Goal: Task Accomplishment & Management: Use online tool/utility

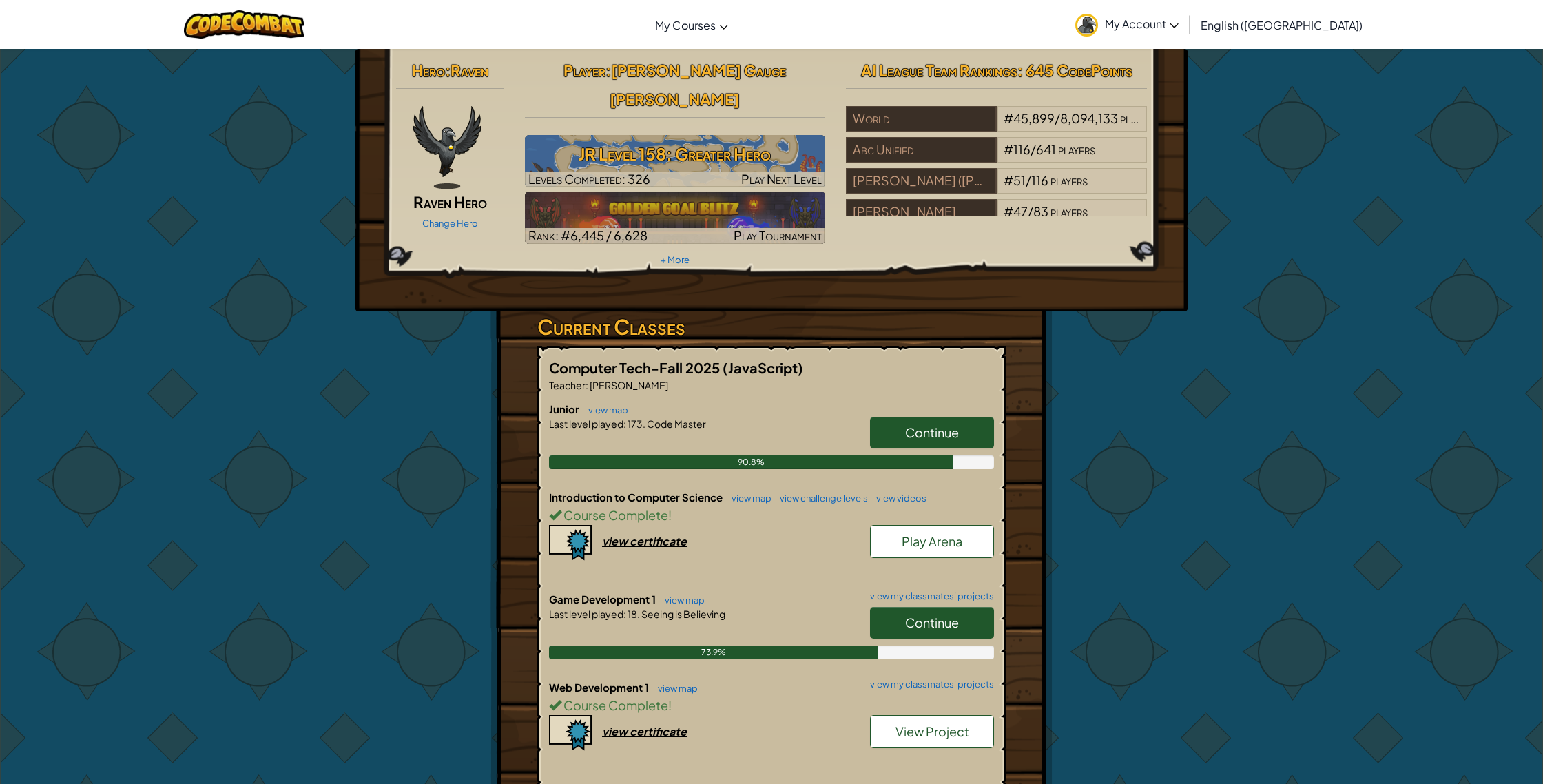
click at [471, 235] on div "Hero : Raven Raven Hero Change Hero Player : [PERSON_NAME] Gauge [PERSON_NAME] …" at bounding box center [772, 163] width 772 height 214
click at [470, 225] on link "Change Hero" at bounding box center [450, 222] width 55 height 11
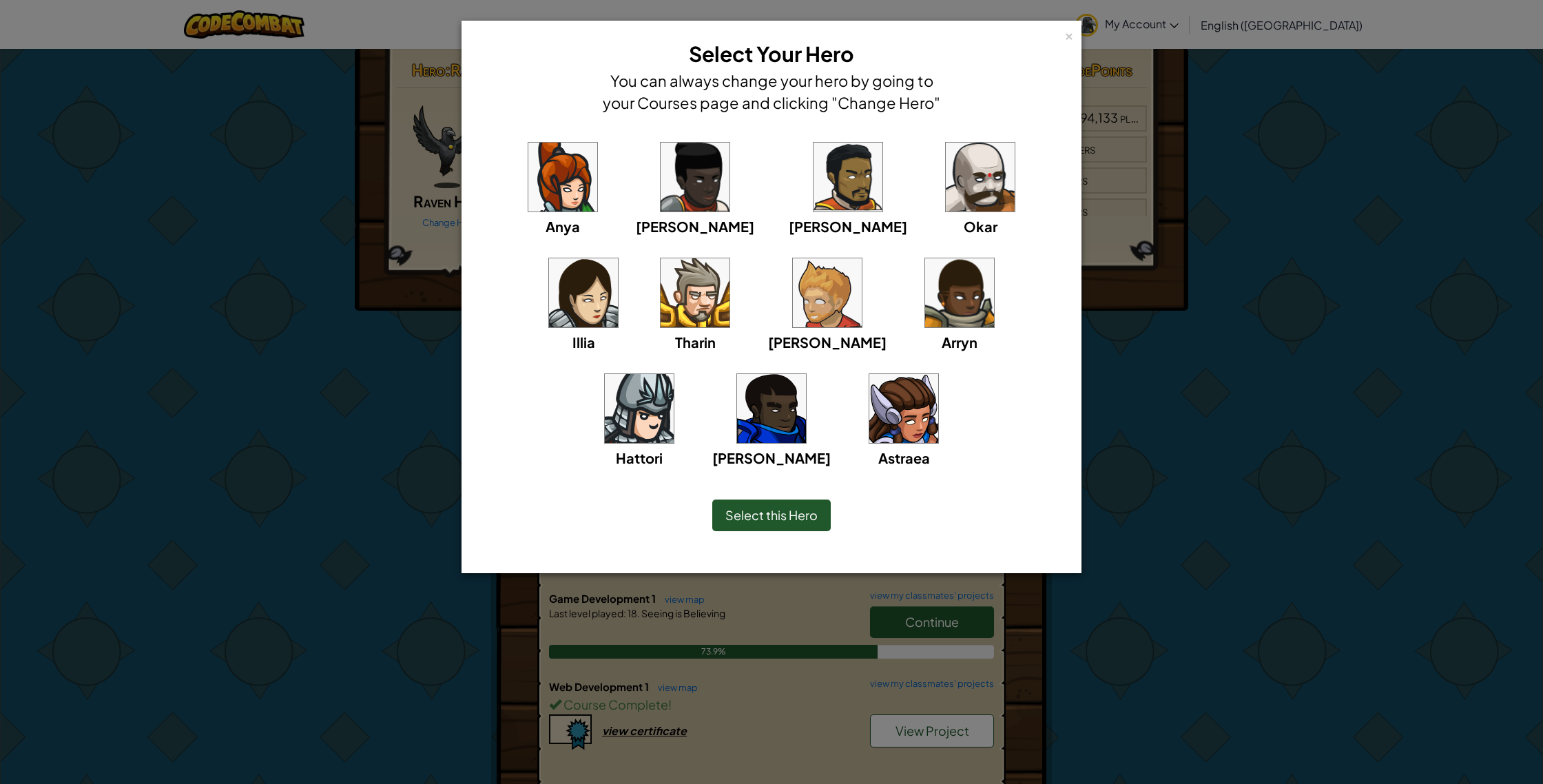
click at [1061, 36] on div "× Select Your Hero You can always change your hero by going to your Courses pag…" at bounding box center [771, 77] width 605 height 96
click at [1064, 34] on div "×" at bounding box center [1069, 34] width 10 height 14
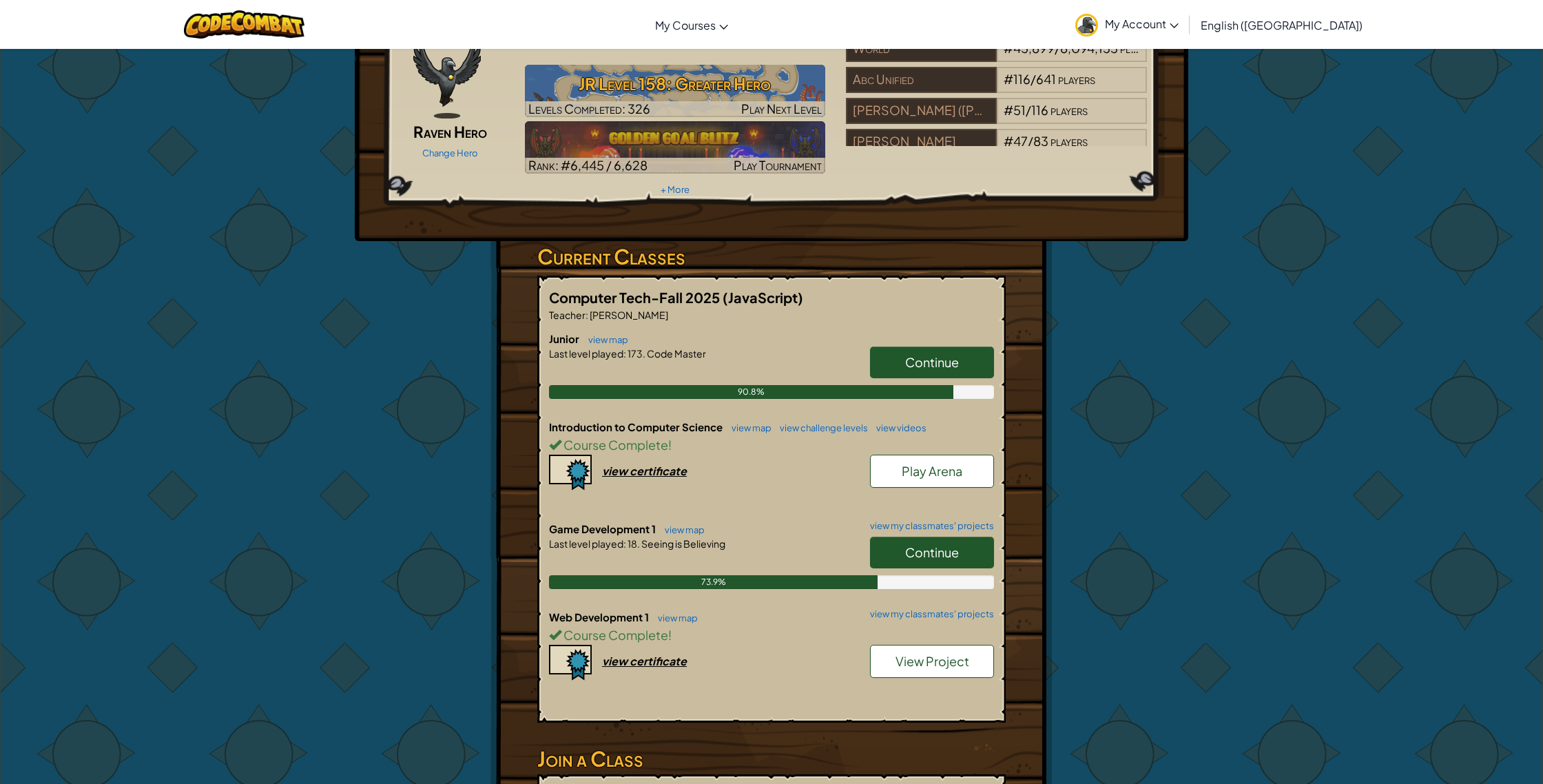
scroll to position [0, 0]
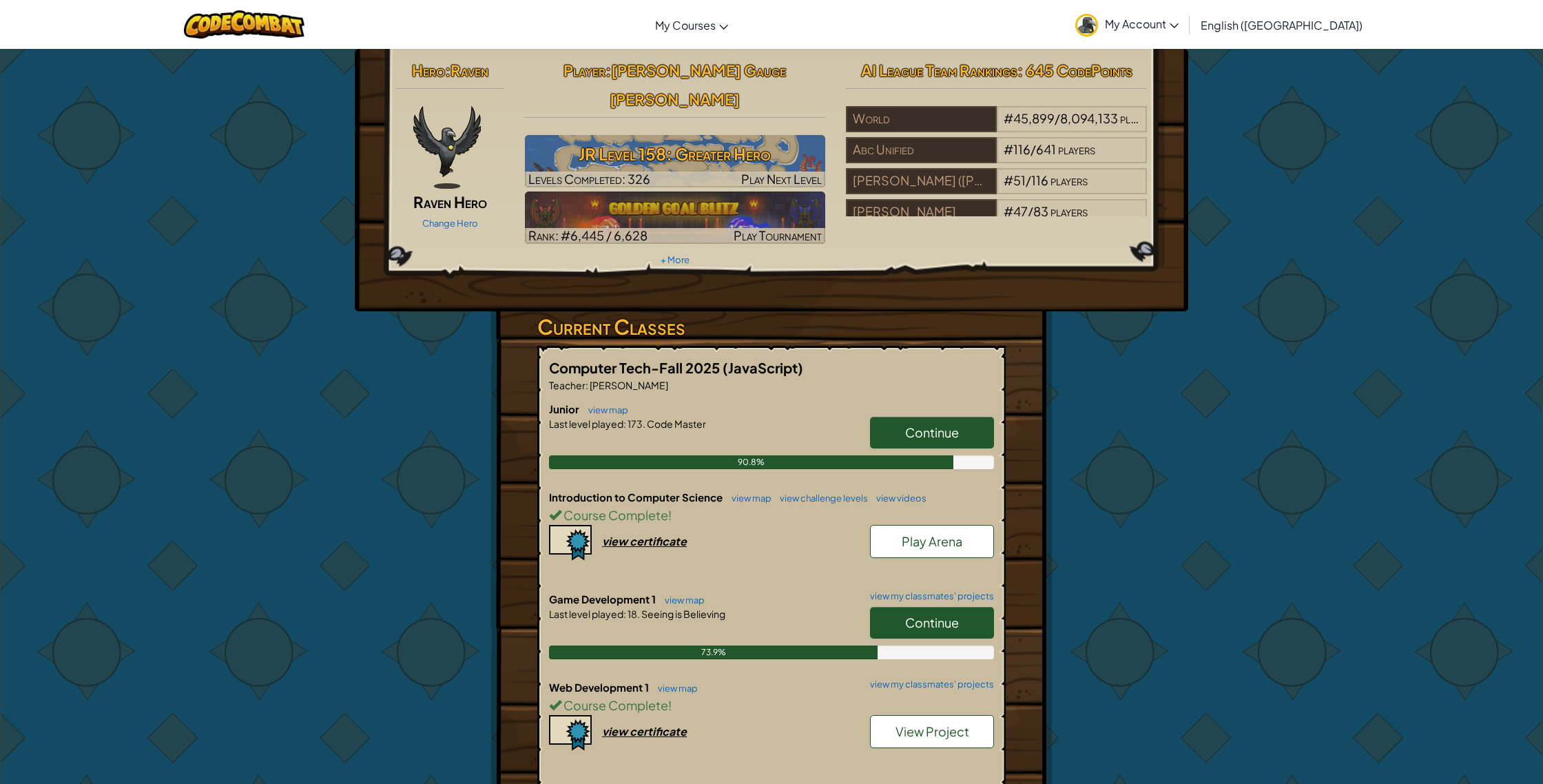
click at [899, 607] on link "Continue" at bounding box center [931, 622] width 124 height 31
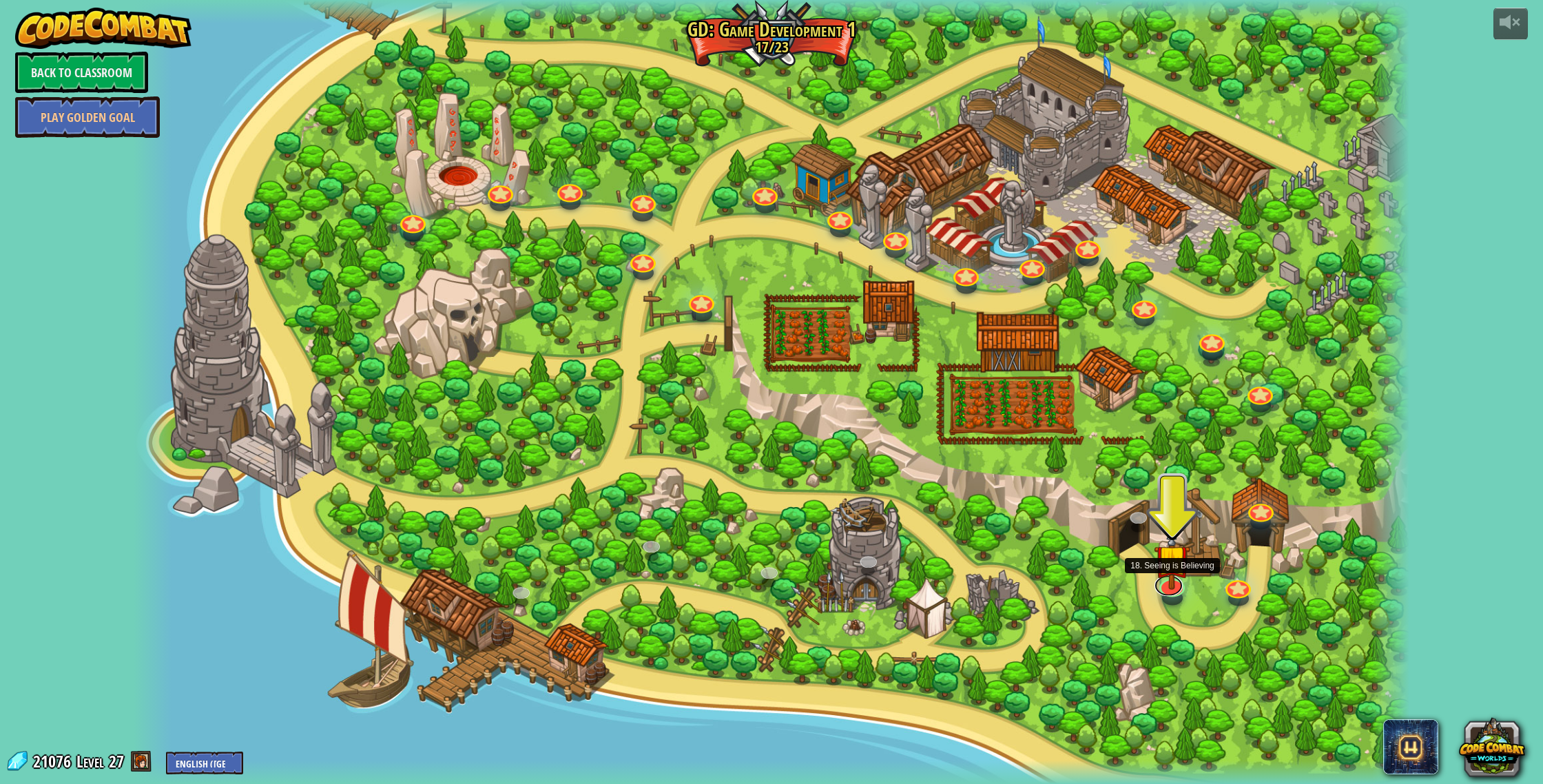
click at [1174, 588] on link at bounding box center [1169, 585] width 29 height 21
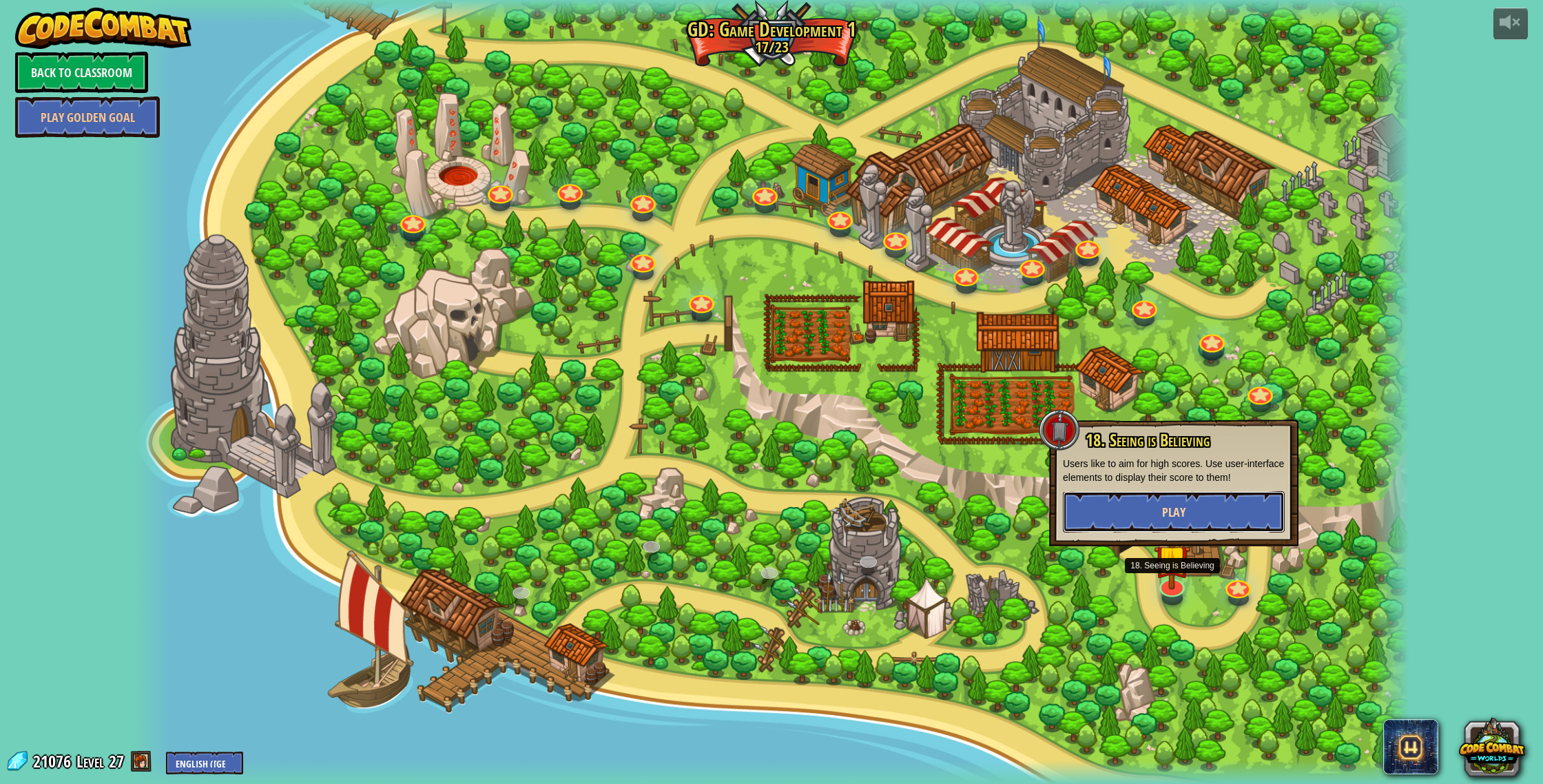
click at [1168, 521] on button "Play" at bounding box center [1173, 512] width 221 height 41
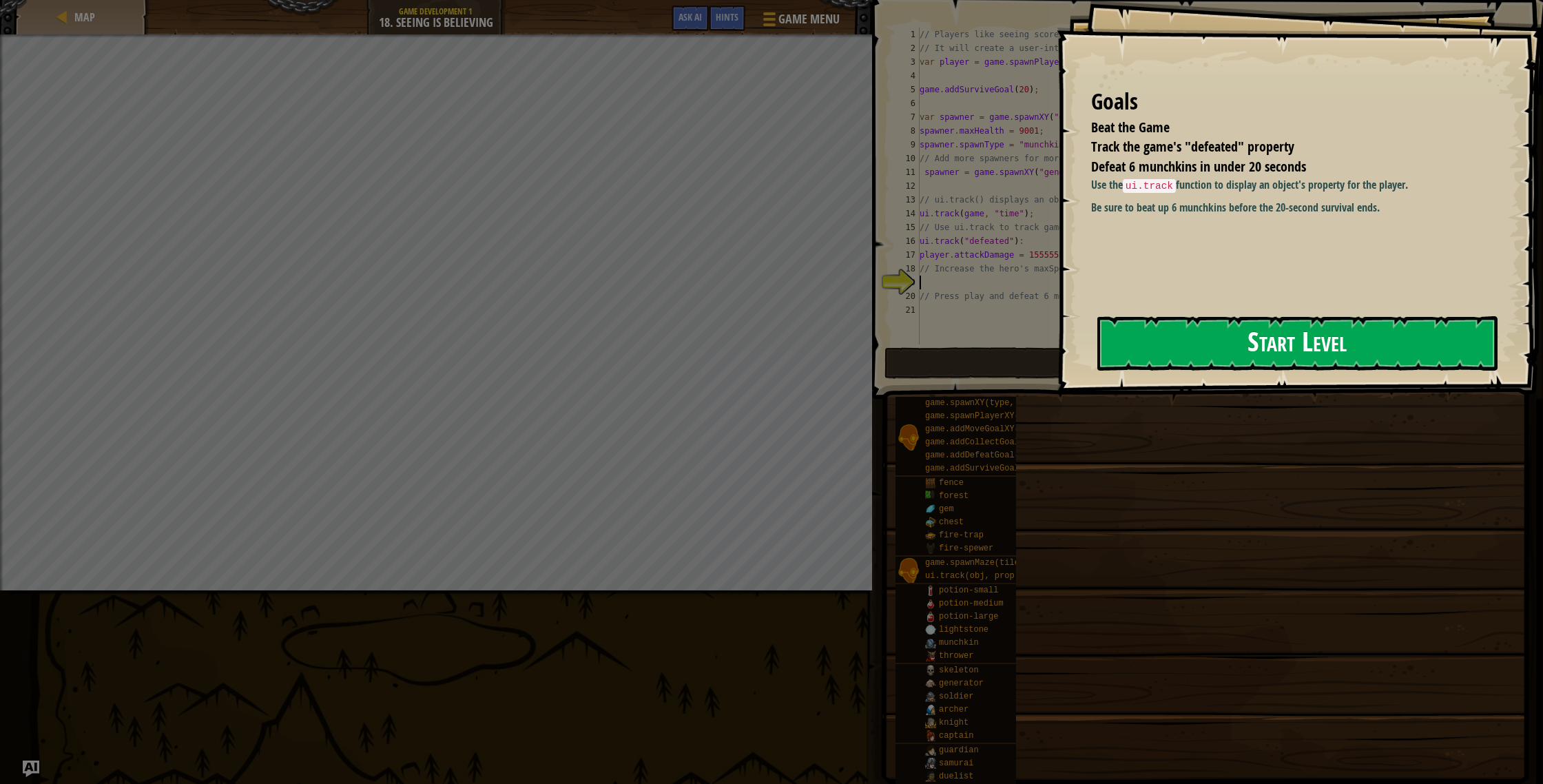
click at [1314, 352] on button "Start Level" at bounding box center [1297, 343] width 400 height 54
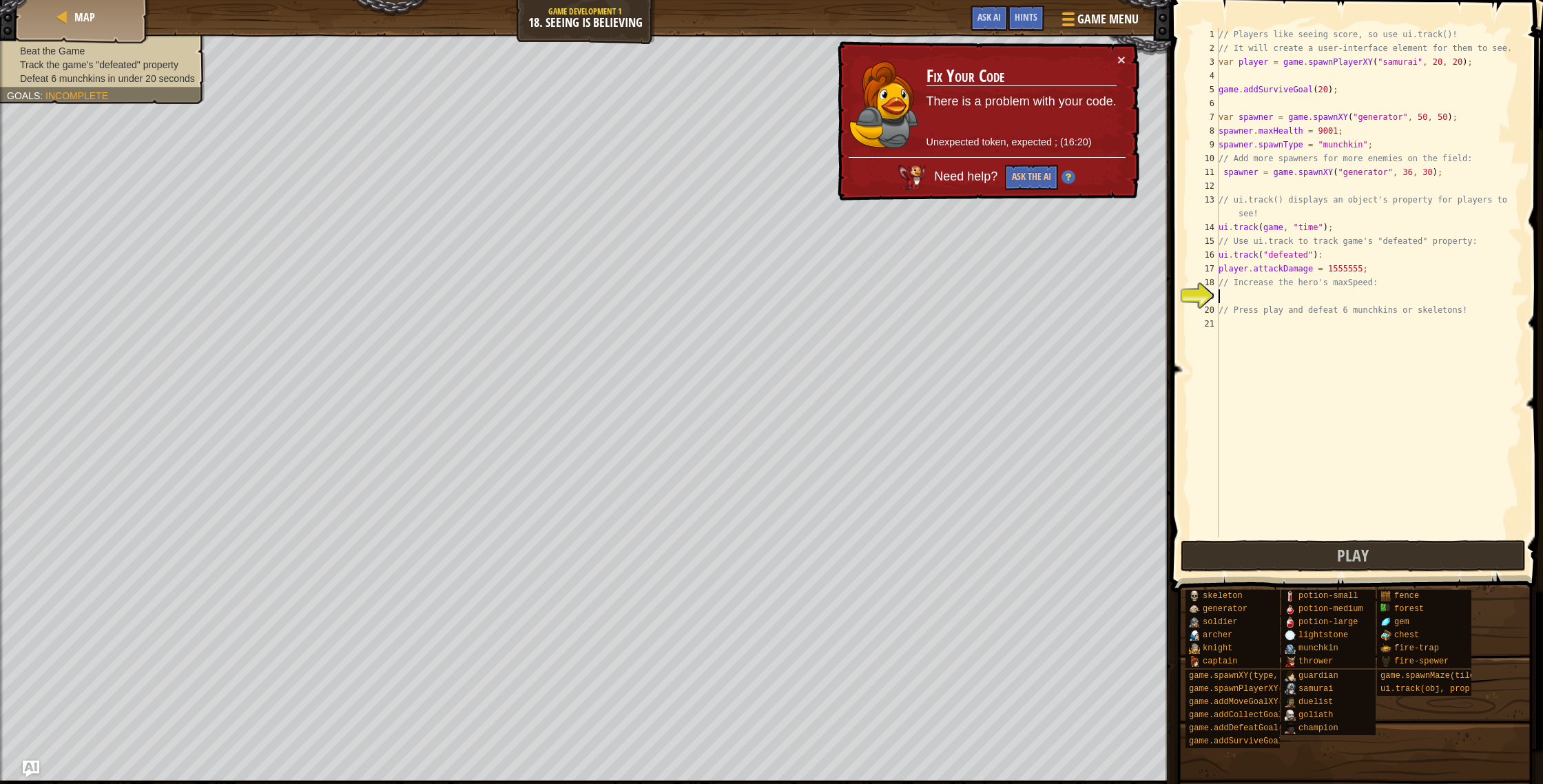
click at [1388, 173] on div "// Players like seeing score, so use ui.track()! // It will create a user-inter…" at bounding box center [1369, 296] width 306 height 538
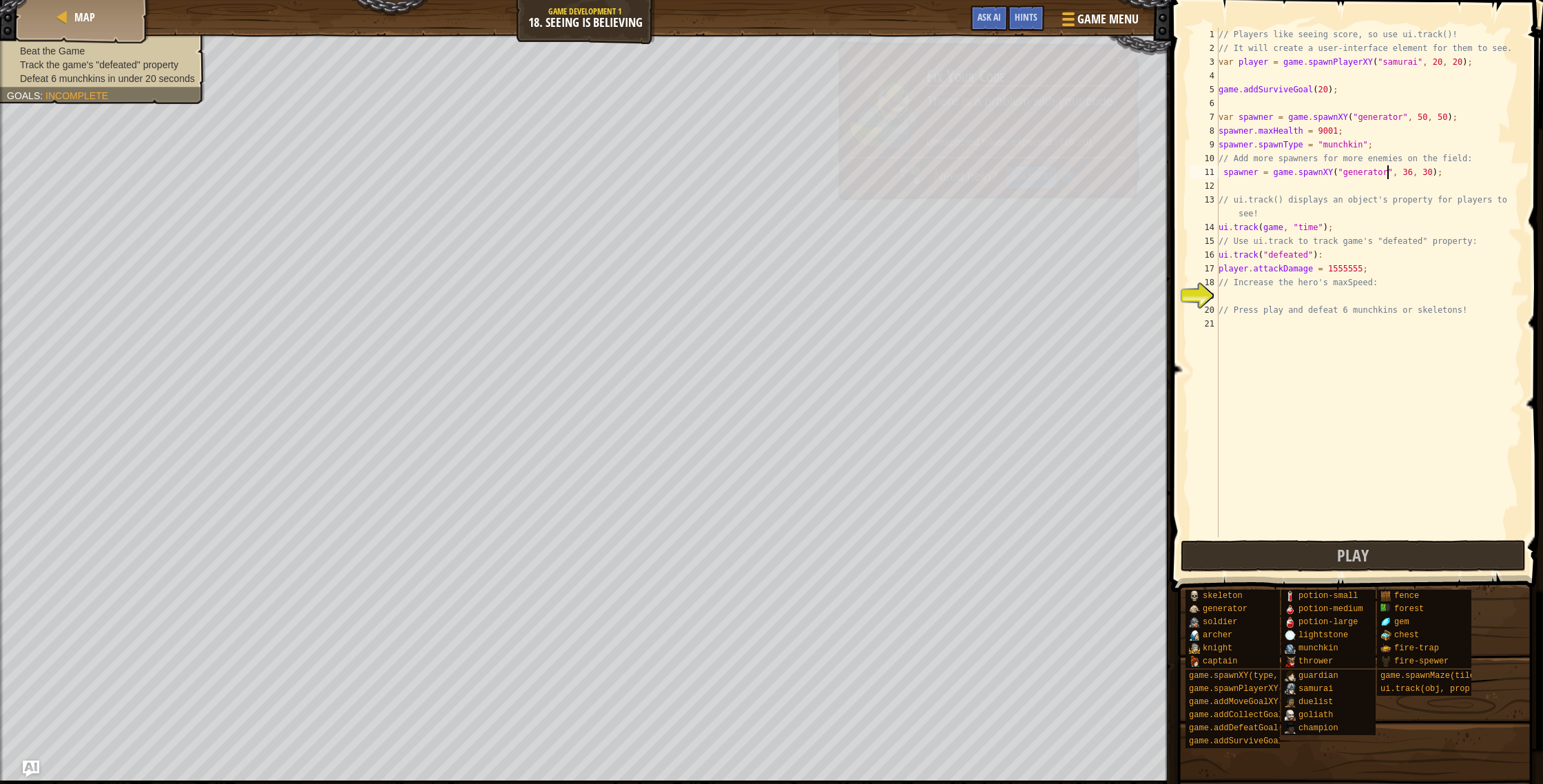
scroll to position [6, 13]
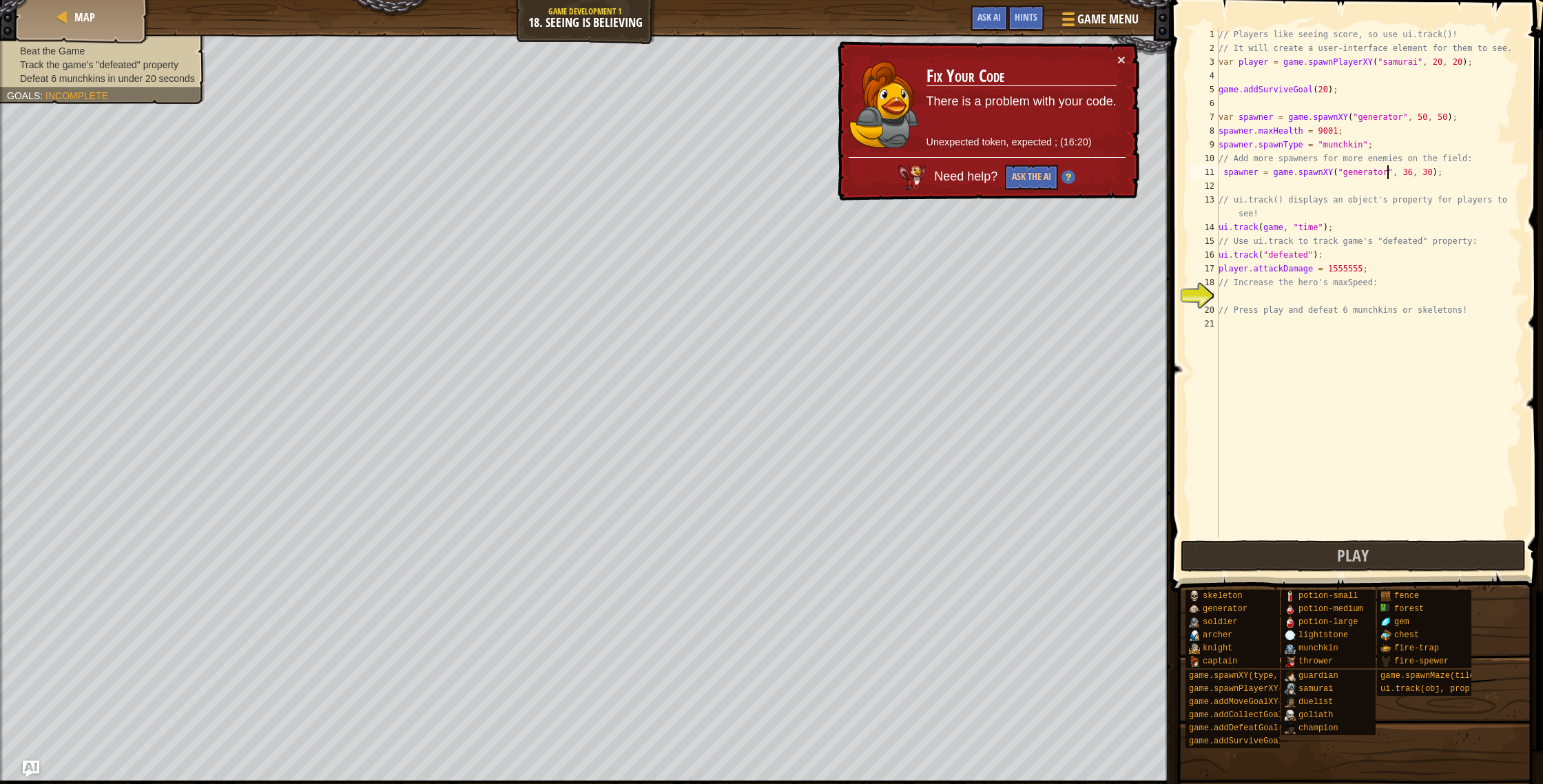
click at [1350, 176] on div "// Players like seeing score, so use ui.track()! // It will create a user-inter…" at bounding box center [1369, 296] width 306 height 538
click at [1346, 174] on div "// Players like seeing score, so use ui.track()! // It will create a user-inter…" at bounding box center [1369, 296] width 306 height 538
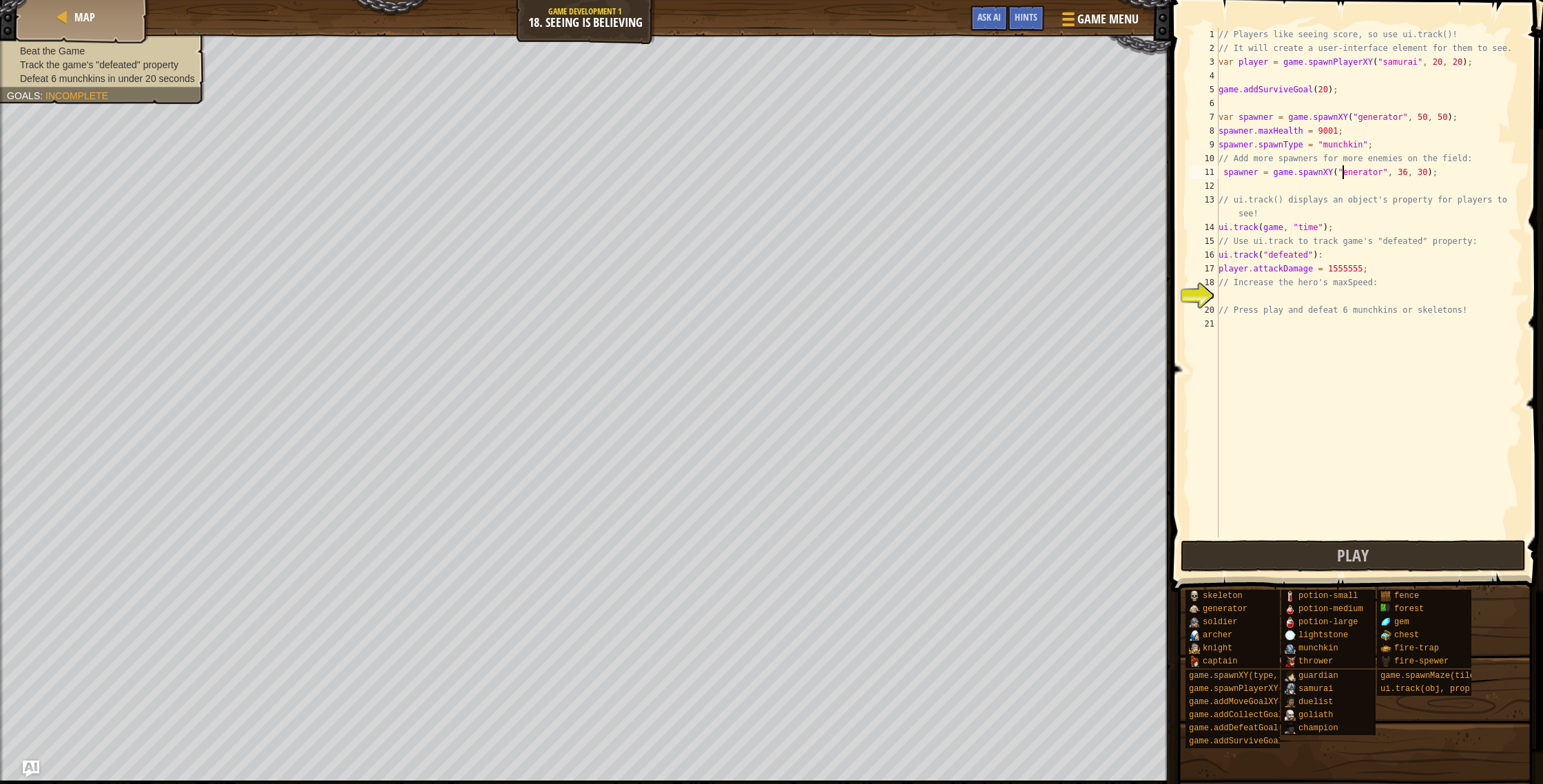
scroll to position [6, 11]
type textarea "spawner = game.spawnXY("Generator", 36, 30);"
click at [121, 15] on div "Map" at bounding box center [82, 17] width 110 height 35
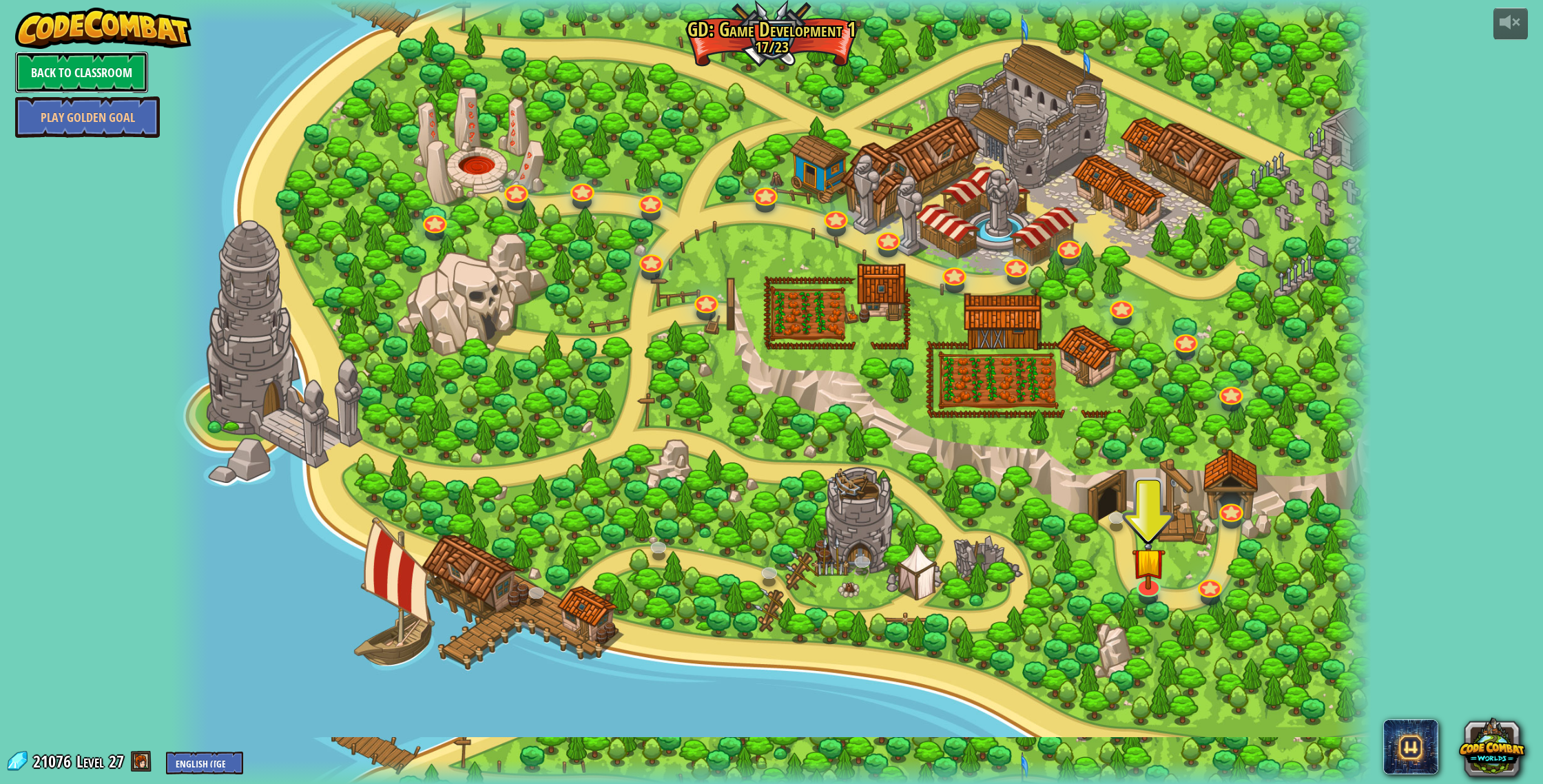
click at [59, 71] on link "Back to Classroom" at bounding box center [81, 72] width 133 height 41
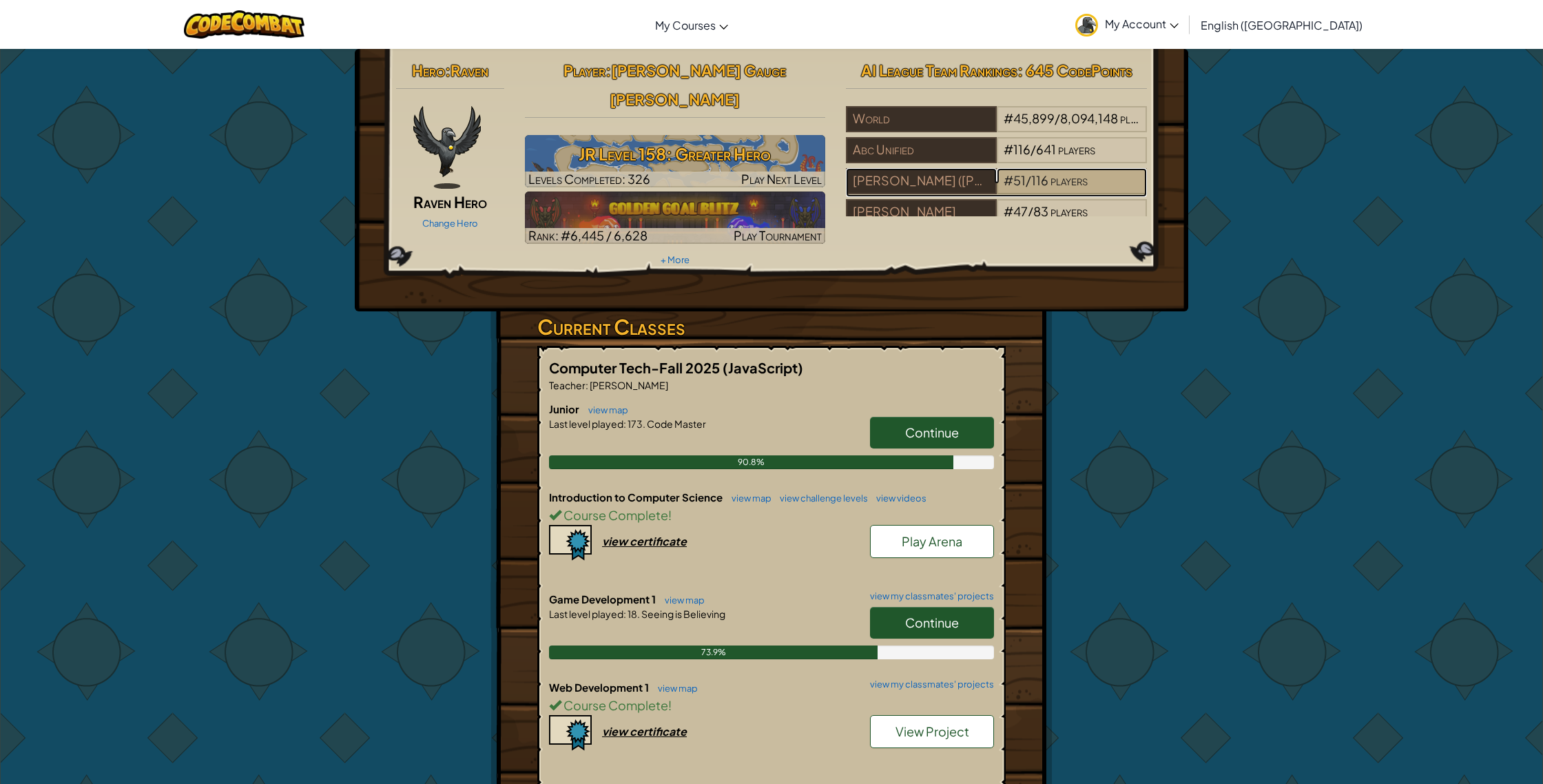
click at [1087, 184] on span "players" at bounding box center [1070, 180] width 38 height 16
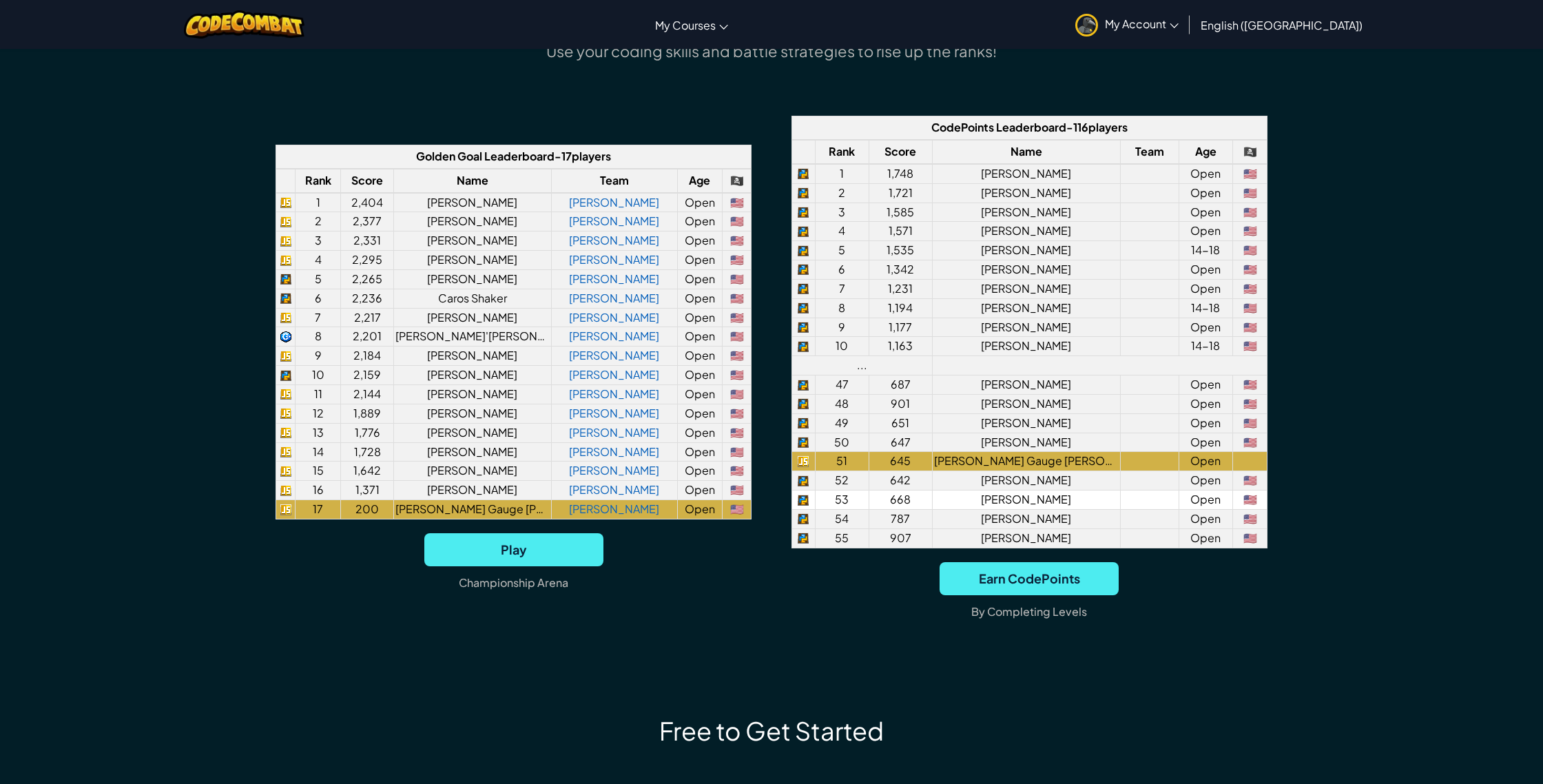
scroll to position [1080, 0]
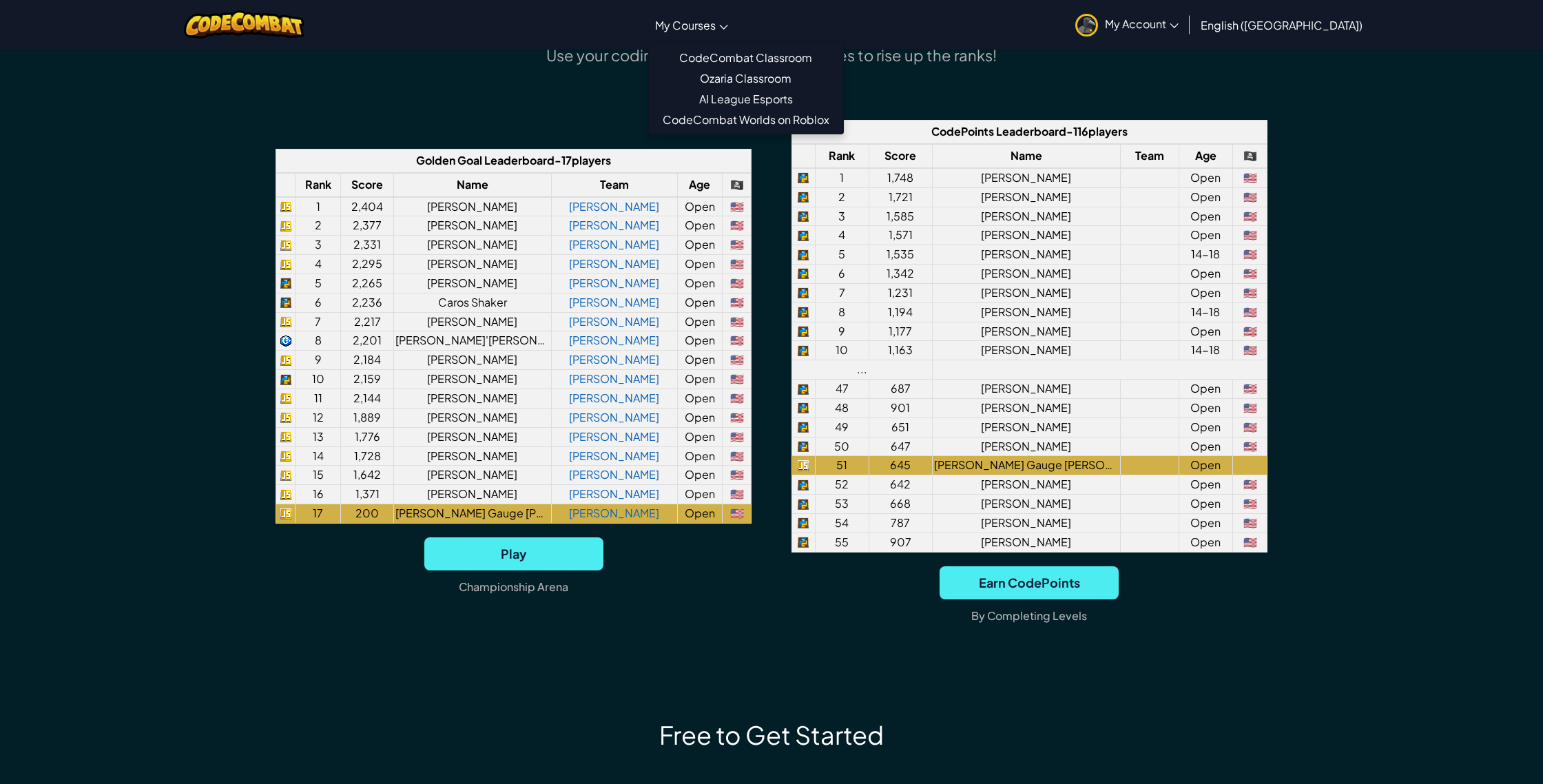
click at [716, 26] on span "My Courses" at bounding box center [686, 25] width 61 height 14
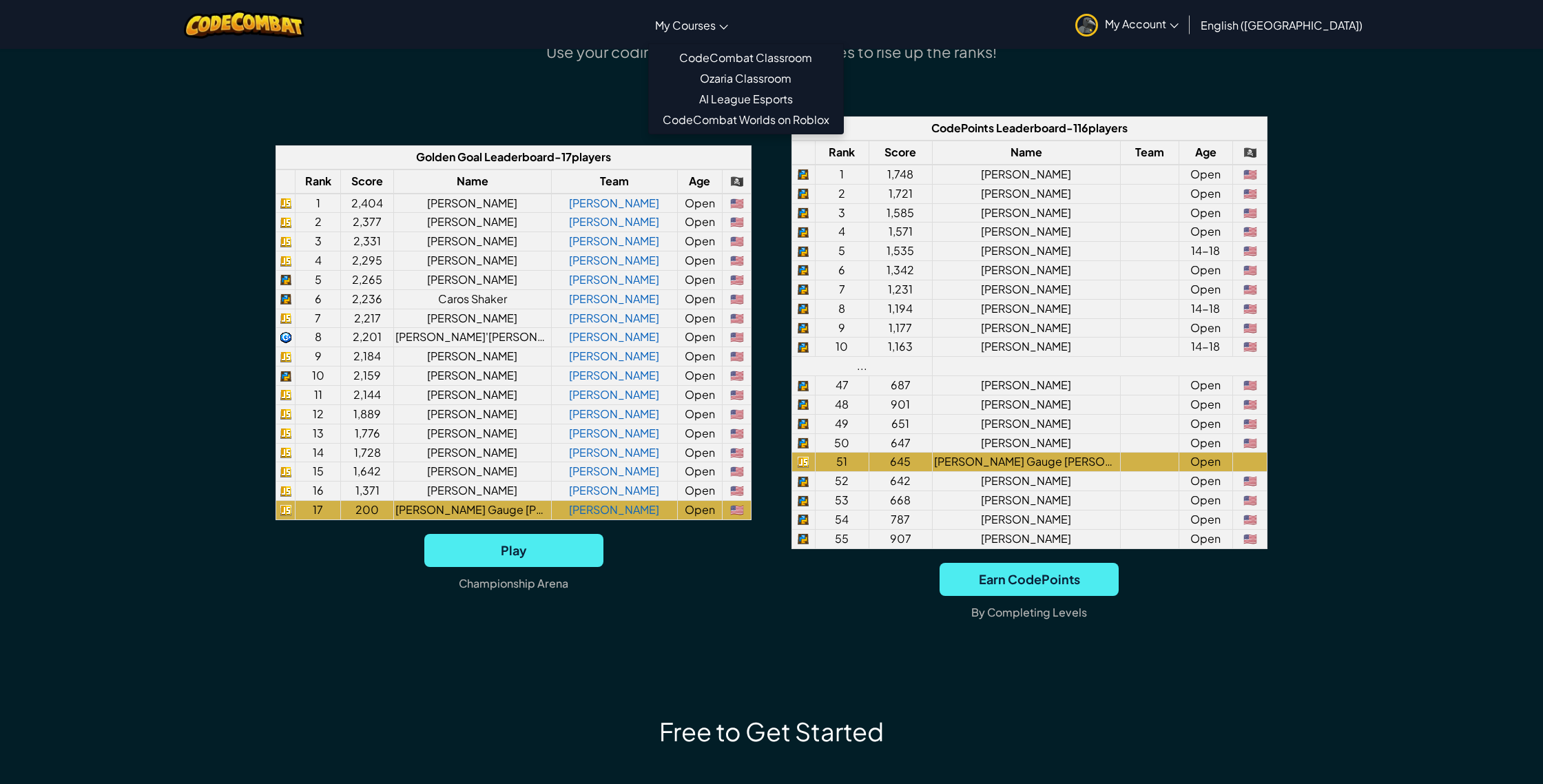
scroll to position [1085, 0]
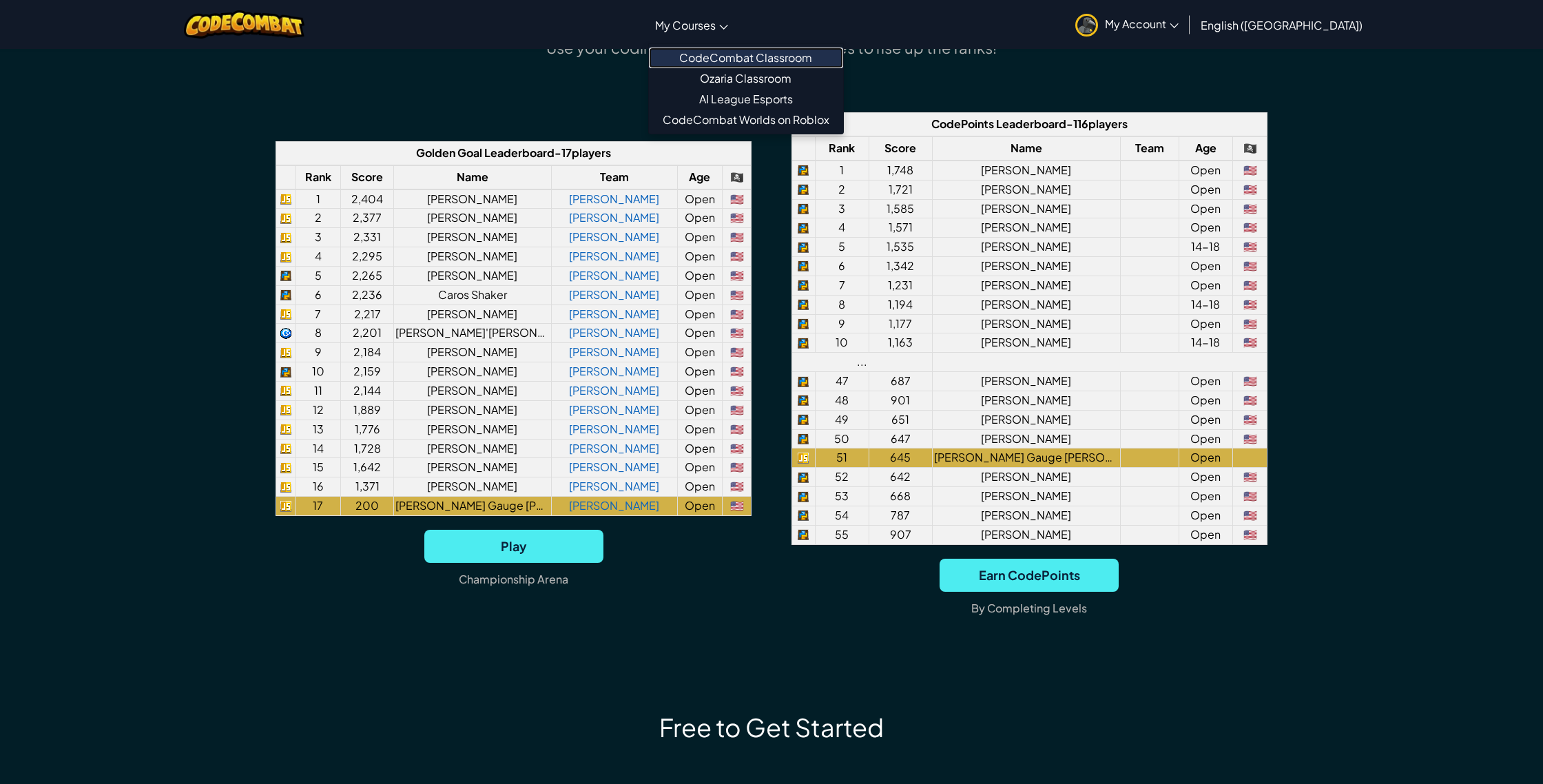
click at [822, 66] on link "CodeCombat Classroom" at bounding box center [746, 57] width 195 height 21
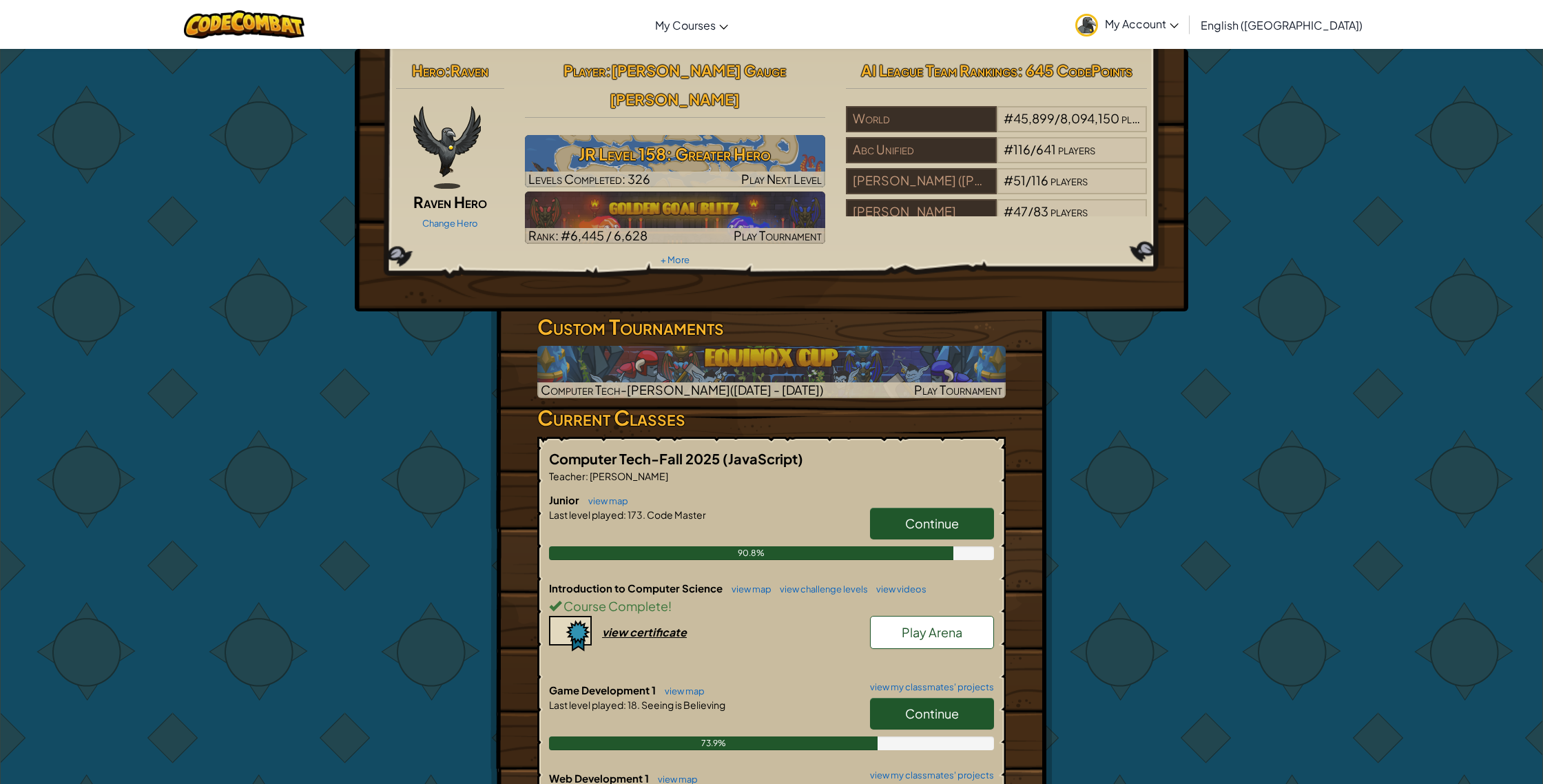
click at [897, 698] on link "Continue" at bounding box center [931, 713] width 124 height 31
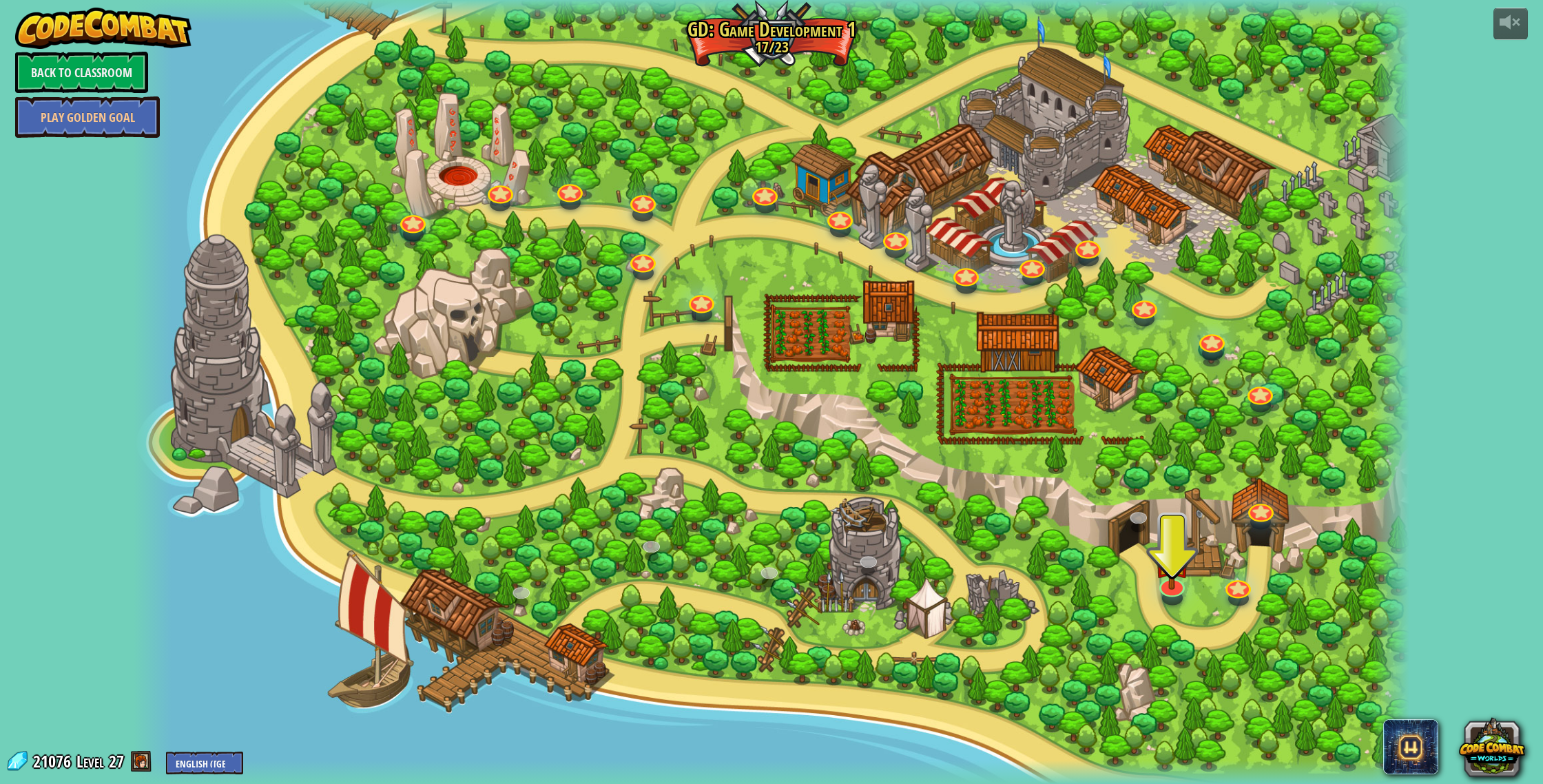
click at [1159, 596] on div at bounding box center [772, 392] width 1276 height 784
click at [1163, 591] on link at bounding box center [1169, 580] width 29 height 28
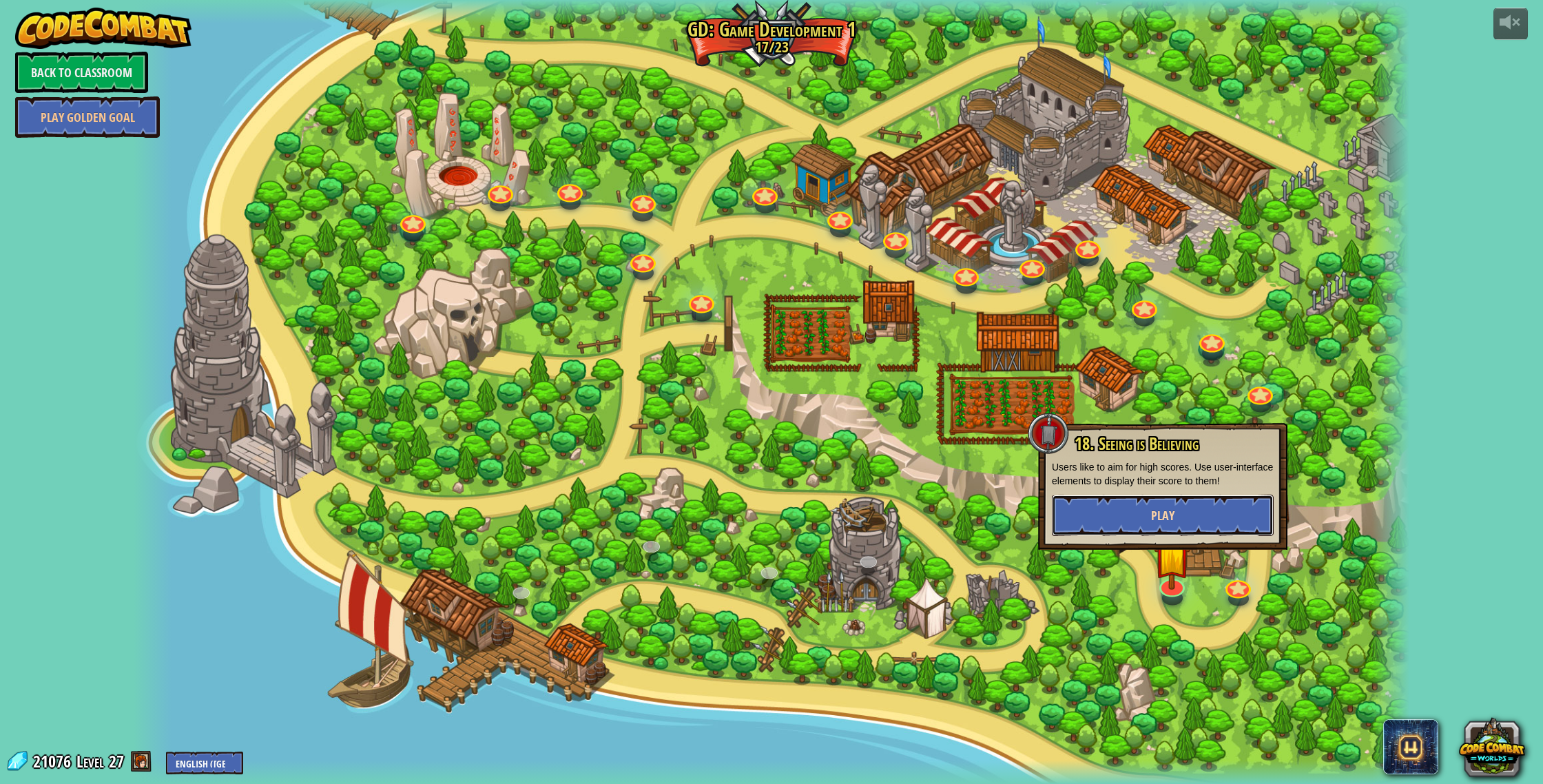
click at [1154, 505] on button "Play" at bounding box center [1163, 515] width 221 height 41
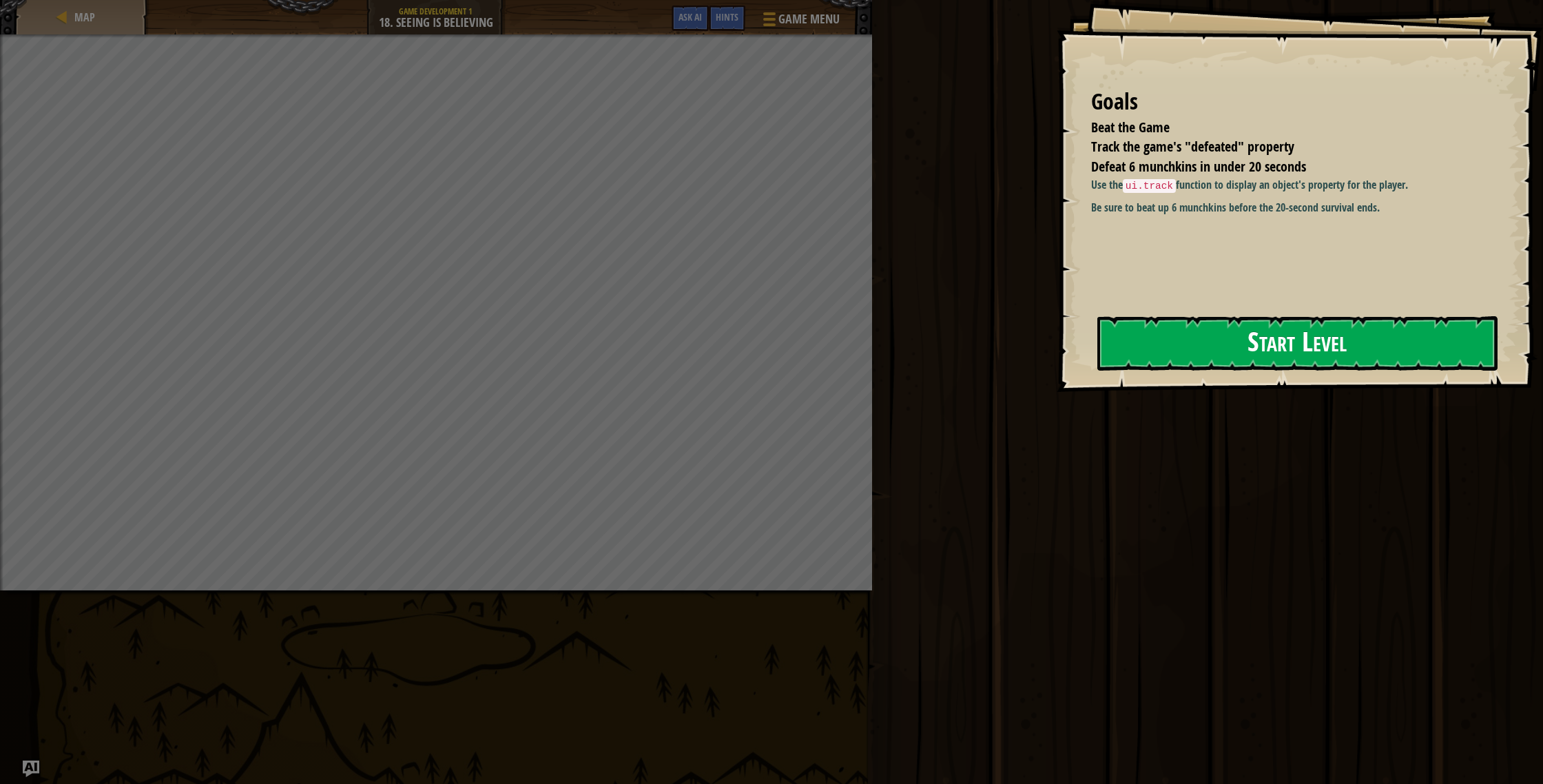
click at [1302, 360] on button "Start Level" at bounding box center [1297, 343] width 400 height 54
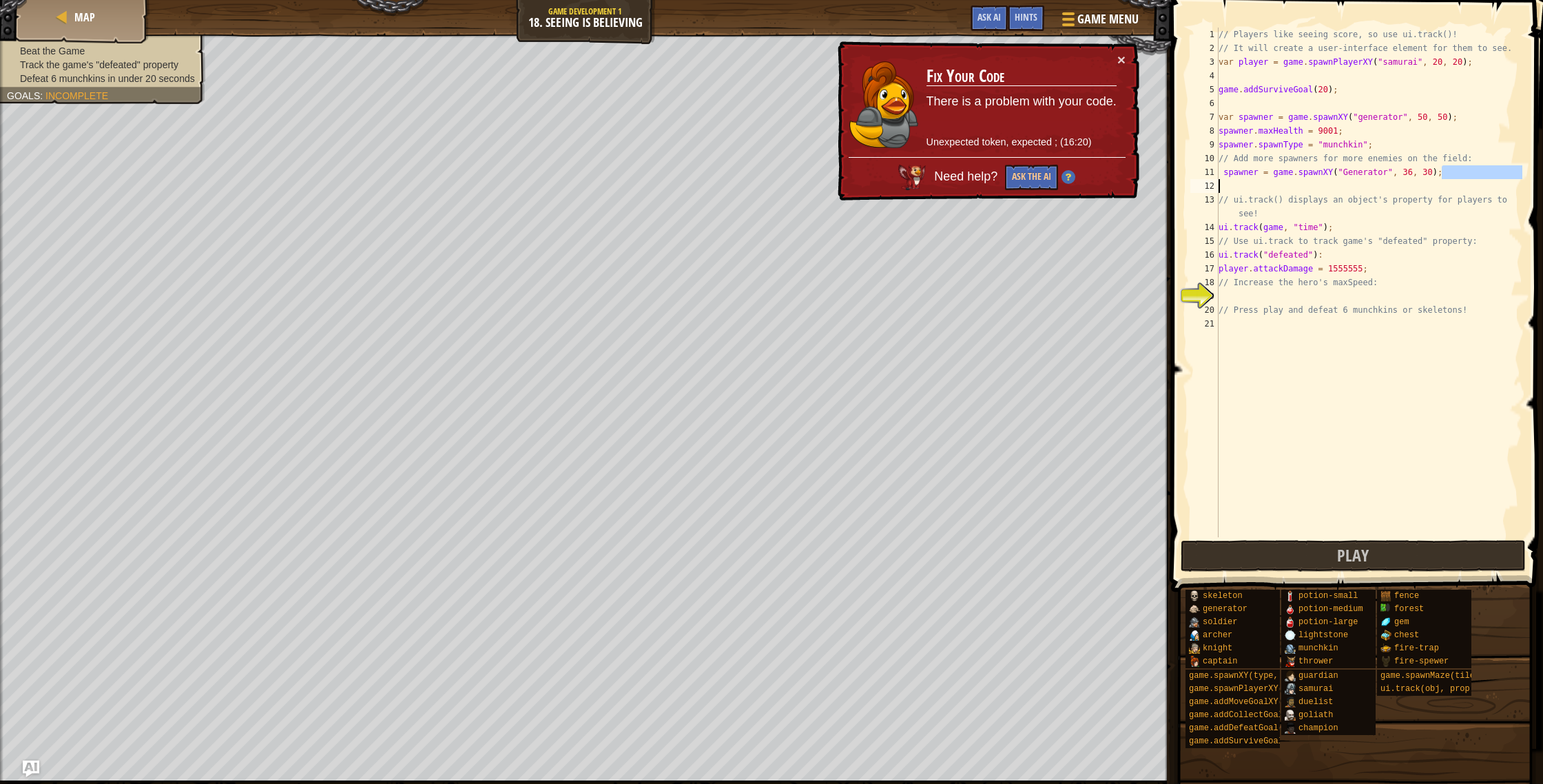
click at [1162, 182] on div "Map Game Development 1 18. Seeing is Believing Game Menu Done Hints Ask AI 1 הה…" at bounding box center [772, 392] width 1543 height 784
type textarea "spawner = game.spawnXY("Generator", 36, 30);"
click at [1179, 173] on span at bounding box center [1358, 276] width 383 height 632
click at [1235, 171] on div "// Players like seeing score, so use ui.track()! // It will create a user-inter…" at bounding box center [1369, 296] width 306 height 538
click at [1225, 171] on div "// Players like seeing score, so use ui.track()! // It will create a user-inter…" at bounding box center [1369, 296] width 306 height 538
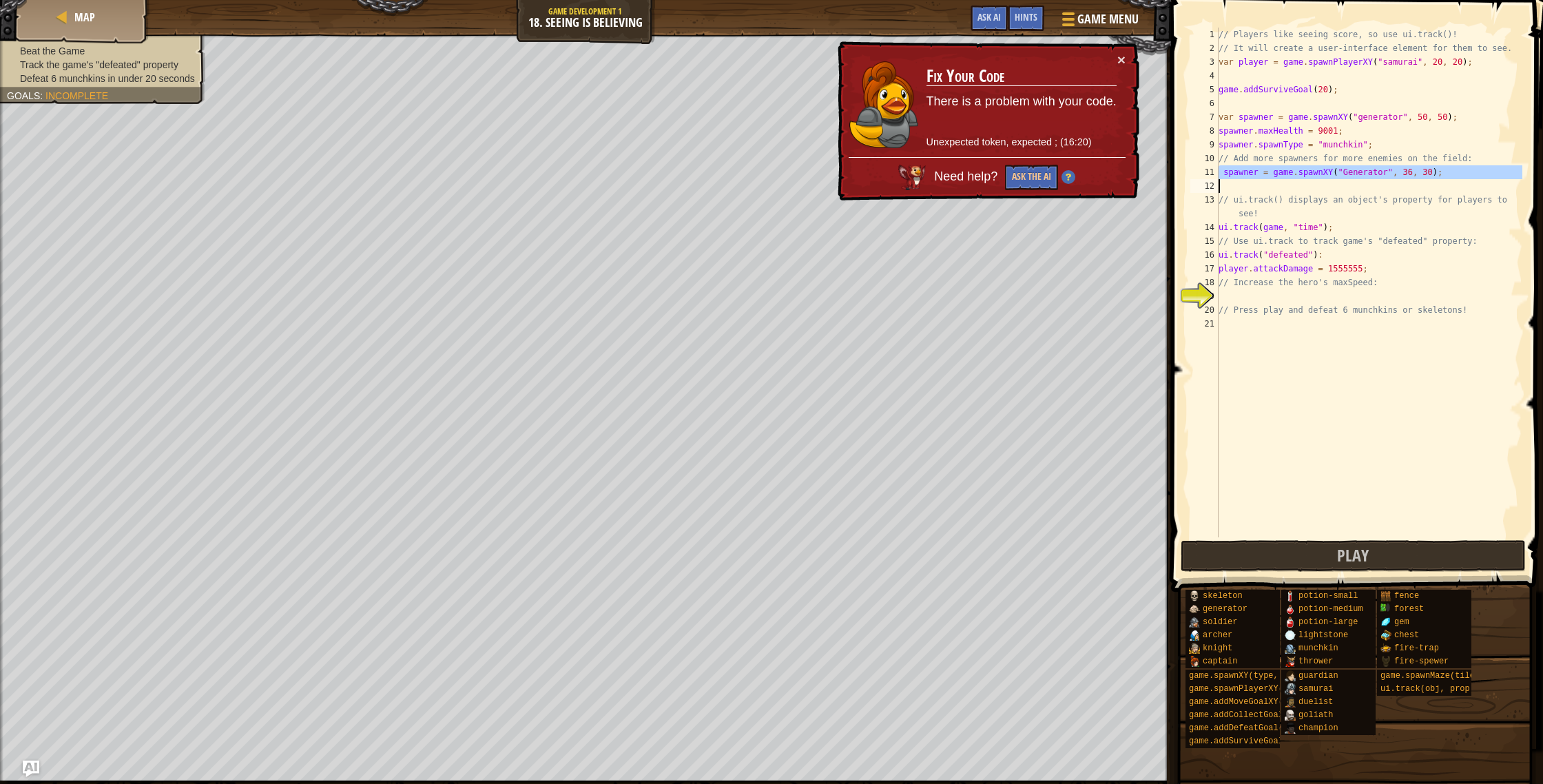
drag, startPoint x: 1220, startPoint y: 172, endPoint x: 1446, endPoint y: 179, distance: 226.1
click at [1446, 179] on div "// Players like seeing score, so use ui.track()! // It will create a user-inter…" at bounding box center [1369, 296] width 306 height 538
type textarea "spawner = game.spawnXY("Generator", 36, 30);"
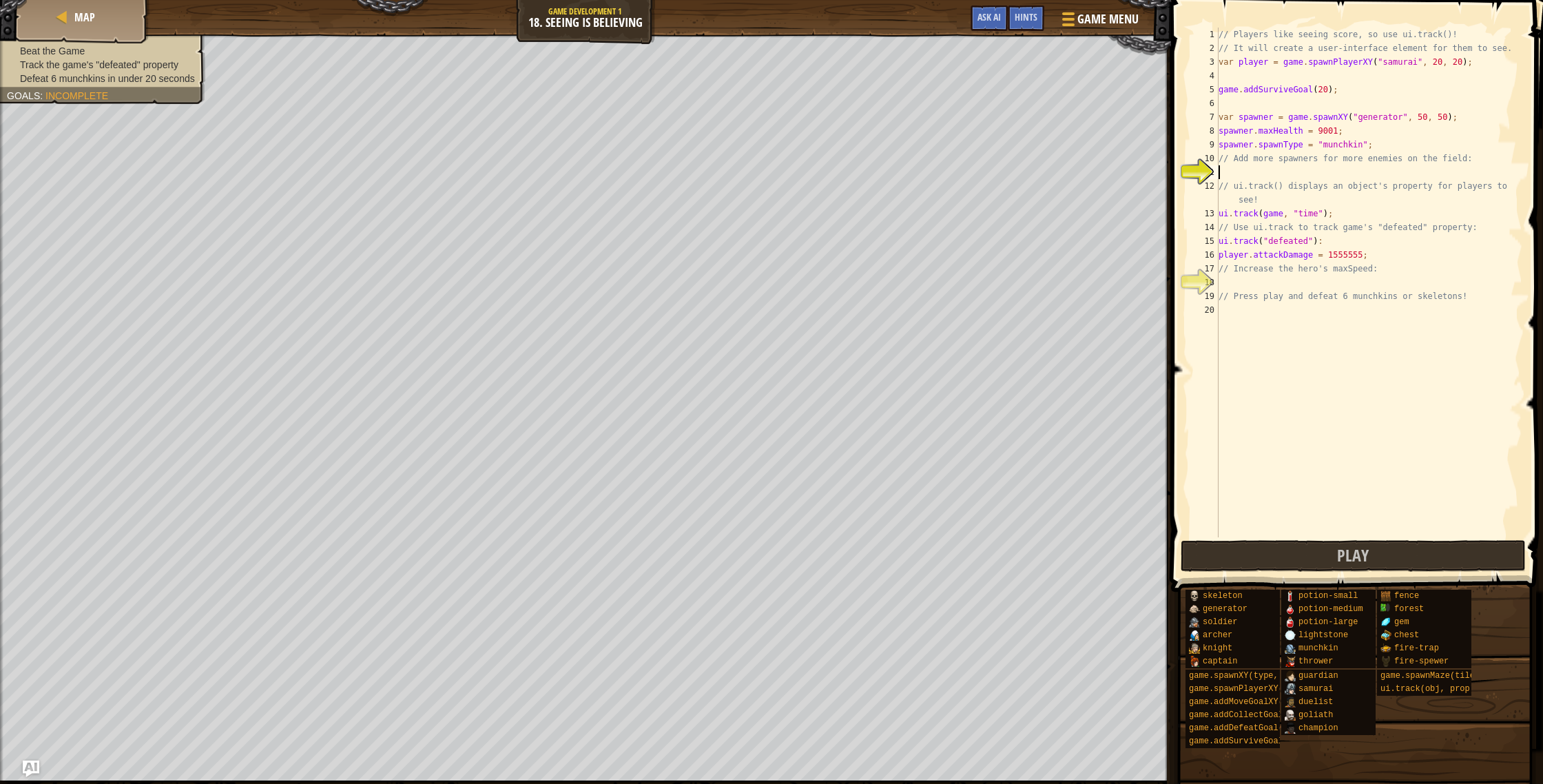
scroll to position [6, 0]
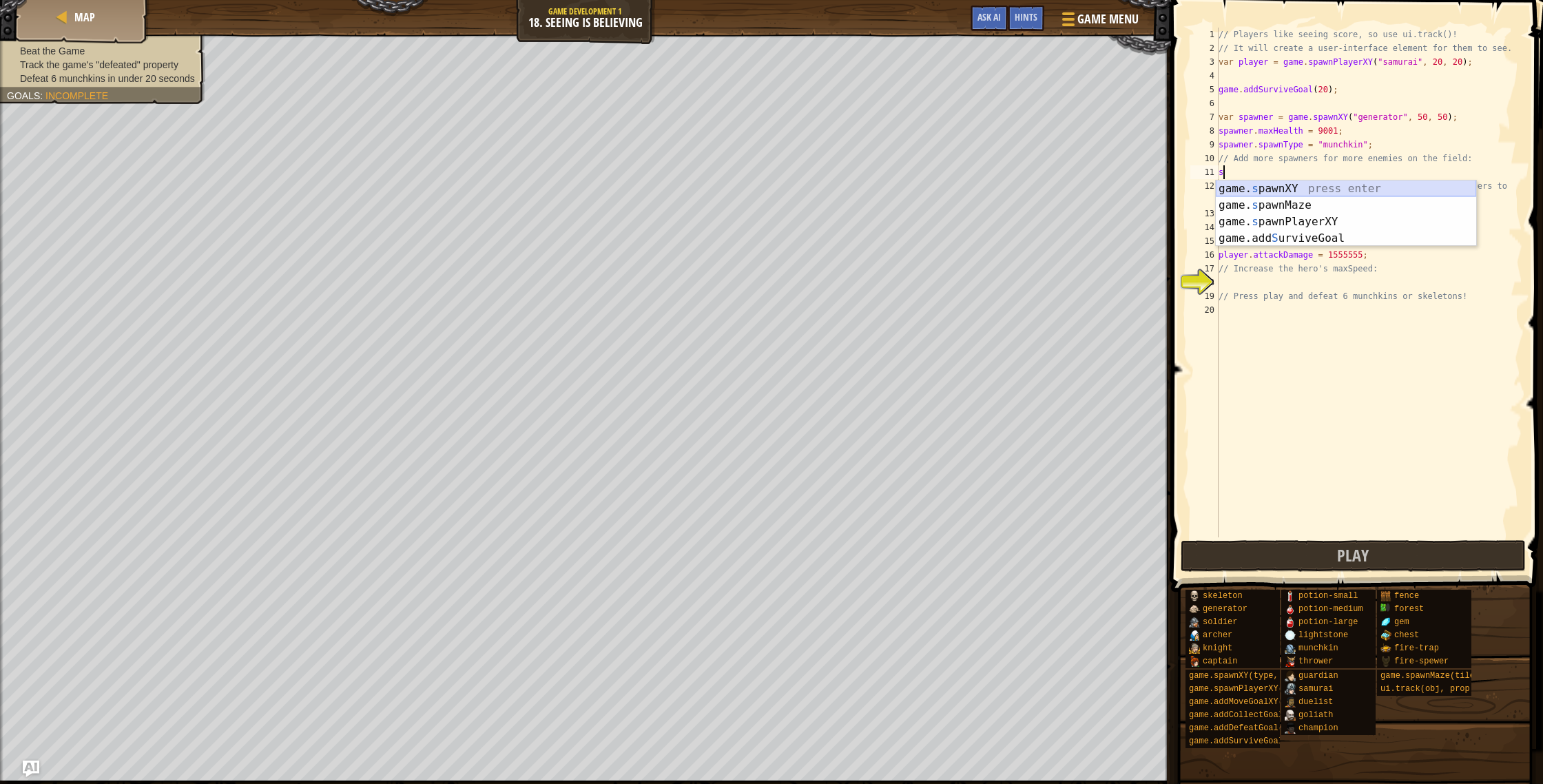
click at [1364, 188] on div "game. s pawnXY press enter game. s pawnMaze press enter game. s pawnPlayerXY pr…" at bounding box center [1347, 229] width 261 height 99
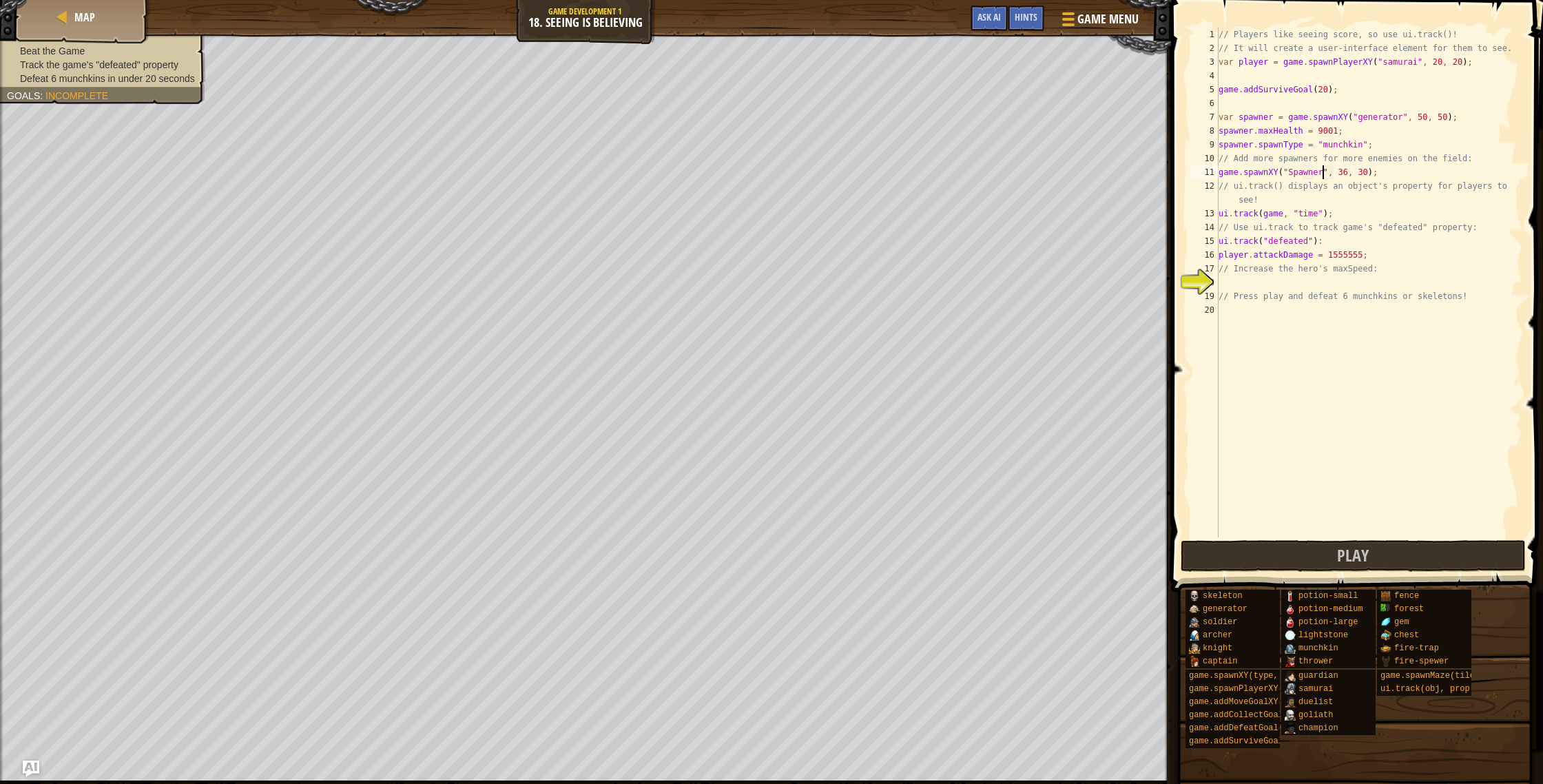
scroll to position [6, 9]
type textarea "game.spawnXY("Spawner", 36, 30);"
click at [1282, 557] on button "Play" at bounding box center [1353, 555] width 346 height 31
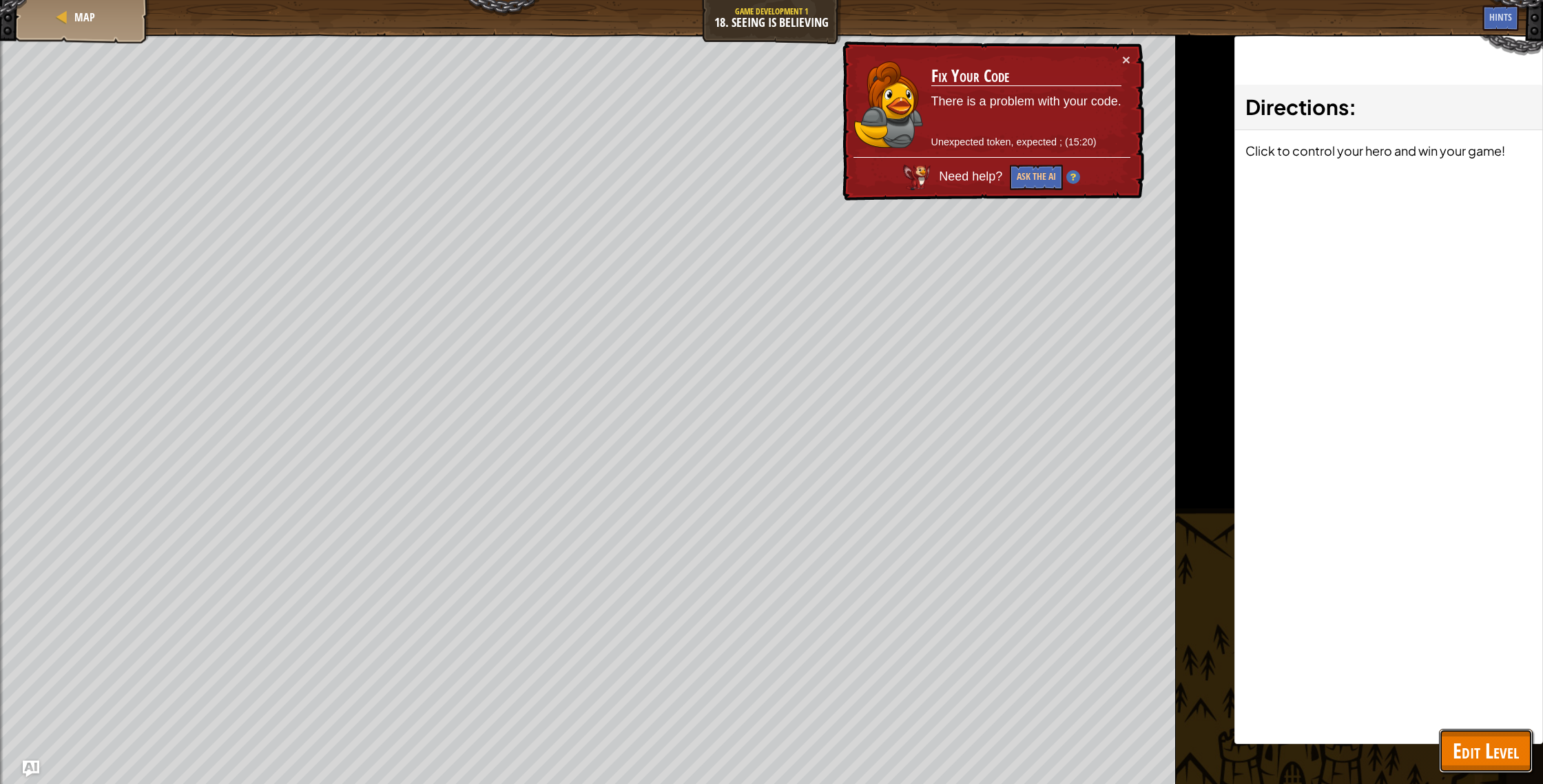
click at [1490, 748] on span "Edit Level" at bounding box center [1486, 751] width 66 height 29
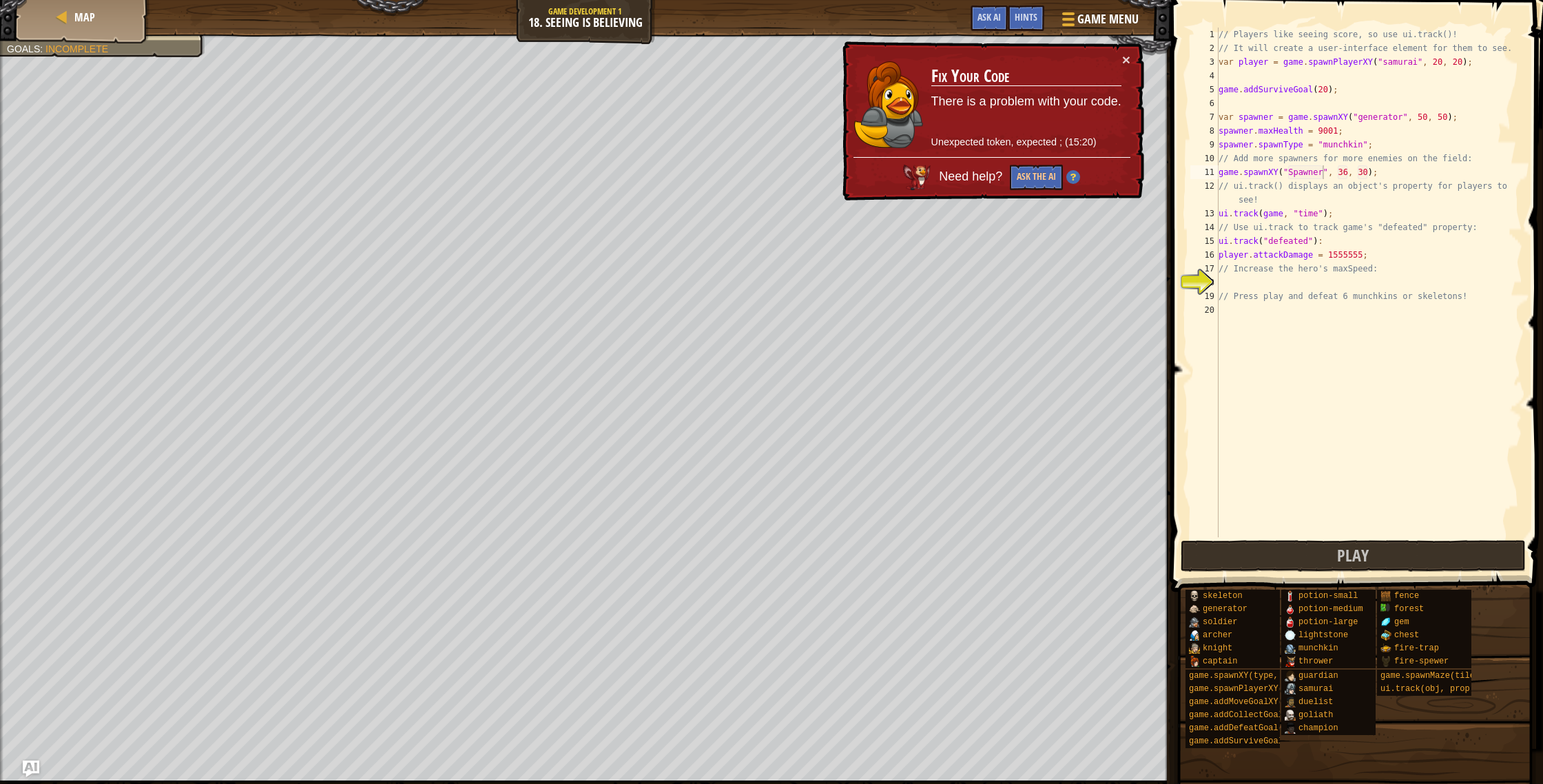
click at [1322, 168] on div "// Players like seeing score, so use ui.track()! // It will create a user-inter…" at bounding box center [1369, 296] width 306 height 538
click at [1259, 283] on div "// Players like seeing score, so use ui.track()! // It will create a user-inter…" at bounding box center [1369, 296] width 306 height 538
click at [1319, 176] on div "// Players like seeing score, so use ui.track()! // It will create a user-inter…" at bounding box center [1369, 296] width 306 height 538
click at [1322, 173] on div "// Players like seeing score, so use ui.track()! // It will create a user-inter…" at bounding box center [1369, 296] width 306 height 538
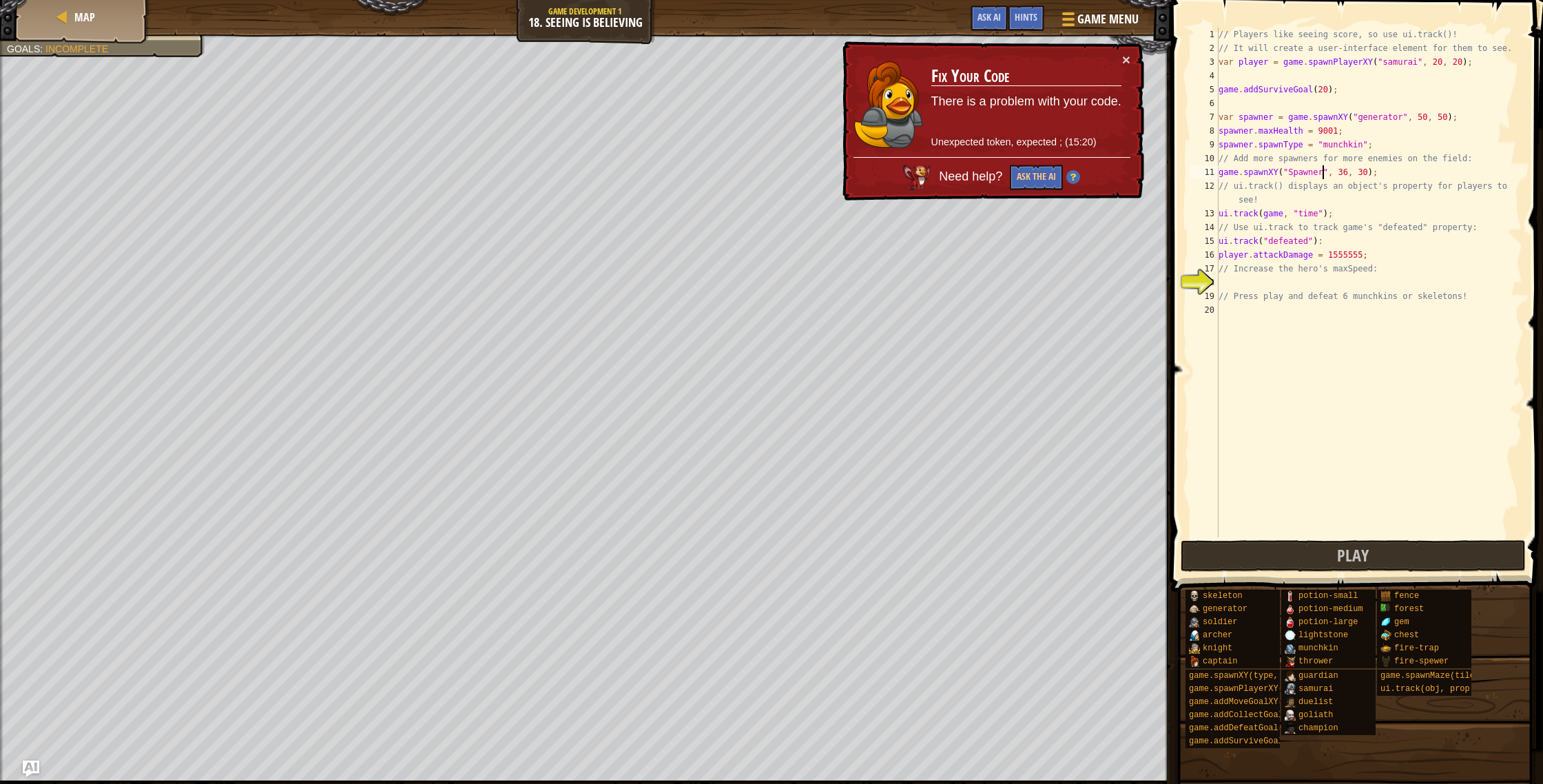
click at [1321, 173] on div "// Players like seeing score, so use ui.track()! // It will create a user-inter…" at bounding box center [1369, 296] width 306 height 538
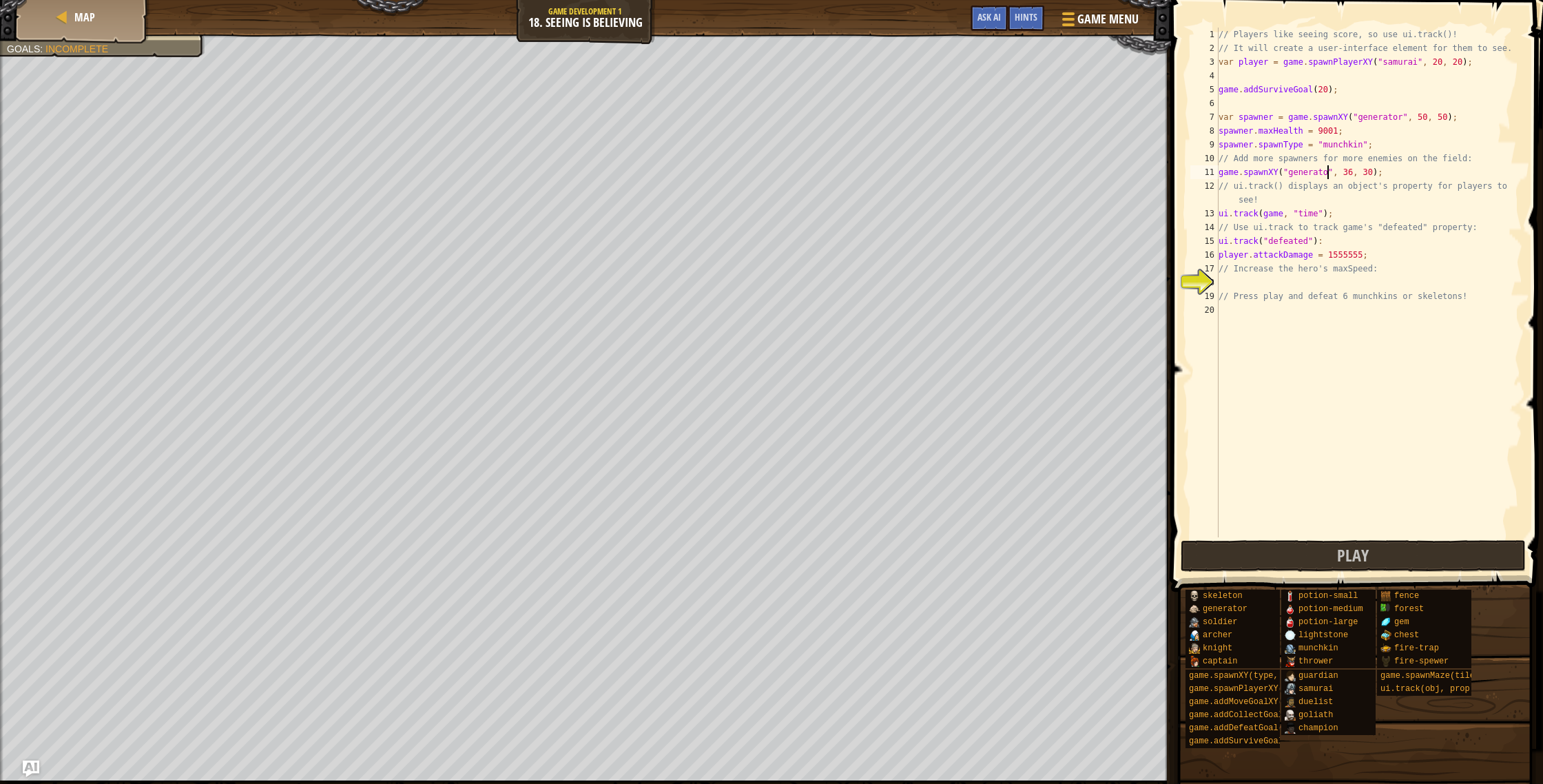
scroll to position [6, 10]
click at [1414, 62] on div "// Players like seeing score, so use ui.track()! // It will create a user-inter…" at bounding box center [1369, 296] width 306 height 538
type textarea "var player = game.spawnPlayerXY("samurai", 20, 20);"
click at [1133, 19] on span "Game Menu" at bounding box center [1108, 19] width 64 height 19
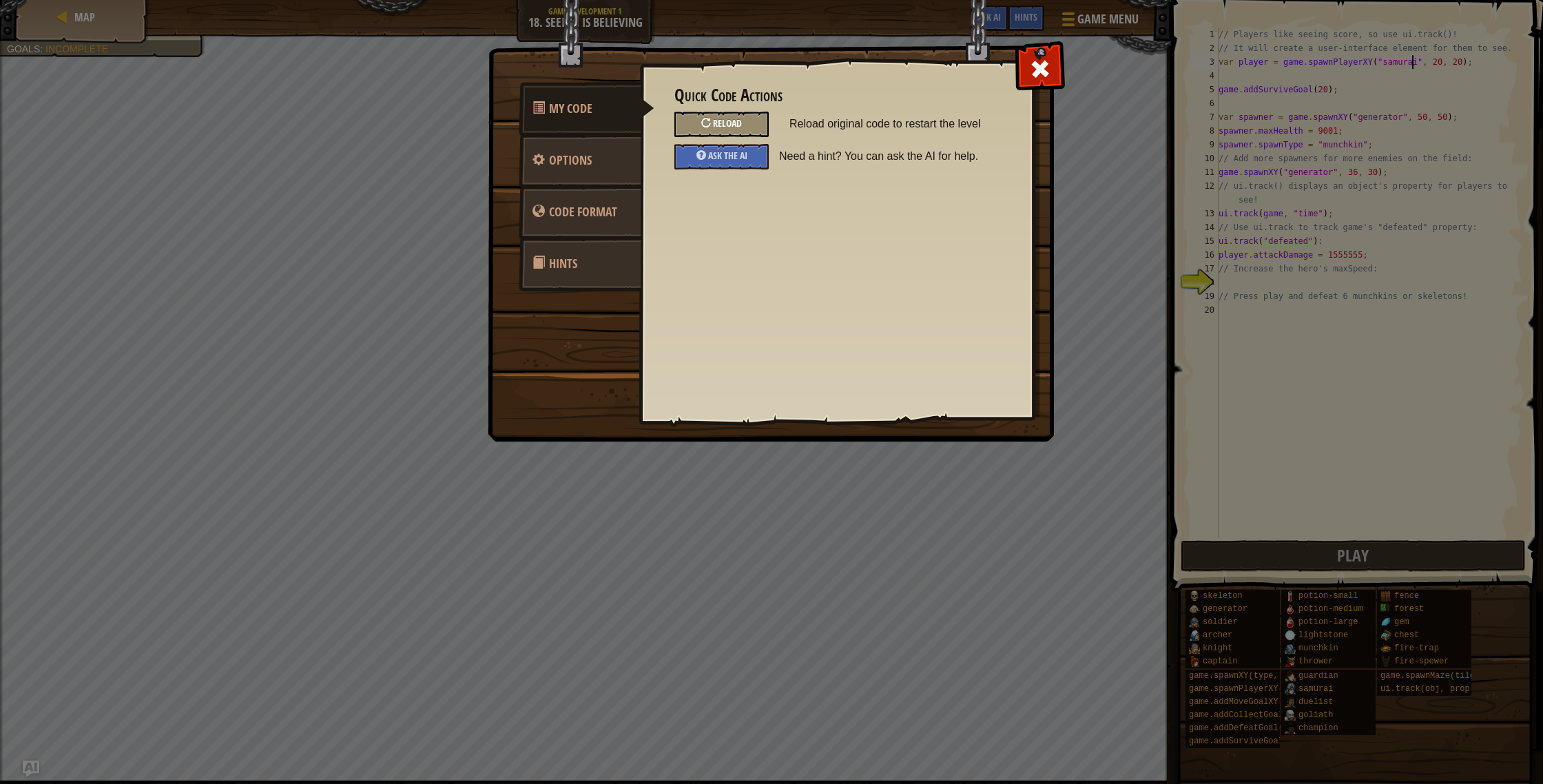
click at [737, 116] on div "Reload" at bounding box center [721, 124] width 95 height 26
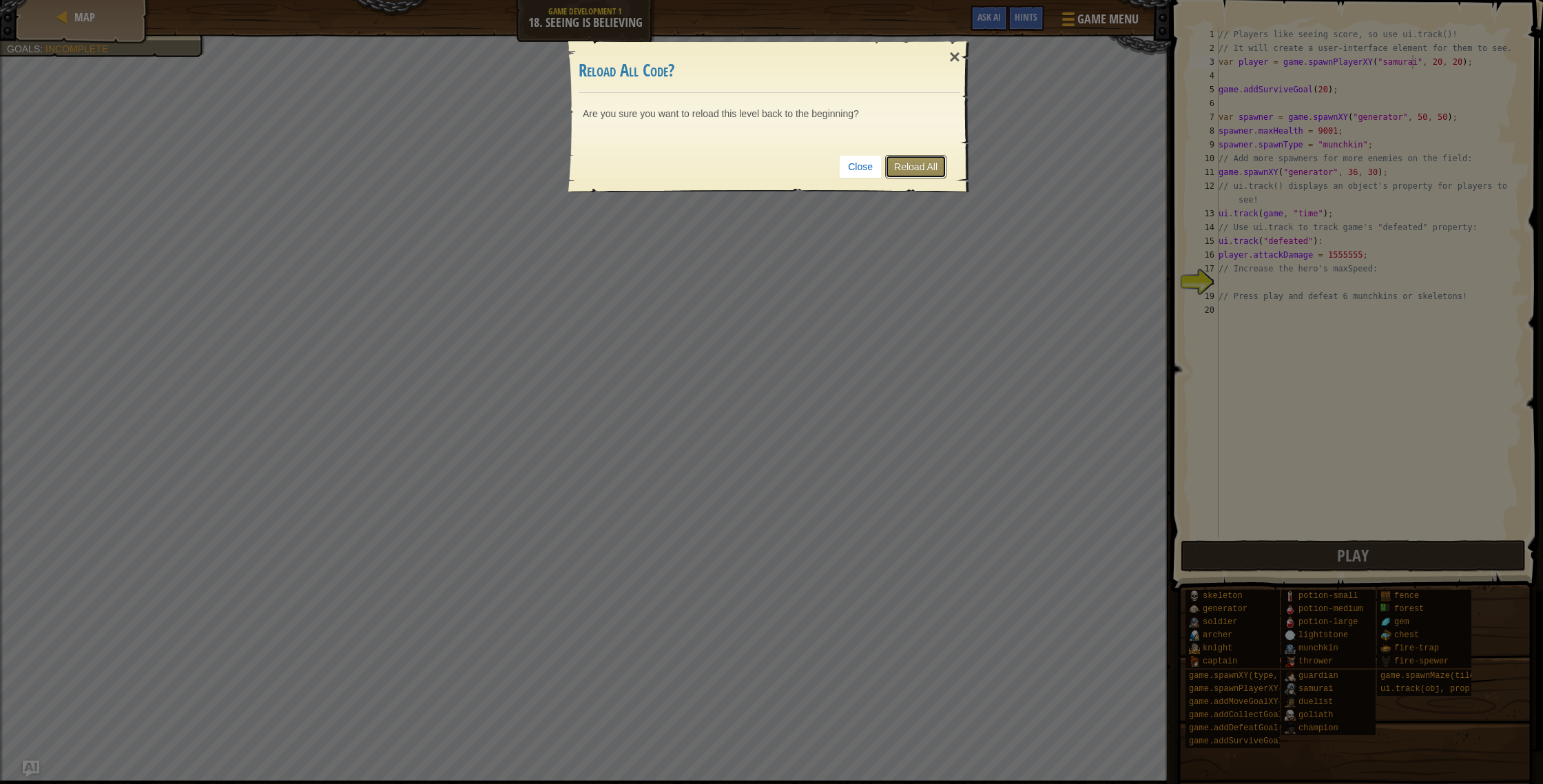
click at [900, 166] on link "Reload All" at bounding box center [915, 167] width 62 height 23
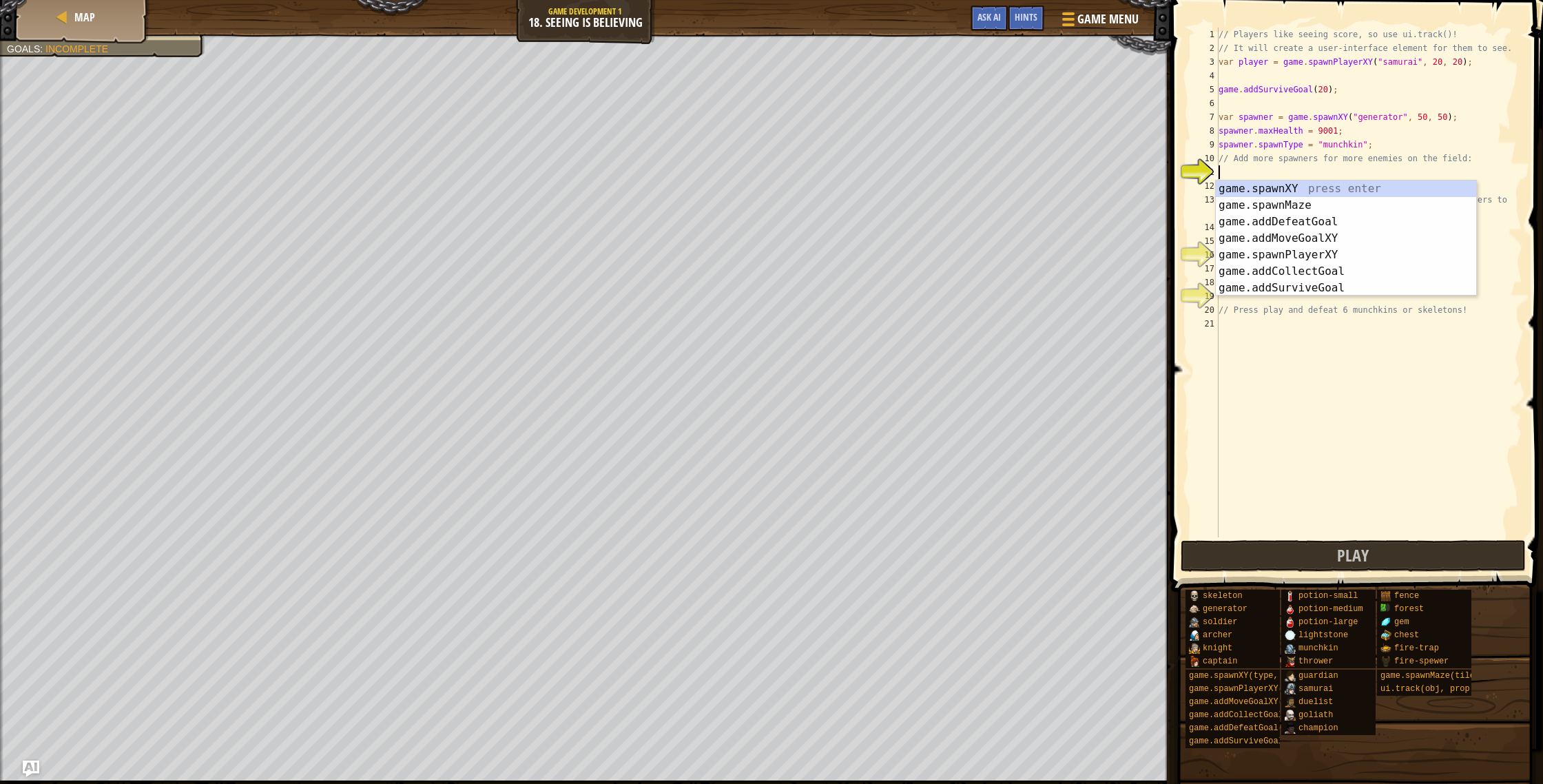
scroll to position [6, 0]
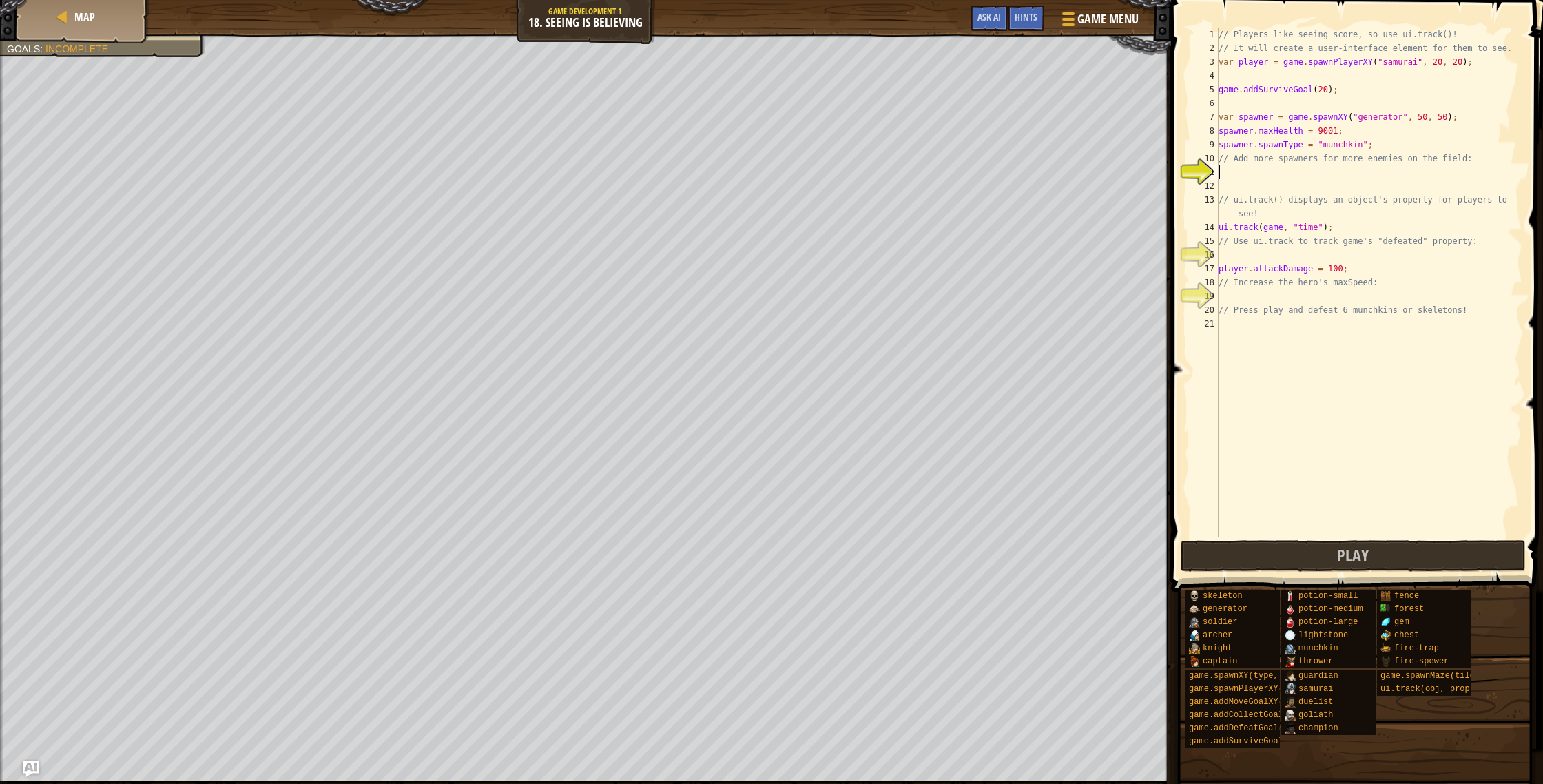
click at [1322, 229] on div "// Players like seeing score, so use ui.track()! // It will create a user-inter…" at bounding box center [1369, 296] width 306 height 538
type textarea "ui.track(game, "time");"
click at [1314, 229] on div "// Players like seeing score, so use ui.track()! // It will create a user-inter…" at bounding box center [1369, 296] width 306 height 538
click at [1315, 229] on div "// Players like seeing score, so use ui.track()! // It will create a user-inter…" at bounding box center [1369, 296] width 306 height 538
click at [1290, 255] on div "// Players like seeing score, so use ui.track()! // It will create a user-inter…" at bounding box center [1369, 296] width 306 height 538
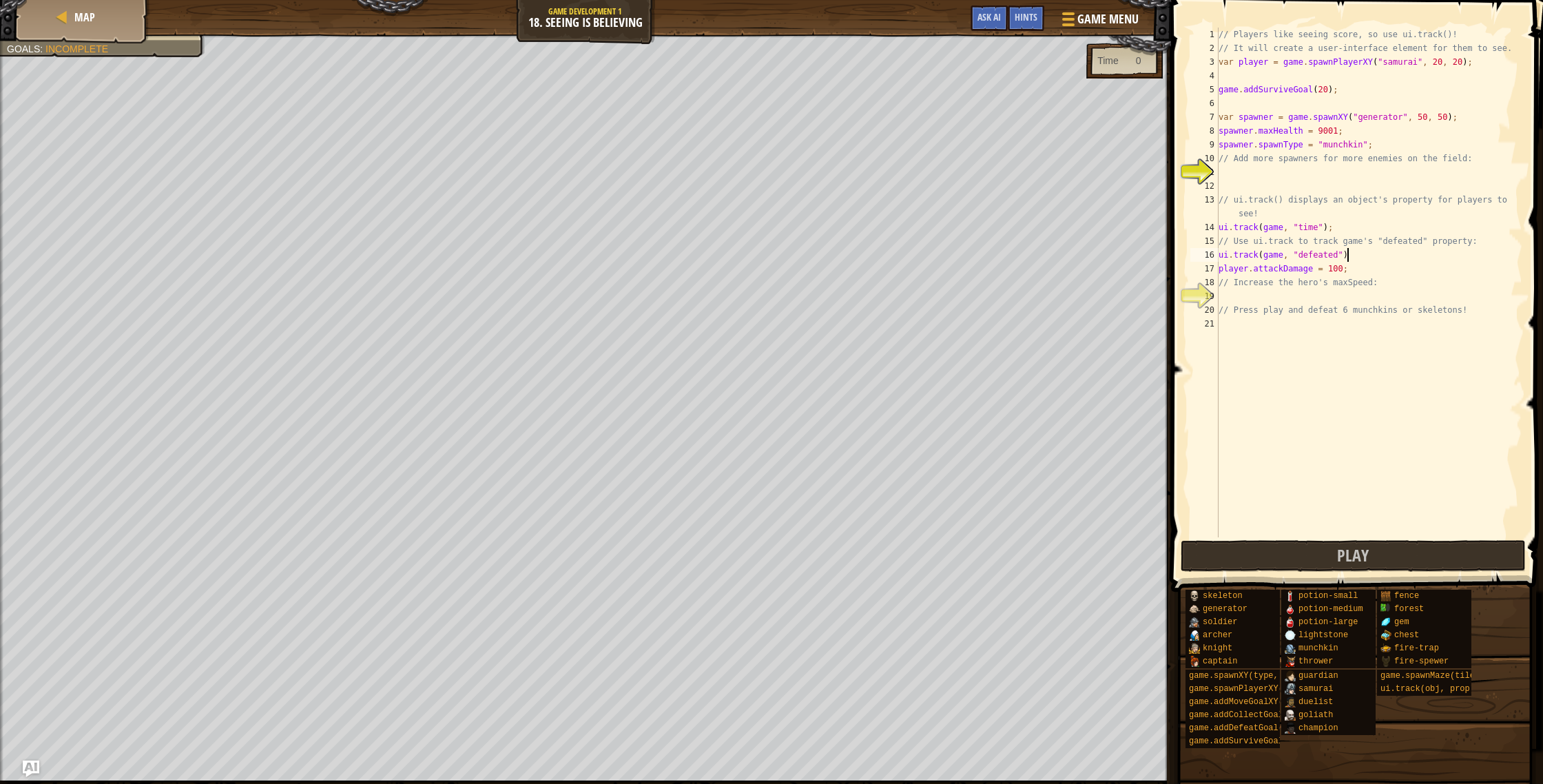
scroll to position [6, 10]
type textarea "ui.track(game, "defeated");"
click at [1271, 300] on div "// Players like seeing score, so use ui.track()! // It will create a user-inter…" at bounding box center [1369, 296] width 306 height 538
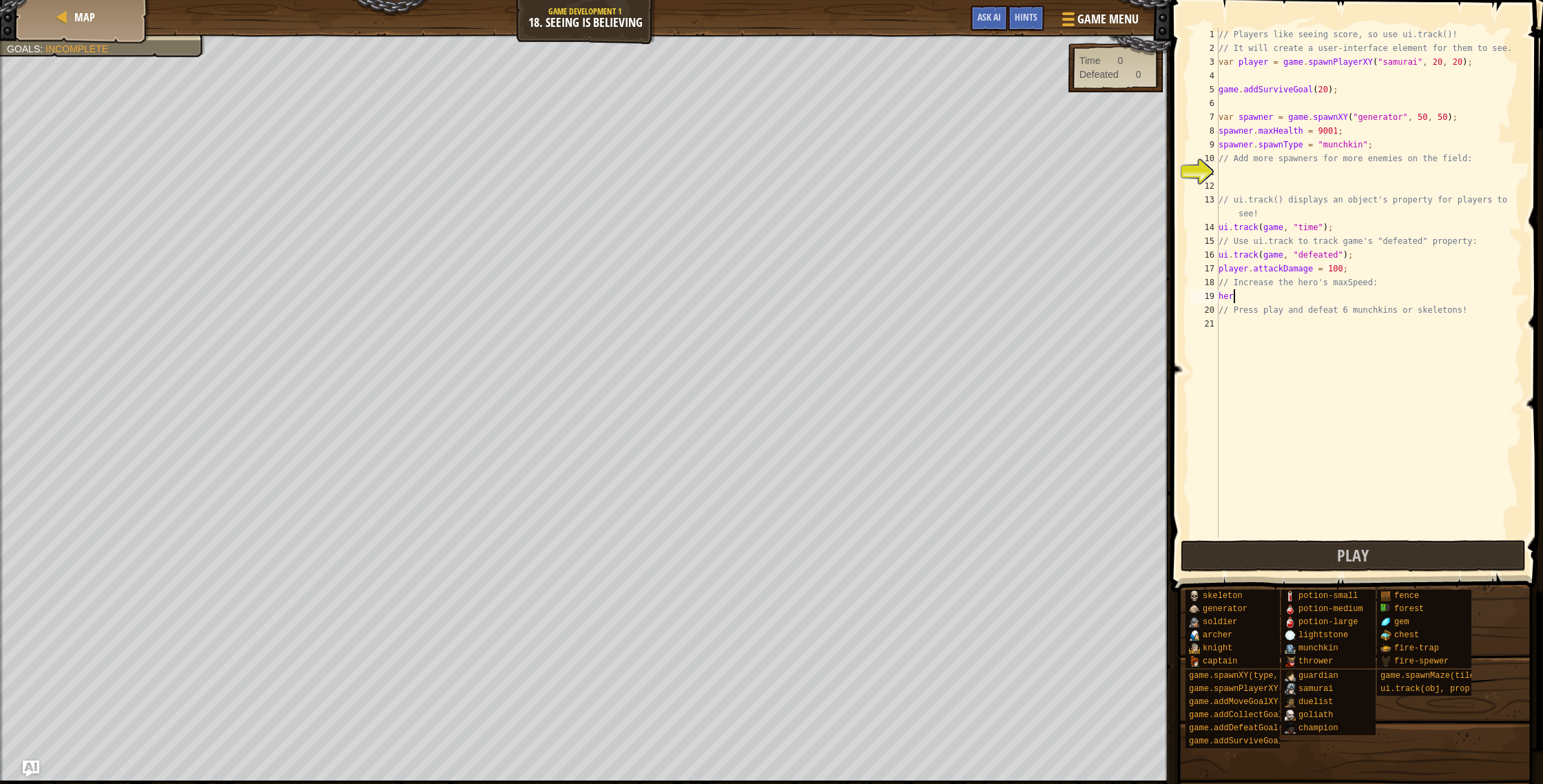
type textarea "h"
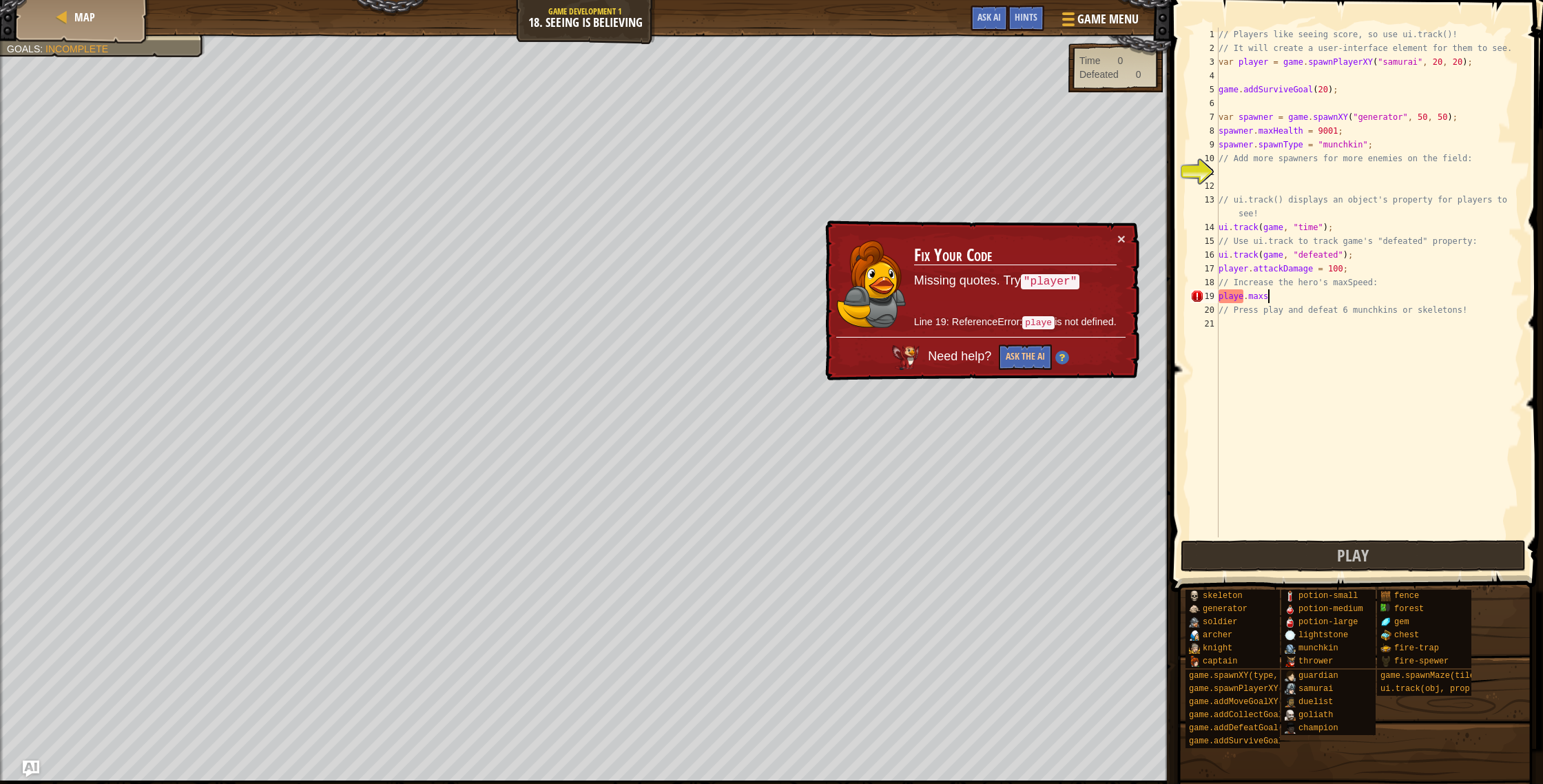
scroll to position [6, 3]
click at [1240, 297] on div "// Players like seeing score, so use ui.track()! // It will create a user-inter…" at bounding box center [1369, 296] width 306 height 538
click at [1245, 299] on div "// Players like seeing score, so use ui.track()! // It will create a user-inter…" at bounding box center [1369, 296] width 306 height 538
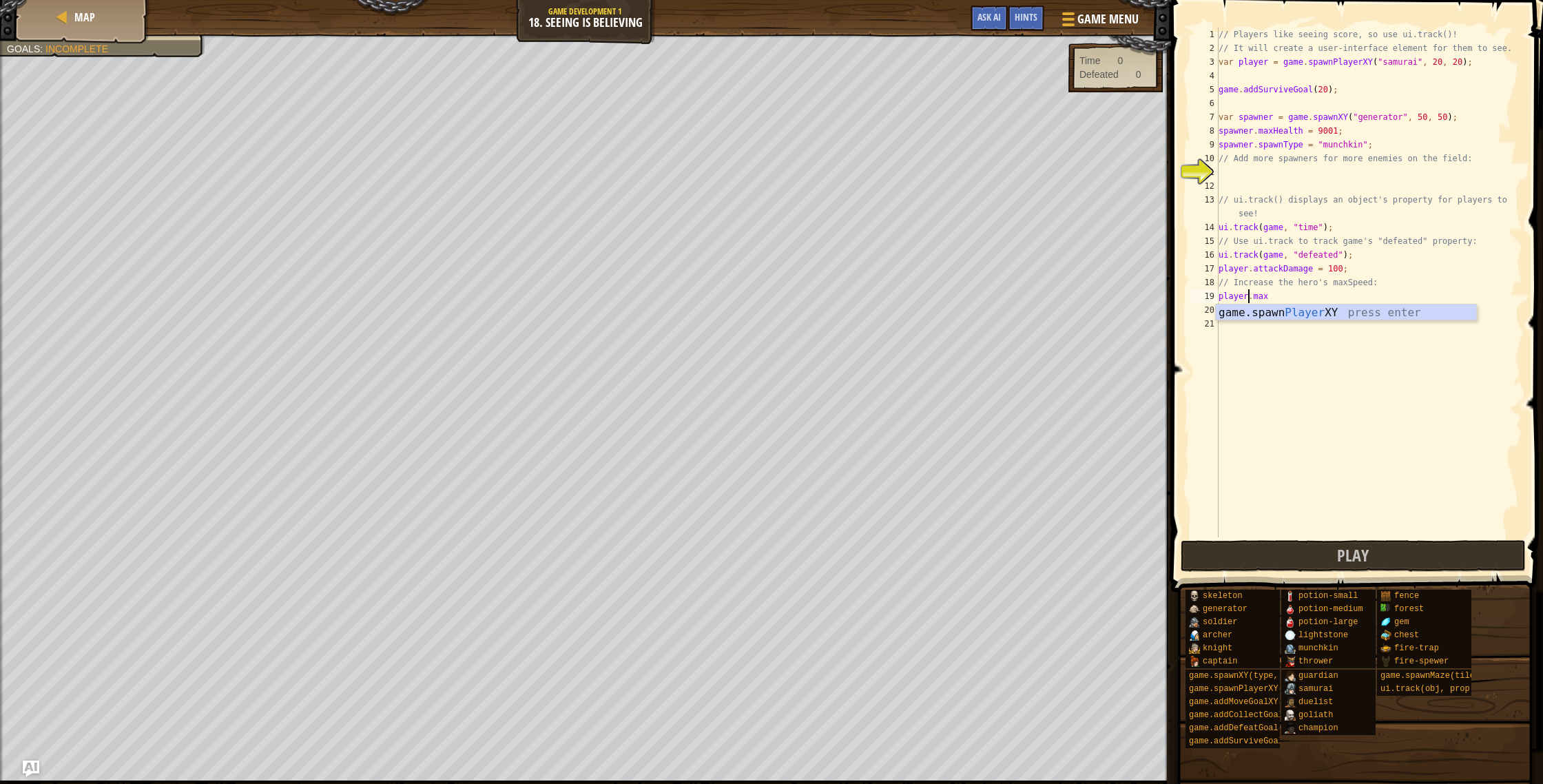
click at [1292, 292] on div "// Players like seeing score, so use ui.track()! // It will create a user-inter…" at bounding box center [1369, 296] width 306 height 538
click at [1256, 297] on div "// Players like seeing score, so use ui.track()! // It will create a user-inter…" at bounding box center [1369, 296] width 306 height 538
click at [1325, 295] on div "// Players like seeing score, so use ui.track()! // It will create a user-inter…" at bounding box center [1369, 296] width 306 height 538
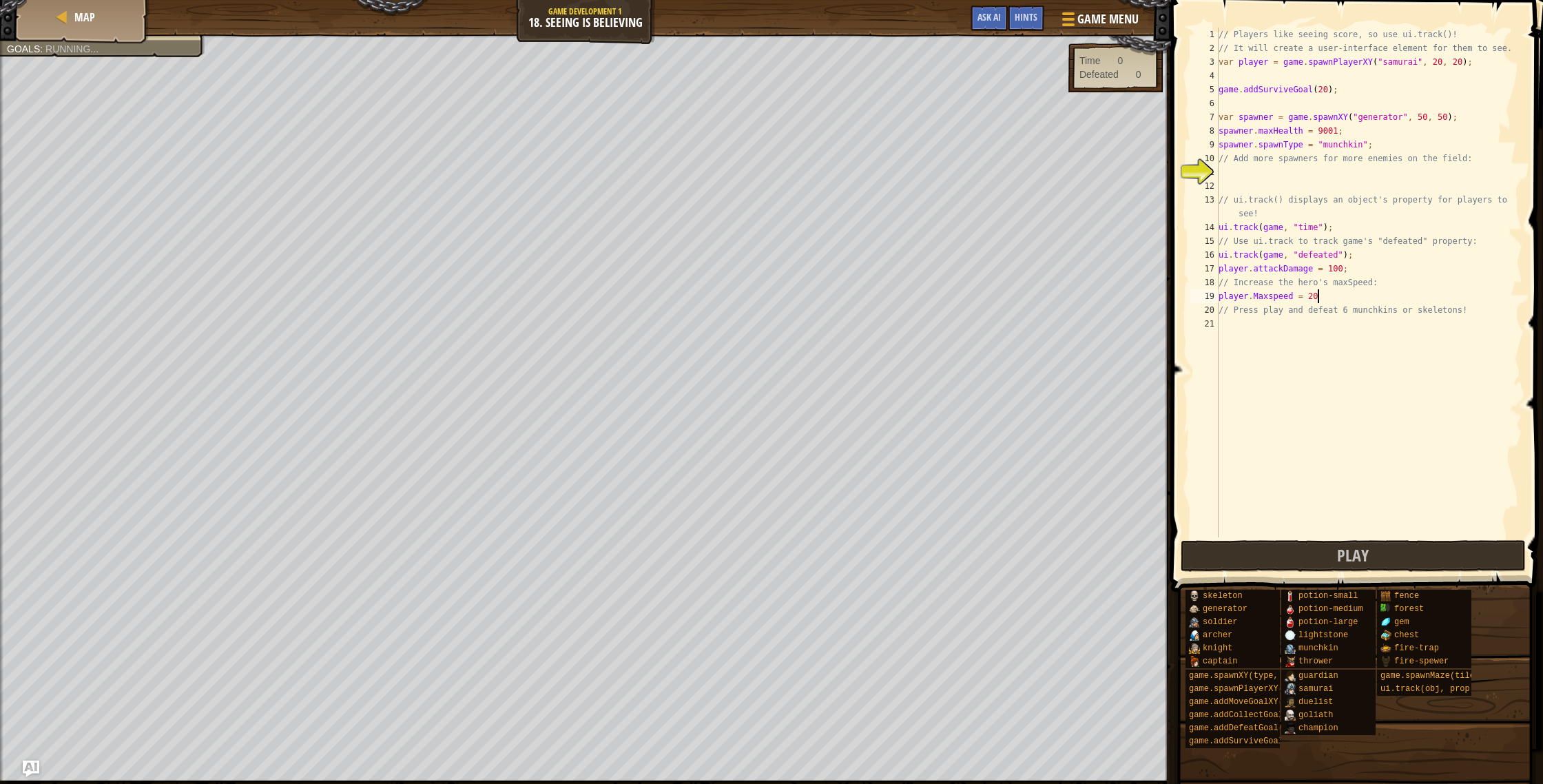
scroll to position [6, 7]
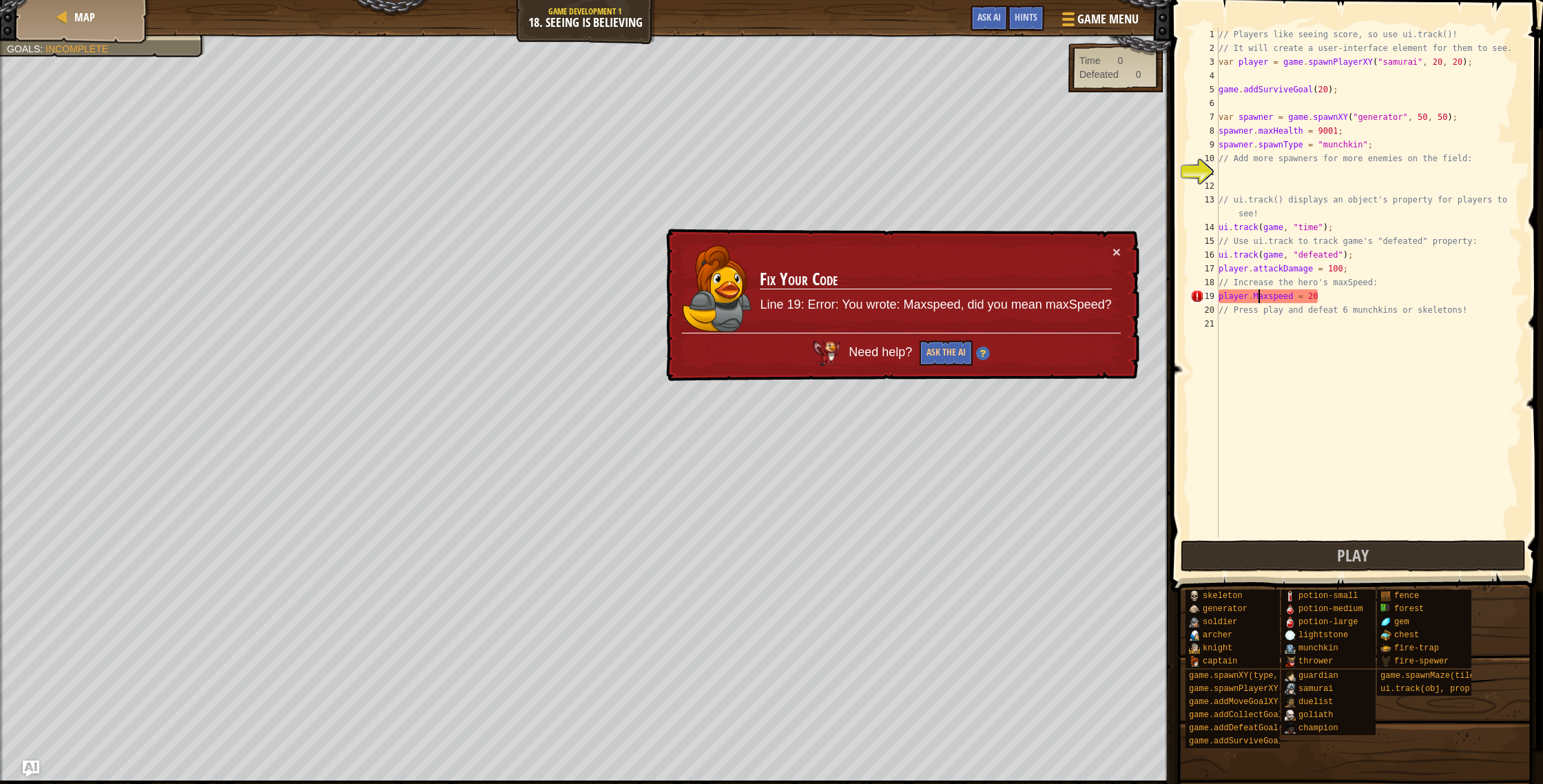
click at [1260, 296] on div "// Players like seeing score, so use ui.track()! // It will create a user-inter…" at bounding box center [1369, 296] width 306 height 538
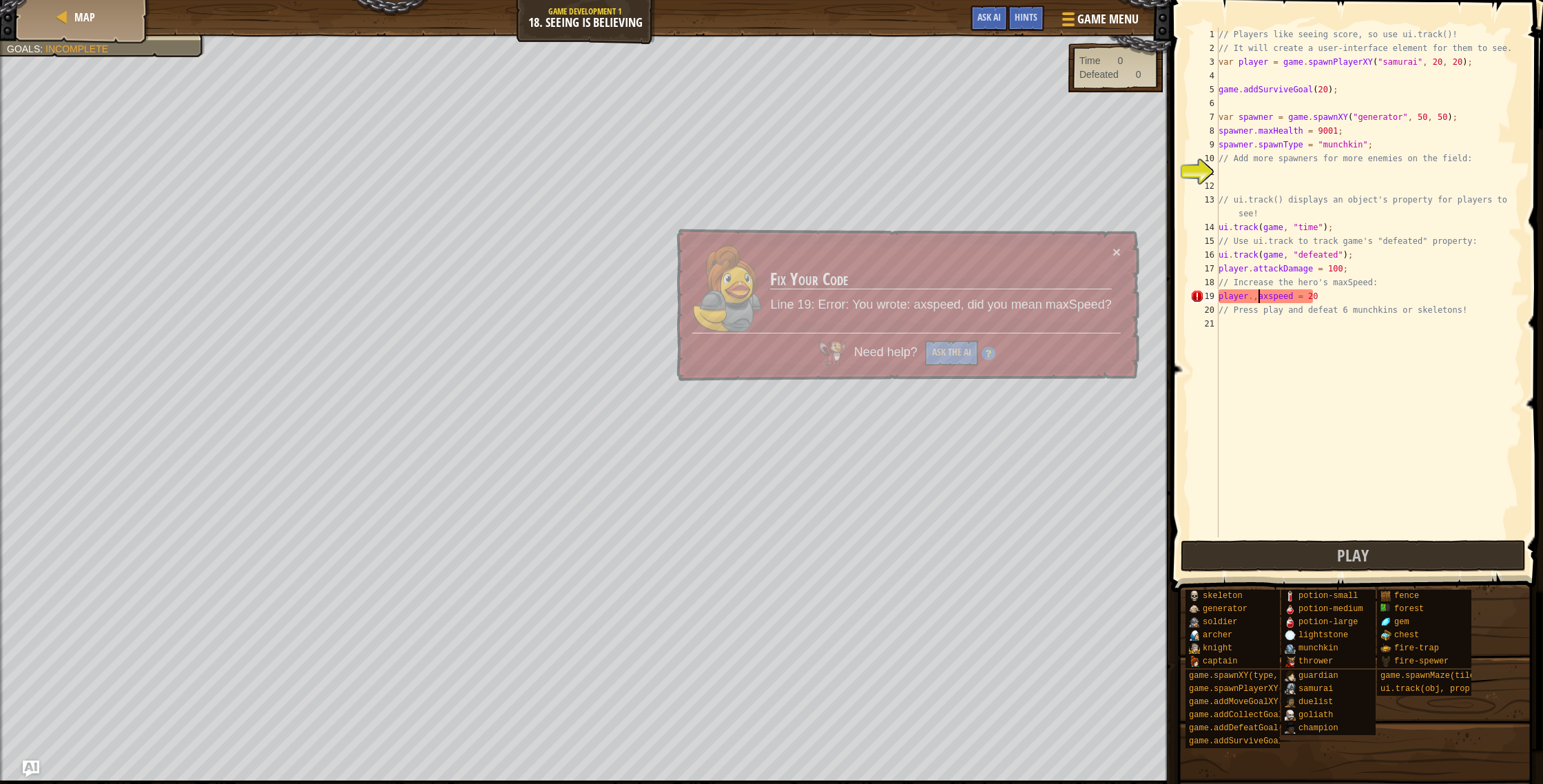
scroll to position [6, 4]
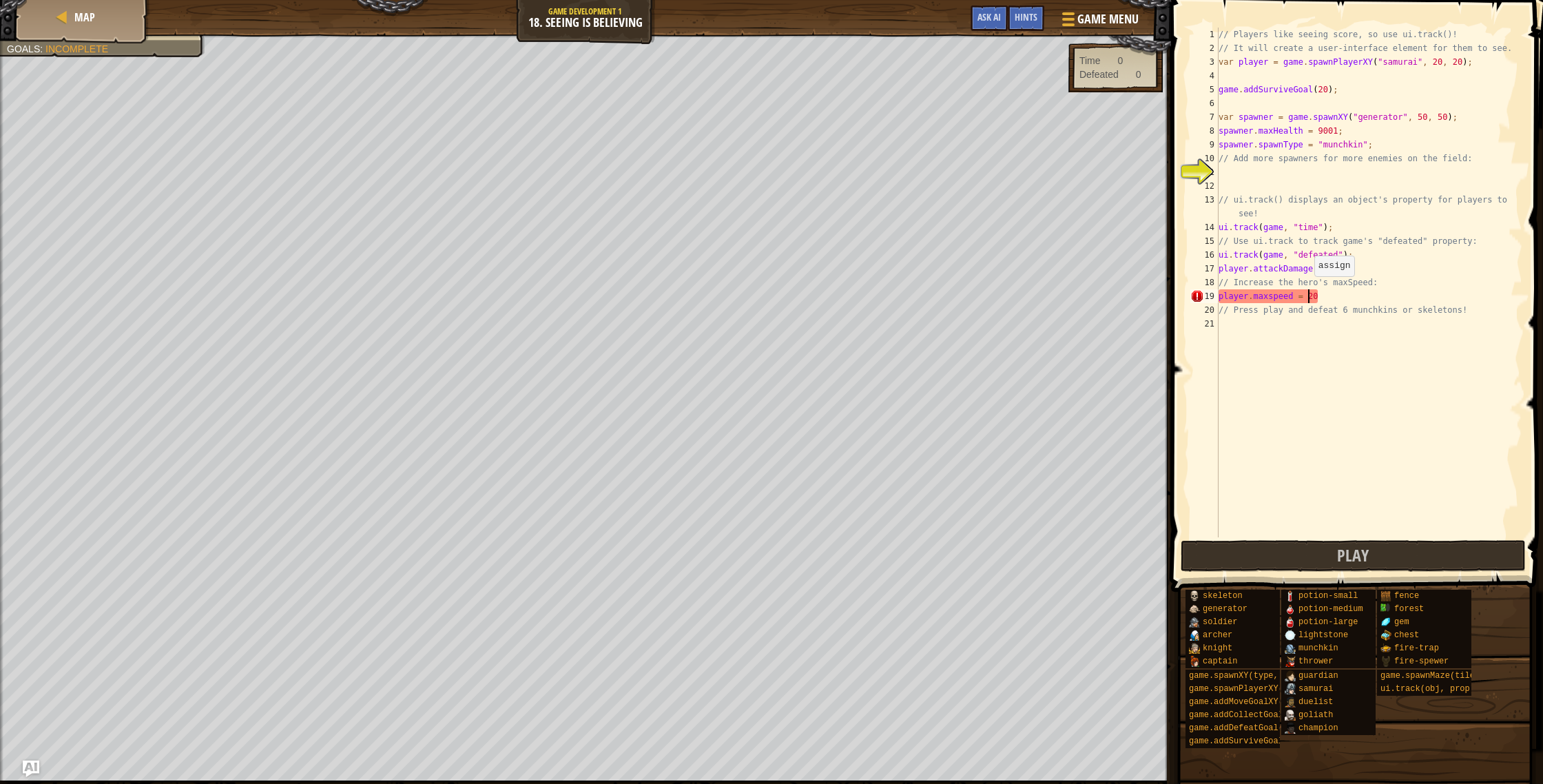
drag, startPoint x: 1307, startPoint y: 289, endPoint x: 1305, endPoint y: 296, distance: 7.3
click at [1306, 291] on div "// Players like seeing score, so use ui.track()! // It will create a user-inter…" at bounding box center [1369, 296] width 306 height 538
drag, startPoint x: 1297, startPoint y: 294, endPoint x: 1301, endPoint y: 322, distance: 28.3
click at [1297, 294] on div "// Players like seeing score, so use ui.track()! // It will create a user-inter…" at bounding box center [1369, 296] width 306 height 538
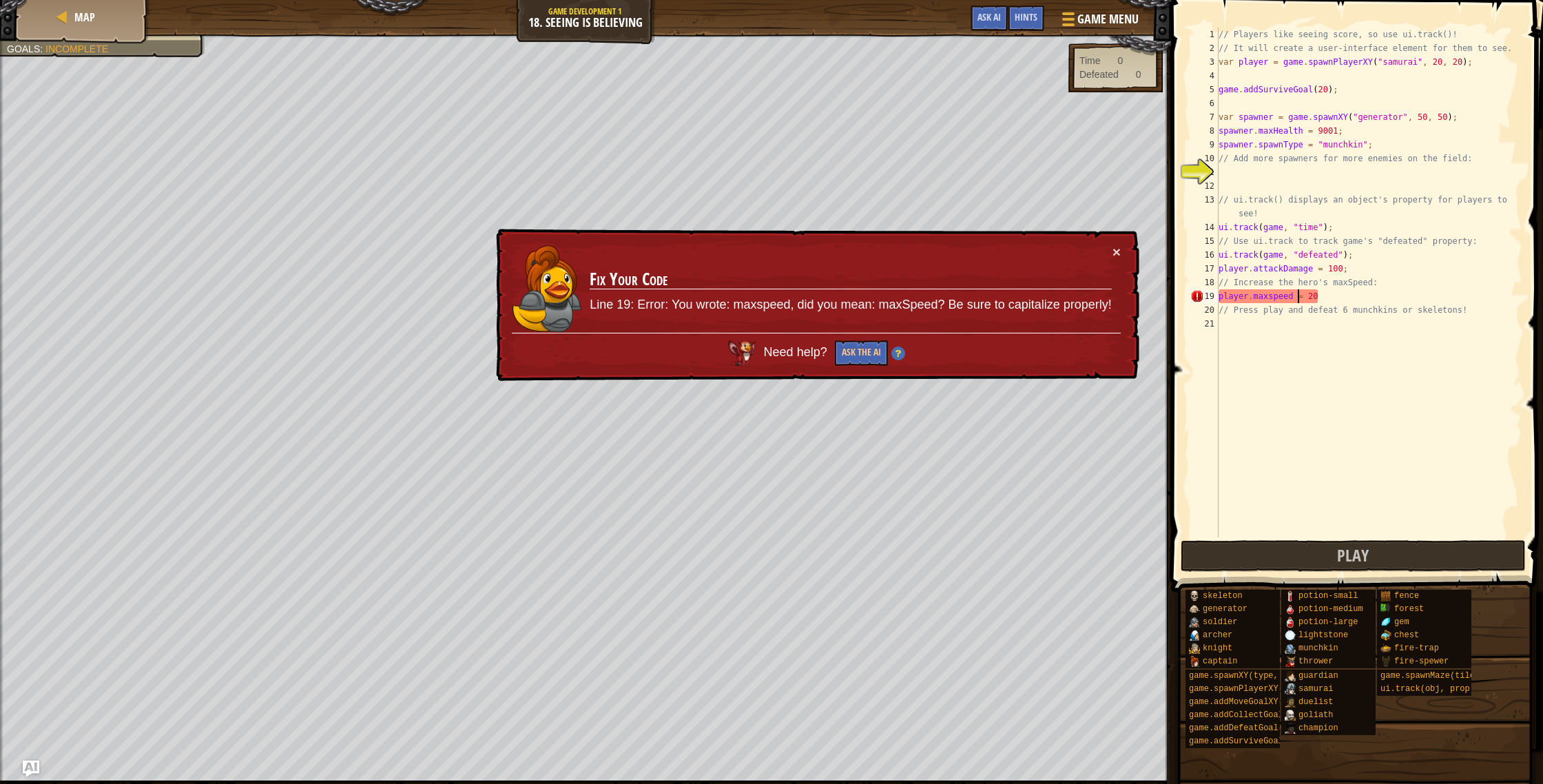
click at [1272, 297] on div "// Players like seeing score, so use ui.track()! // It will create a user-inter…" at bounding box center [1369, 296] width 306 height 538
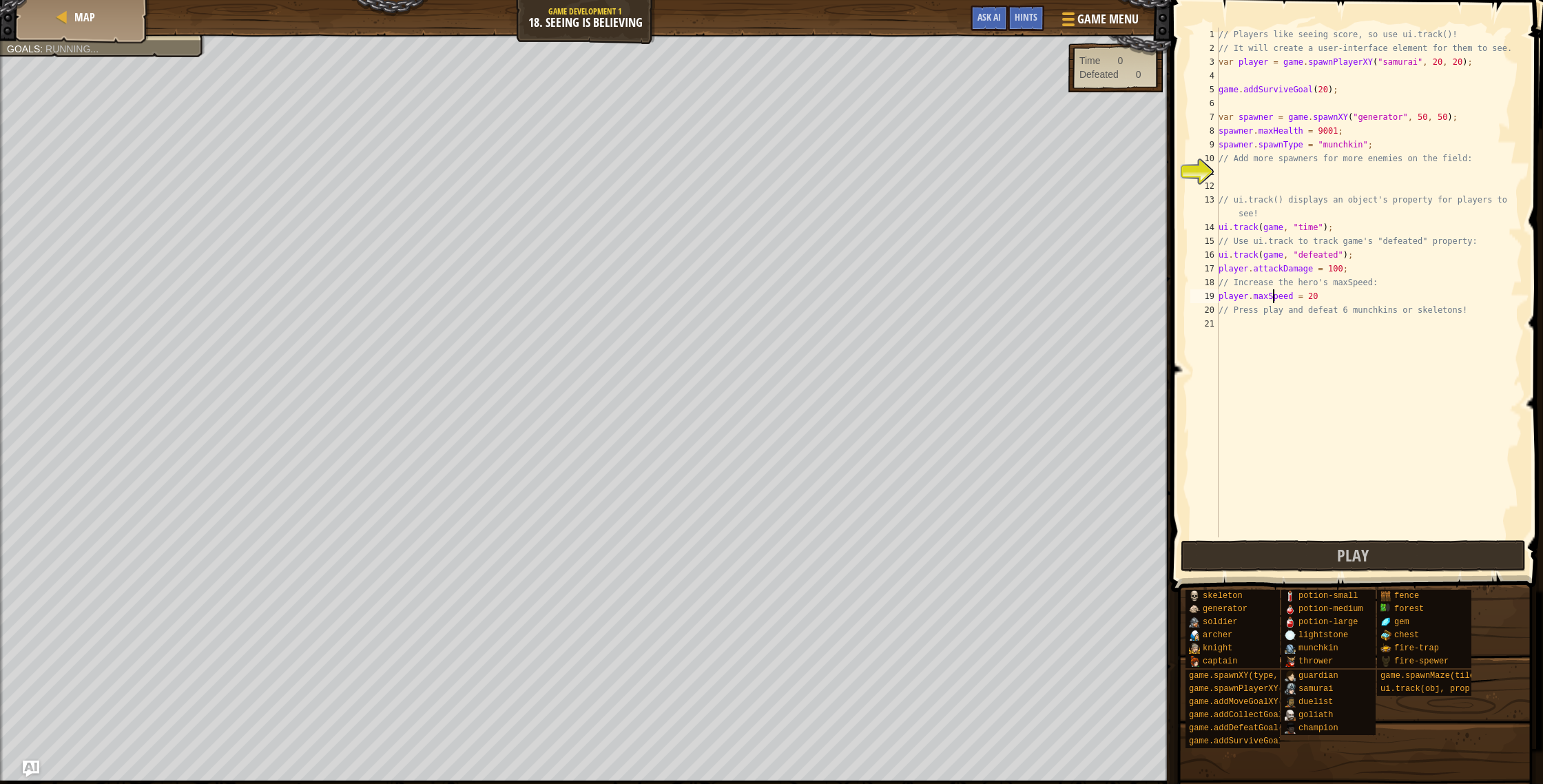
scroll to position [6, 4]
click at [1299, 564] on button "Play" at bounding box center [1353, 555] width 346 height 31
type textarea "player.maxSspeed = 20"
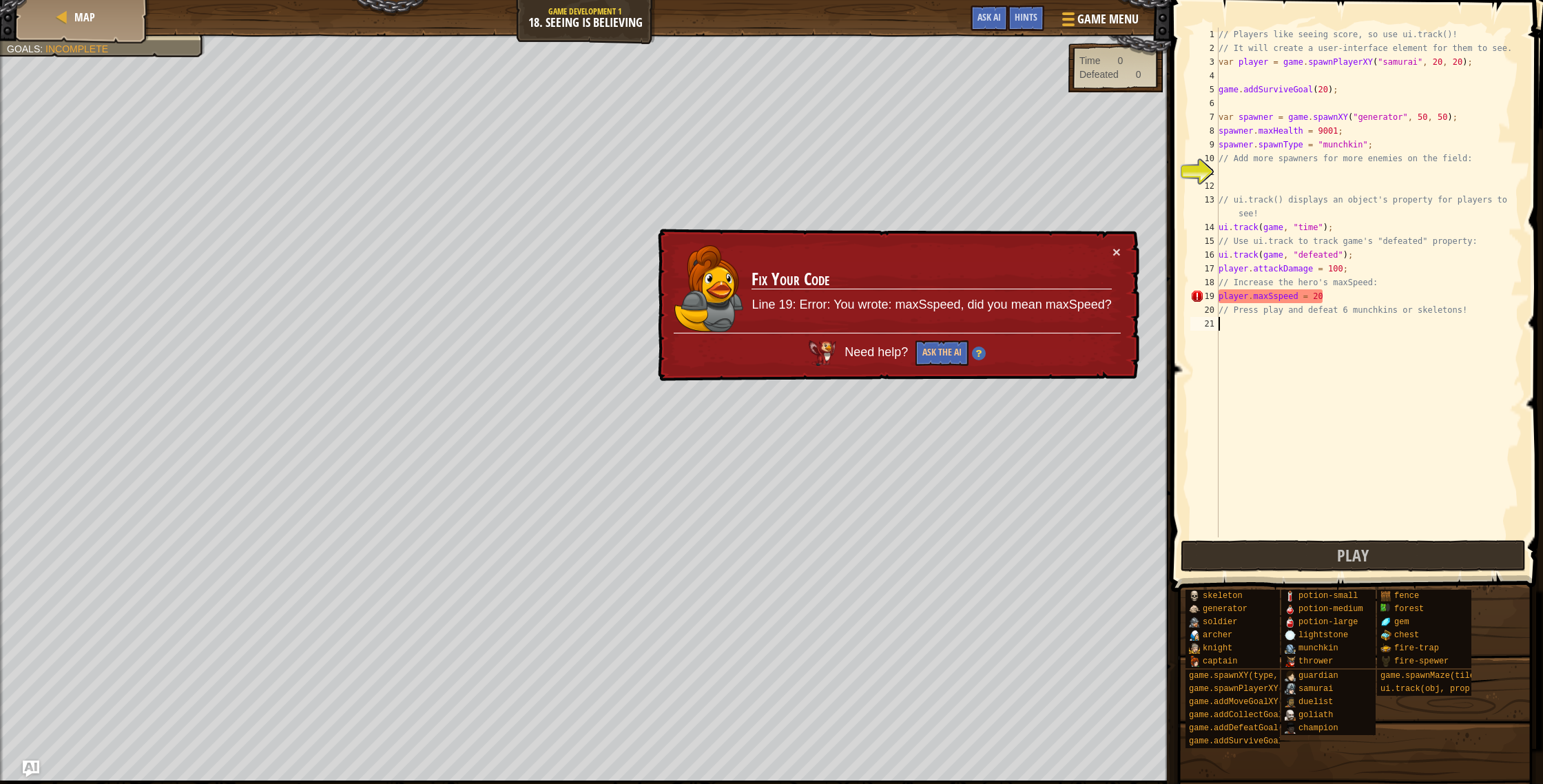
click at [1258, 400] on div "// Players like seeing score, so use ui.track()! // It will create a user-inter…" at bounding box center [1369, 296] width 306 height 538
drag, startPoint x: 1293, startPoint y: 323, endPoint x: 1275, endPoint y: 313, distance: 20.6
click at [1284, 320] on div "// Players like seeing score, so use ui.track()! // It will create a user-inter…" at bounding box center [1369, 296] width 306 height 538
drag, startPoint x: 1358, startPoint y: 347, endPoint x: 1349, endPoint y: 347, distance: 9.0
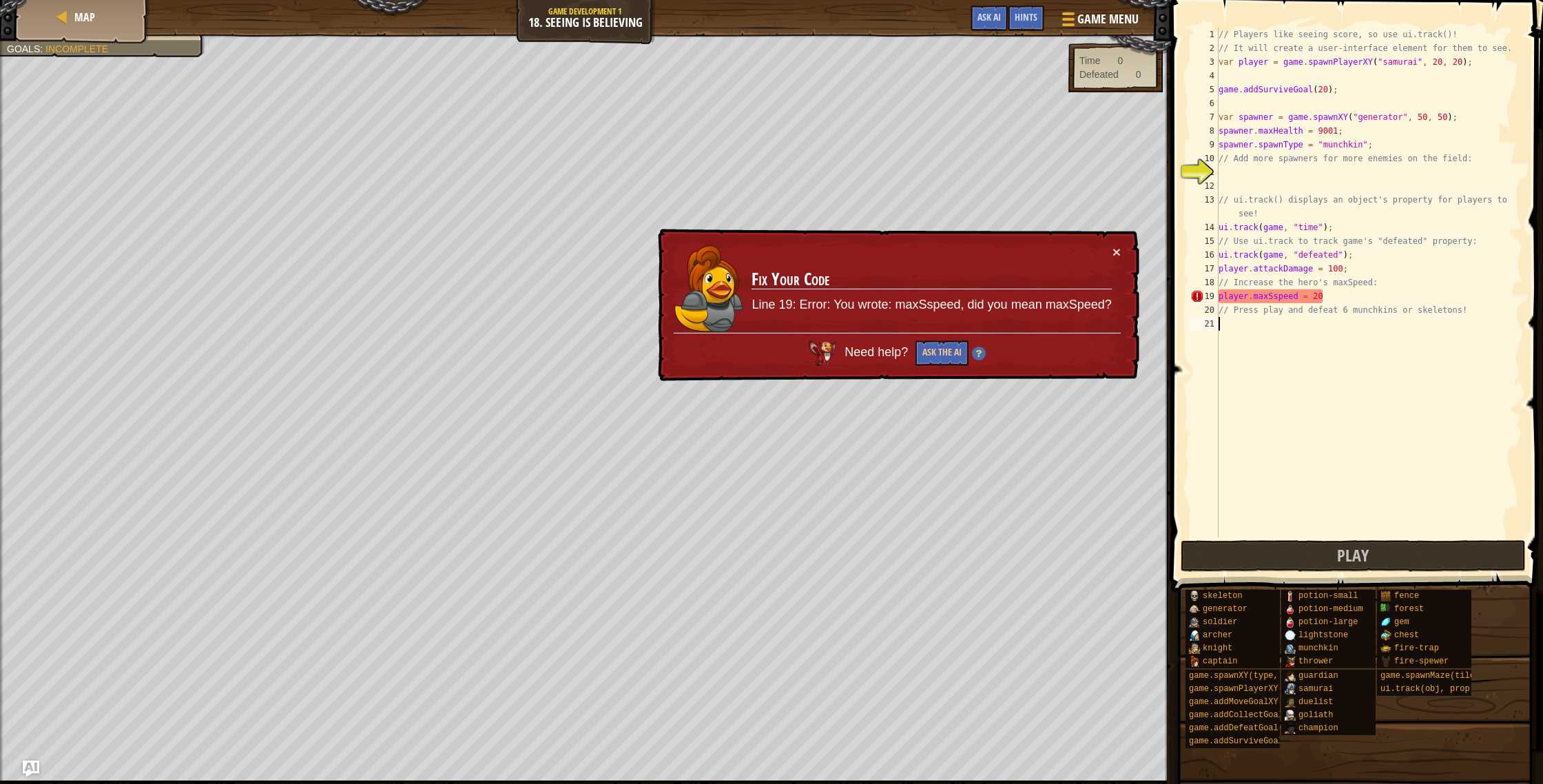
click at [1354, 347] on div "// Players like seeing score, so use ui.track()! // It will create a user-inter…" at bounding box center [1369, 296] width 306 height 538
click at [1273, 301] on div "// Players like seeing score, so use ui.track()! // It will create a user-inter…" at bounding box center [1369, 296] width 306 height 538
click at [1278, 297] on div "// Players like seeing score, so use ui.track()! // It will create a user-inter…" at bounding box center [1369, 296] width 306 height 538
type textarea "player.maxSpeed = 20"
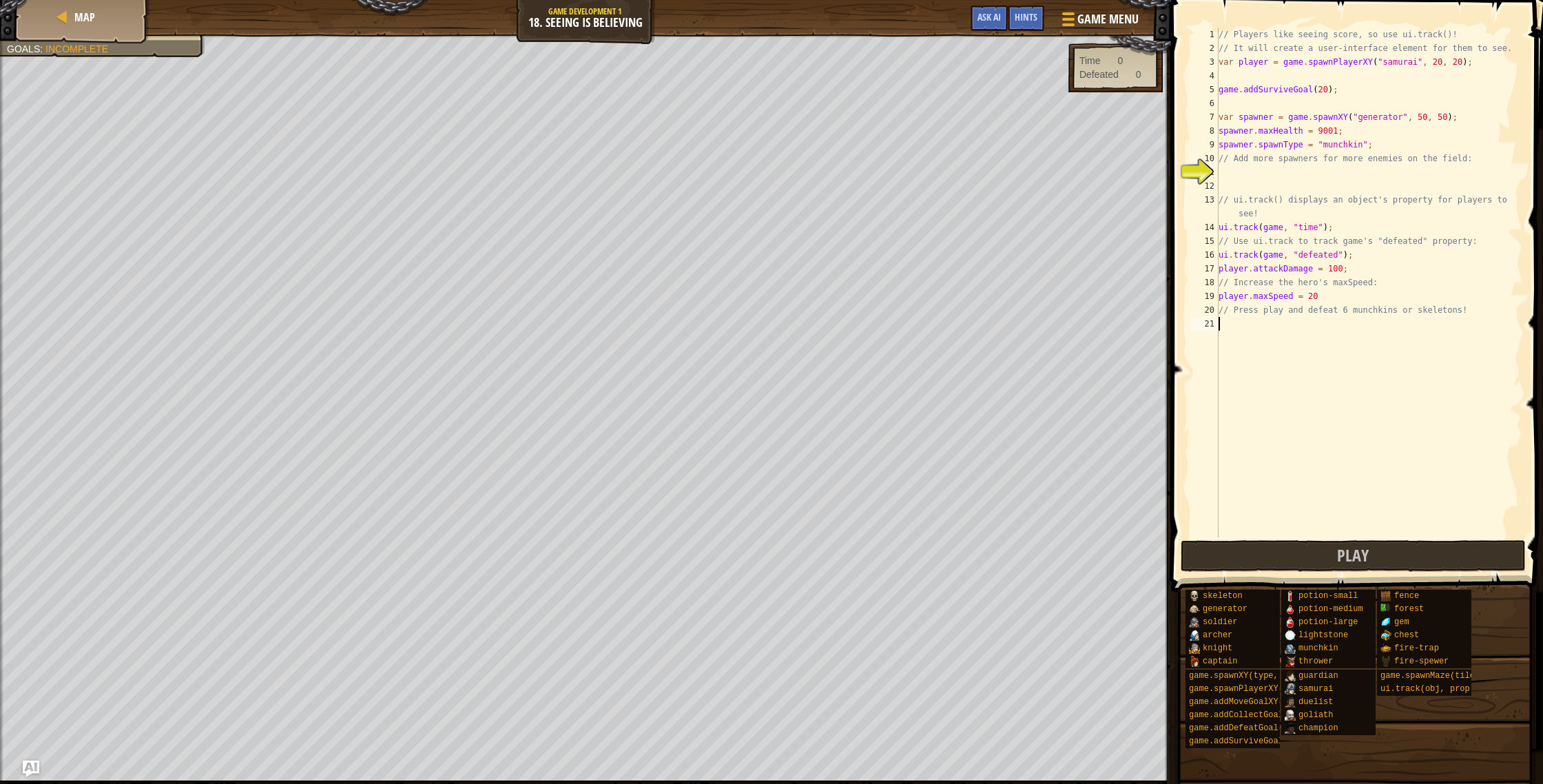
click at [1261, 322] on div "// Players like seeing score, so use ui.track()! // It will create a user-inter…" at bounding box center [1369, 296] width 306 height 538
click at [1280, 177] on div "// Players like seeing score, so use ui.track()! // It will create a user-inter…" at bounding box center [1369, 296] width 306 height 538
click at [1479, 163] on div "// Players like seeing score, so use ui.track()! // It will create a user-inter…" at bounding box center [1369, 296] width 306 height 538
type textarea "// Add more spawners for more enemies on the field:"
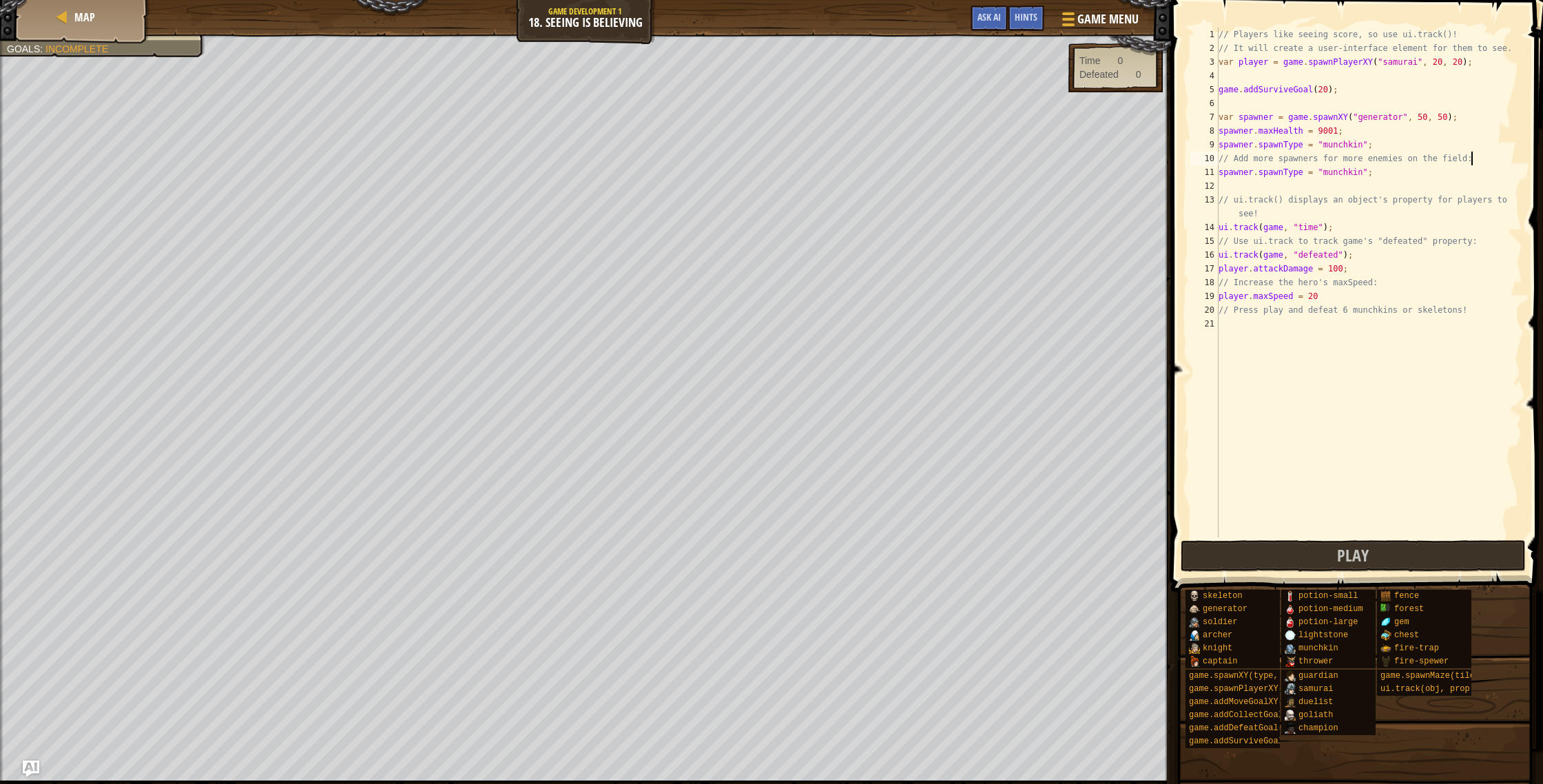
scroll to position [6, 0]
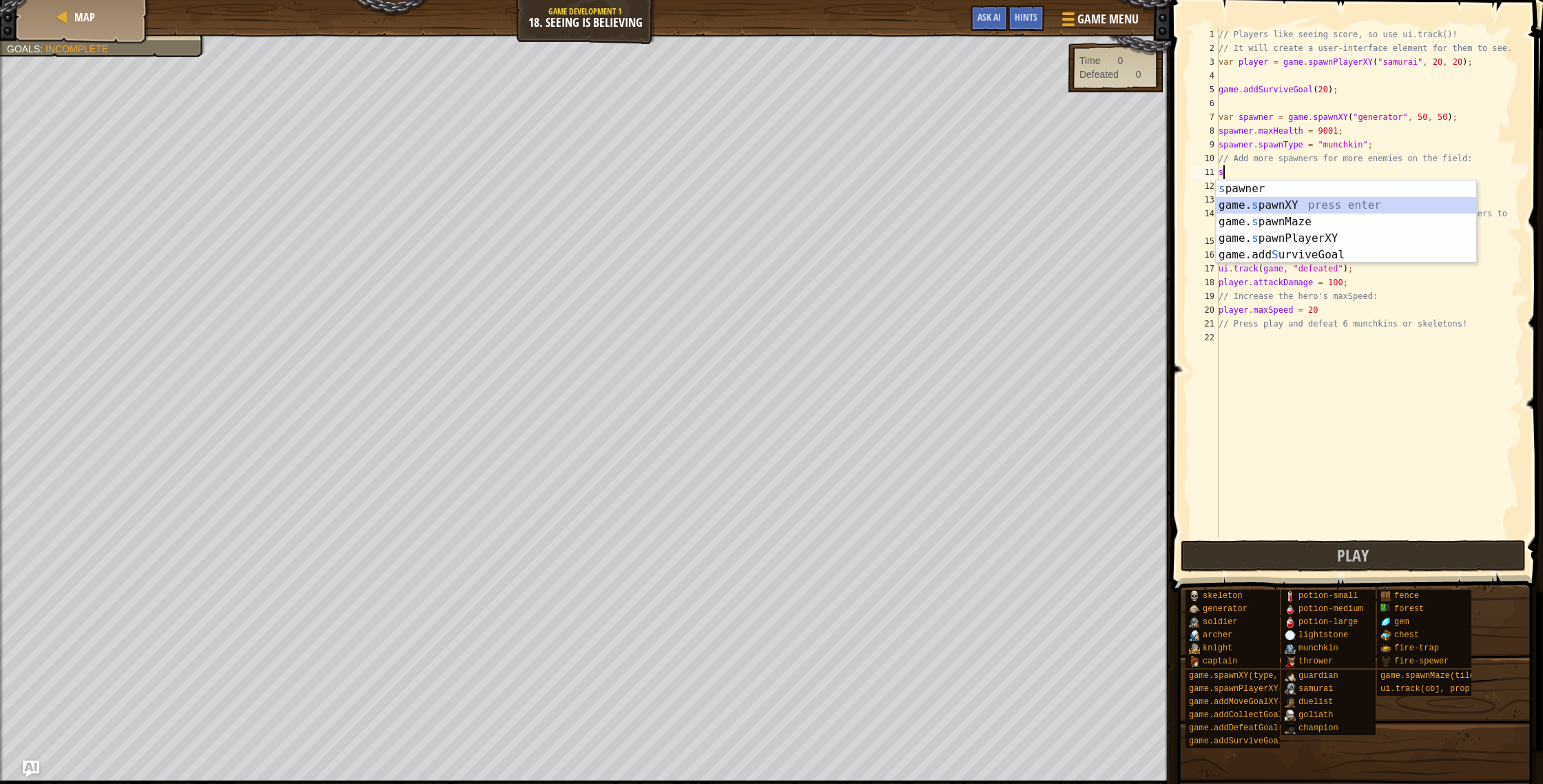
click at [1304, 201] on div "s pawner press enter game. s pawnXY press enter game. s pawnMaze press enter ga…" at bounding box center [1347, 238] width 261 height 116
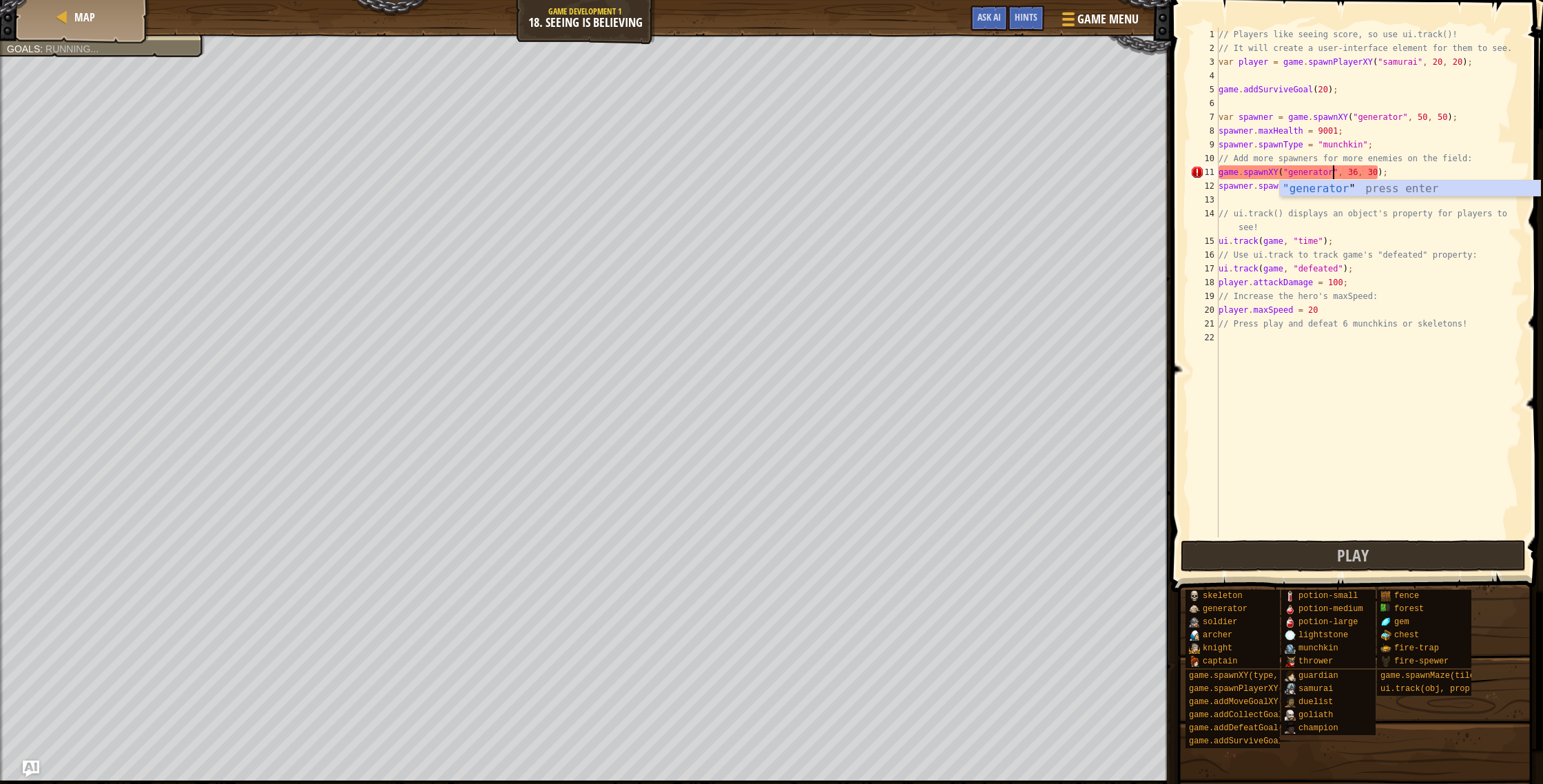
scroll to position [6, 10]
click at [1340, 554] on span "Play" at bounding box center [1352, 555] width 31 height 22
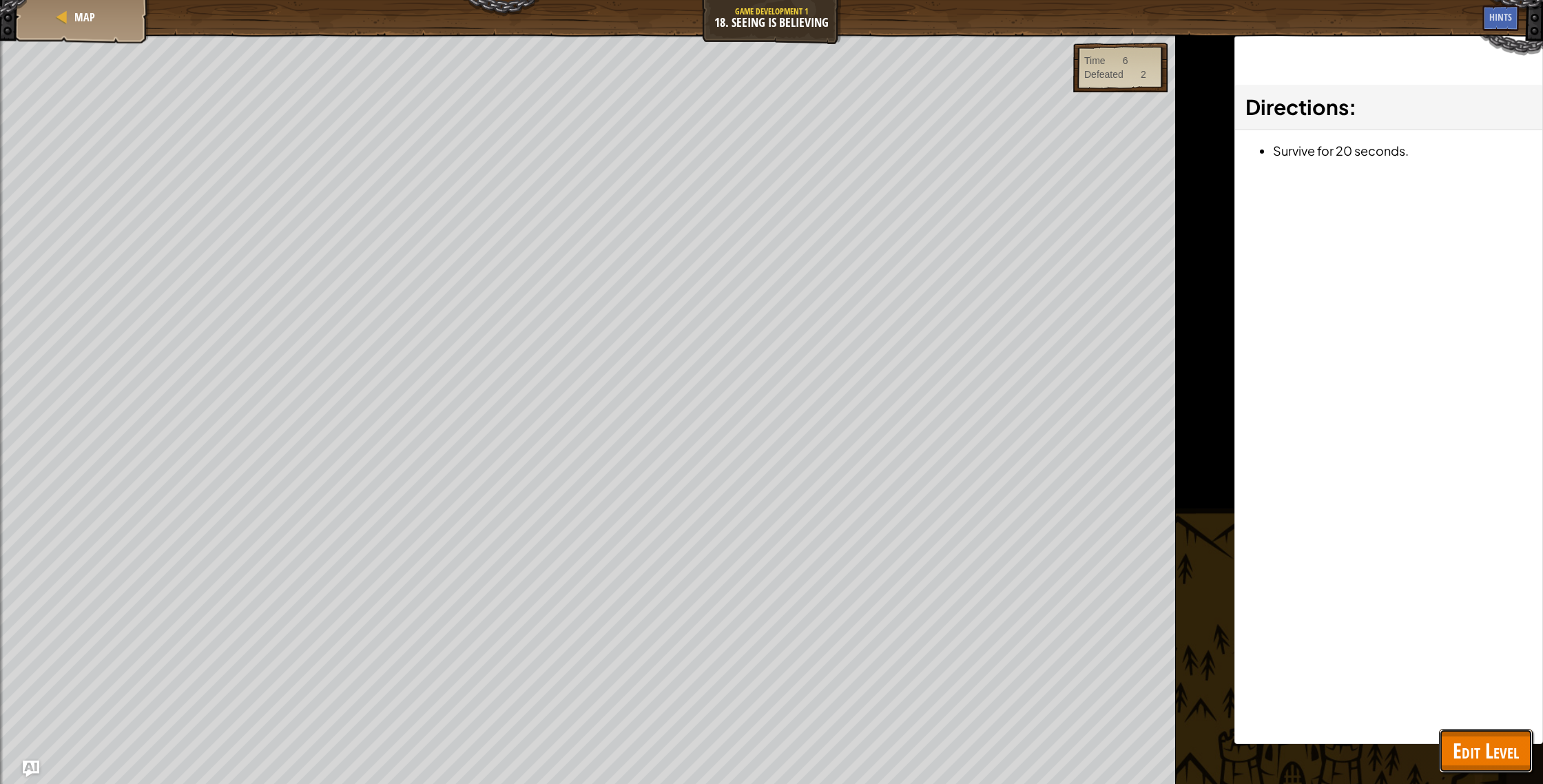
click at [1472, 740] on span "Edit Level" at bounding box center [1486, 751] width 66 height 29
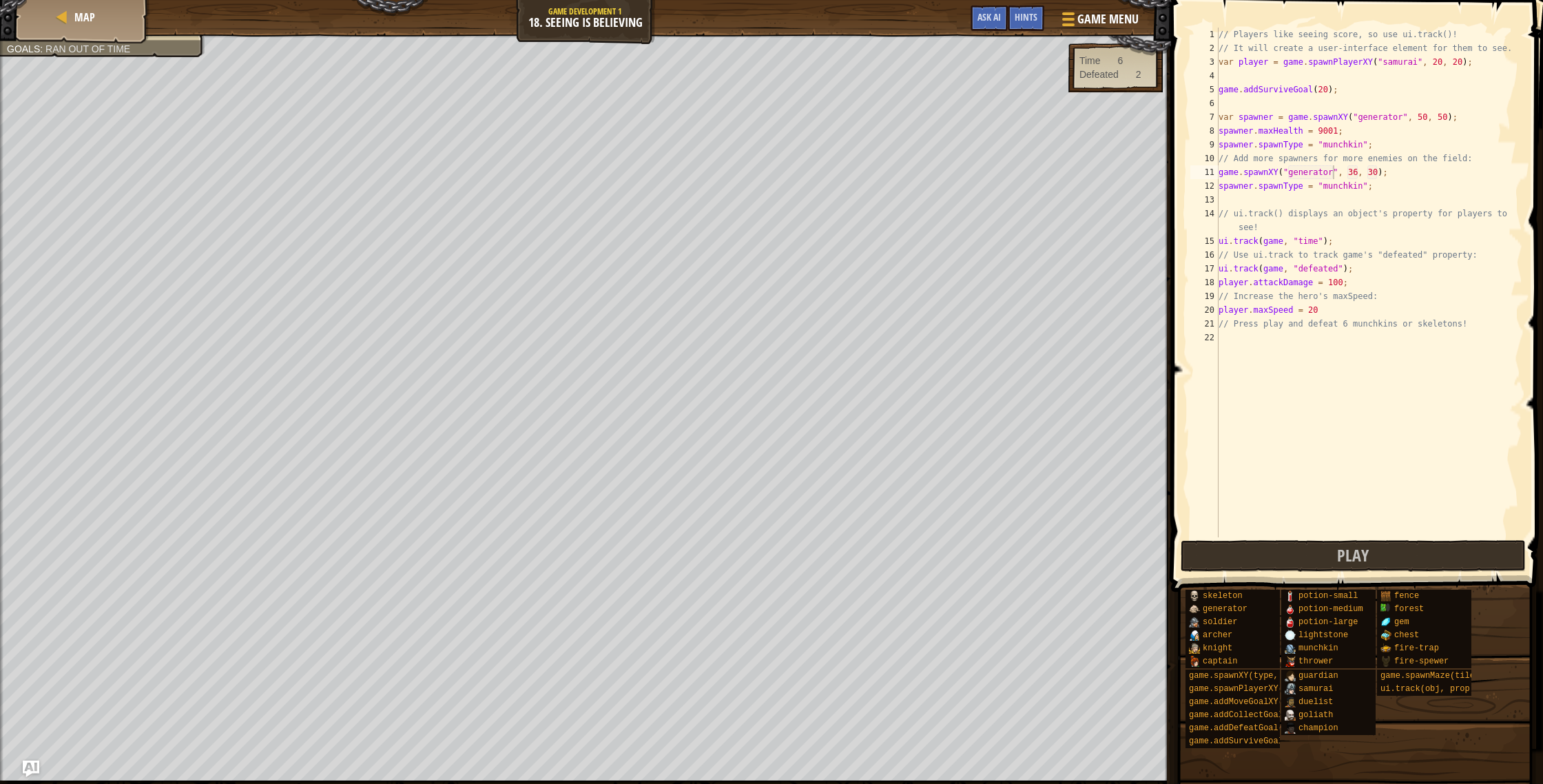
click at [1352, 177] on div "// Players like seeing score, so use ui.track()! // It will create a user-inter…" at bounding box center [1369, 296] width 306 height 538
click at [1337, 172] on div "// Players like seeing score, so use ui.track()! // It will create a user-inter…" at bounding box center [1369, 296] width 306 height 538
type textarea "game.spawnXY("generator", 36, 30);"
click at [1220, 171] on div "// Players like seeing score, so use ui.track()! // It will create a user-inter…" at bounding box center [1369, 296] width 306 height 538
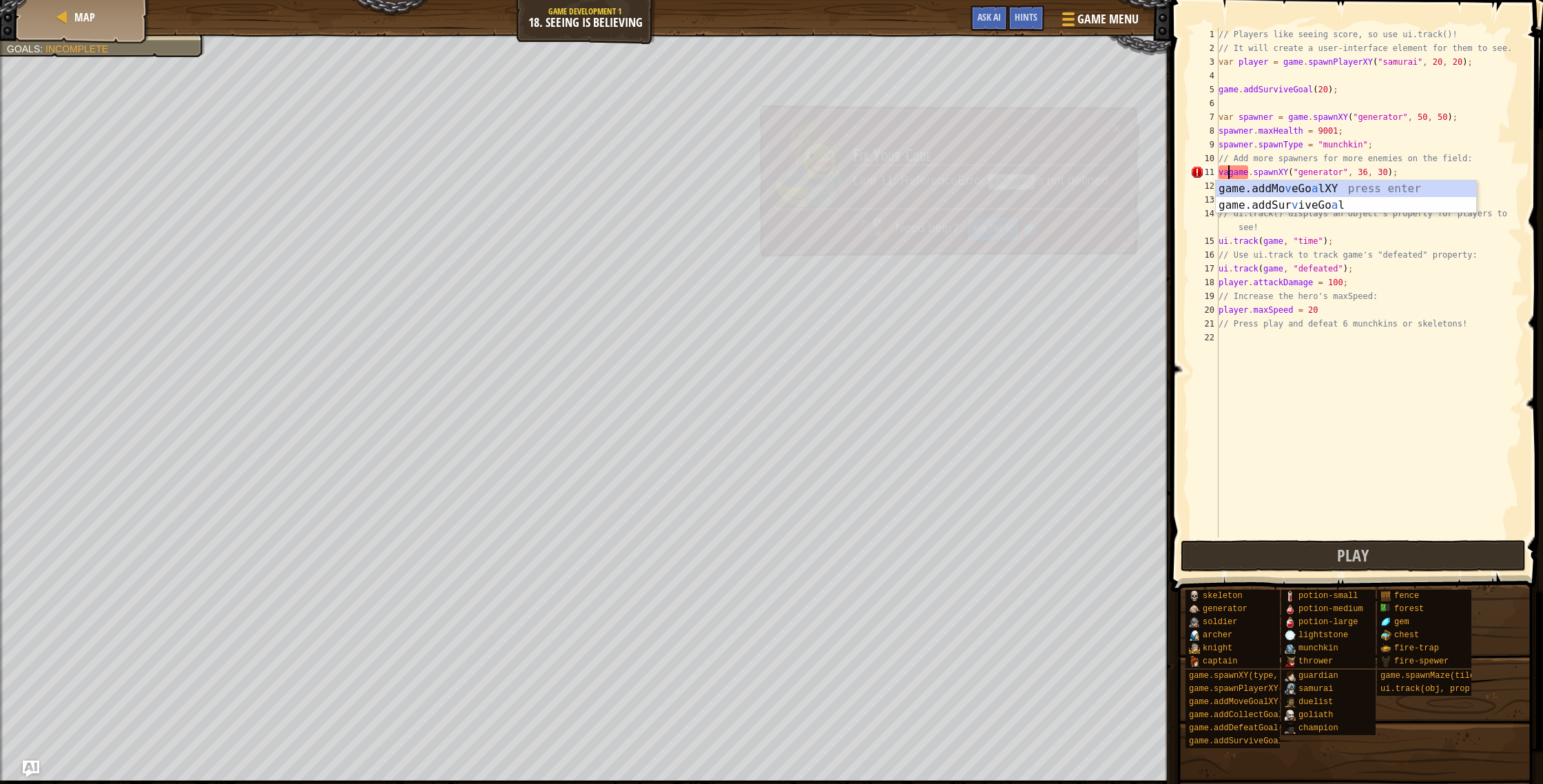
scroll to position [6, 2]
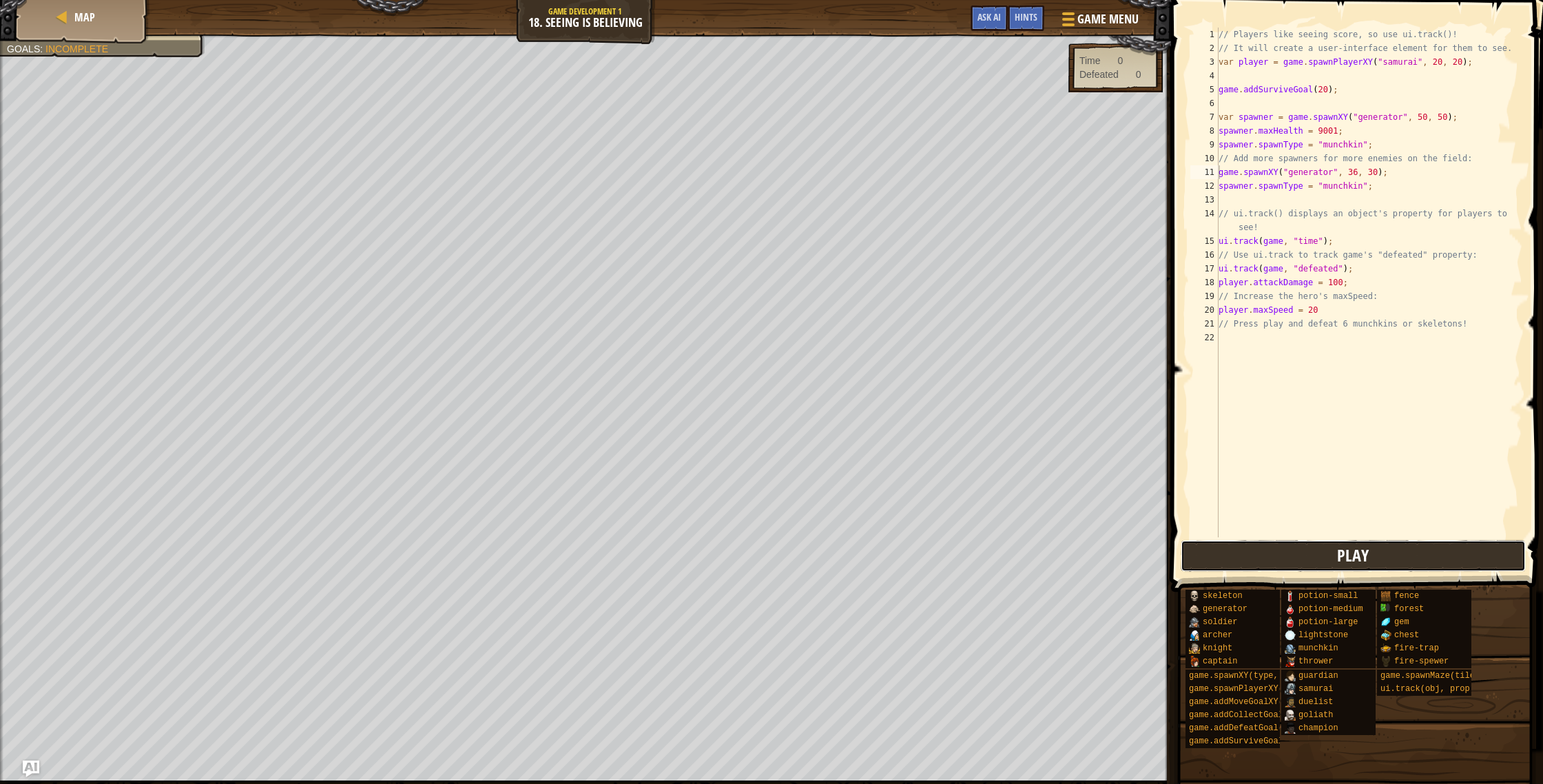
click at [1378, 541] on button "Play" at bounding box center [1353, 555] width 346 height 31
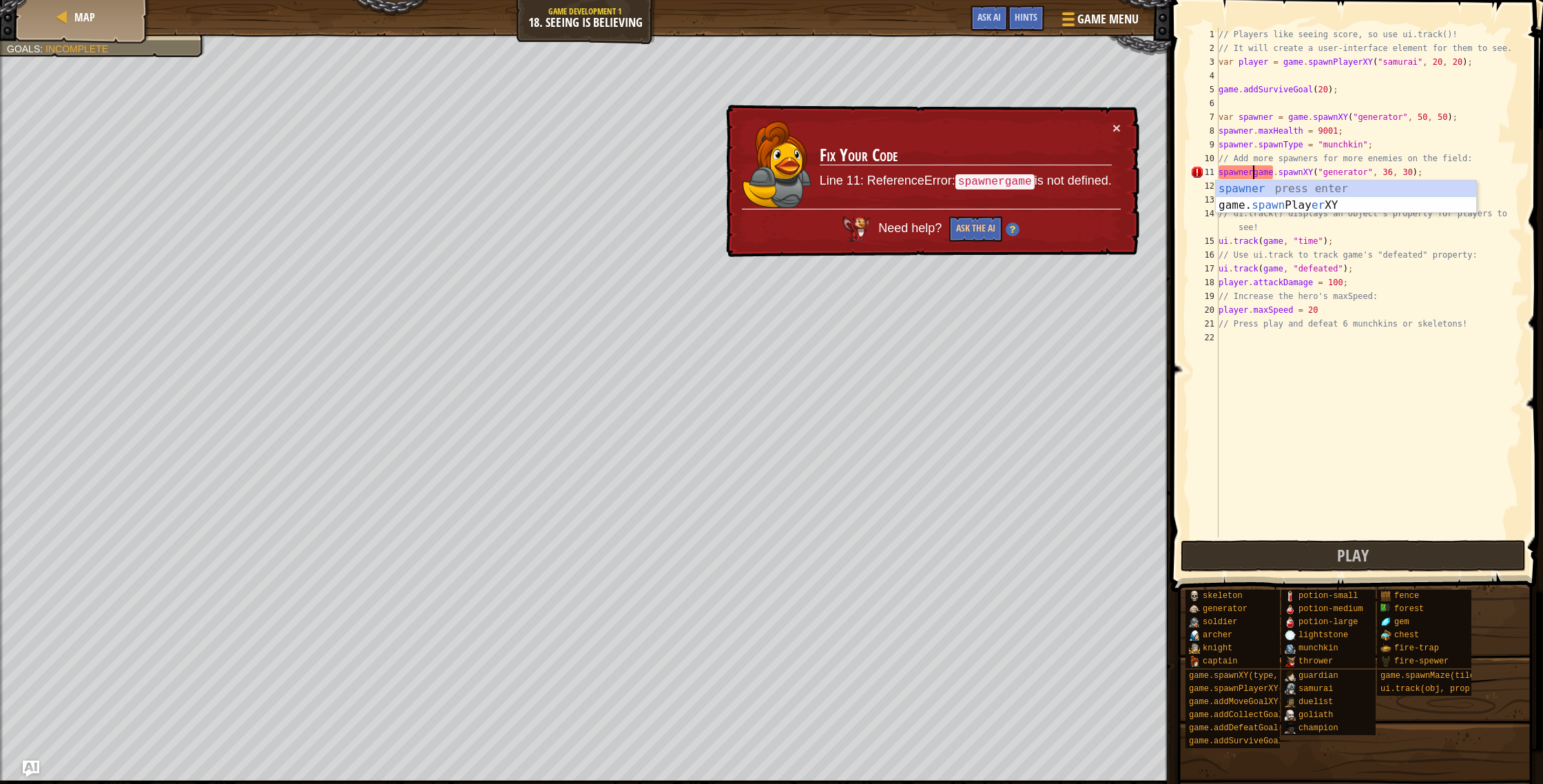
scroll to position [6, 4]
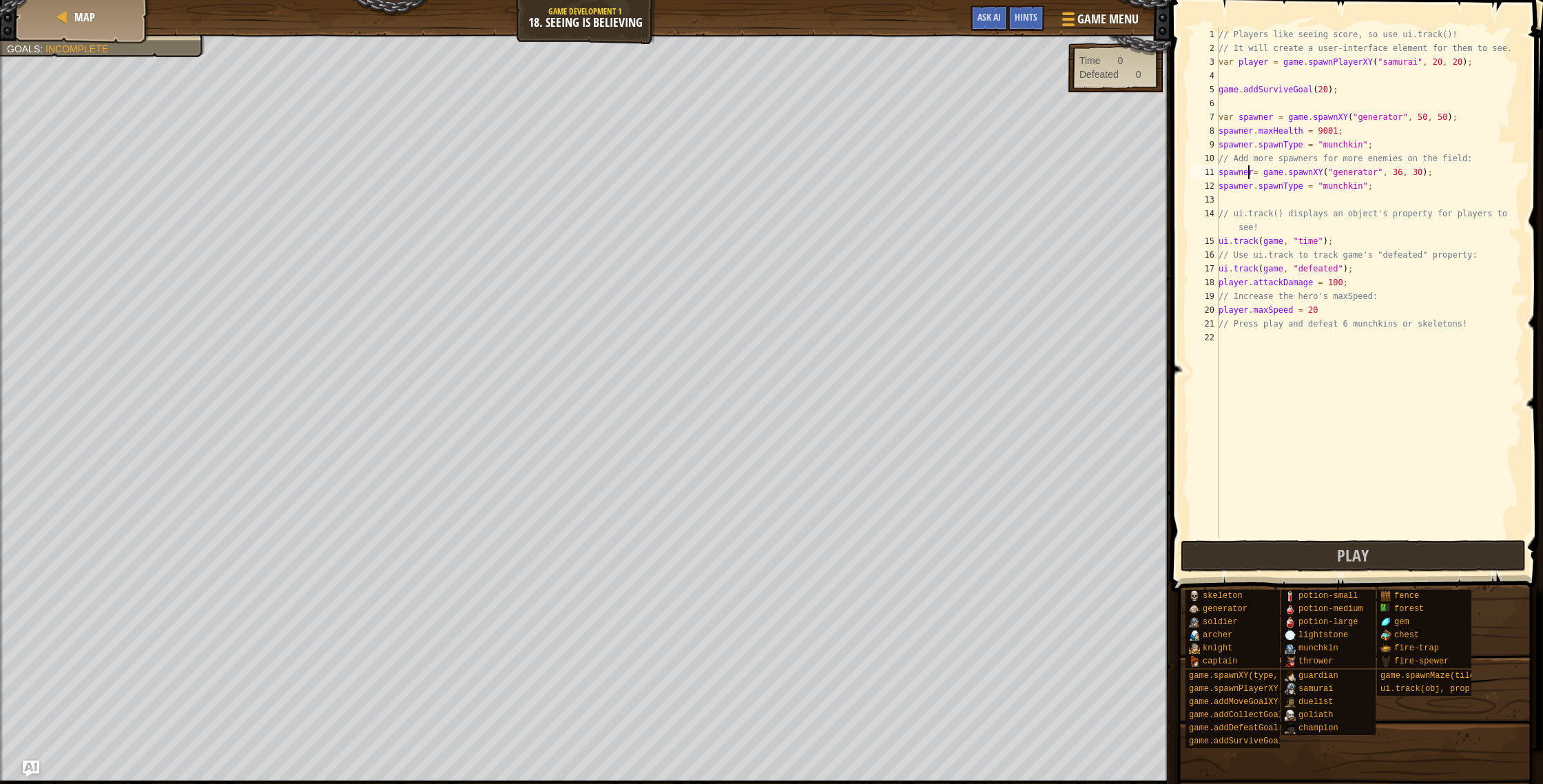
click at [1249, 174] on div "// Players like seeing score, so use ui.track()! // It will create a user-inter…" at bounding box center [1369, 296] width 306 height 538
click at [1254, 173] on div "// Players like seeing score, so use ui.track()! // It will create a user-inter…" at bounding box center [1369, 296] width 306 height 538
click at [1217, 173] on div "11" at bounding box center [1205, 171] width 29 height 13
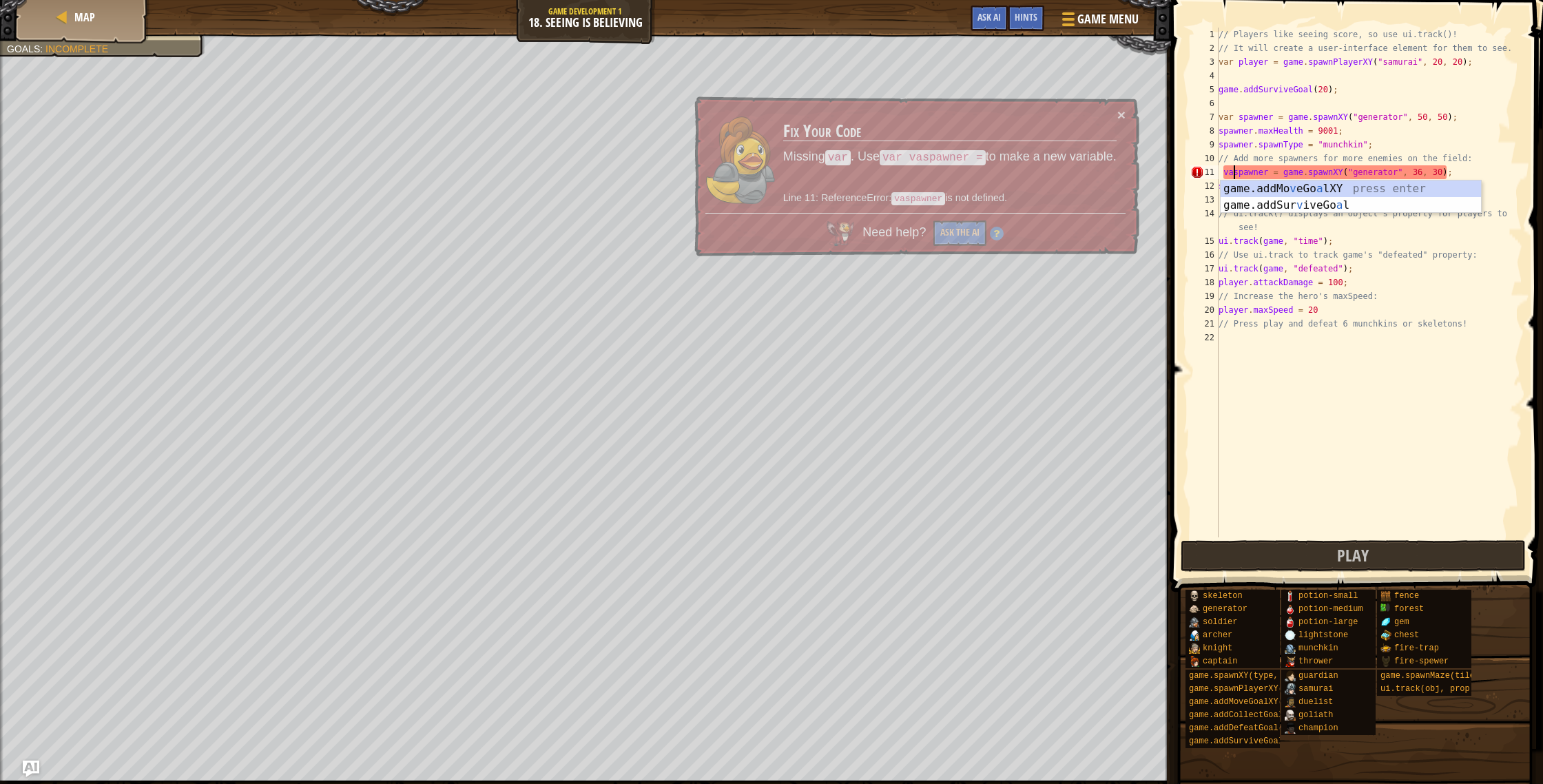
scroll to position [6, 2]
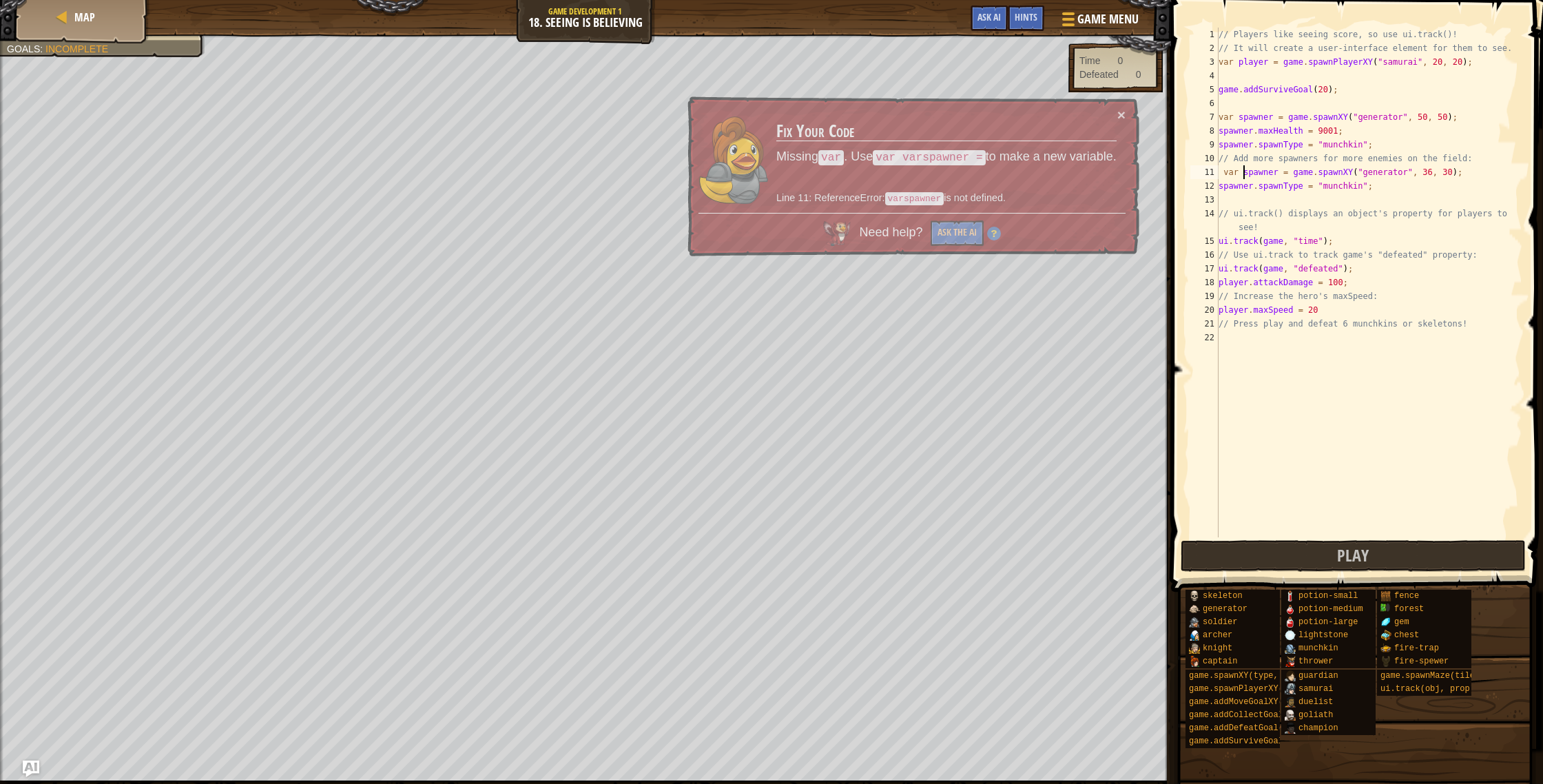
click at [1221, 171] on div "// Players like seeing score, so use ui.track()! // It will create a user-inter…" at bounding box center [1369, 296] width 306 height 538
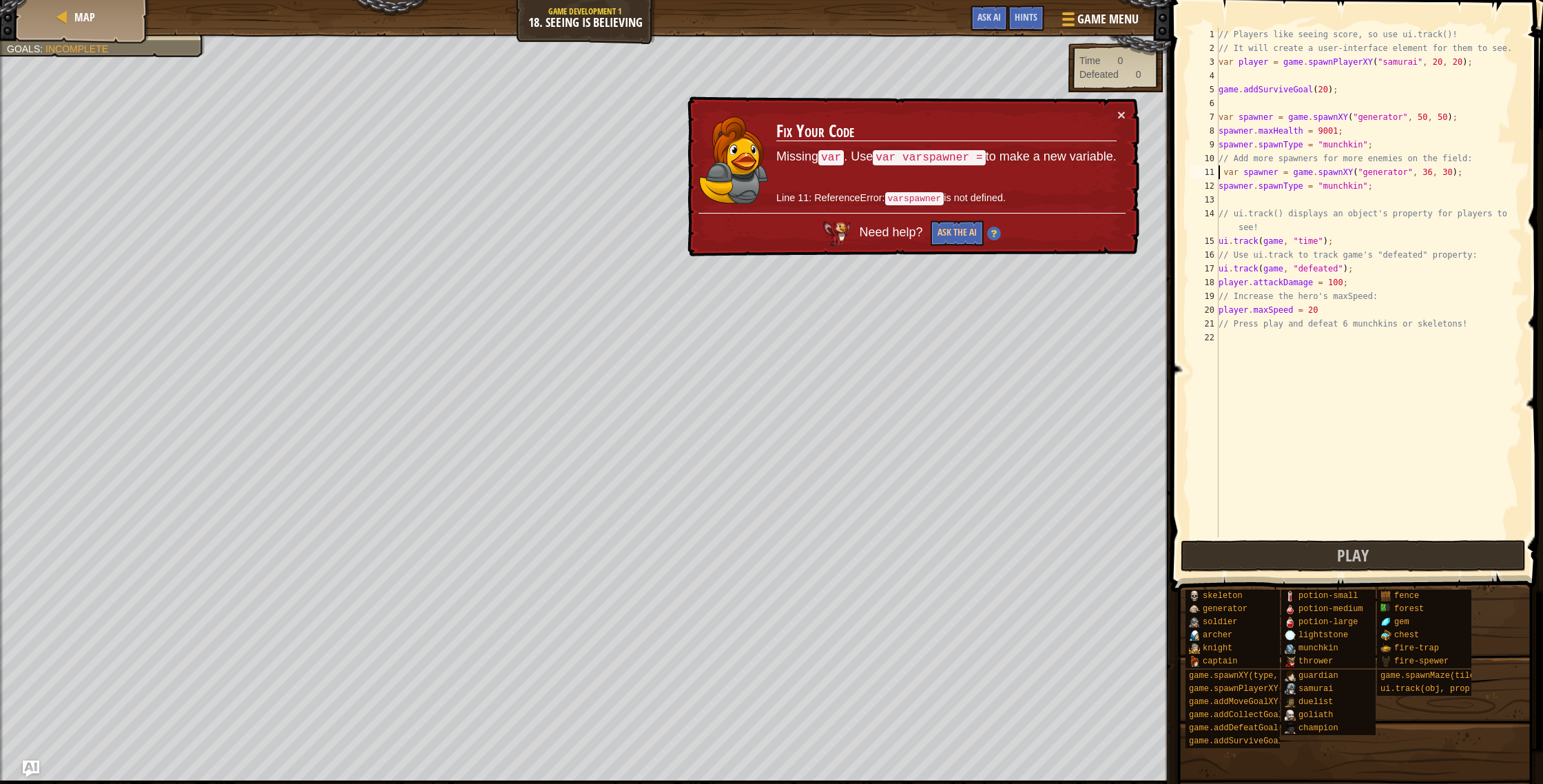
click at [1221, 177] on div "// Players like seeing score, so use ui.track()! // It will create a user-inter…" at bounding box center [1369, 296] width 306 height 538
click at [1225, 176] on div "// Players like seeing score, so use ui.track()! // It will create a user-inter…" at bounding box center [1369, 296] width 306 height 538
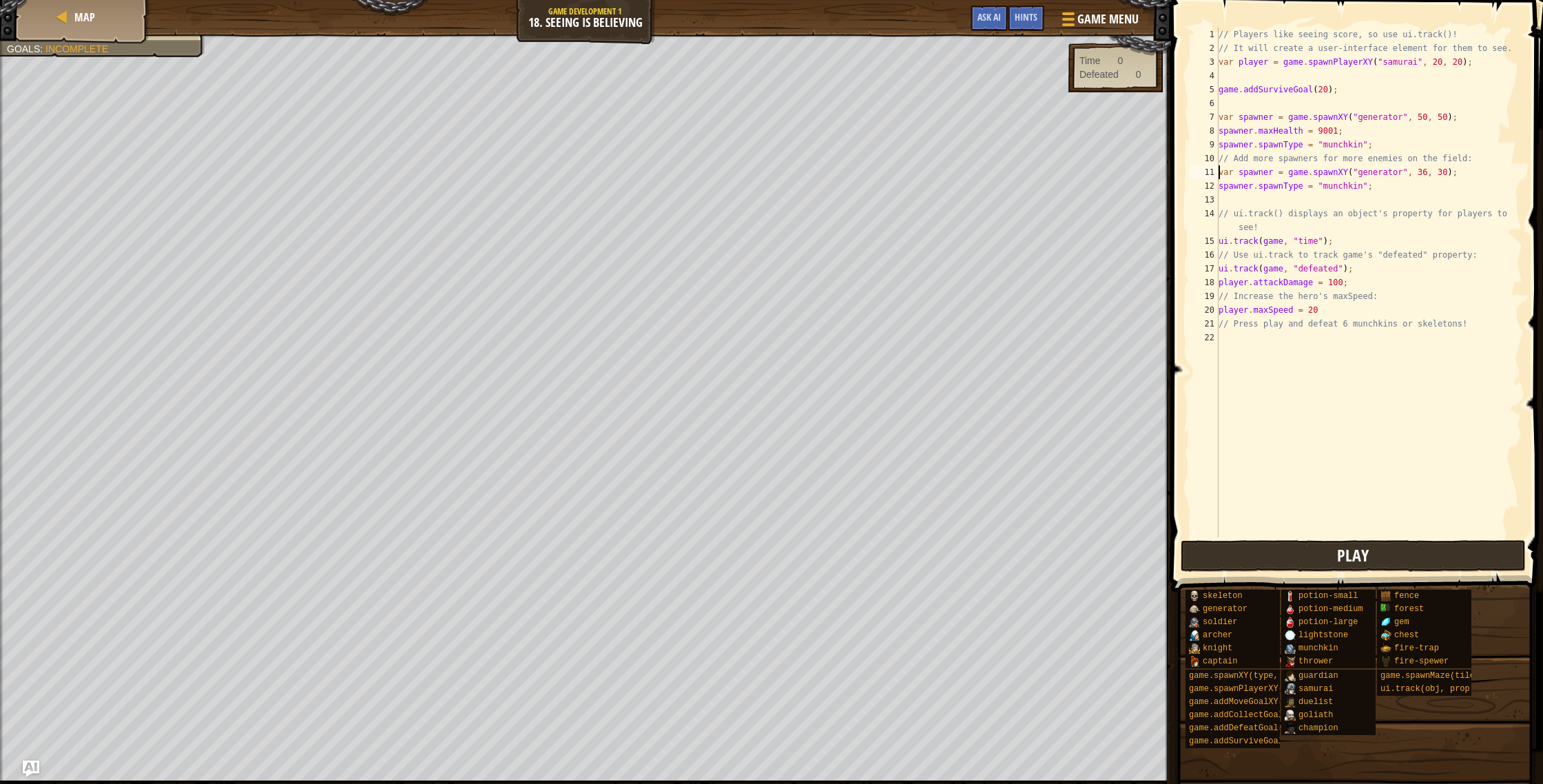
type textarea "var spawner = game.spawnXY("generator", 36, 30);"
click at [1287, 562] on button "Play" at bounding box center [1353, 555] width 346 height 31
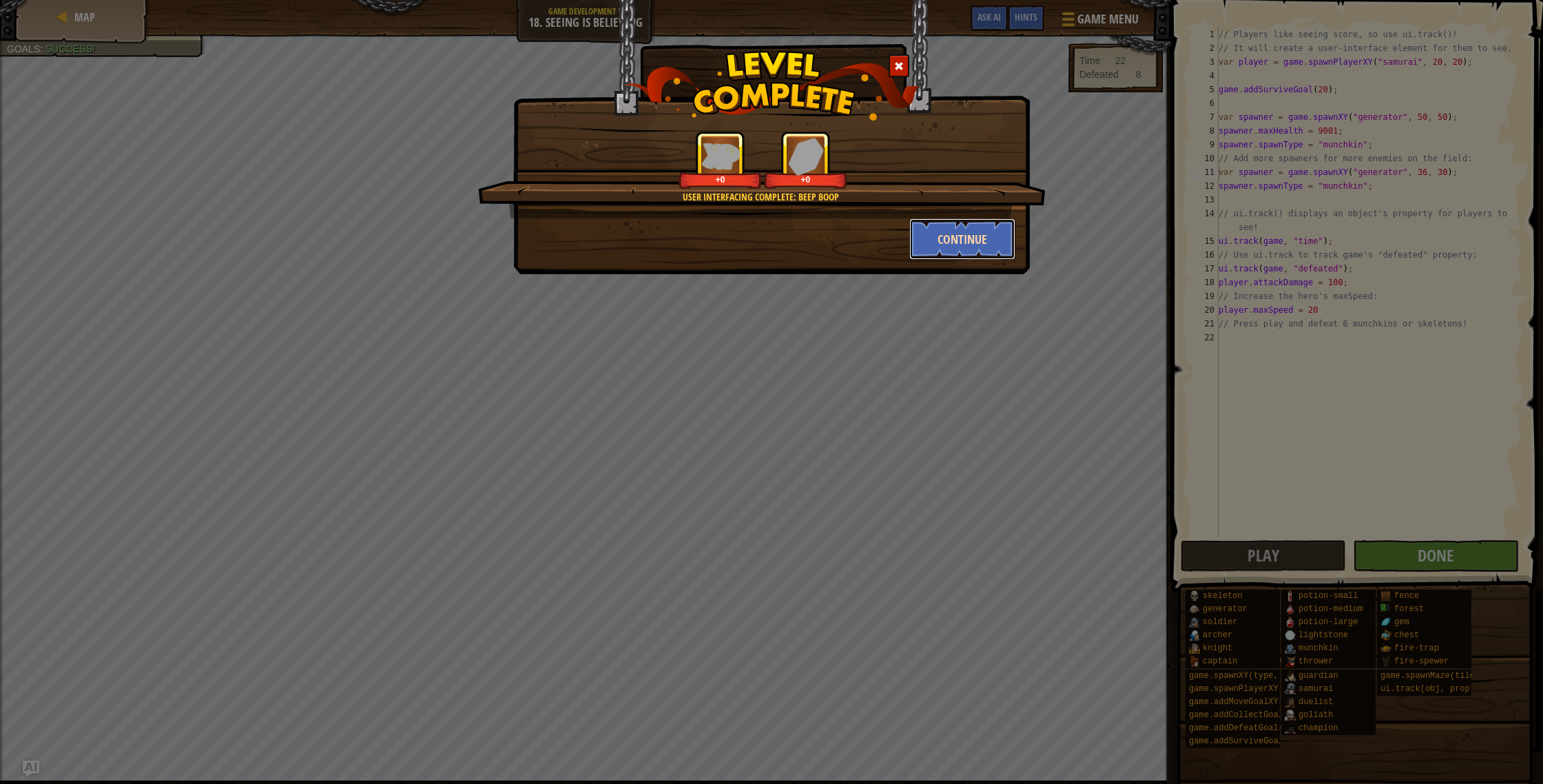
click at [963, 232] on button "Continue" at bounding box center [963, 239] width 107 height 41
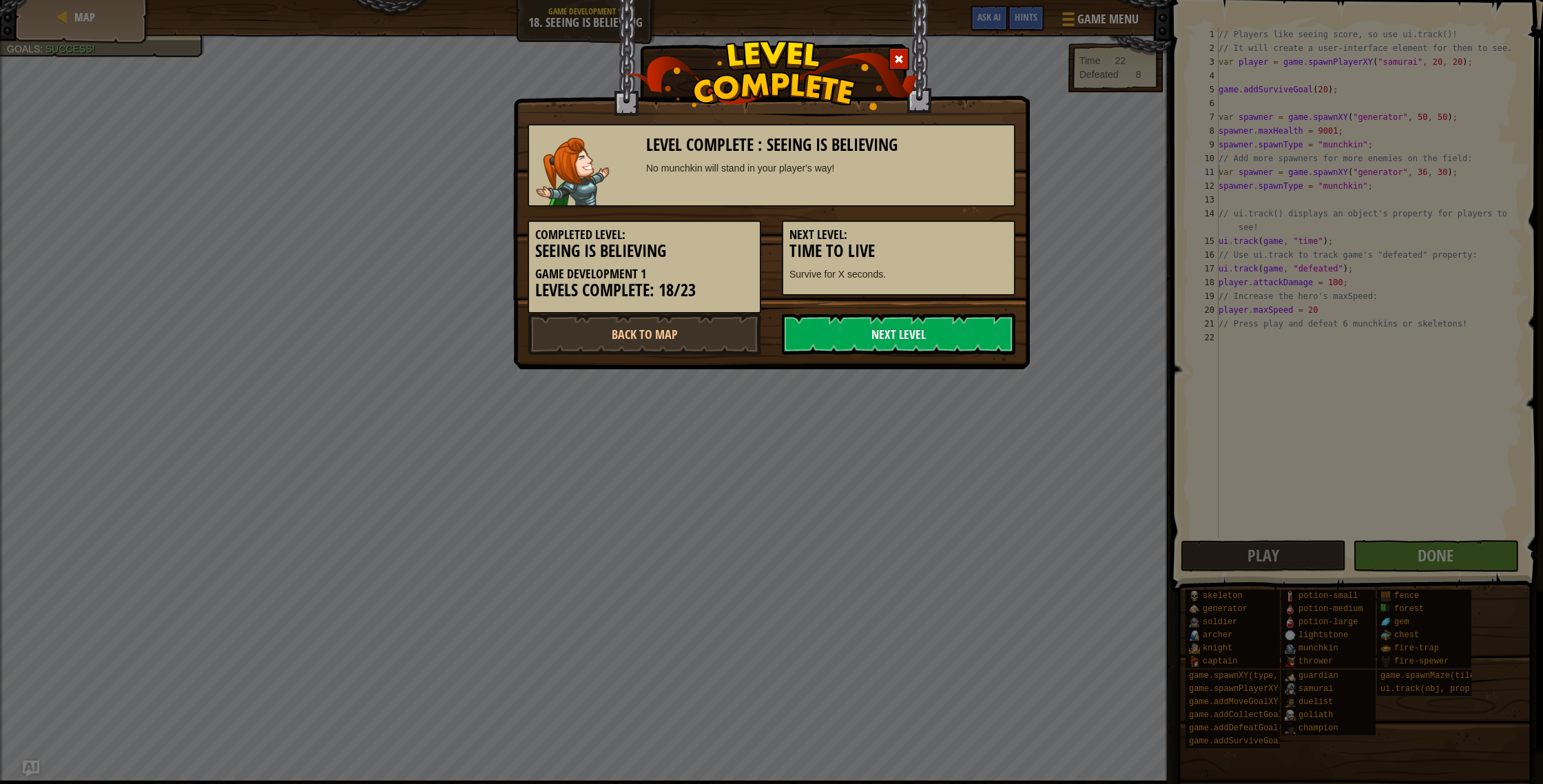
click at [926, 351] on link "Next Level" at bounding box center [899, 334] width 234 height 41
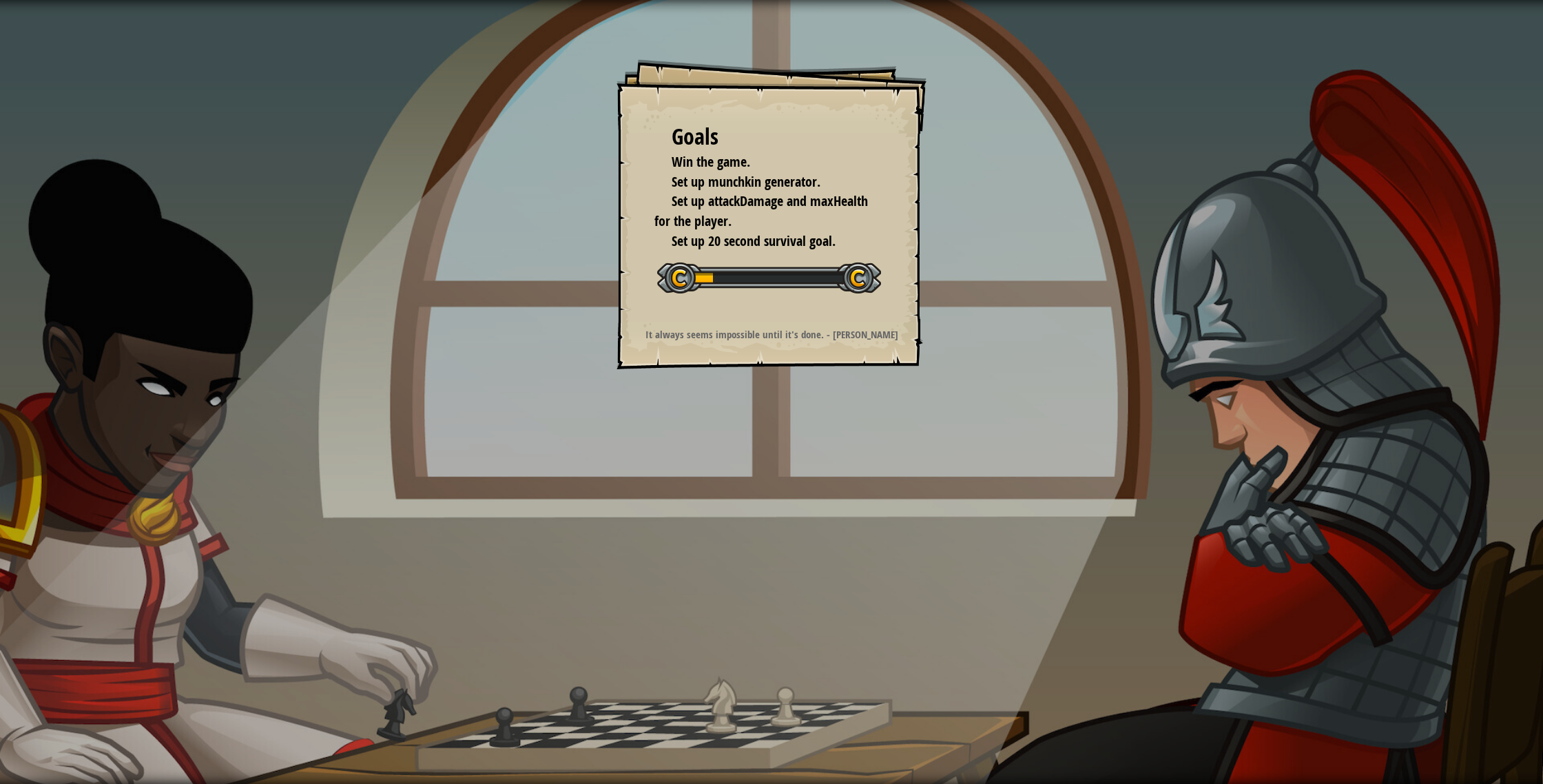
click at [927, 345] on div "Goals Win the game. Set up munchkin generator. Set up attackDamage and maxHealt…" at bounding box center [772, 392] width 1543 height 784
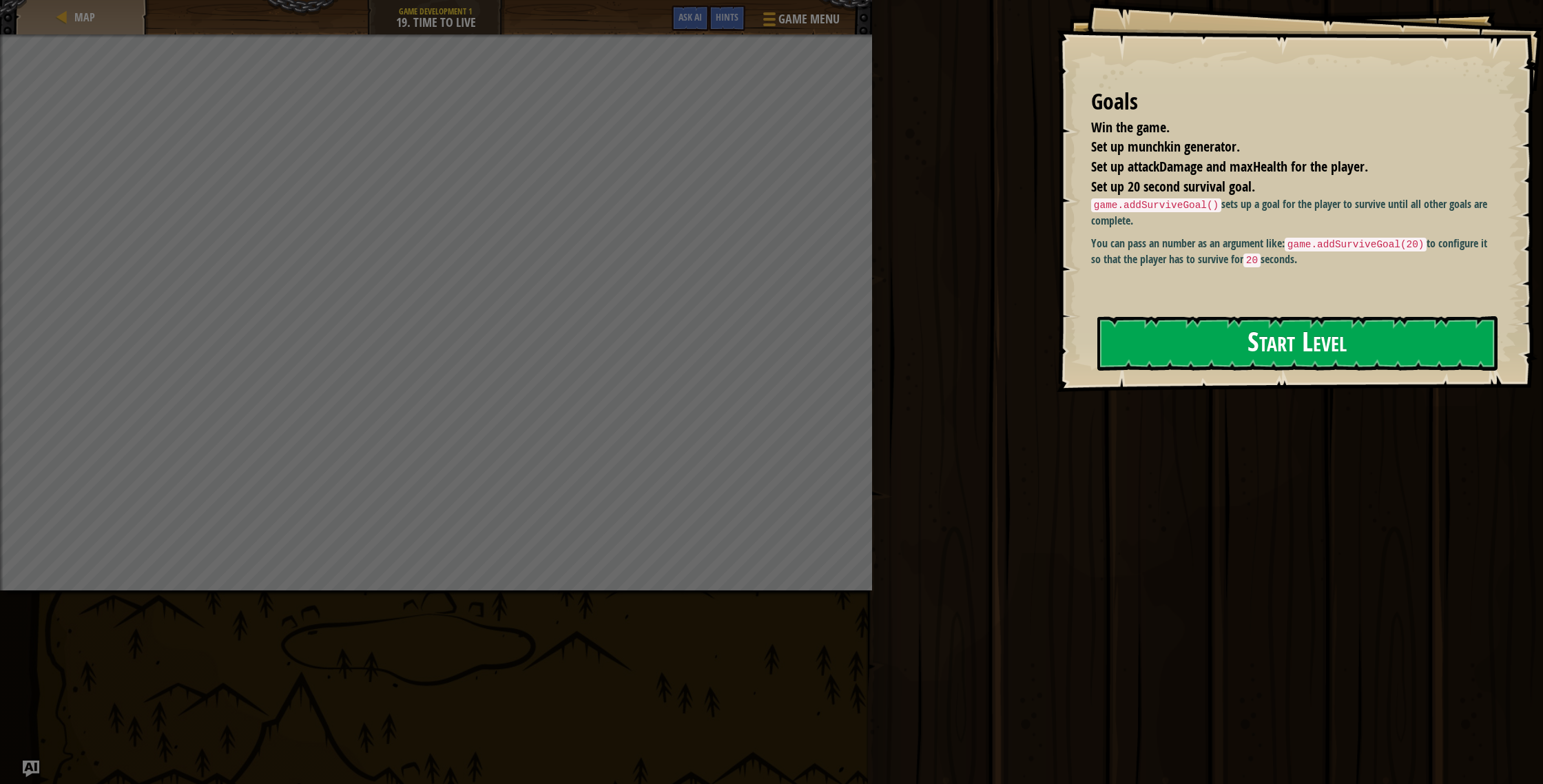
click at [1129, 343] on button "Start Level" at bounding box center [1297, 343] width 400 height 54
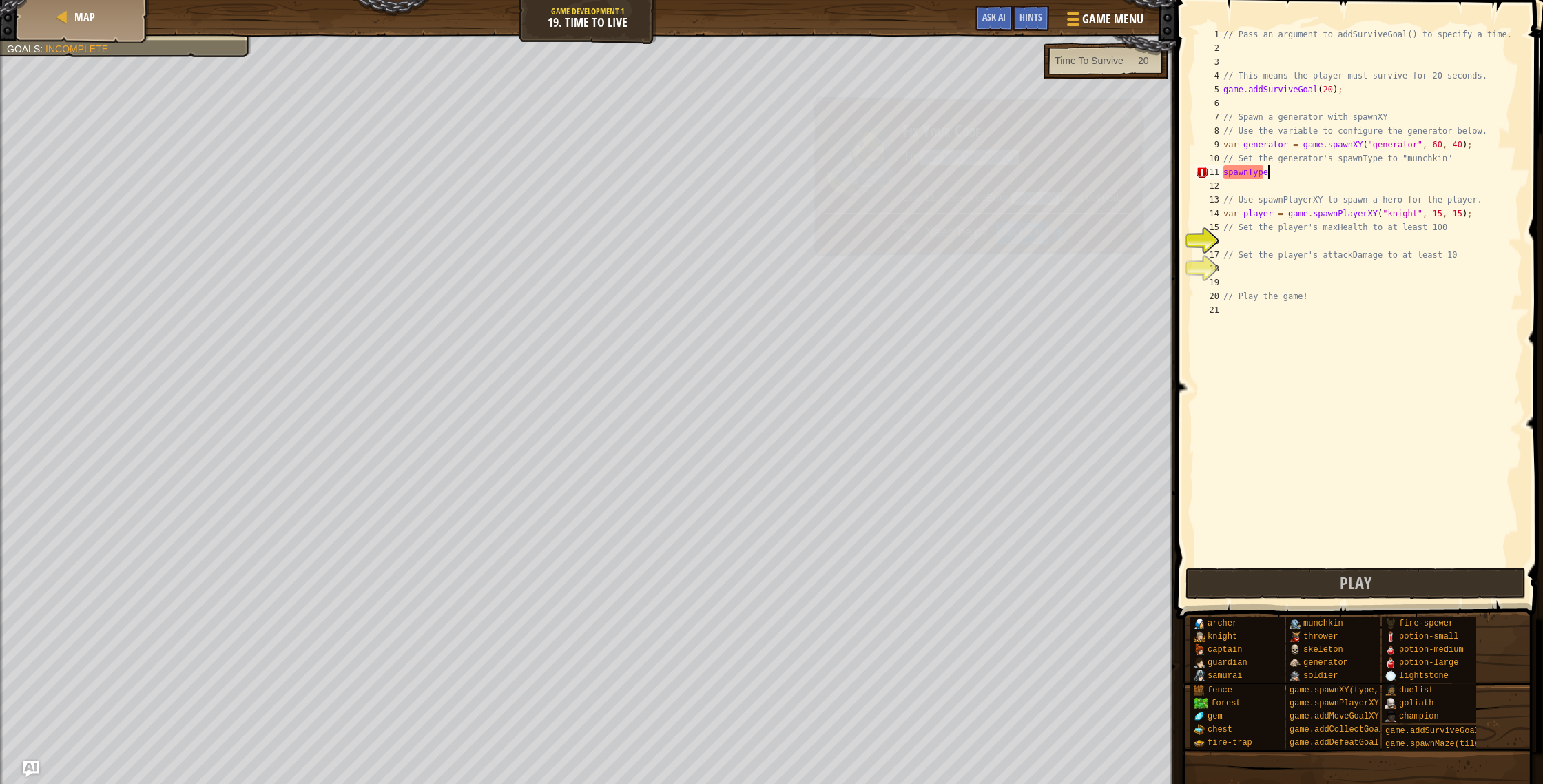
scroll to position [6, 3]
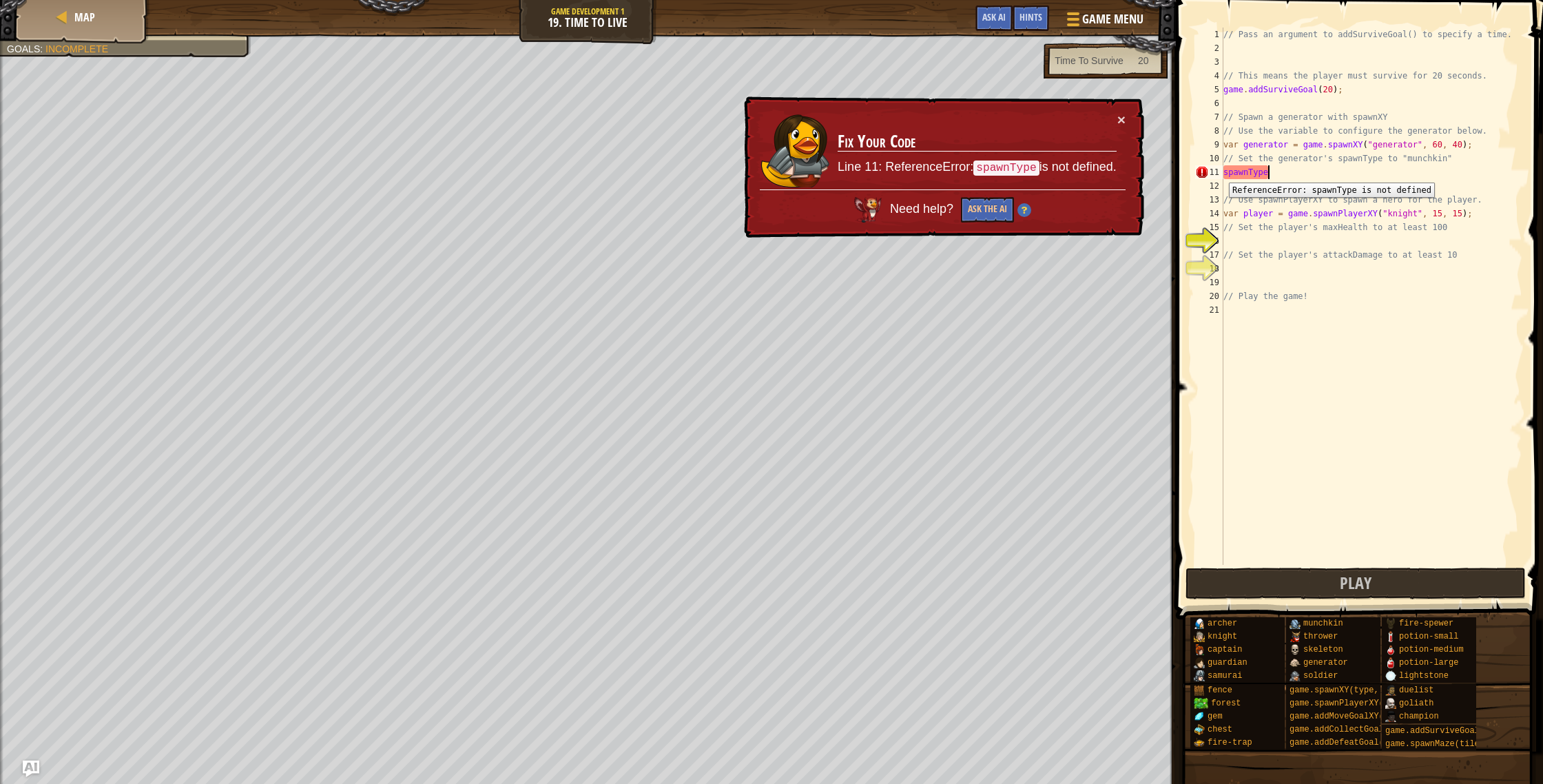
click at [1219, 172] on div "11" at bounding box center [1210, 171] width 29 height 13
type textarea "spawnType"
click at [104, 27] on div "Map" at bounding box center [82, 17] width 110 height 35
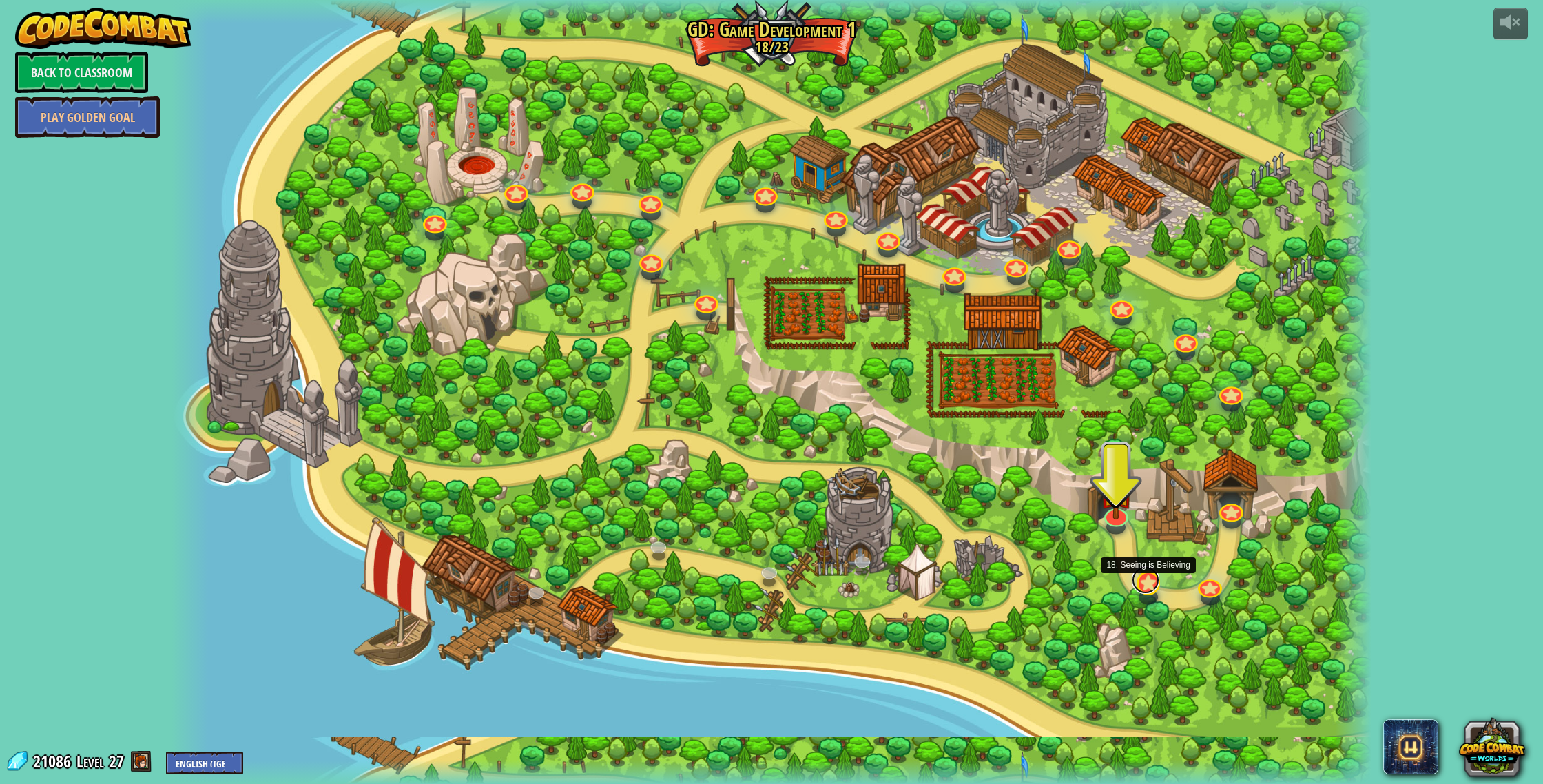
click at [1147, 587] on link at bounding box center [1146, 580] width 28 height 28
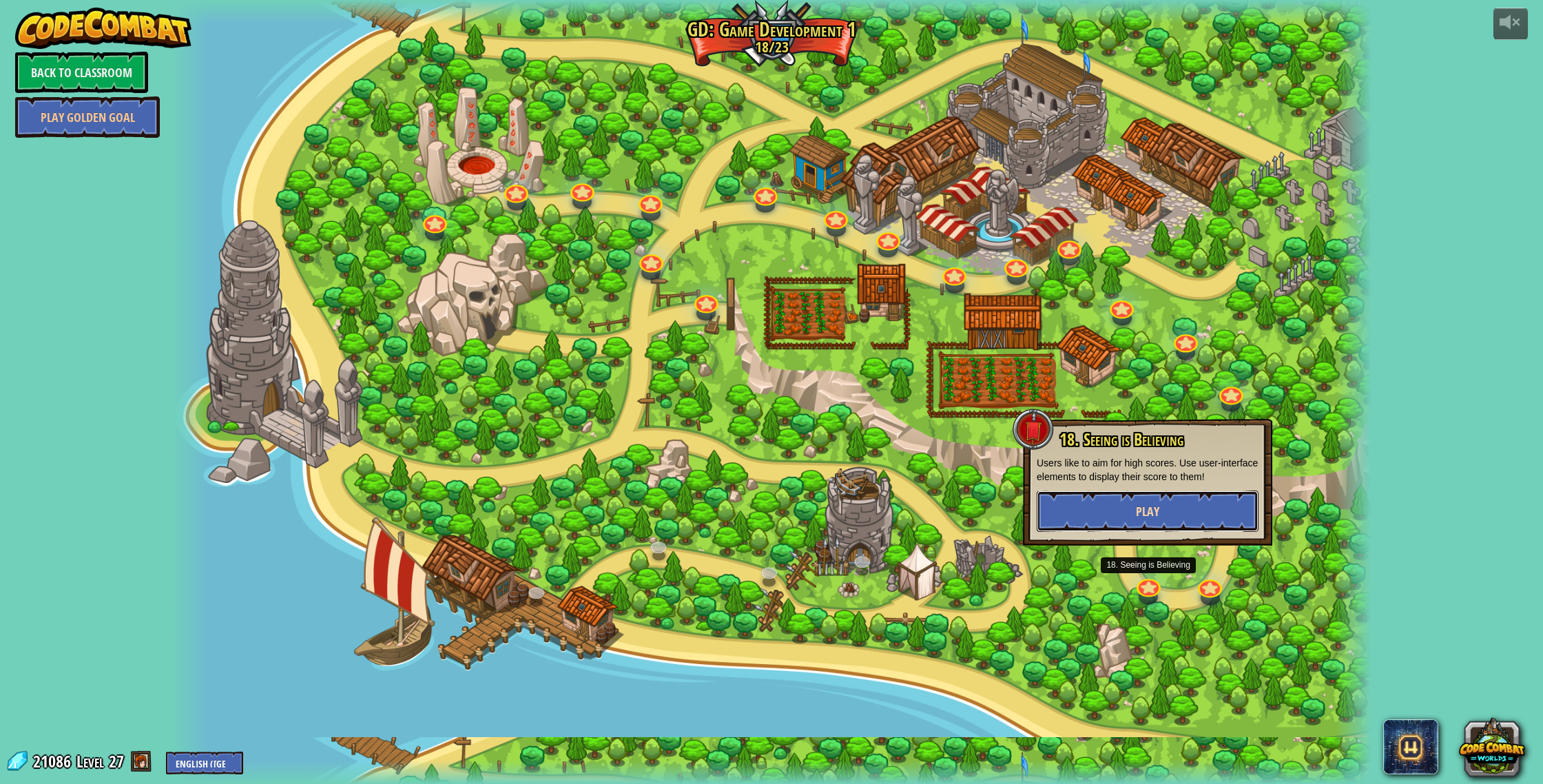
click at [1132, 514] on button "Play" at bounding box center [1147, 511] width 221 height 41
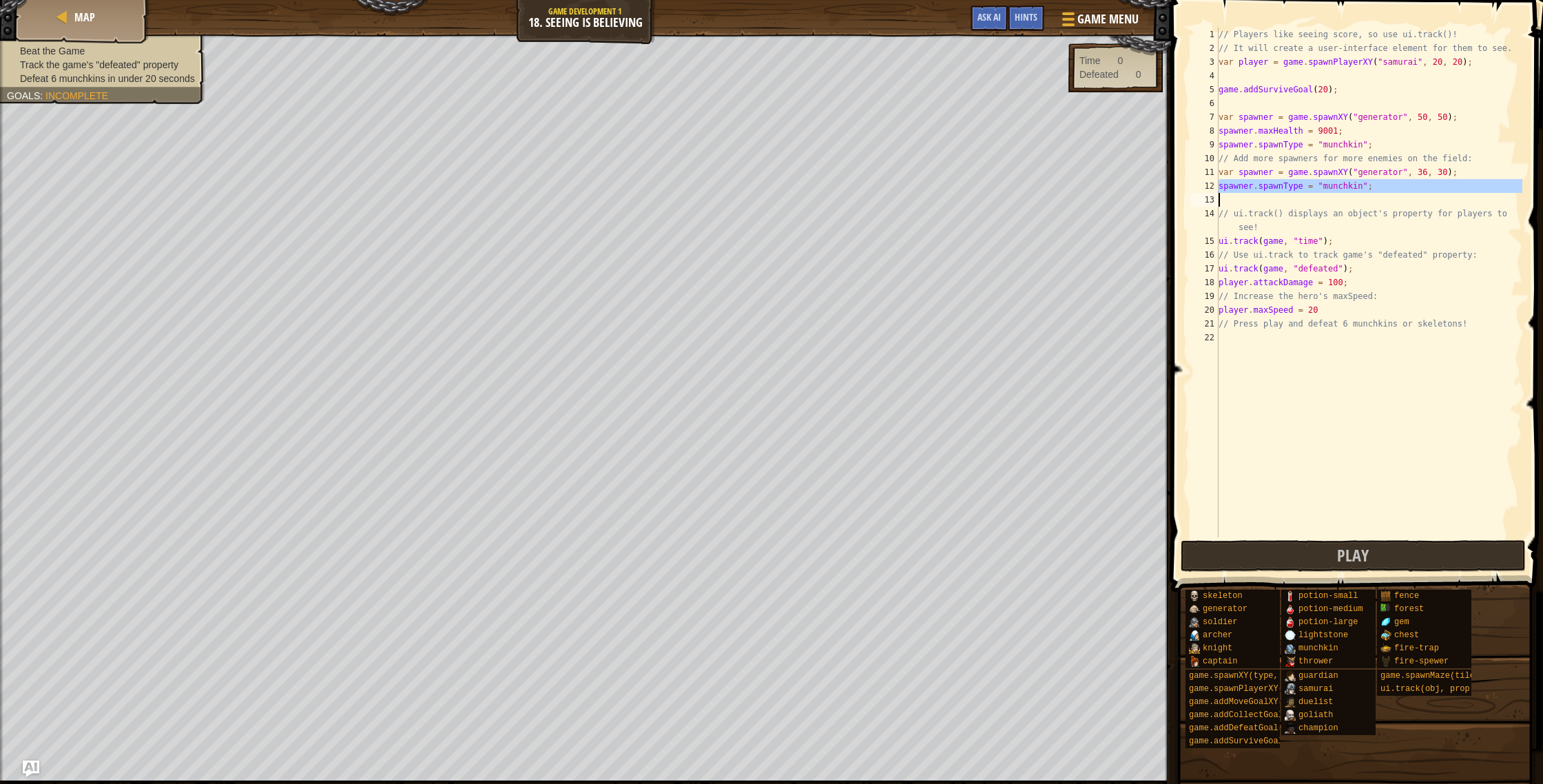
drag, startPoint x: 1218, startPoint y: 184, endPoint x: 1535, endPoint y: 197, distance: 317.3
click at [1535, 198] on div "1 2 3 4 5 6 7 8 9 10 11 12 13 14 15 16 17 18 19 20 21 22 // Players like seeing…" at bounding box center [1355, 323] width 376 height 632
type textarea "spawner.spawnType = "munchkin";"
click at [1062, 21] on div at bounding box center [1066, 19] width 19 height 20
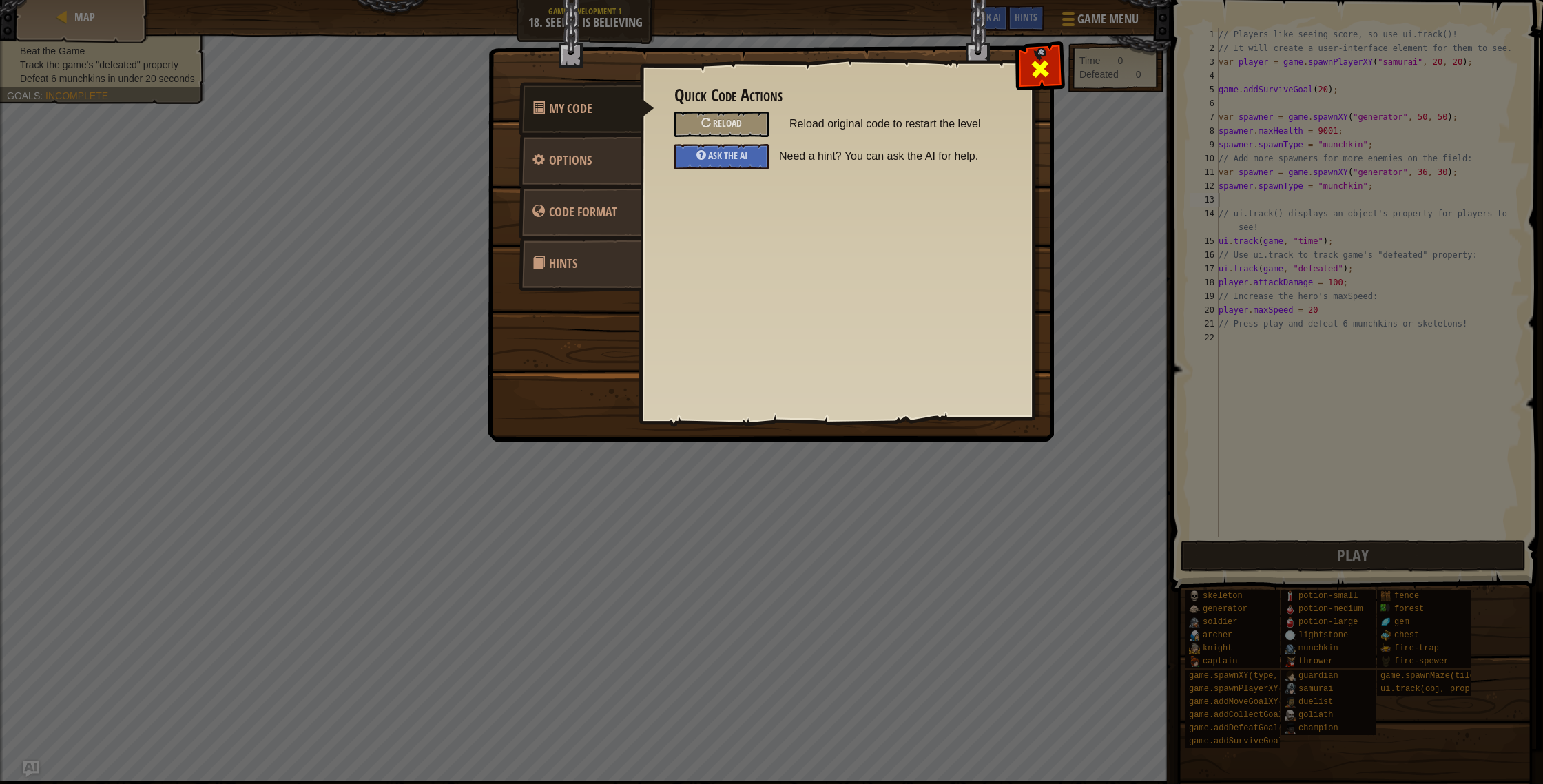
click at [1025, 64] on div at bounding box center [1039, 65] width 44 height 44
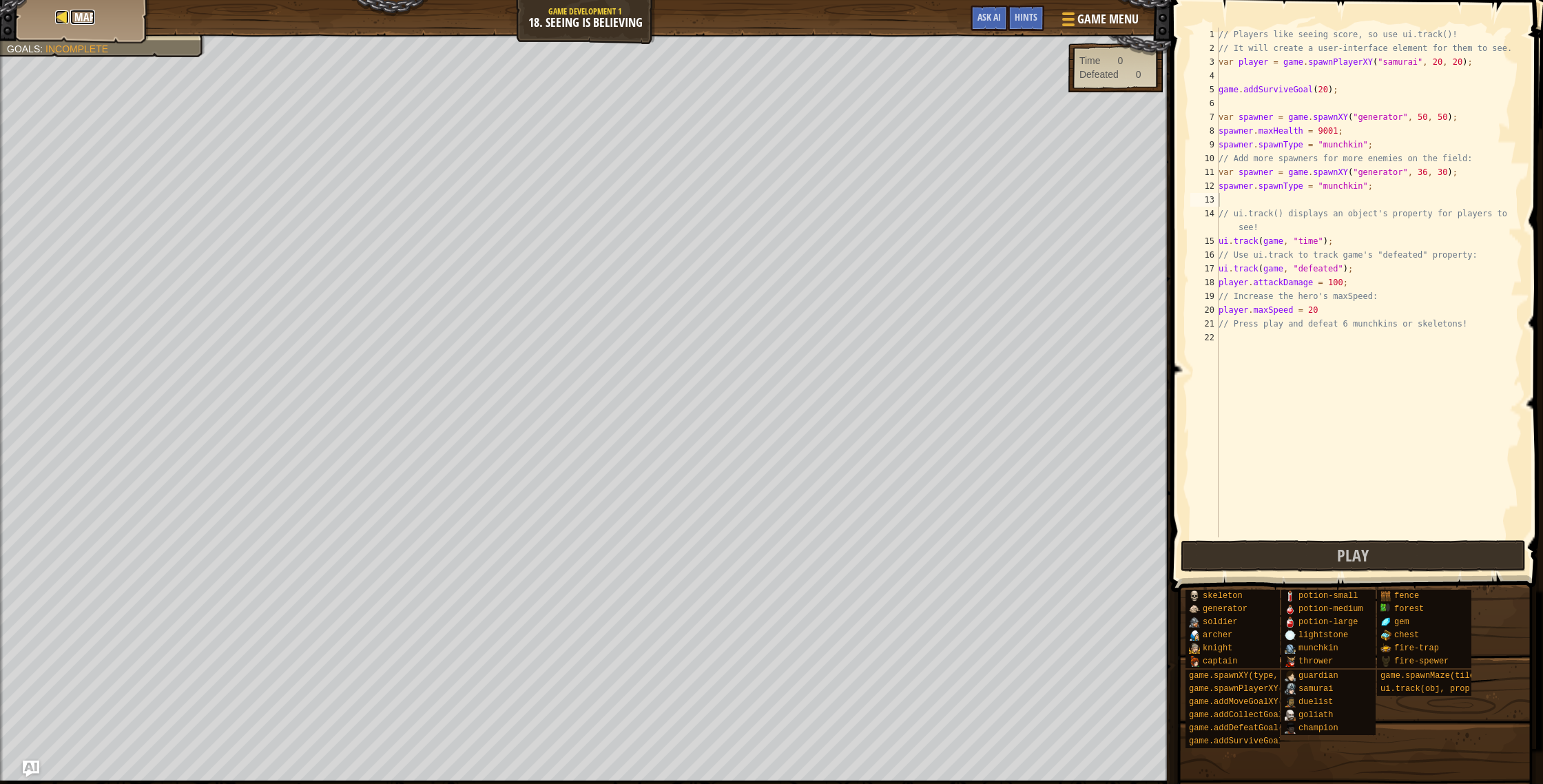
click at [89, 21] on span "Map" at bounding box center [84, 17] width 21 height 15
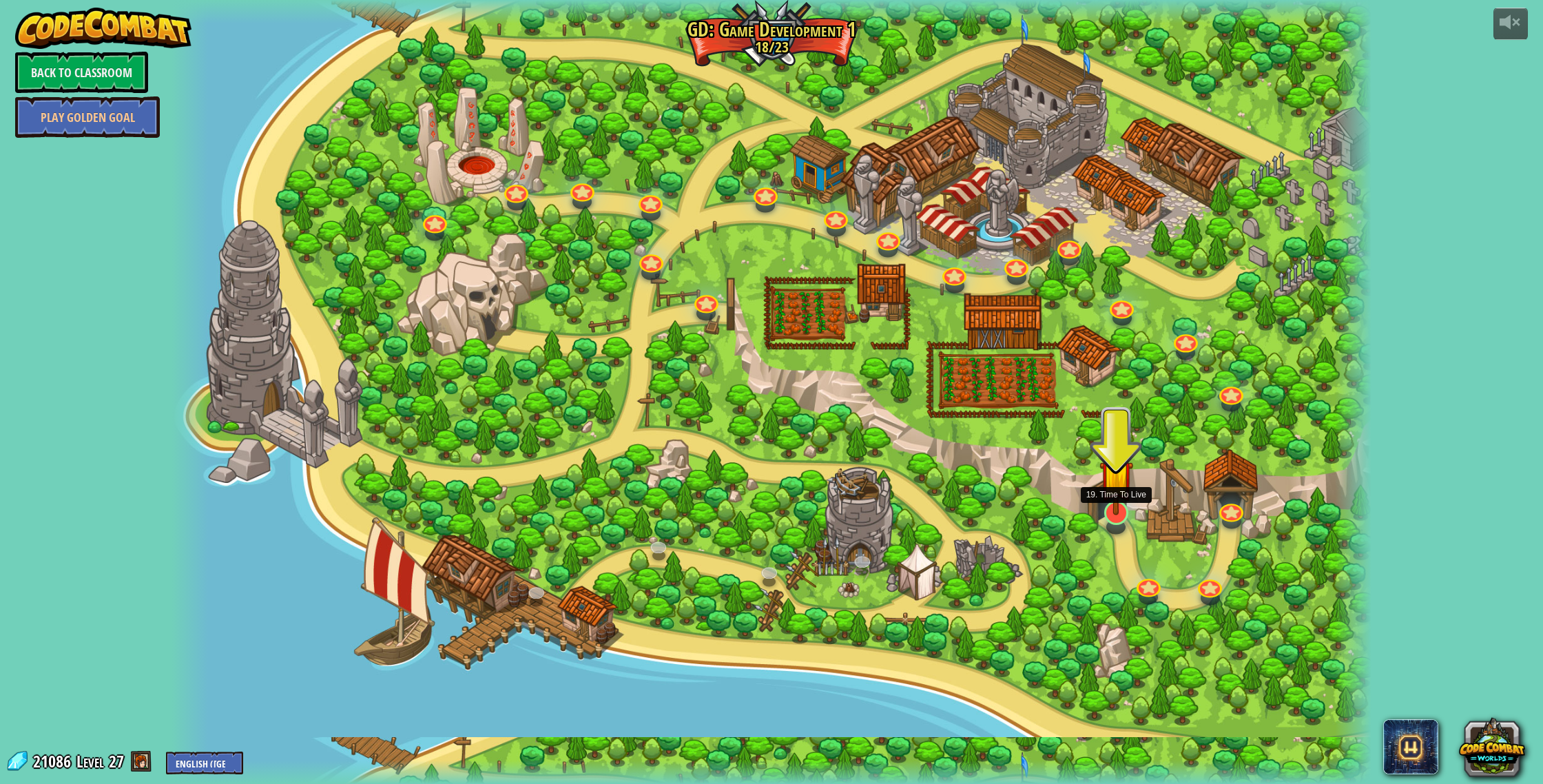
click at [1105, 511] on img at bounding box center [1116, 477] width 34 height 77
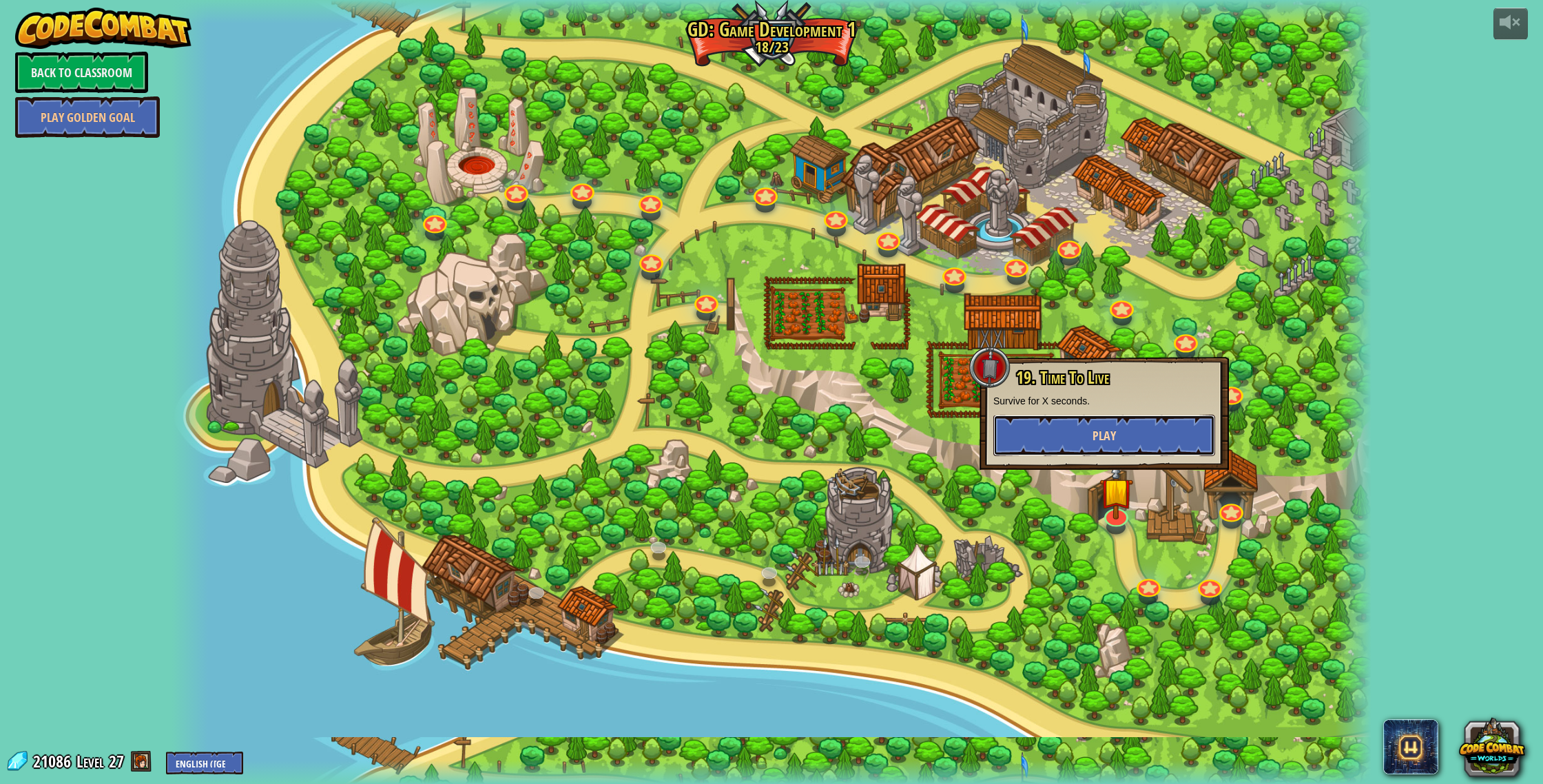
click at [1105, 453] on button "Play" at bounding box center [1104, 435] width 221 height 41
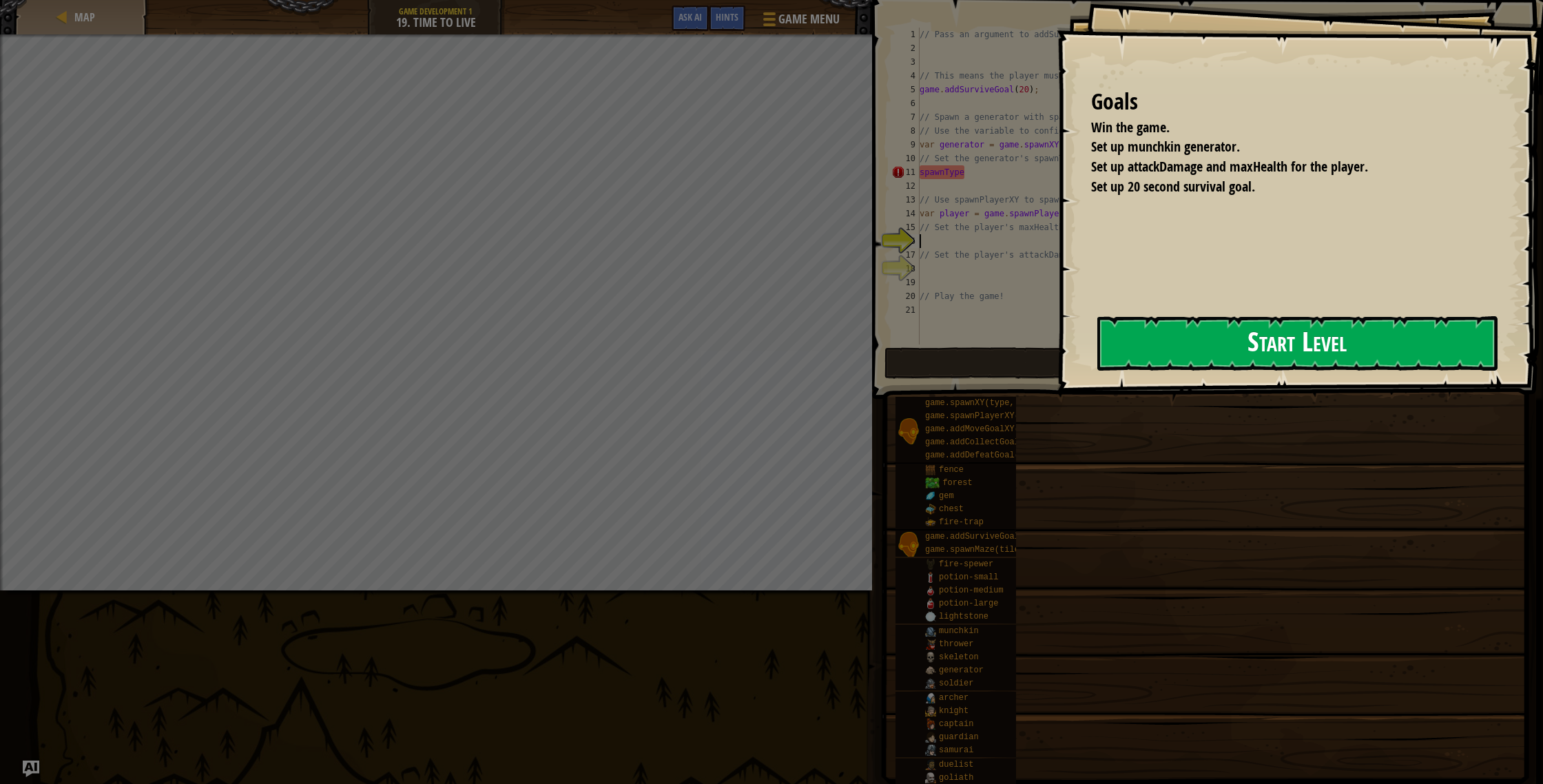
click at [1130, 351] on button "Start Level" at bounding box center [1297, 343] width 400 height 54
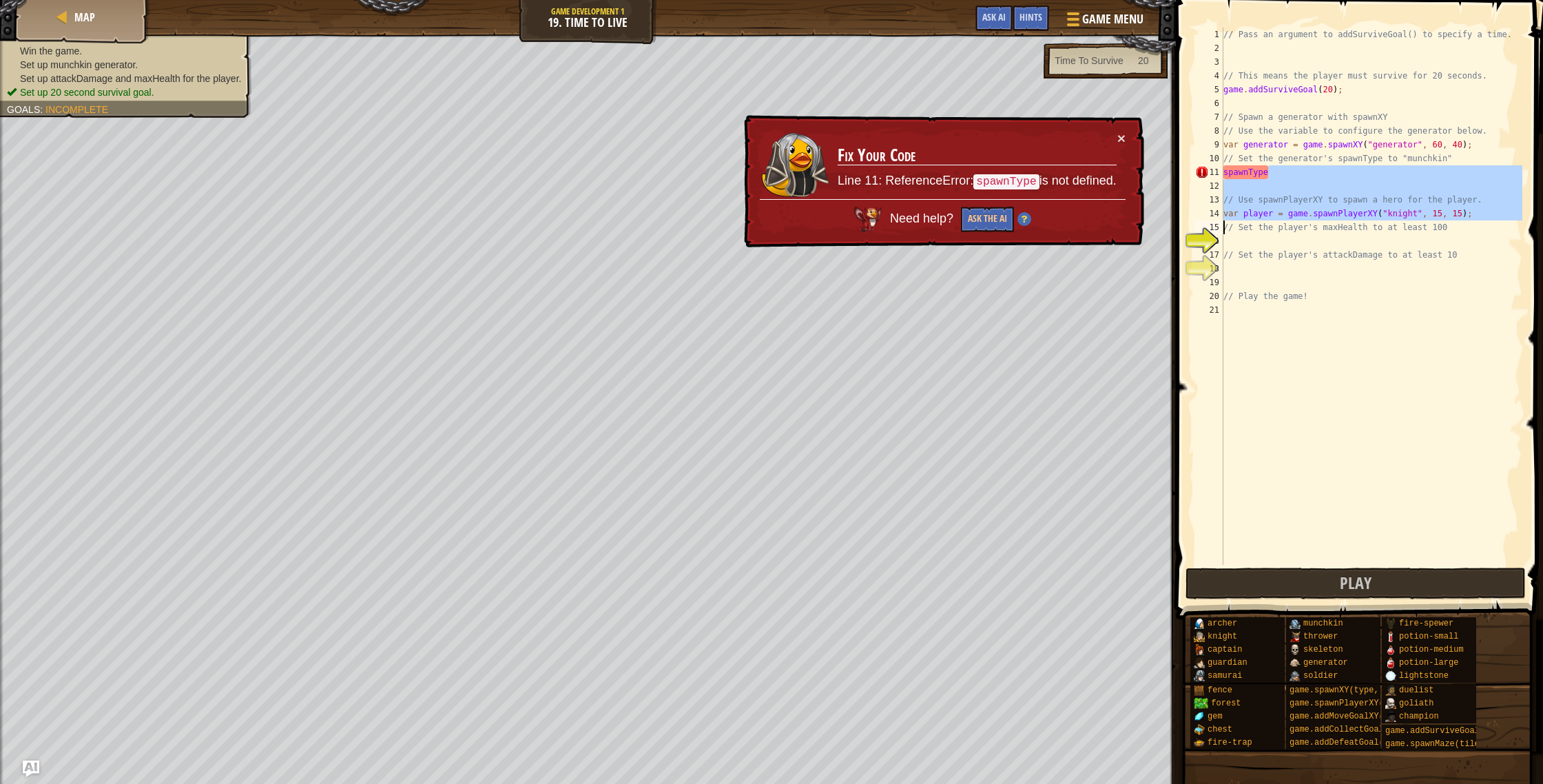
drag, startPoint x: 970, startPoint y: 171, endPoint x: 893, endPoint y: 176, distance: 77.2
click at [894, 177] on div "Map Game Development 1 19. Time To Live Game Menu Done Hints Ask AI 1 ההההההההה…" at bounding box center [772, 392] width 1543 height 784
type textarea "spawnType"
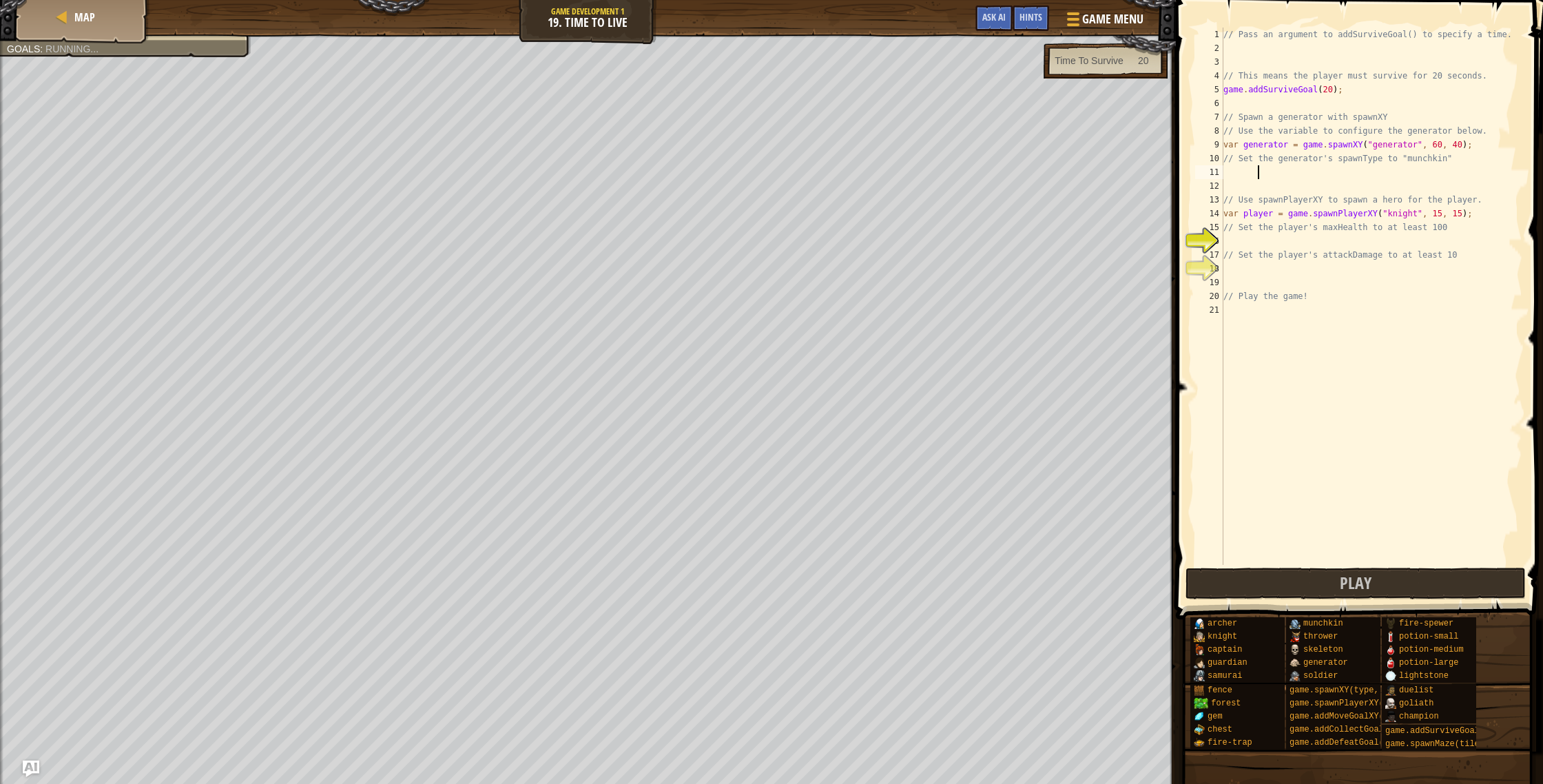
type textarea "v"
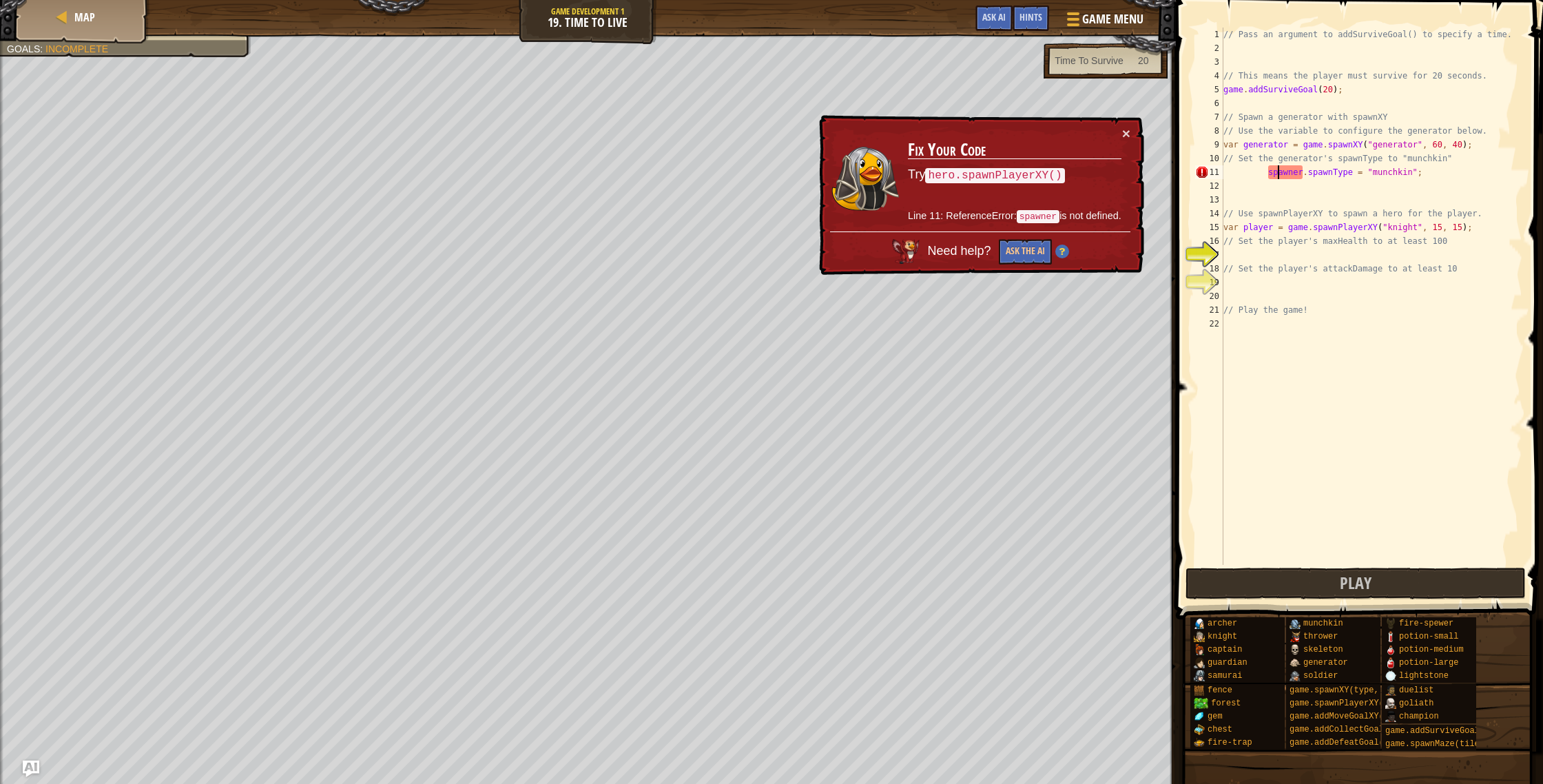
click at [1276, 179] on div "// Pass an argument to addSurviveGoal() to specify a time. // This means the pl…" at bounding box center [1372, 310] width 302 height 565
click at [1271, 170] on div "// Pass an argument to addSurviveGoal() to specify a time. // This means the pl…" at bounding box center [1372, 310] width 302 height 565
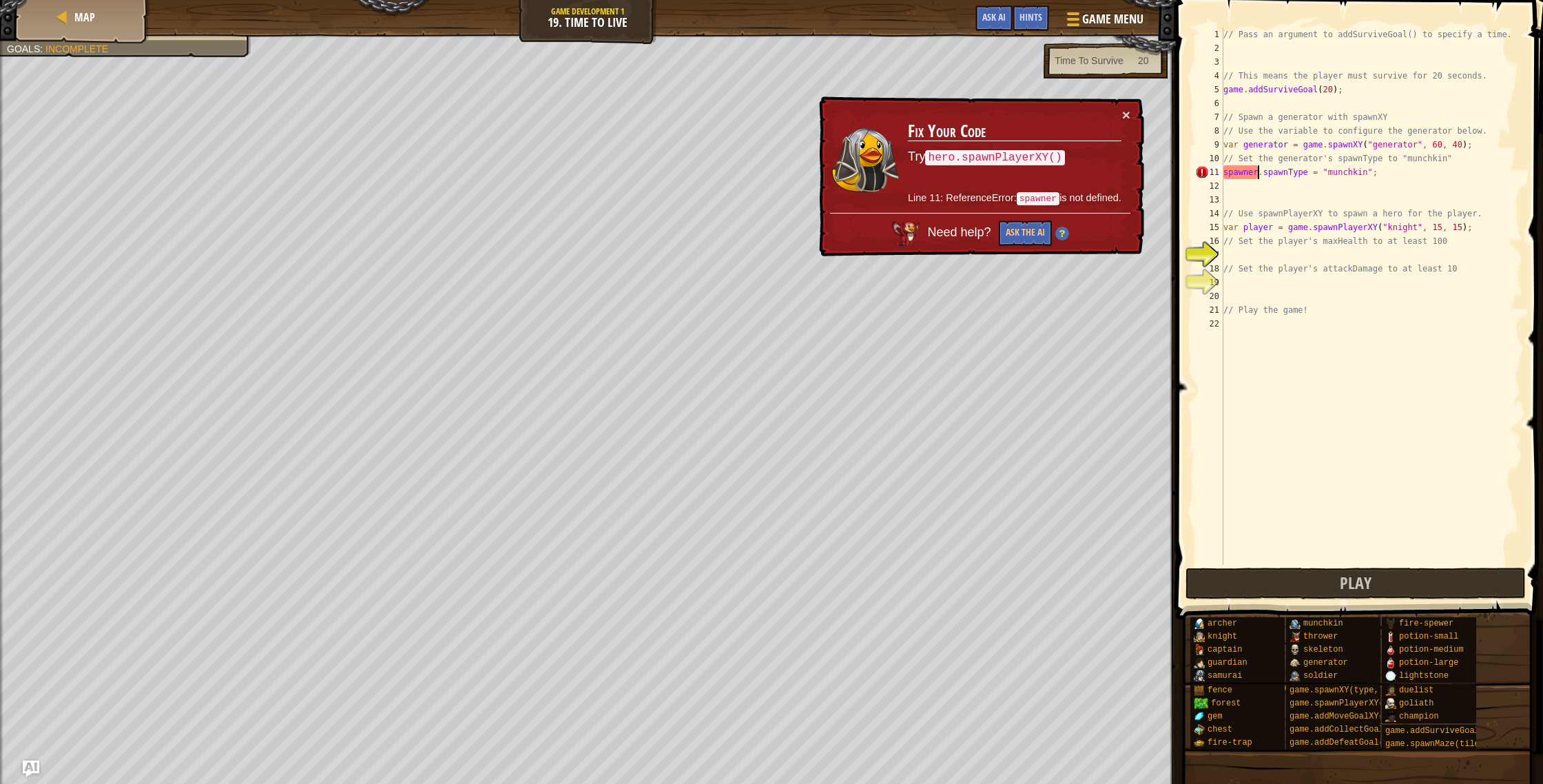
click at [1258, 172] on div "// Pass an argument to addSurviveGoal() to specify a time. // This means the pl…" at bounding box center [1372, 310] width 302 height 565
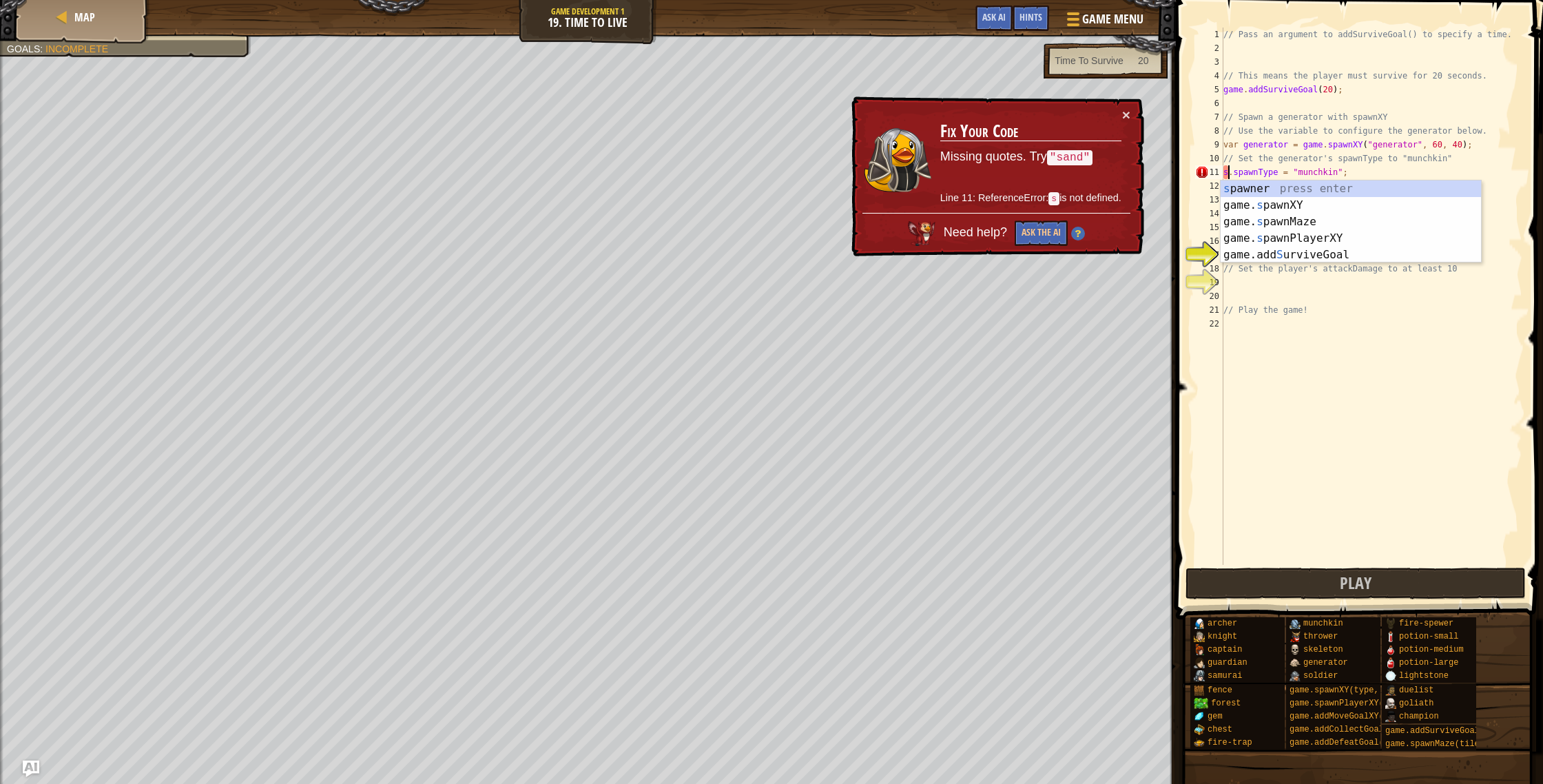
type textarea ".spawnType = "munchkin";"
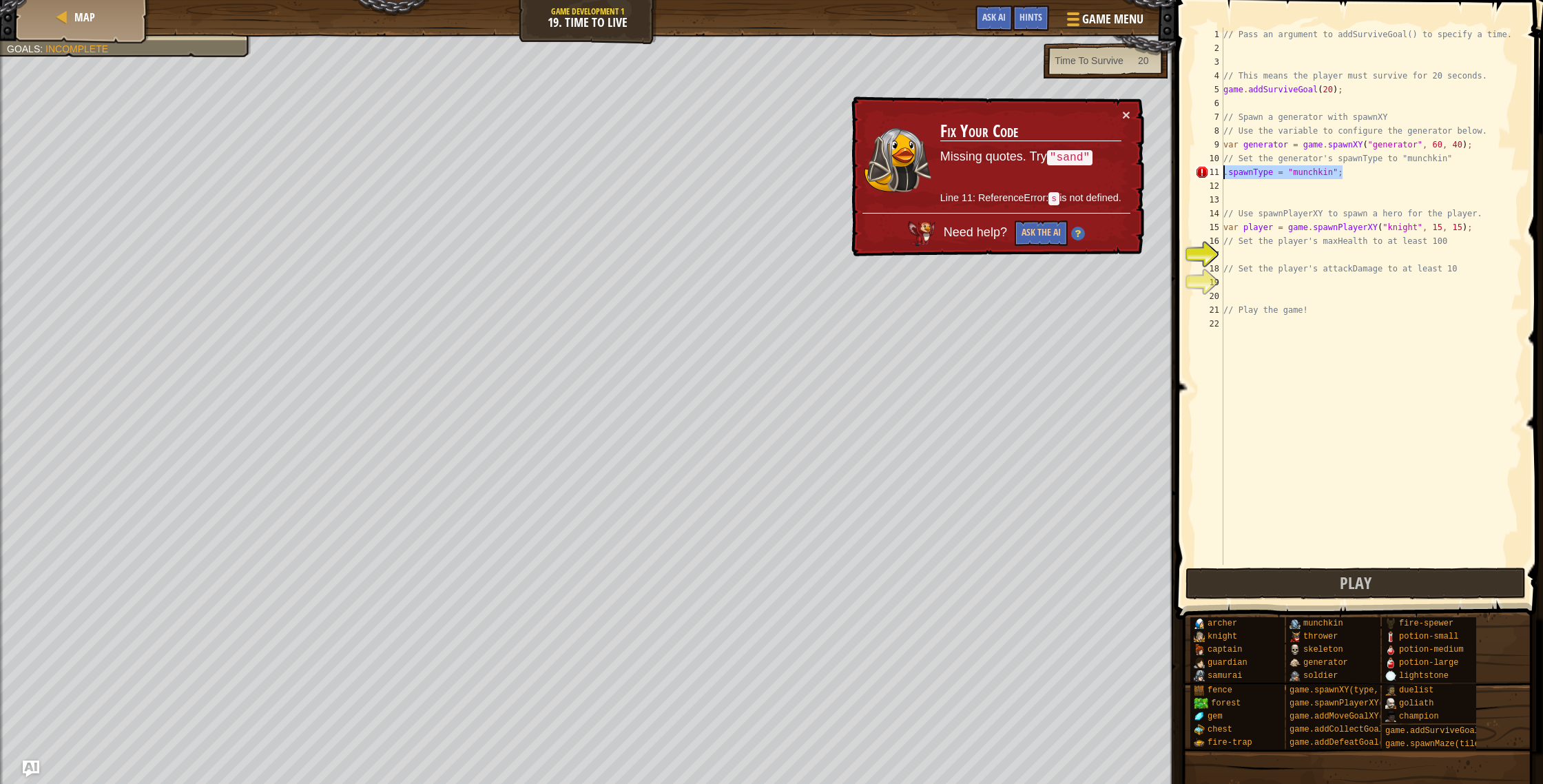
drag, startPoint x: 1357, startPoint y: 177, endPoint x: 1218, endPoint y: 176, distance: 139.0
click at [1218, 176] on div ".spawnType = "munchkin"; 1 2 3 4 5 6 7 8 9 10 11 12 13 14 15 16 17 18 19 20 21 …" at bounding box center [1357, 296] width 330 height 538
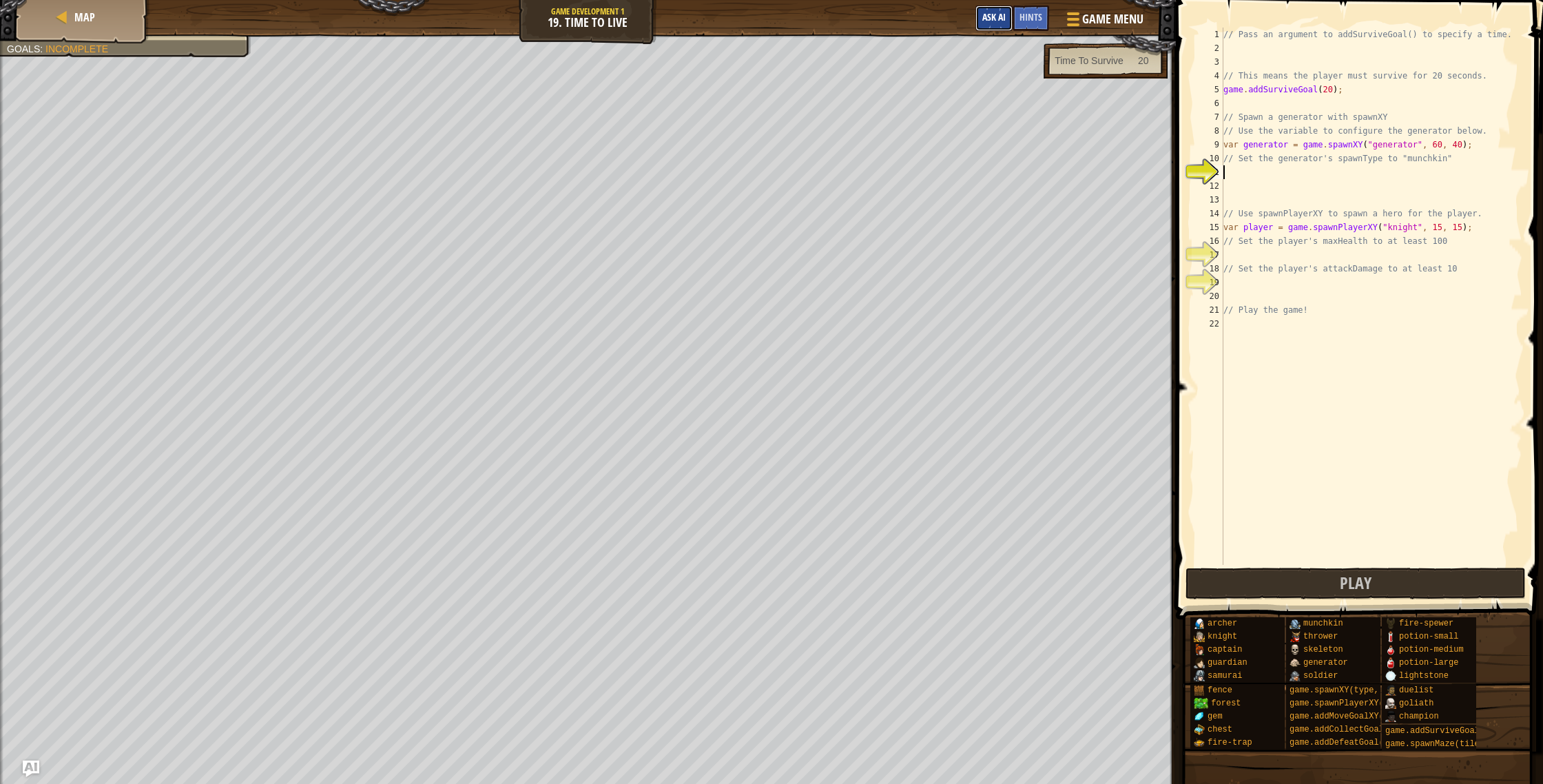
click at [1005, 26] on button "Ask AI" at bounding box center [994, 18] width 38 height 26
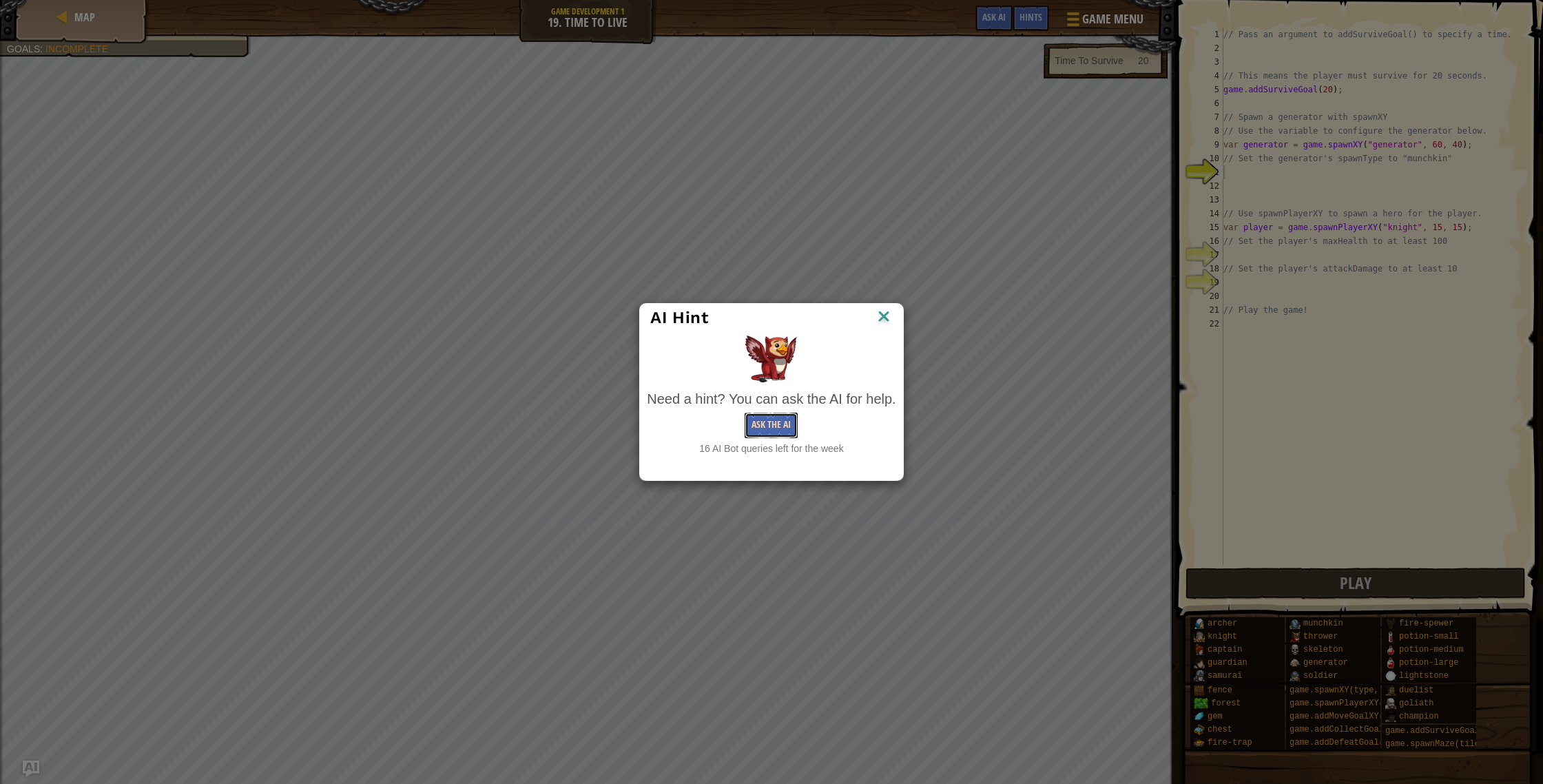
click at [756, 421] on button "Ask the AI" at bounding box center [771, 425] width 53 height 26
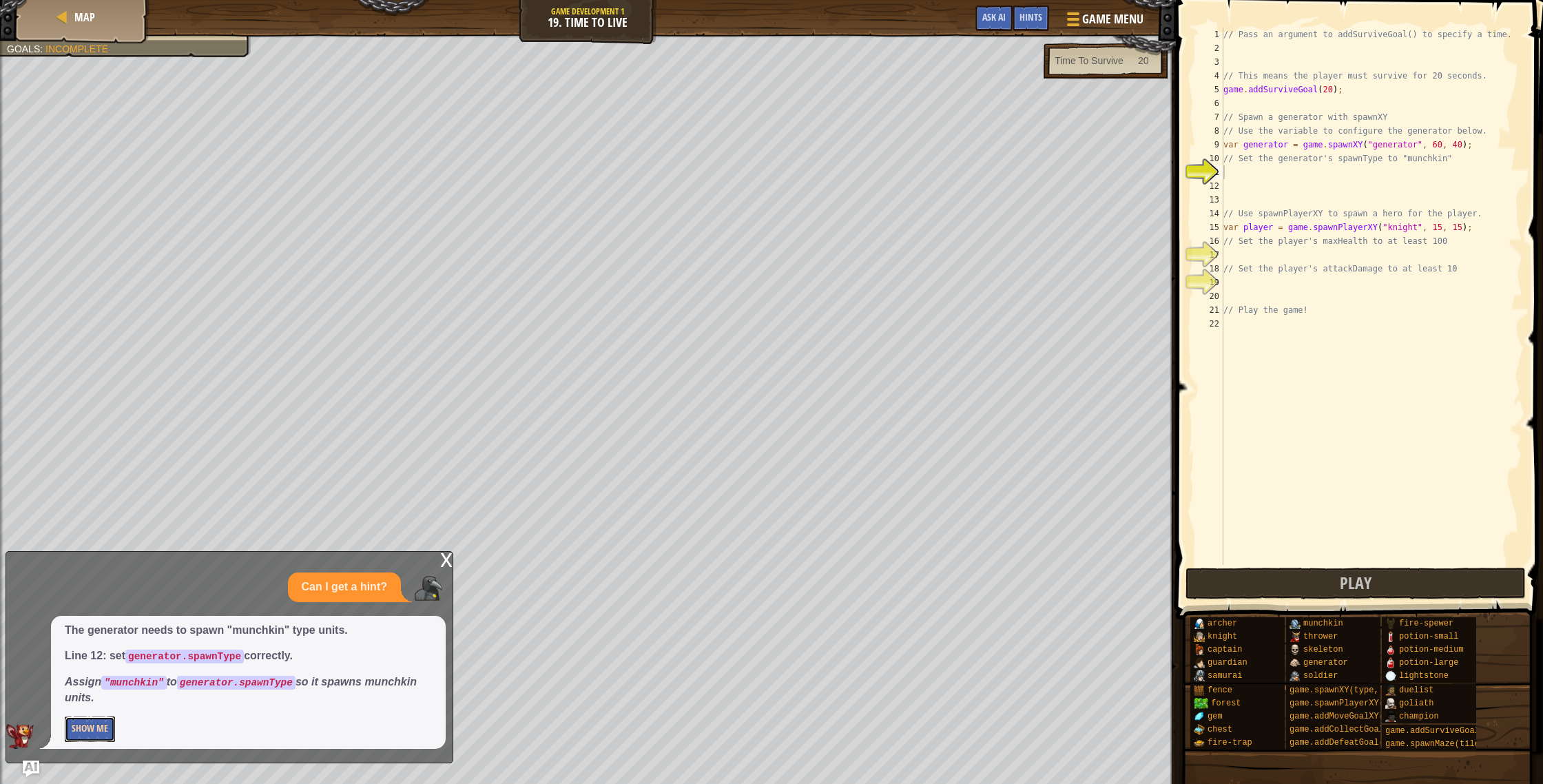
click at [73, 738] on button "Show Me" at bounding box center [90, 729] width 50 height 26
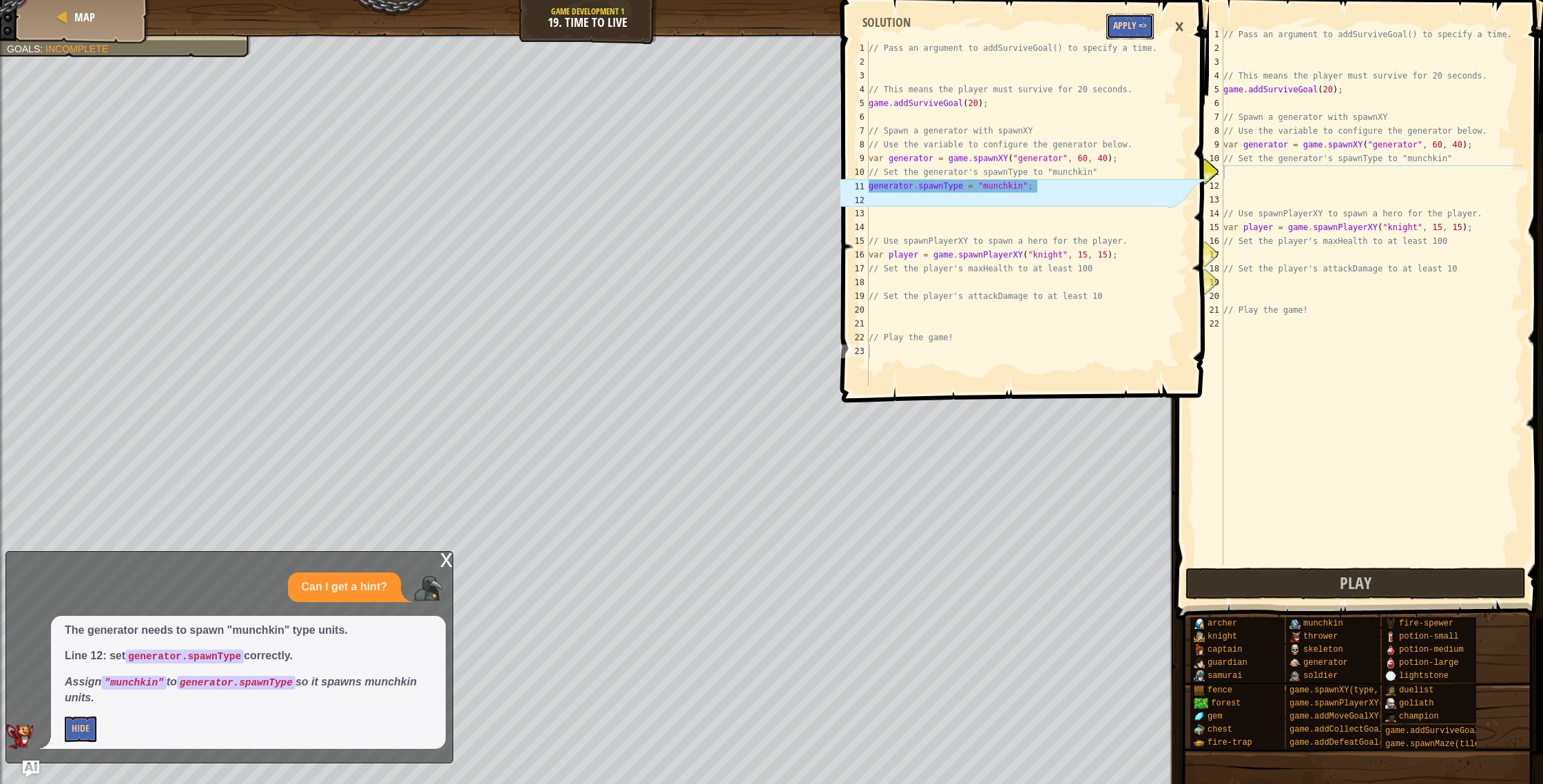
click at [1126, 19] on button "Apply =>" at bounding box center [1130, 26] width 47 height 26
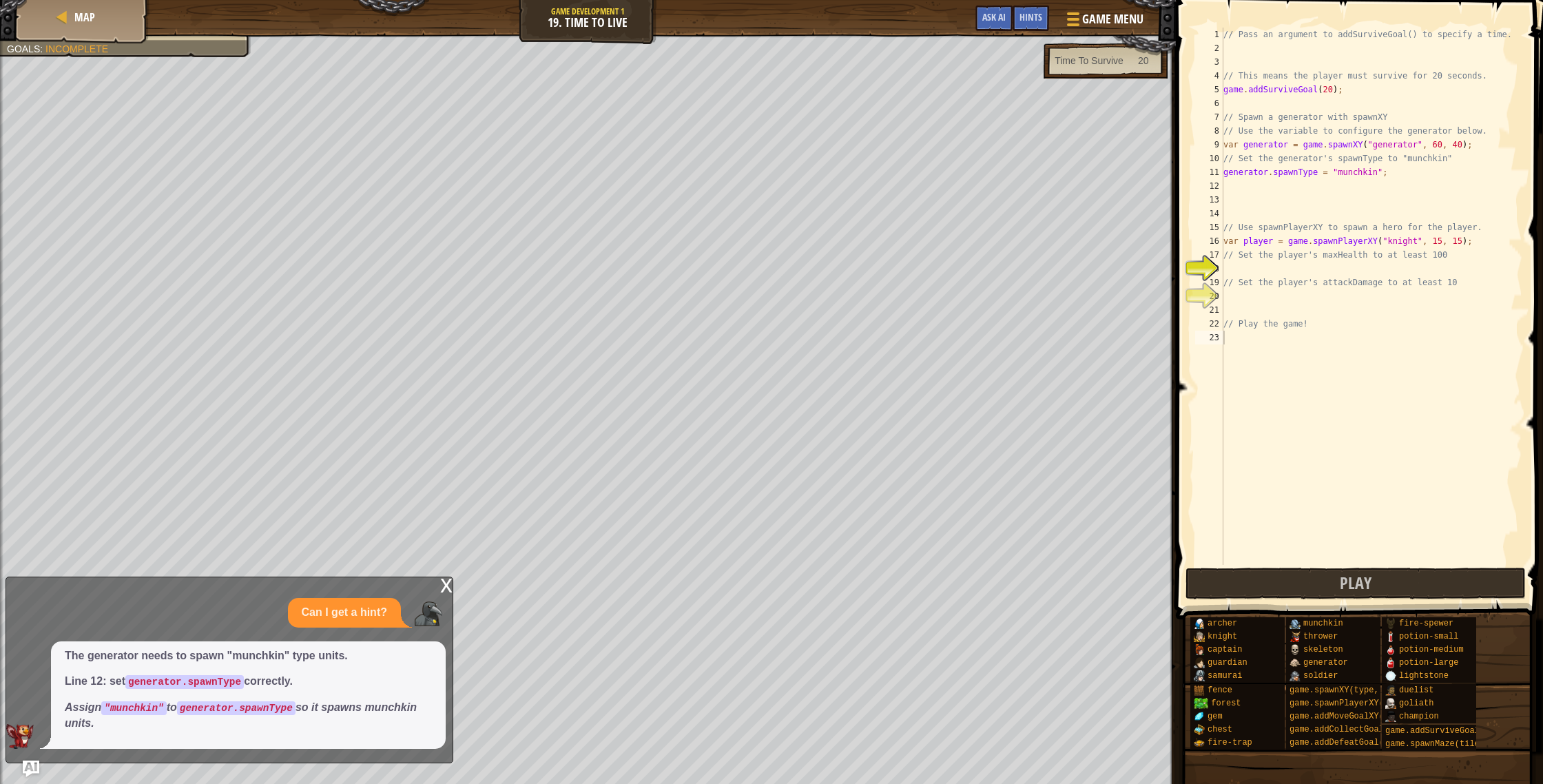
click at [450, 586] on div "x" at bounding box center [446, 583] width 13 height 13
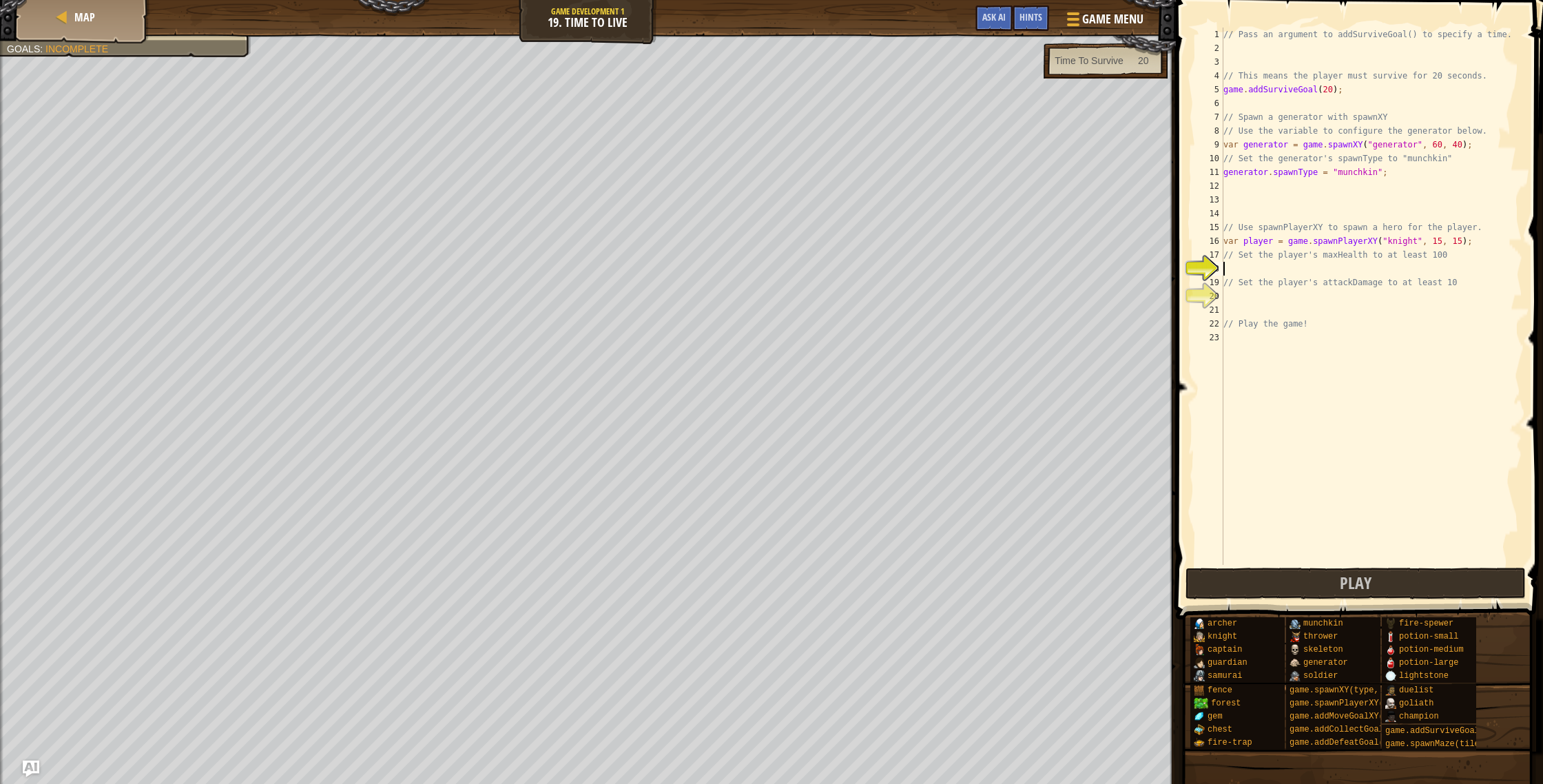
click at [1242, 270] on div "// Pass an argument to addSurviveGoal() to specify a time. // This means the pl…" at bounding box center [1372, 310] width 302 height 565
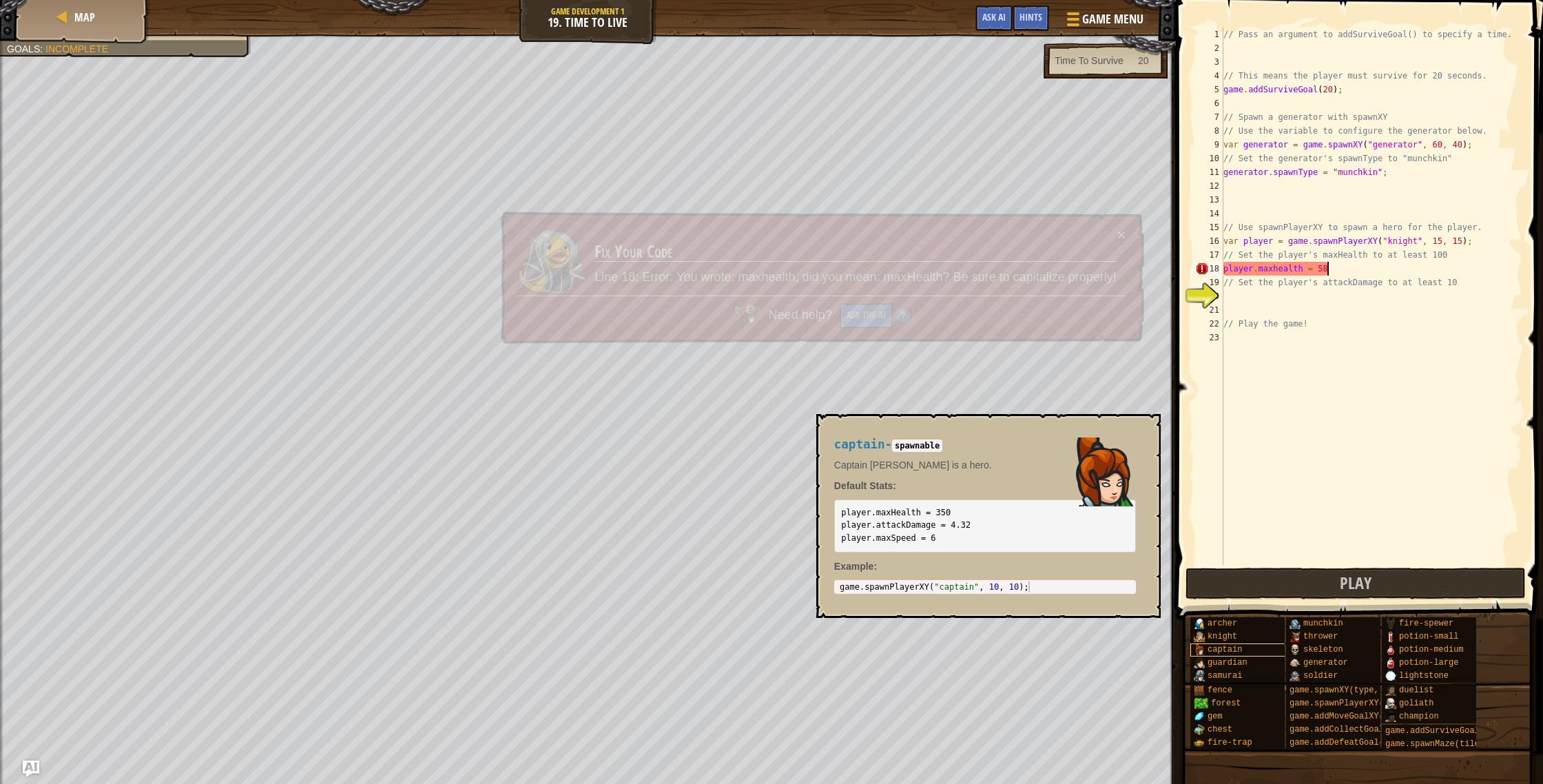
scroll to position [6, 8]
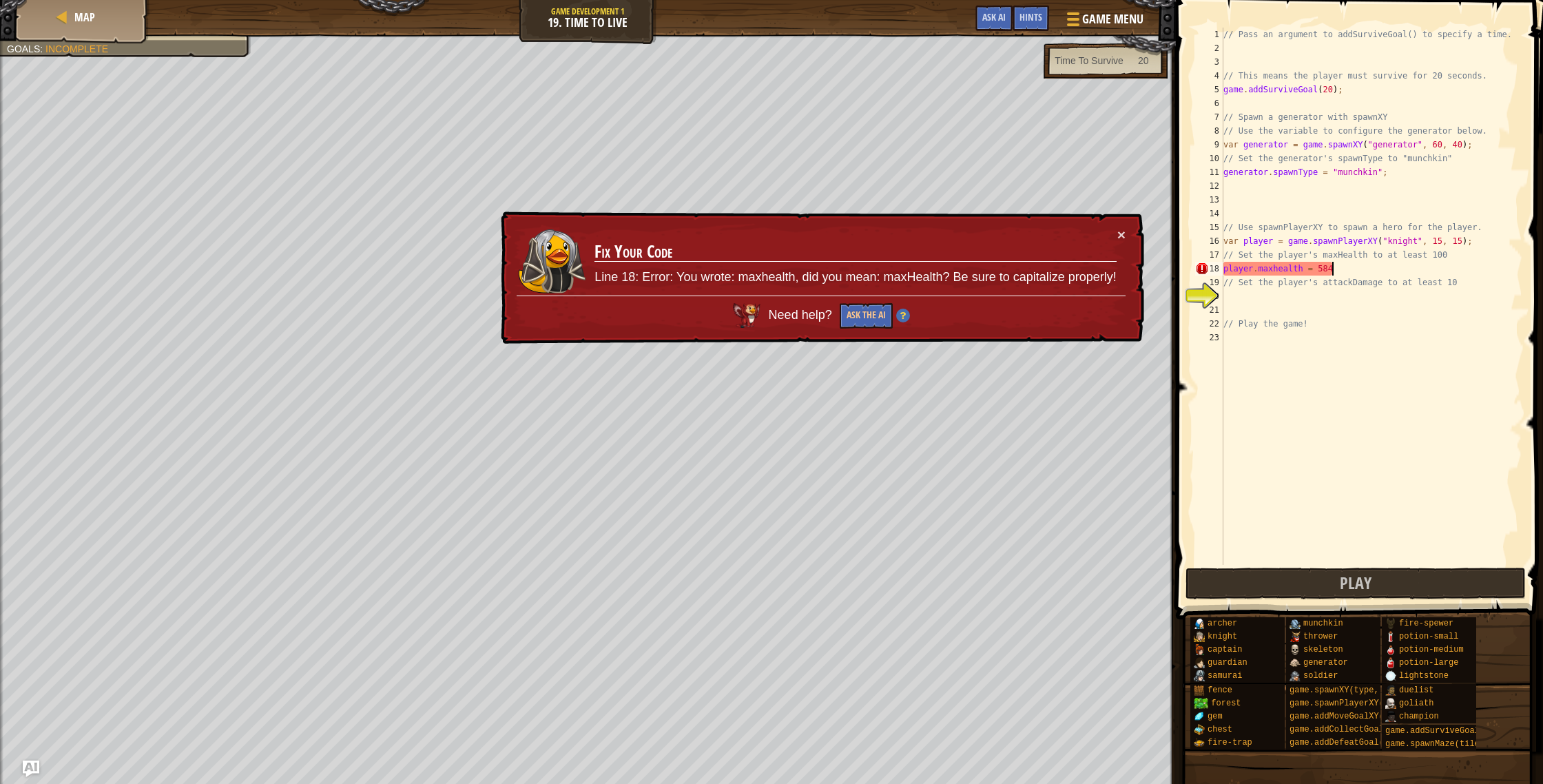
click at [1280, 270] on div "// Pass an argument to addSurviveGoal() to specify a time. // This means the pl…" at bounding box center [1372, 310] width 302 height 565
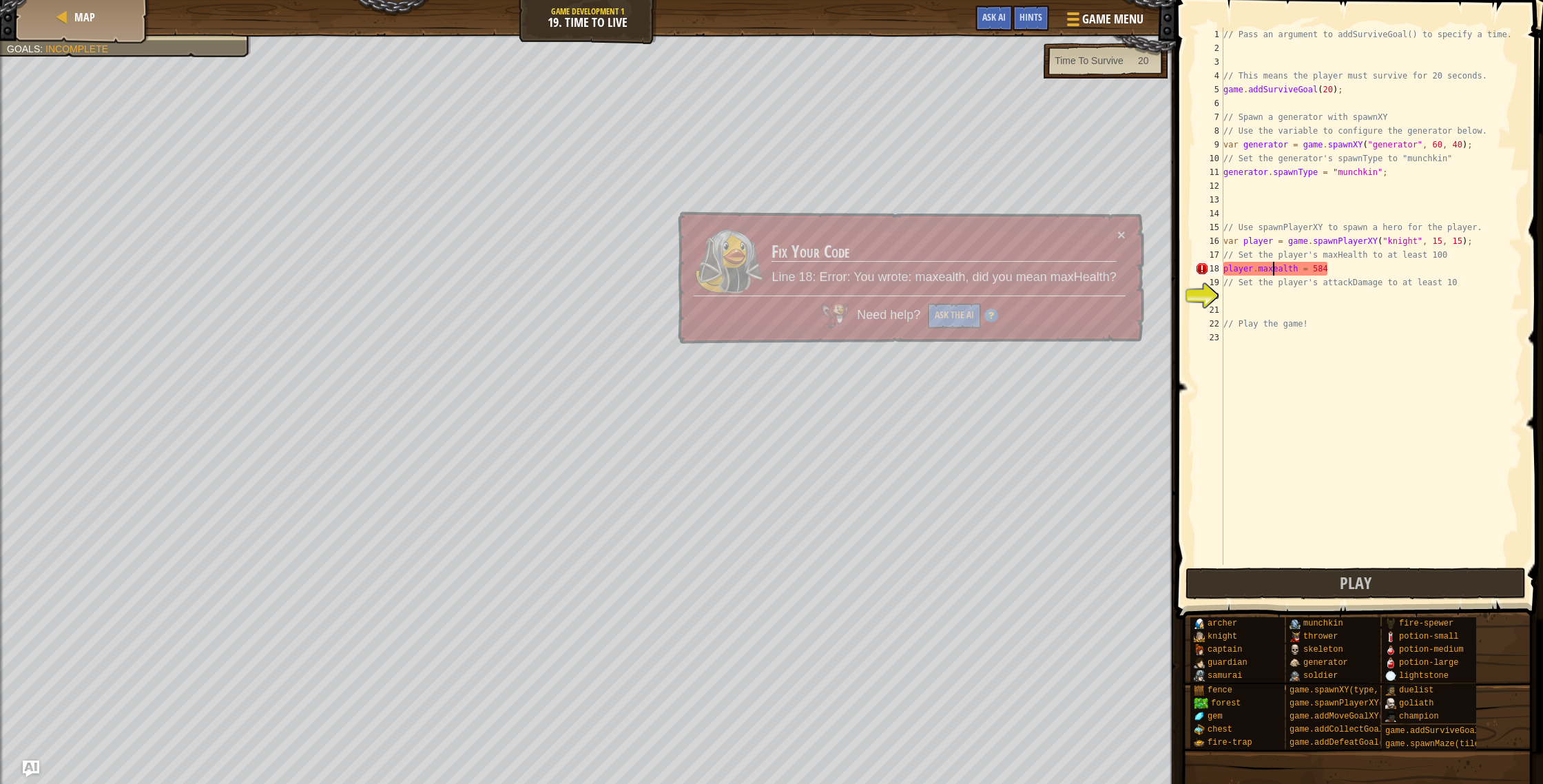
type textarea "player.maxHealth = 584"
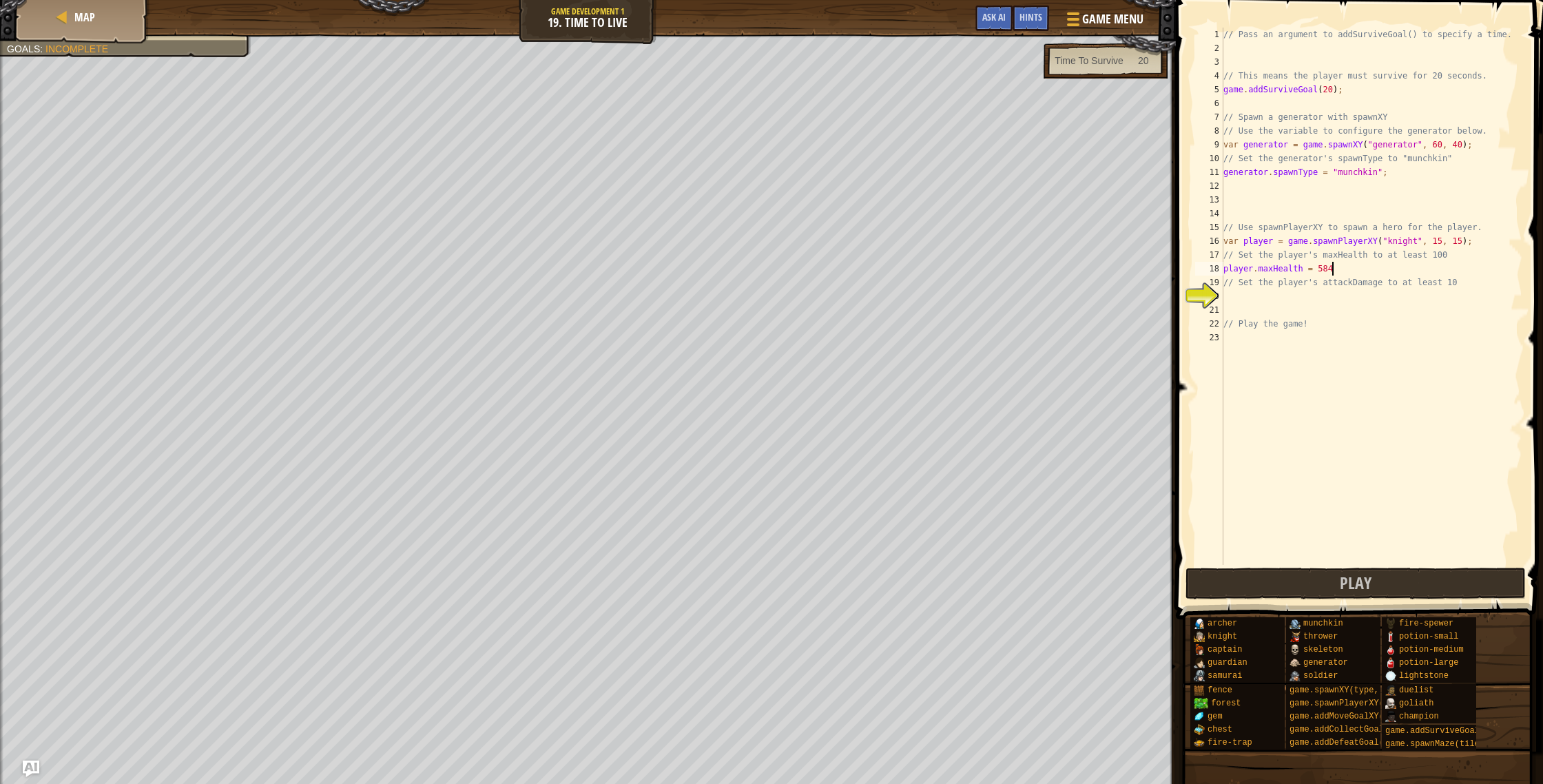
click at [1334, 273] on div "// Pass an argument to addSurviveGoal() to specify a time. // This means the pl…" at bounding box center [1372, 310] width 302 height 565
click at [1273, 293] on div "// Pass an argument to addSurviveGoal() to specify a time. // This means the pl…" at bounding box center [1372, 310] width 302 height 565
type textarea "a"
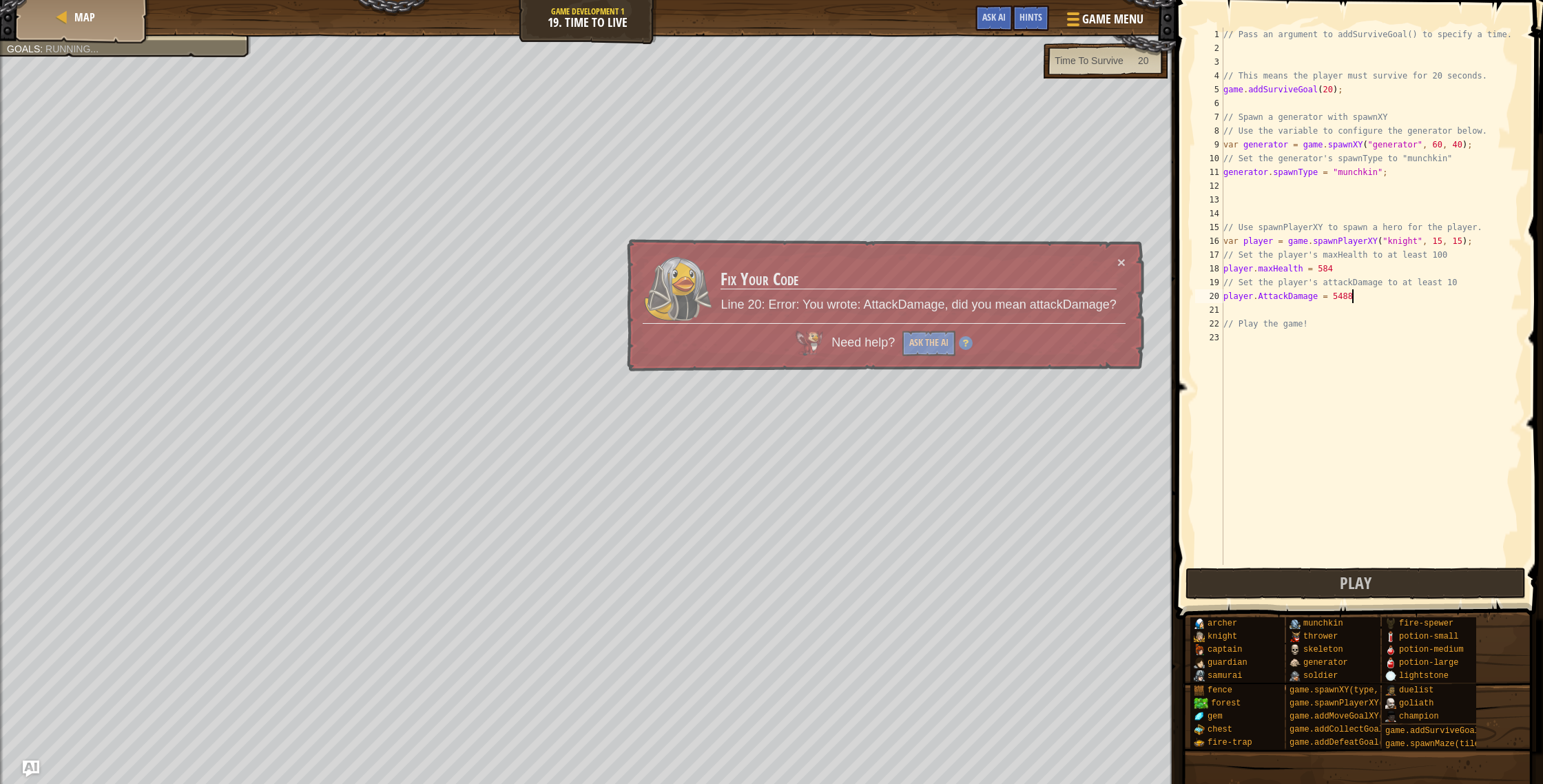
scroll to position [6, 10]
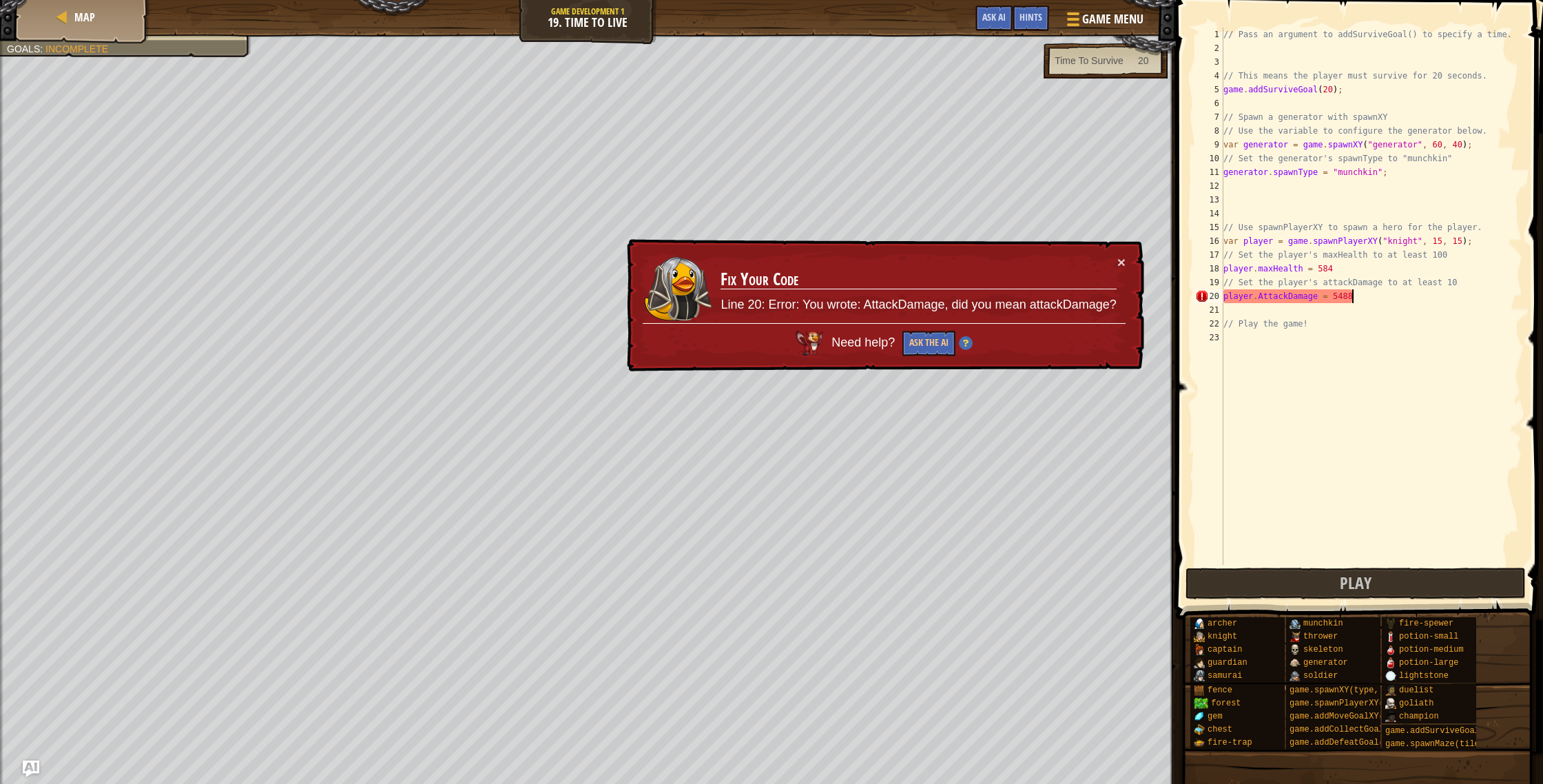
click at [1262, 297] on div "// Pass an argument to addSurviveGoal() to specify a time. // This means the pl…" at bounding box center [1372, 310] width 302 height 565
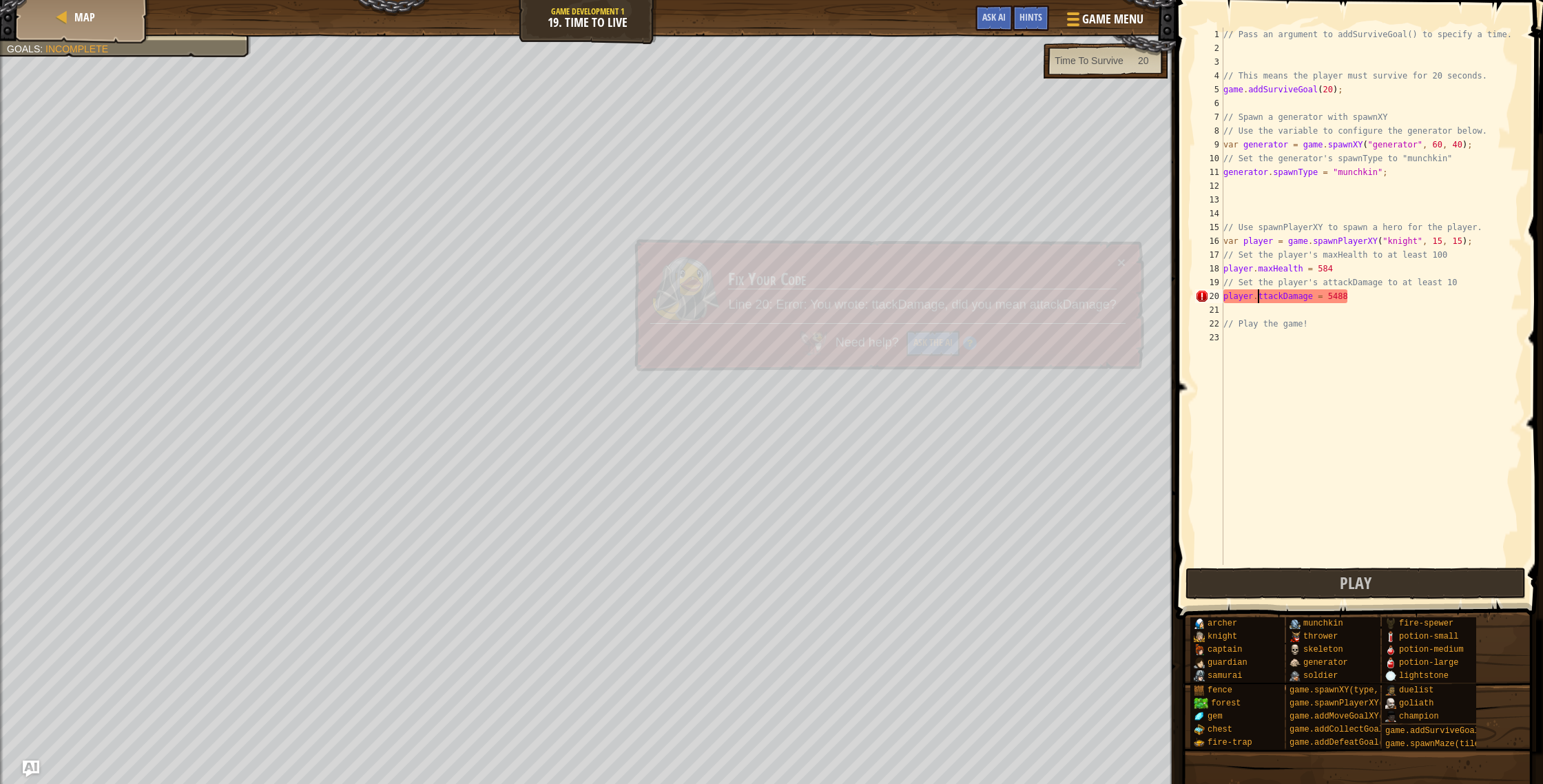
scroll to position [6, 4]
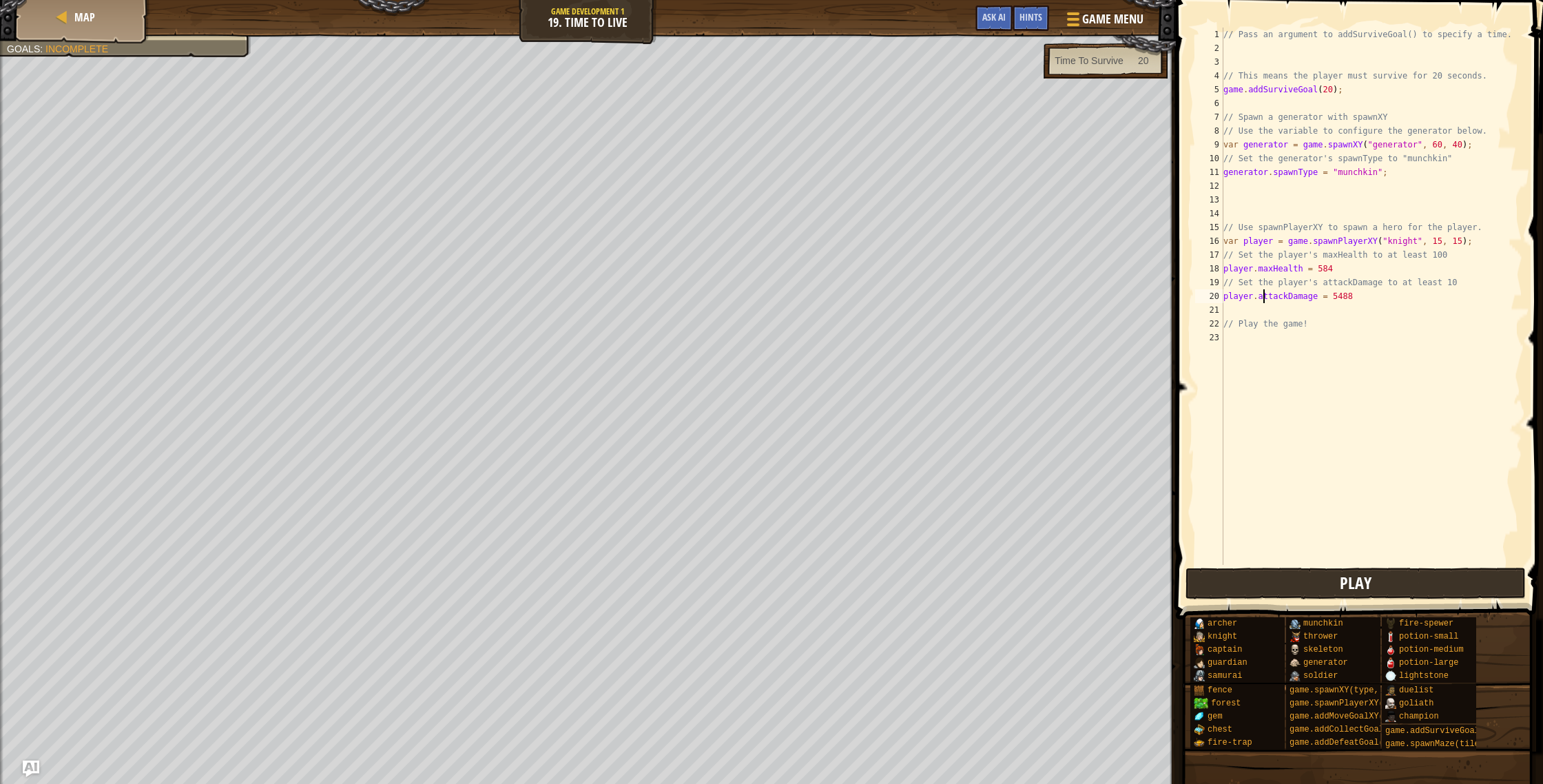
type textarea "player.attackDamage = 5488"
click at [1347, 593] on span "Play" at bounding box center [1355, 582] width 31 height 22
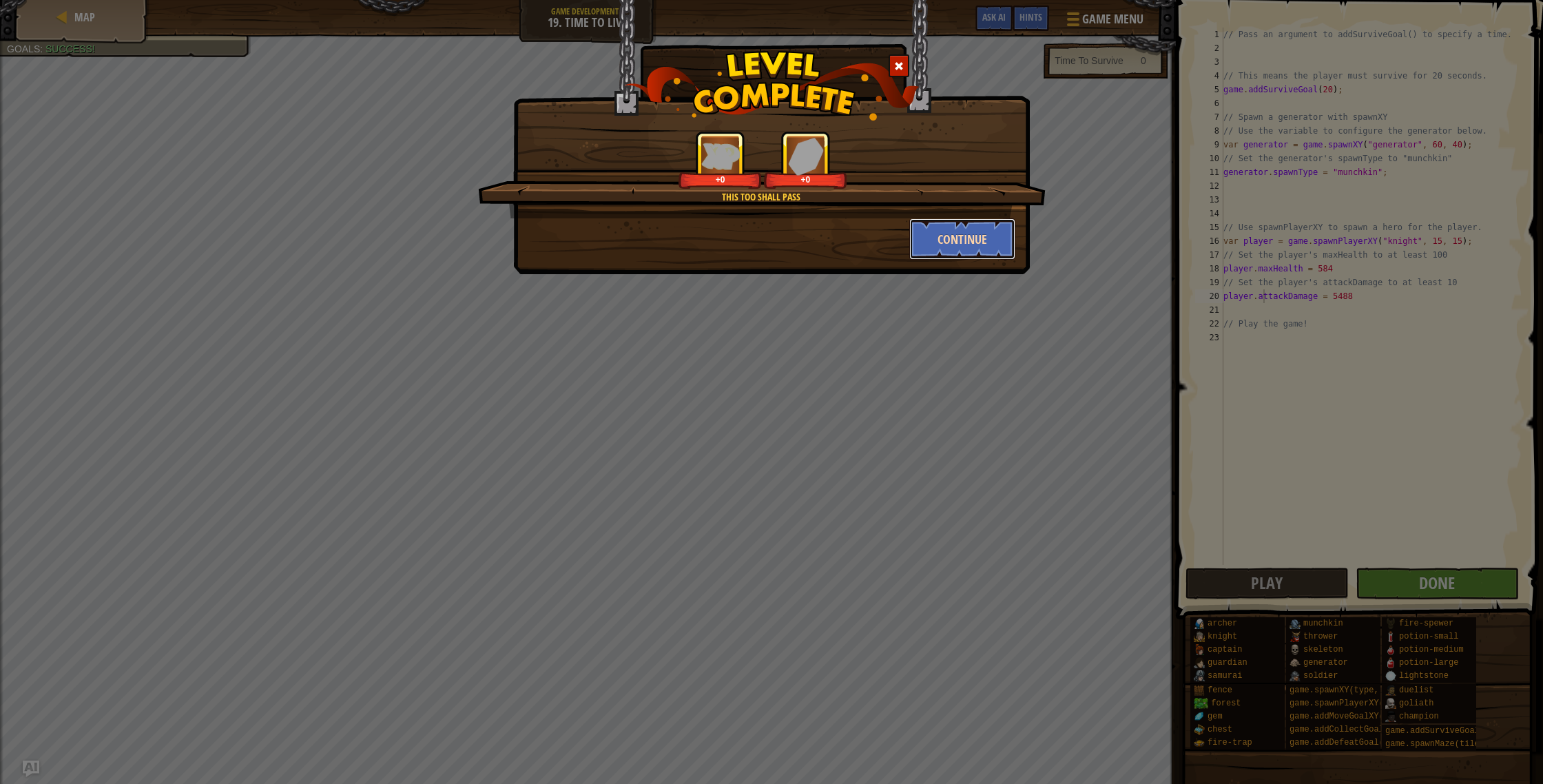
click at [936, 246] on button "Continue" at bounding box center [963, 239] width 107 height 41
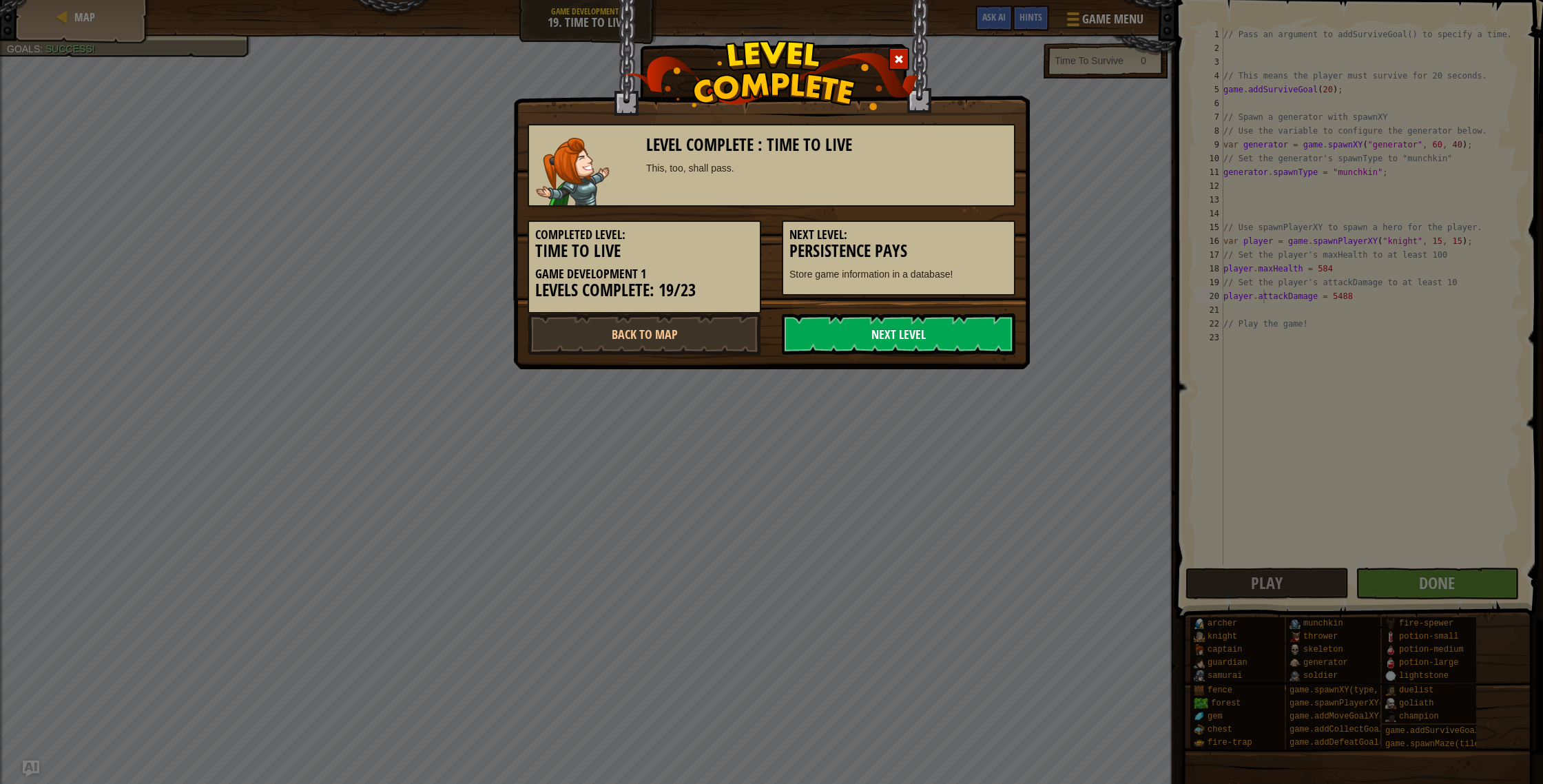
click at [909, 339] on link "Next Level" at bounding box center [899, 334] width 234 height 41
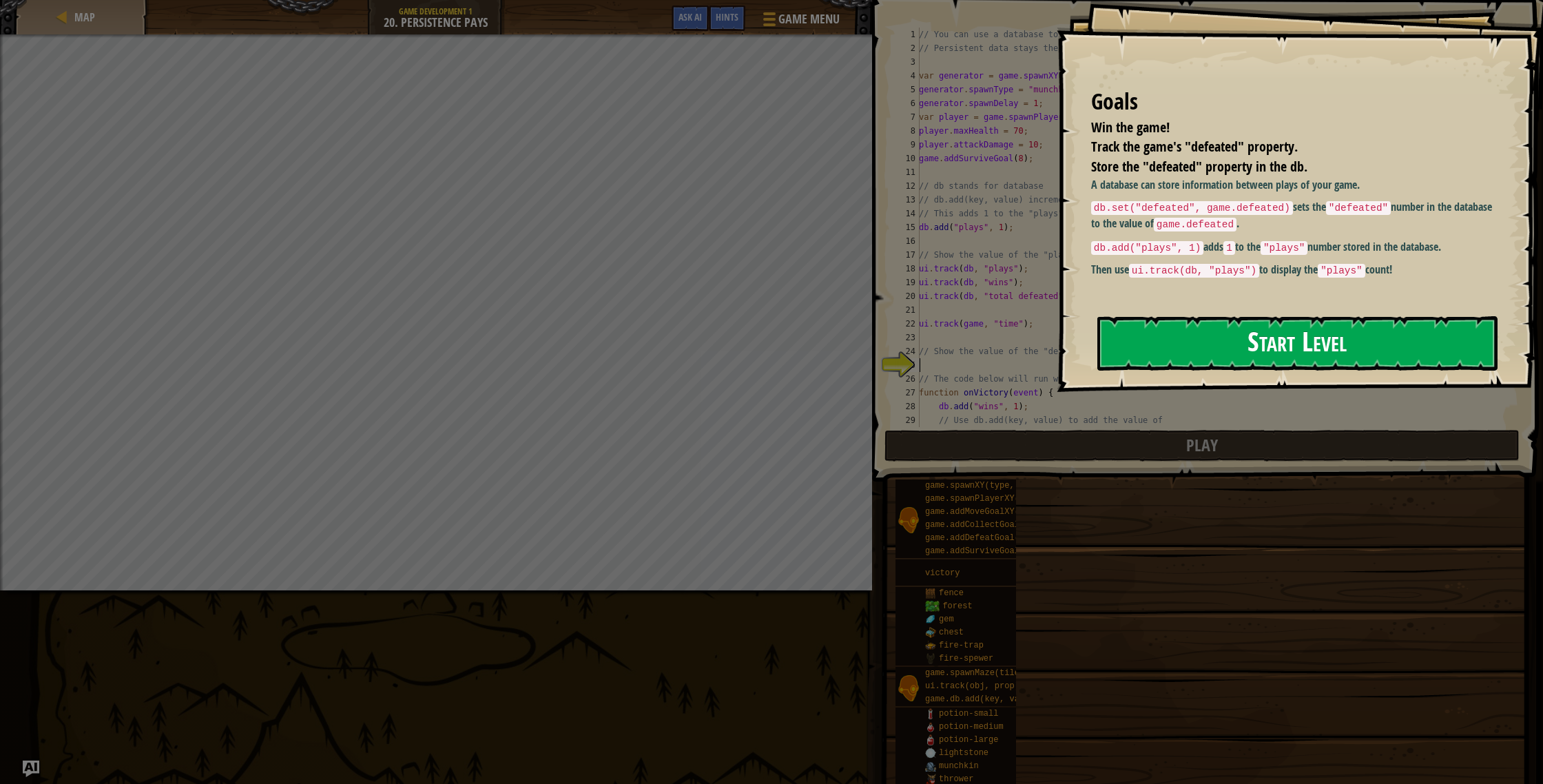
click at [1192, 337] on button "Start Level" at bounding box center [1297, 343] width 400 height 54
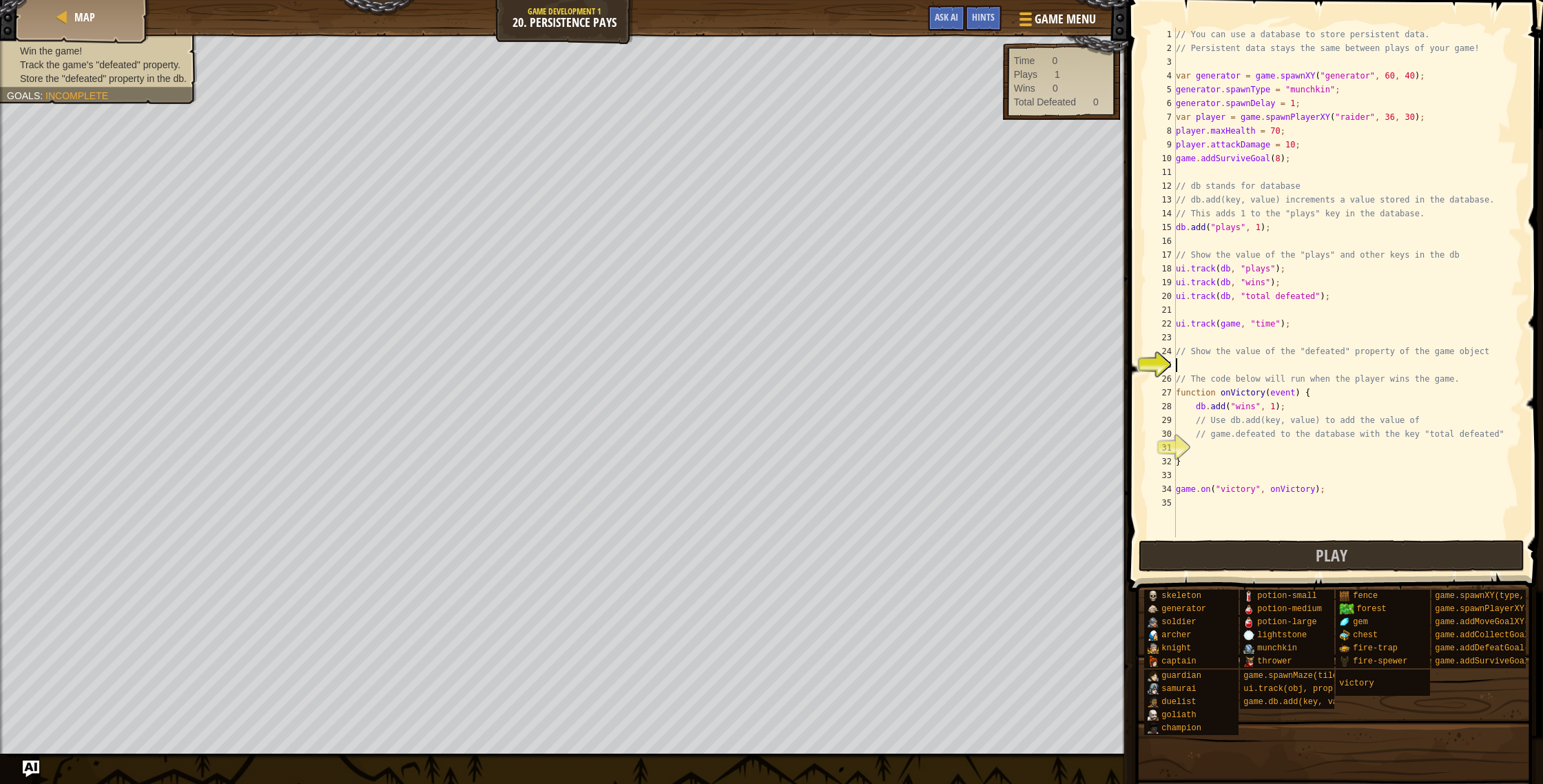
click at [1236, 442] on div "// You can use a database to store persistent data. // Persistent data stays th…" at bounding box center [1347, 296] width 349 height 538
click at [1180, 360] on div "// You can use a database to store persistent data. // Persistent data stays th…" at bounding box center [1347, 296] width 349 height 538
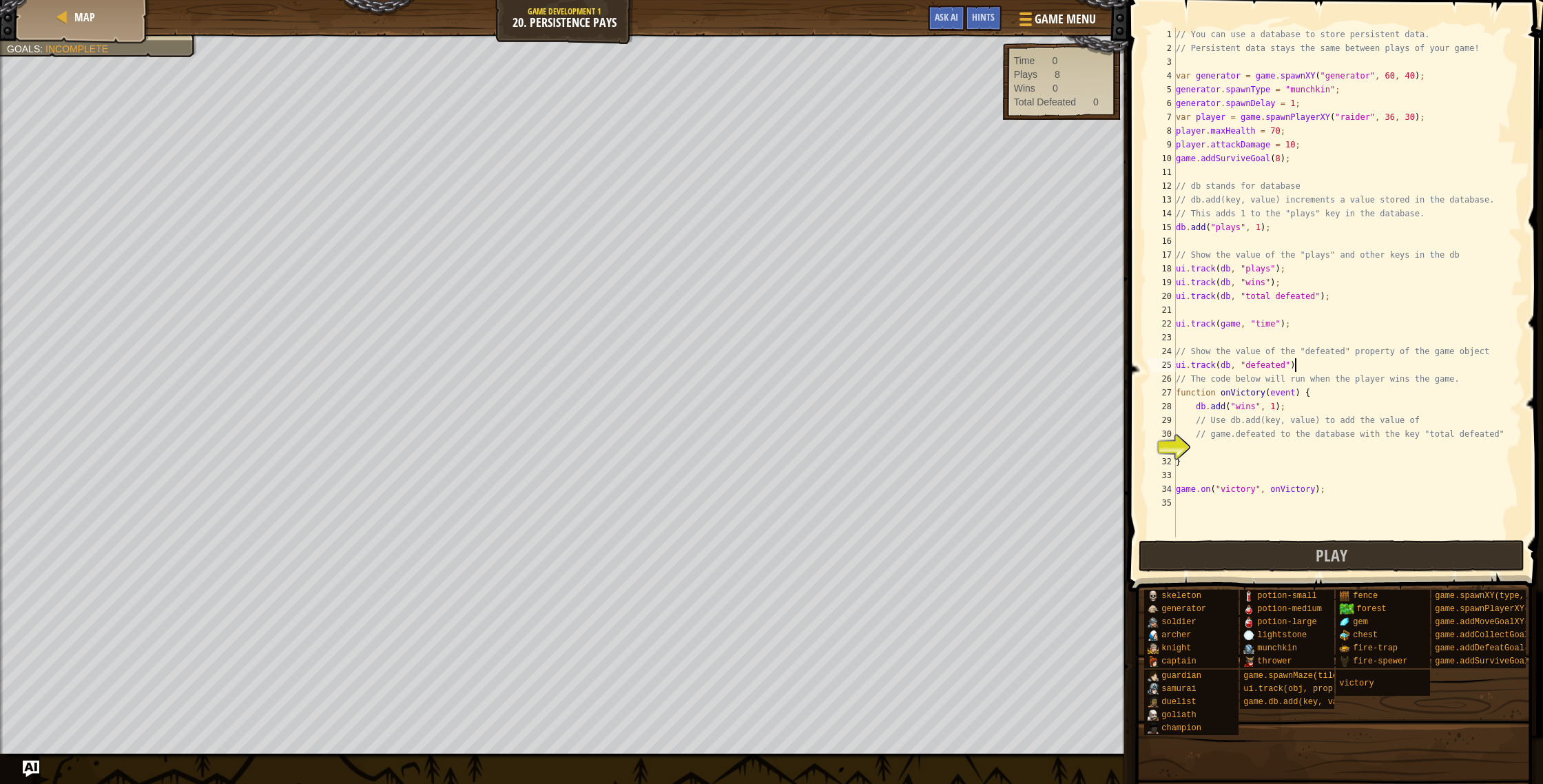
scroll to position [6, 9]
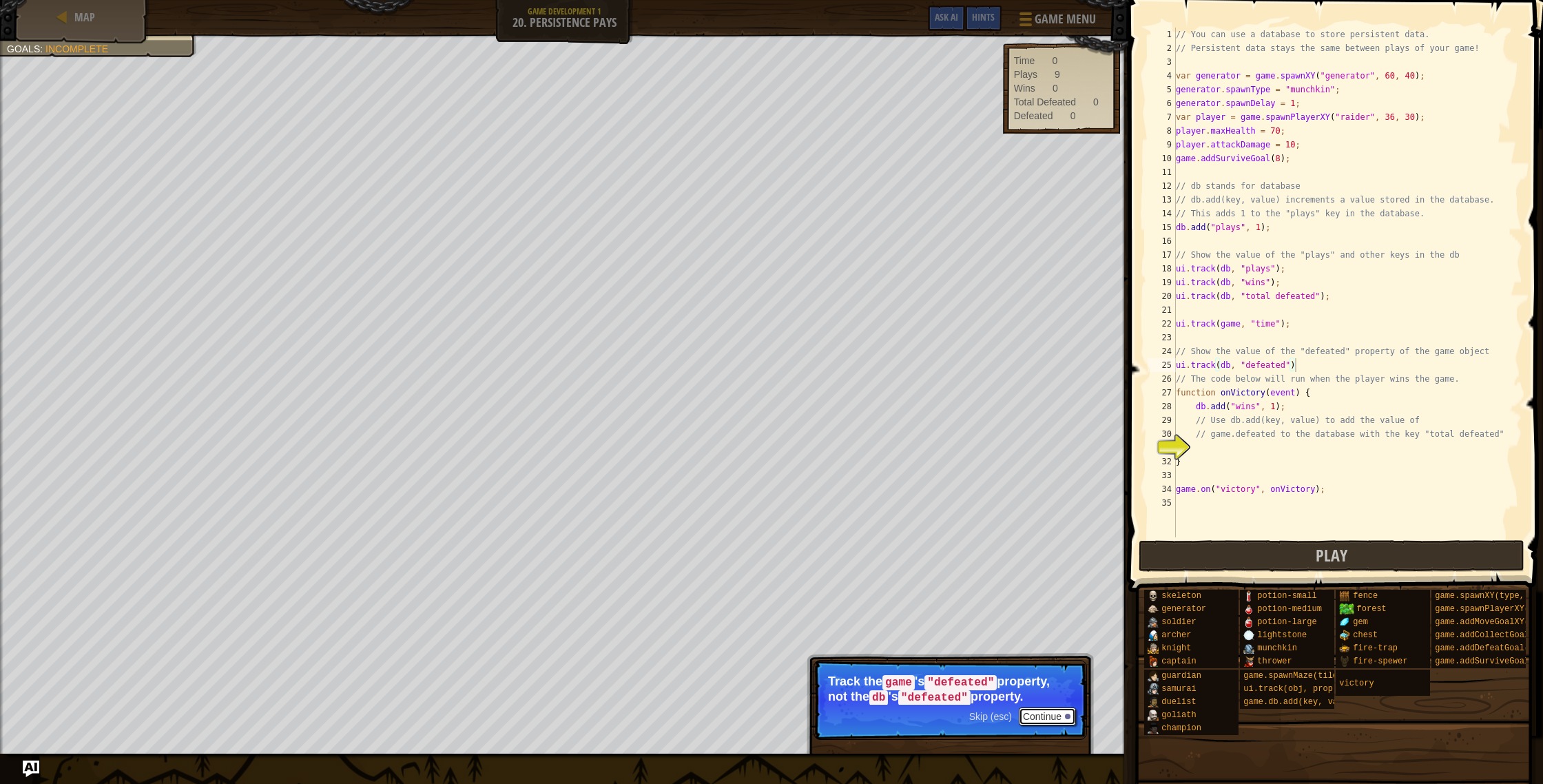
click at [1057, 715] on button "Continue" at bounding box center [1047, 716] width 57 height 18
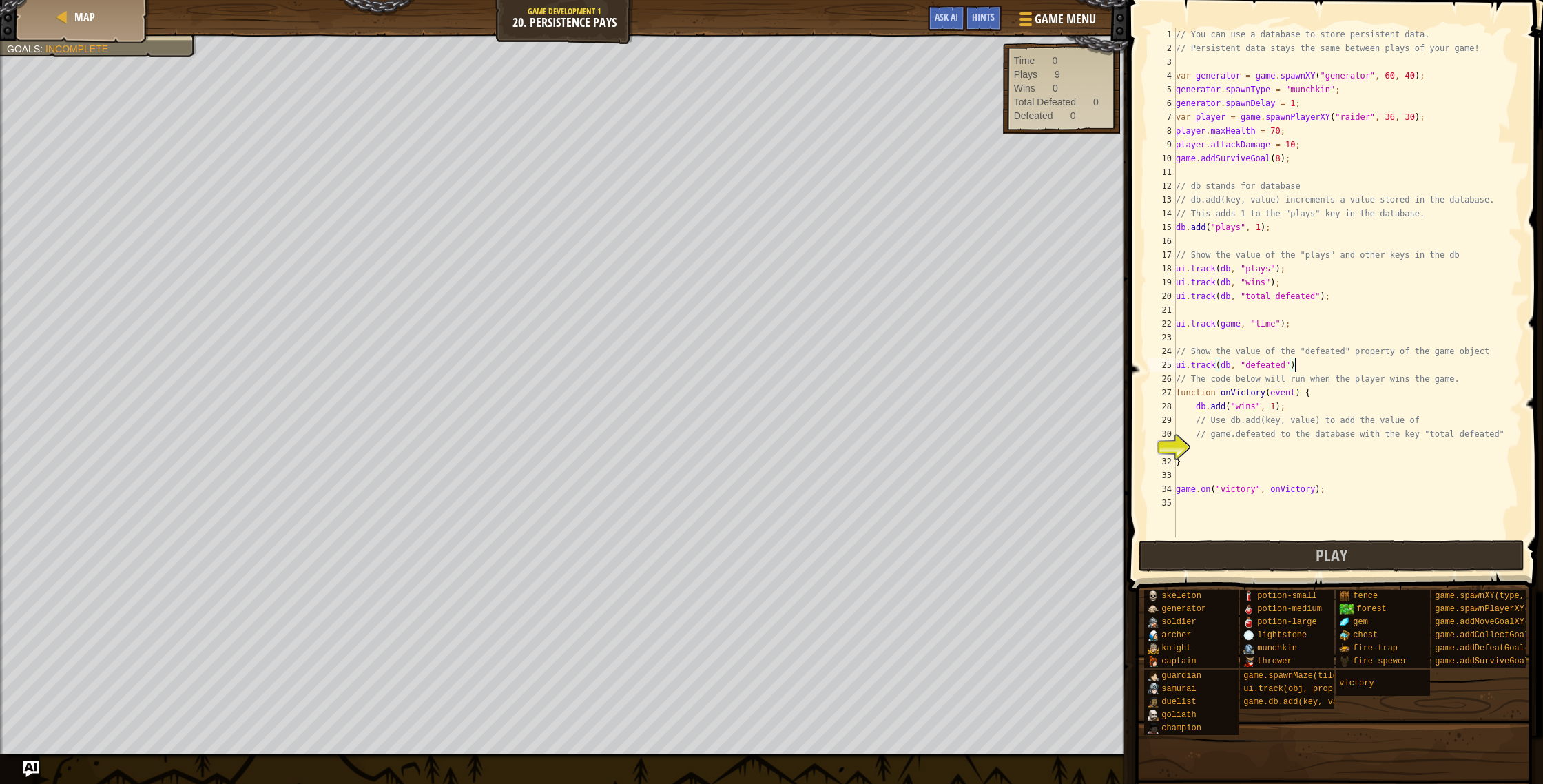
click at [1206, 456] on div "// You can use a database to store persistent data. // Persistent data stays th…" at bounding box center [1347, 296] width 349 height 538
type textarea "}"
click at [1198, 441] on div "// You can use a database to store persistent data. // Persistent data stays th…" at bounding box center [1347, 296] width 349 height 538
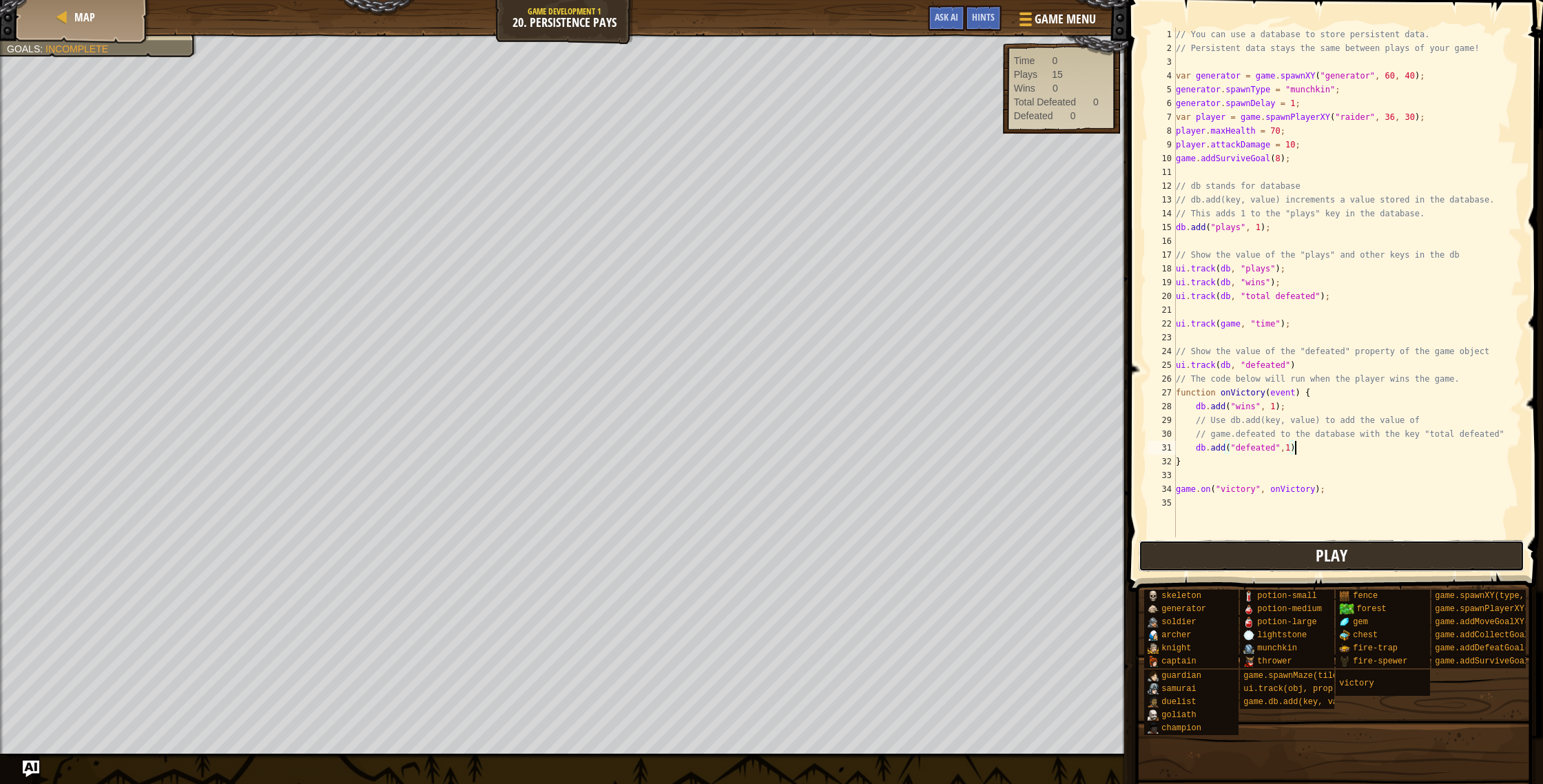
click at [1271, 561] on button "Play" at bounding box center [1331, 555] width 387 height 31
click at [1240, 363] on div "// You can use a database to store persistent data. // Persistent data stays th…" at bounding box center [1347, 296] width 349 height 538
click at [1304, 366] on div "// You can use a database to store persistent data. // Persistent data stays th…" at bounding box center [1347, 296] width 349 height 538
type textarea "ui.track(db, "defeated")"
click at [1224, 561] on button "Play" at bounding box center [1331, 555] width 387 height 31
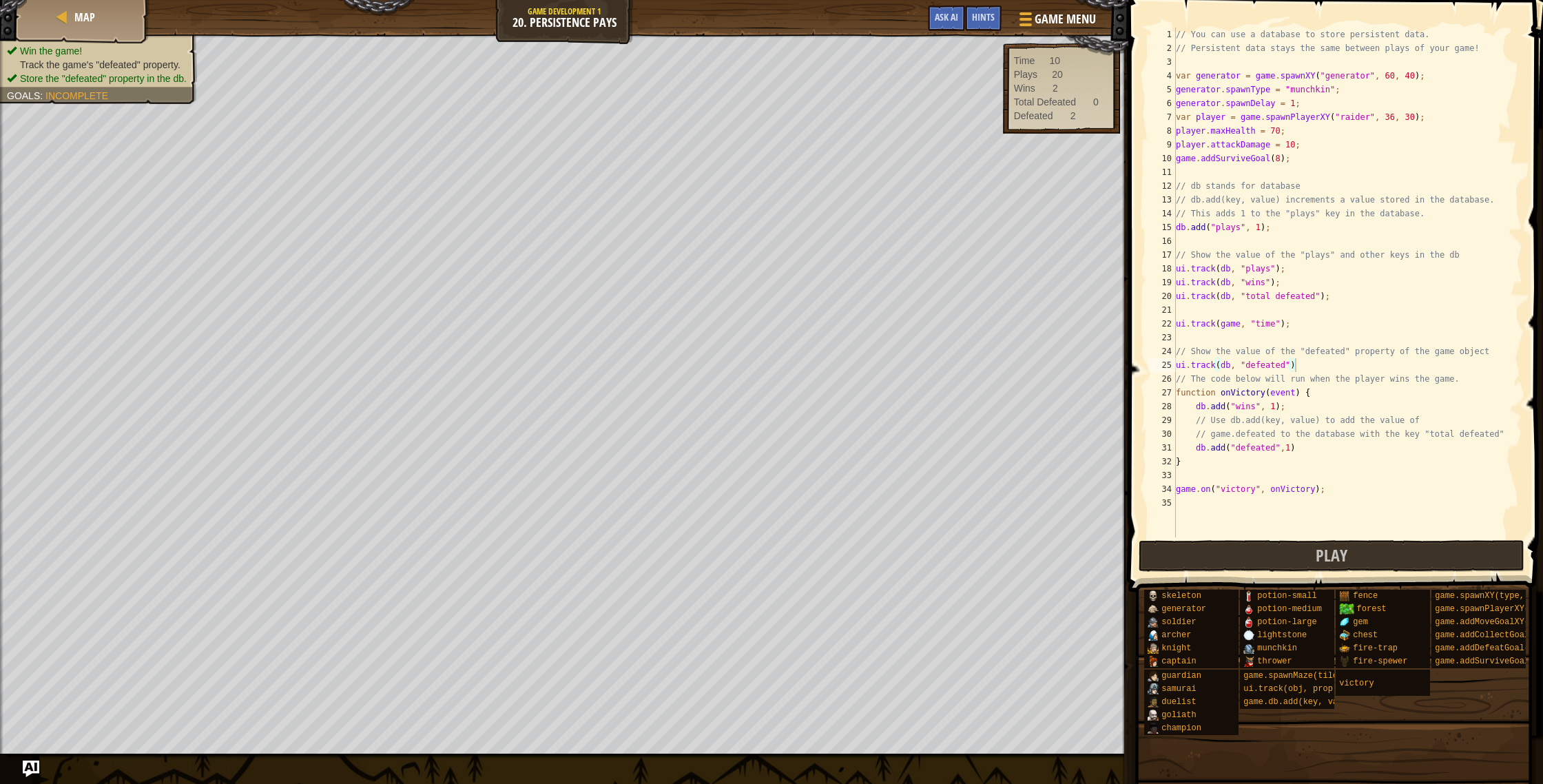
click at [163, 68] on span "Track the game's "defeated" property." at bounding box center [100, 64] width 161 height 11
click at [1173, 324] on div "22" at bounding box center [1162, 323] width 29 height 13
click at [1178, 313] on div "// You can use a database to store persistent data. // Persistent data stays th…" at bounding box center [1347, 296] width 349 height 538
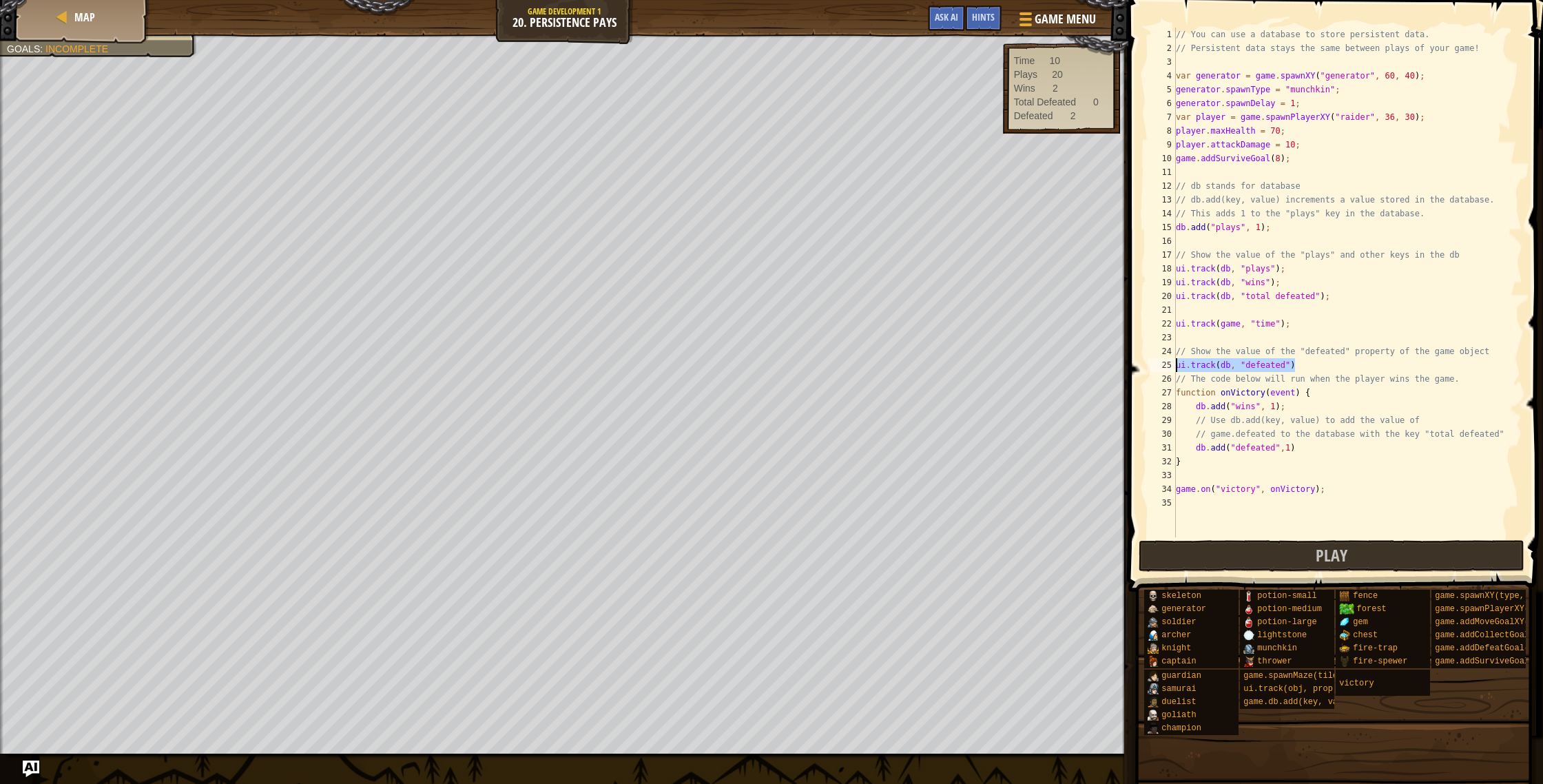
drag, startPoint x: 1313, startPoint y: 370, endPoint x: 1136, endPoint y: 338, distance: 179.9
click at [1160, 359] on div "1 2 3 4 5 6 7 8 9 10 11 12 13 14 15 16 17 18 19 20 21 22 23 24 25 26 27 28 29 3…" at bounding box center [1333, 282] width 378 height 510
type textarea "ui.track(db, "defeated")"
click at [1235, 563] on button "Play" at bounding box center [1331, 555] width 387 height 31
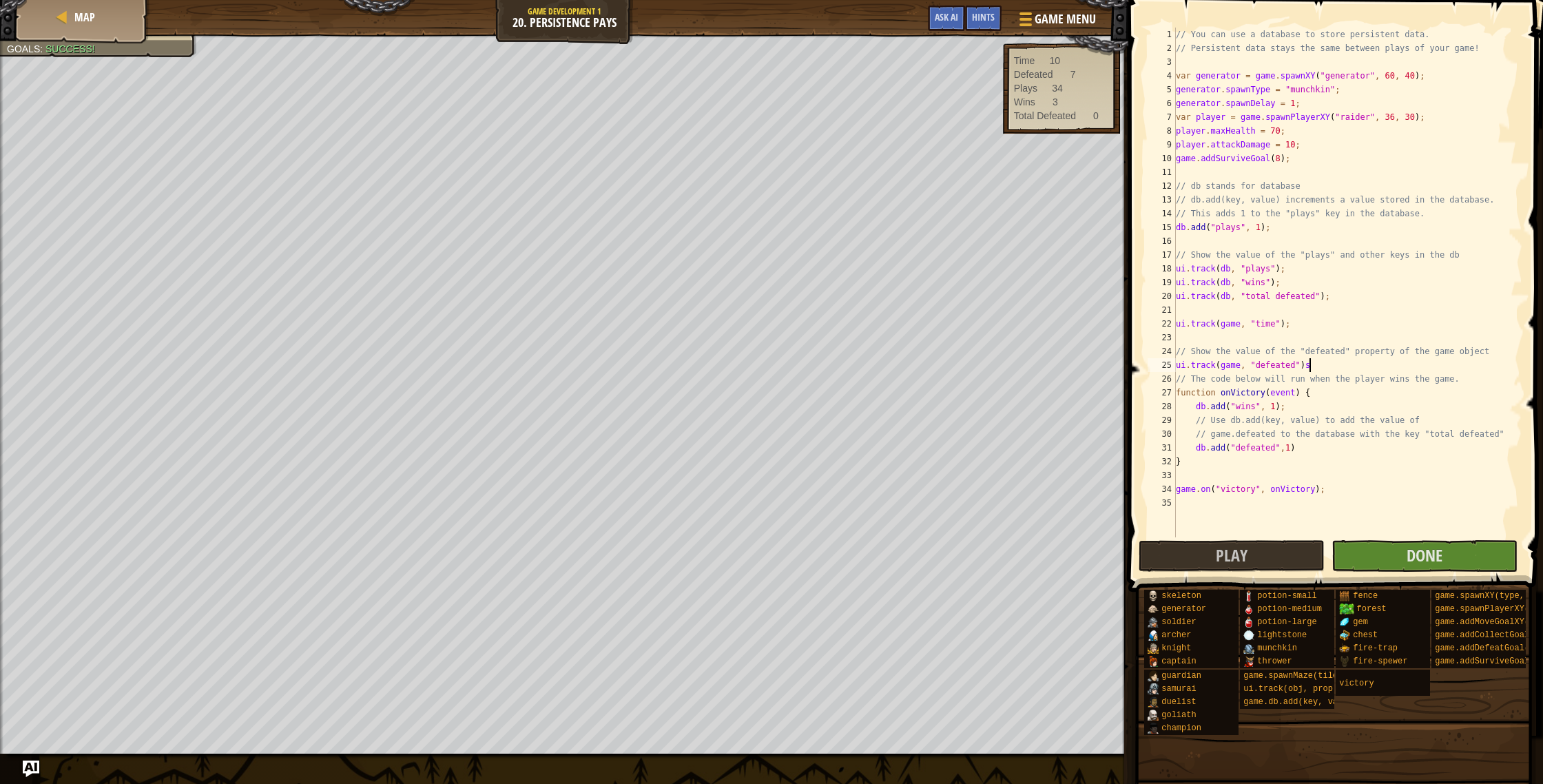
scroll to position [6, 11]
type textarea "ui.track(game, "defeated")s"
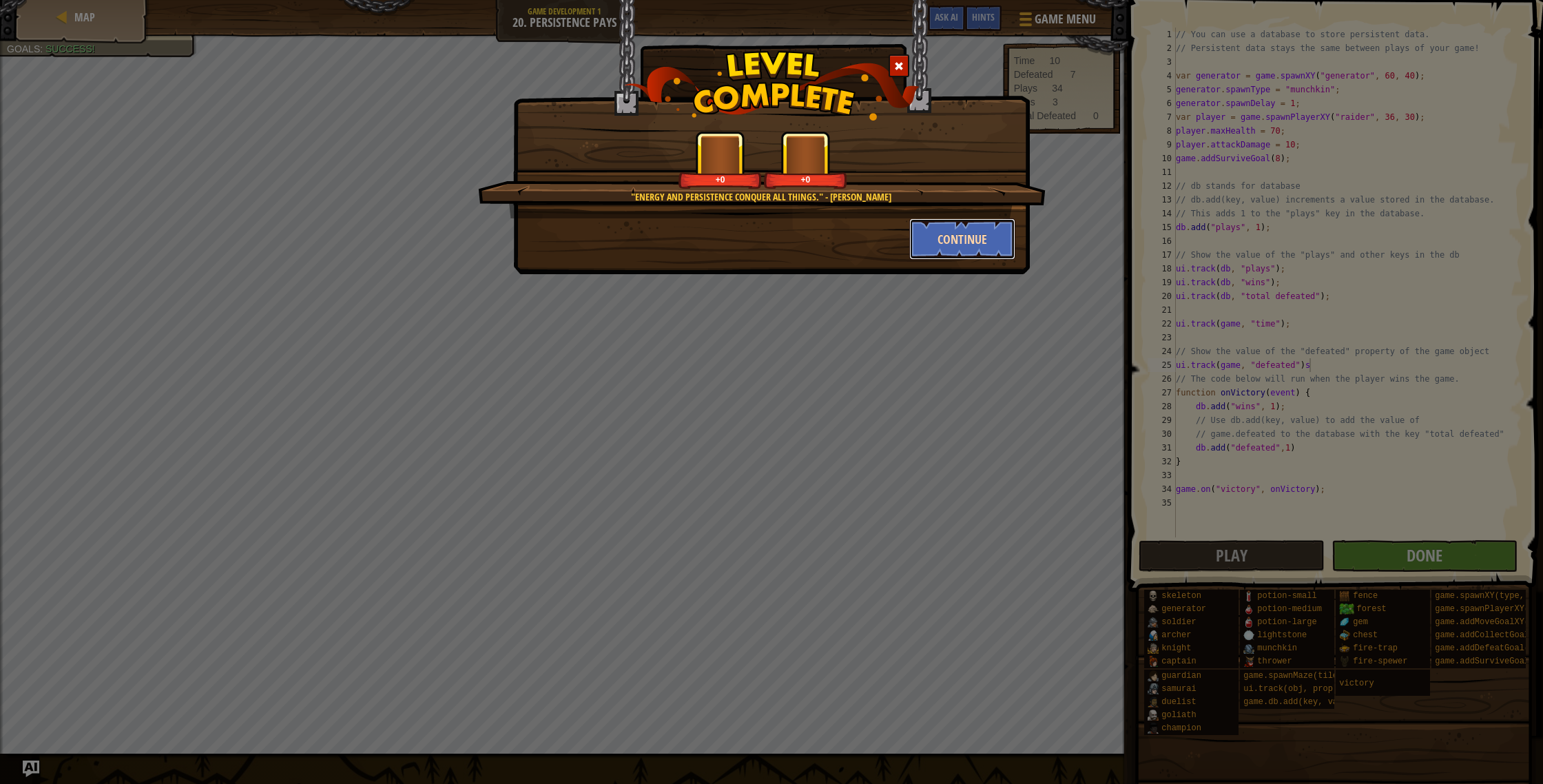
click at [936, 233] on button "Continue" at bounding box center [963, 239] width 107 height 41
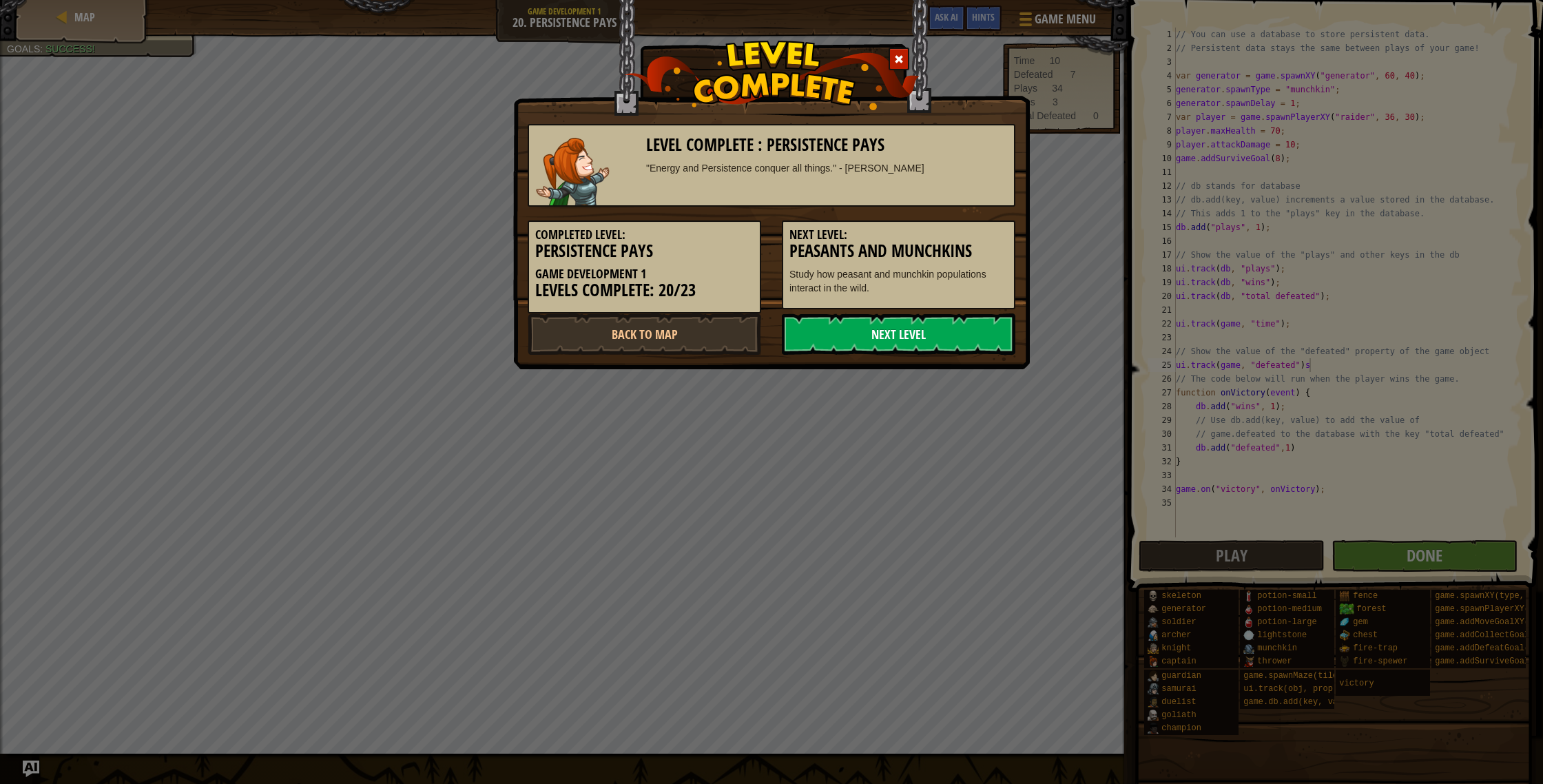
click at [942, 332] on link "Next Level" at bounding box center [899, 334] width 234 height 41
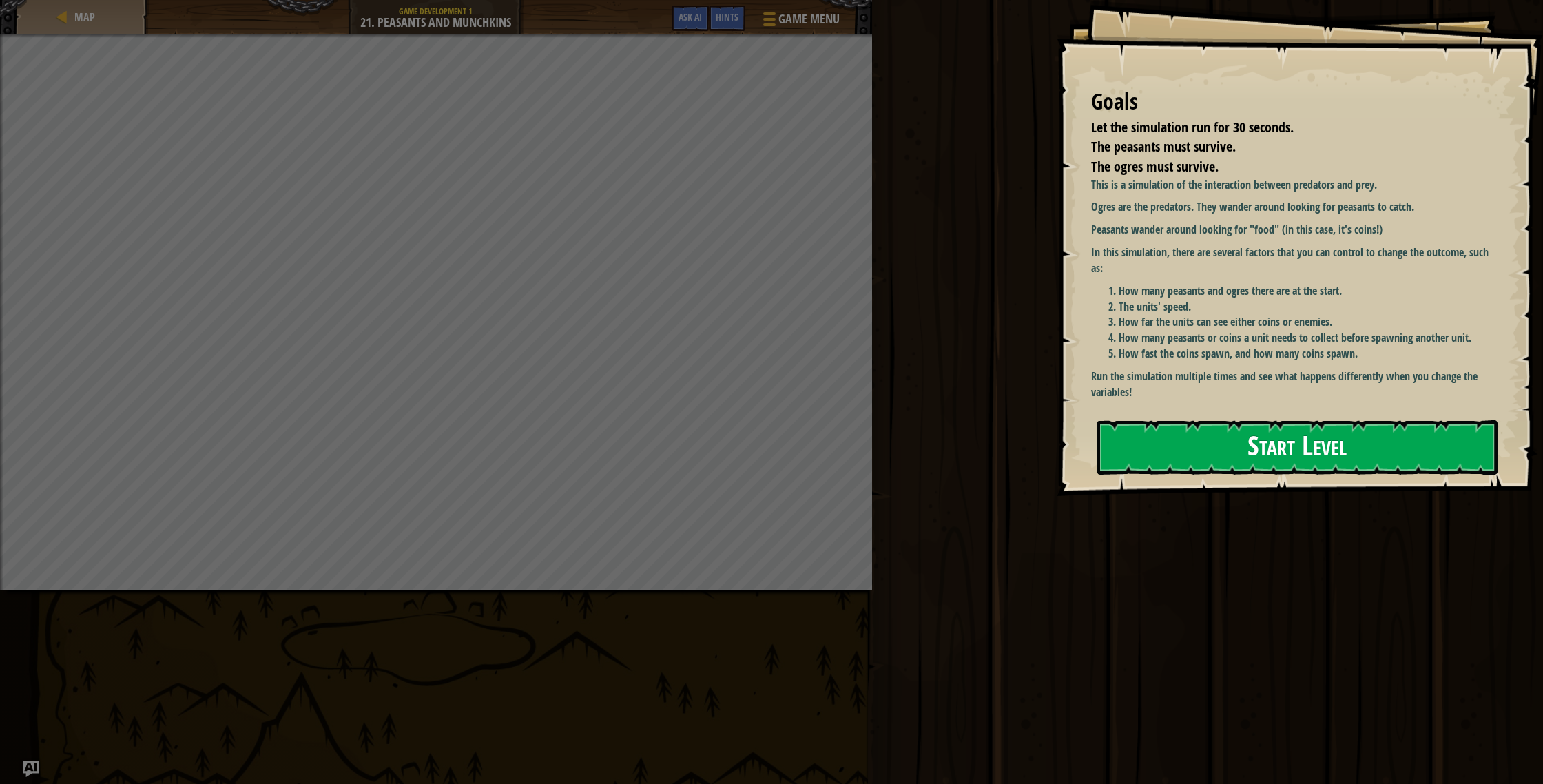
click at [1261, 456] on button "Start Level" at bounding box center [1297, 447] width 400 height 54
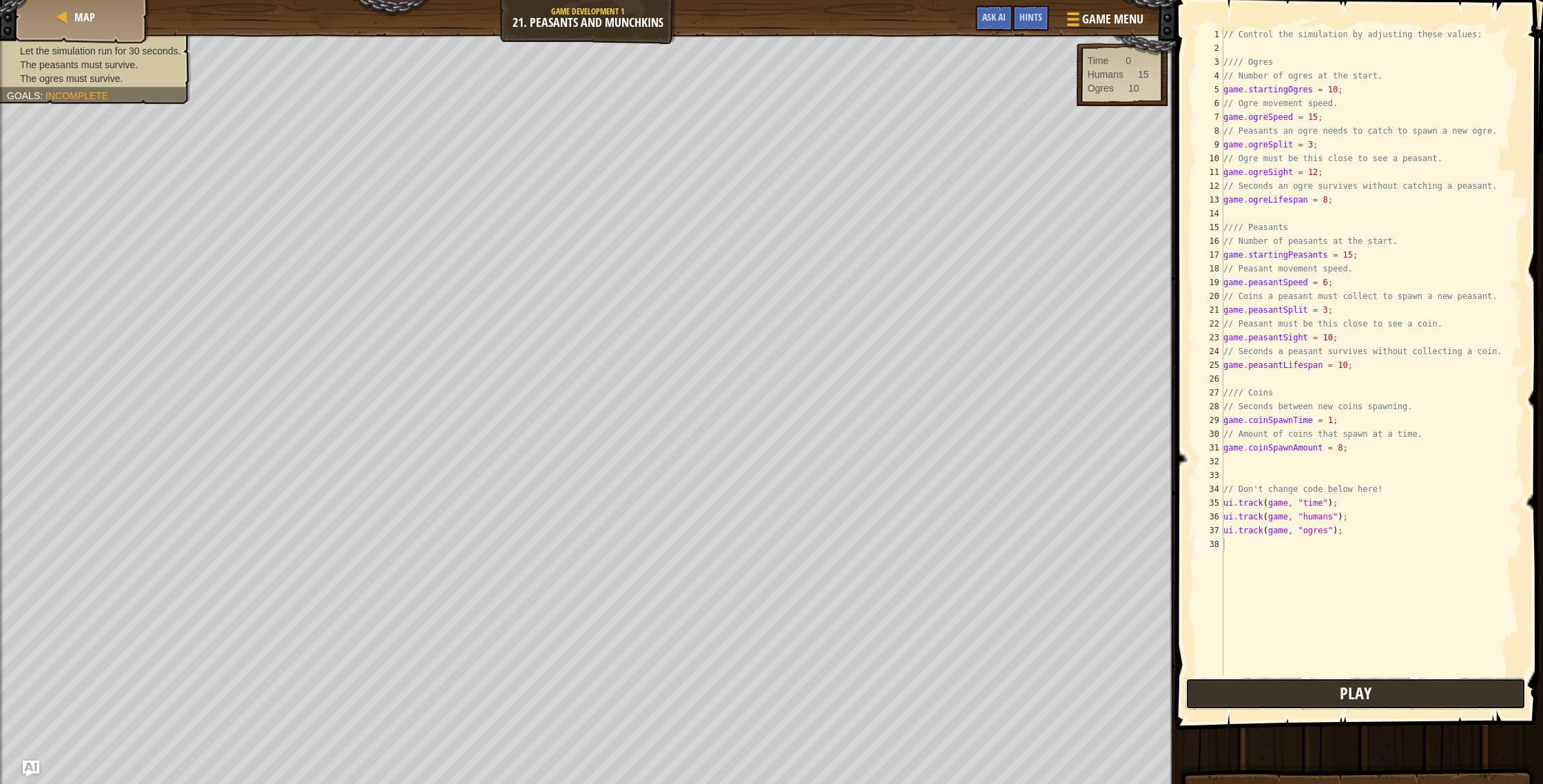
click at [1393, 695] on button "Play" at bounding box center [1355, 693] width 340 height 31
click at [1347, 258] on div "// Control the simulation by adjusting these values: //// Ogres // Number of og…" at bounding box center [1372, 365] width 302 height 675
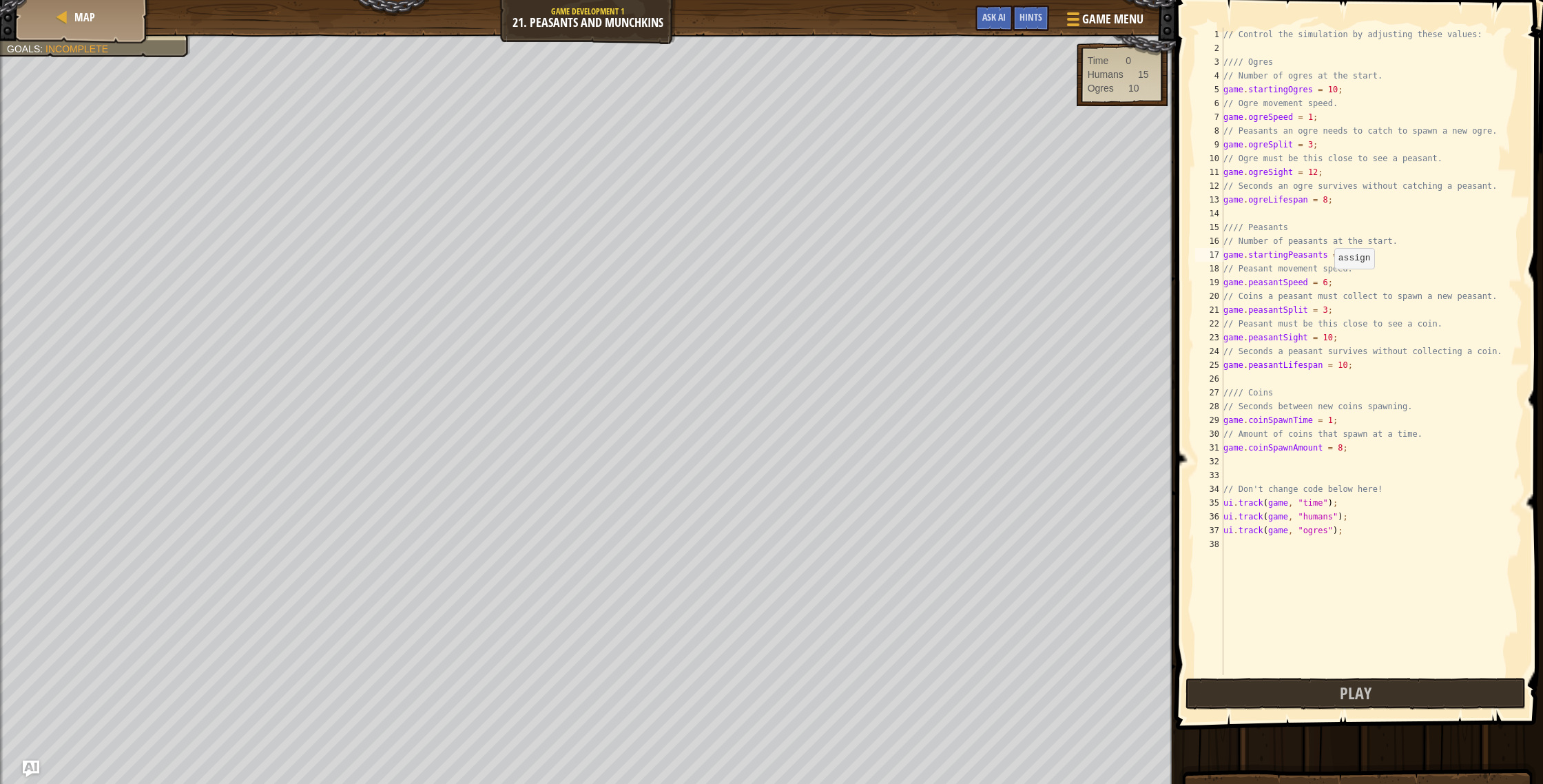
click at [1327, 282] on div "// Control the simulation by adjusting these values: //// Ogres // Number of og…" at bounding box center [1372, 365] width 302 height 675
click at [1212, 689] on button "Play" at bounding box center [1355, 693] width 340 height 31
click at [1318, 179] on div "// Control the simulation by adjusting these values: //// Ogres // Number of og…" at bounding box center [1372, 365] width 302 height 675
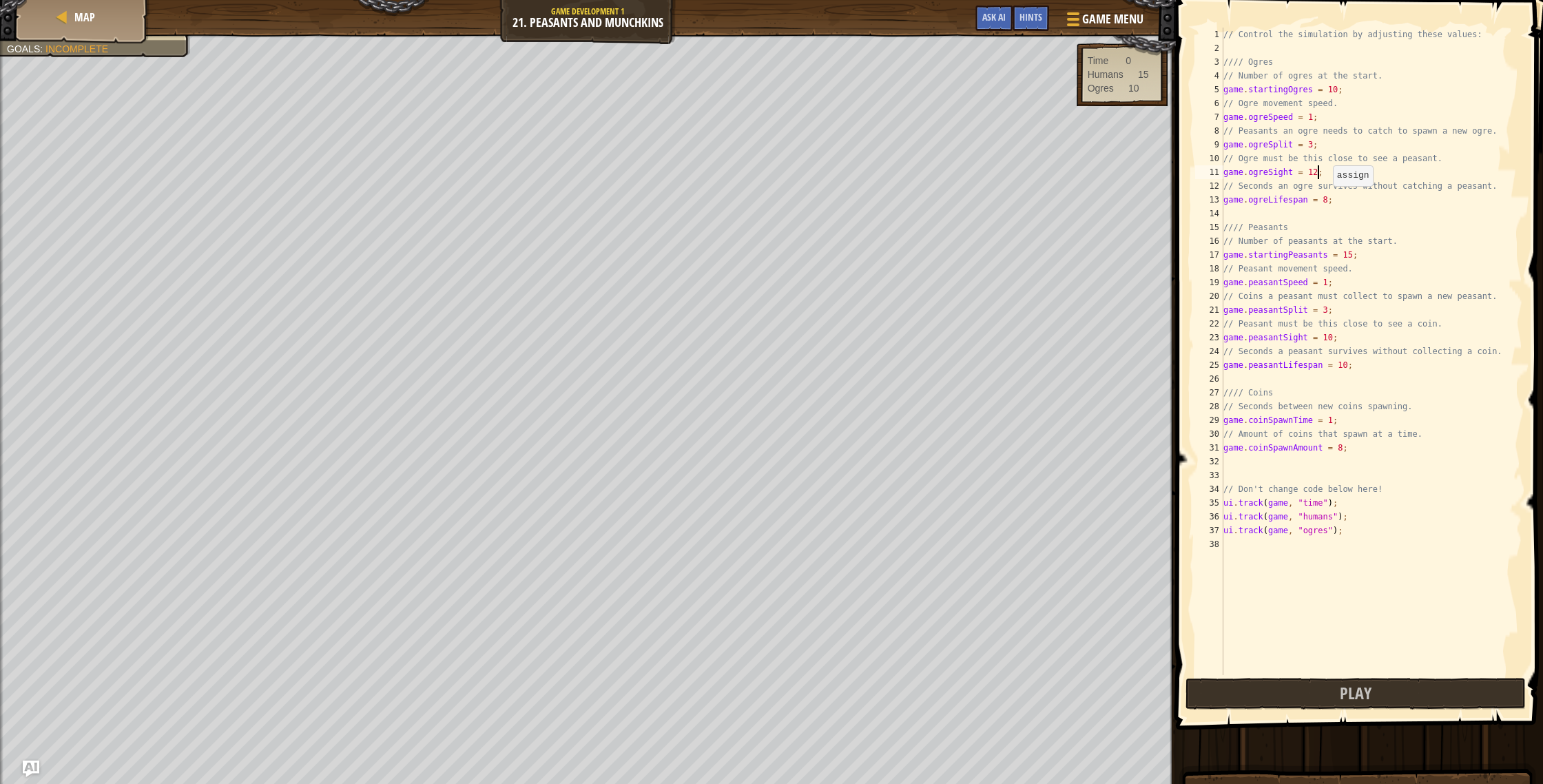
click at [1326, 200] on div "// Control the simulation by adjusting these values: //// Ogres // Number of og…" at bounding box center [1372, 365] width 302 height 675
click at [1346, 364] on div "// Control the simulation by adjusting these values: //// Ogres // Number of og…" at bounding box center [1372, 365] width 302 height 675
click at [1332, 420] on div "// Control the simulation by adjusting these values: //// Ogres // Number of og…" at bounding box center [1372, 365] width 302 height 675
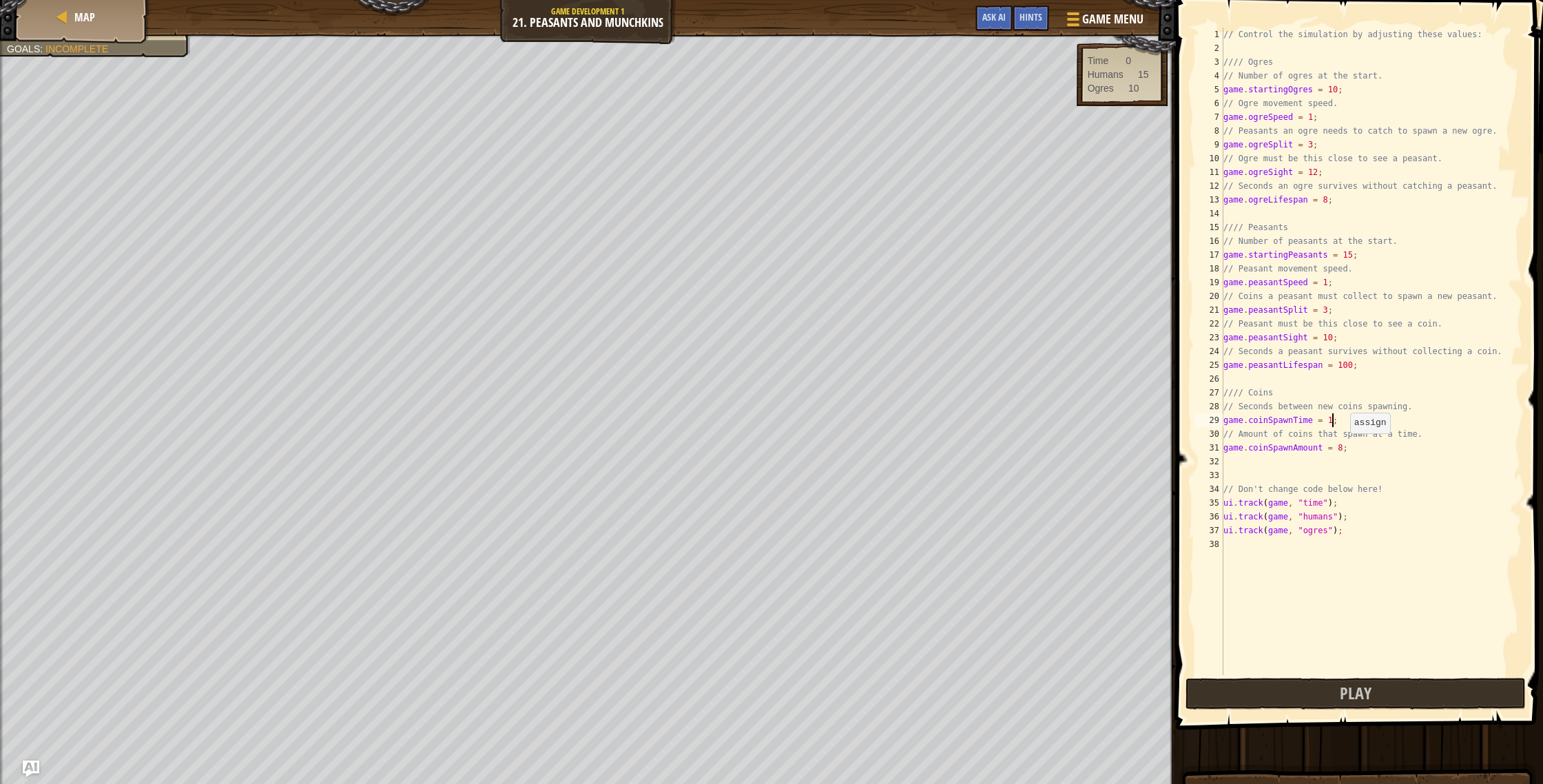
click at [1343, 447] on div "// Control the simulation by adjusting these values: //// Ogres // Number of og…" at bounding box center [1372, 365] width 302 height 675
click at [1321, 173] on div "// Control the simulation by adjusting these values: //// Ogres // Number of og…" at bounding box center [1372, 365] width 302 height 675
click at [1318, 176] on div "// Control the simulation by adjusting these values: //// Ogres // Number of og…" at bounding box center [1372, 365] width 302 height 675
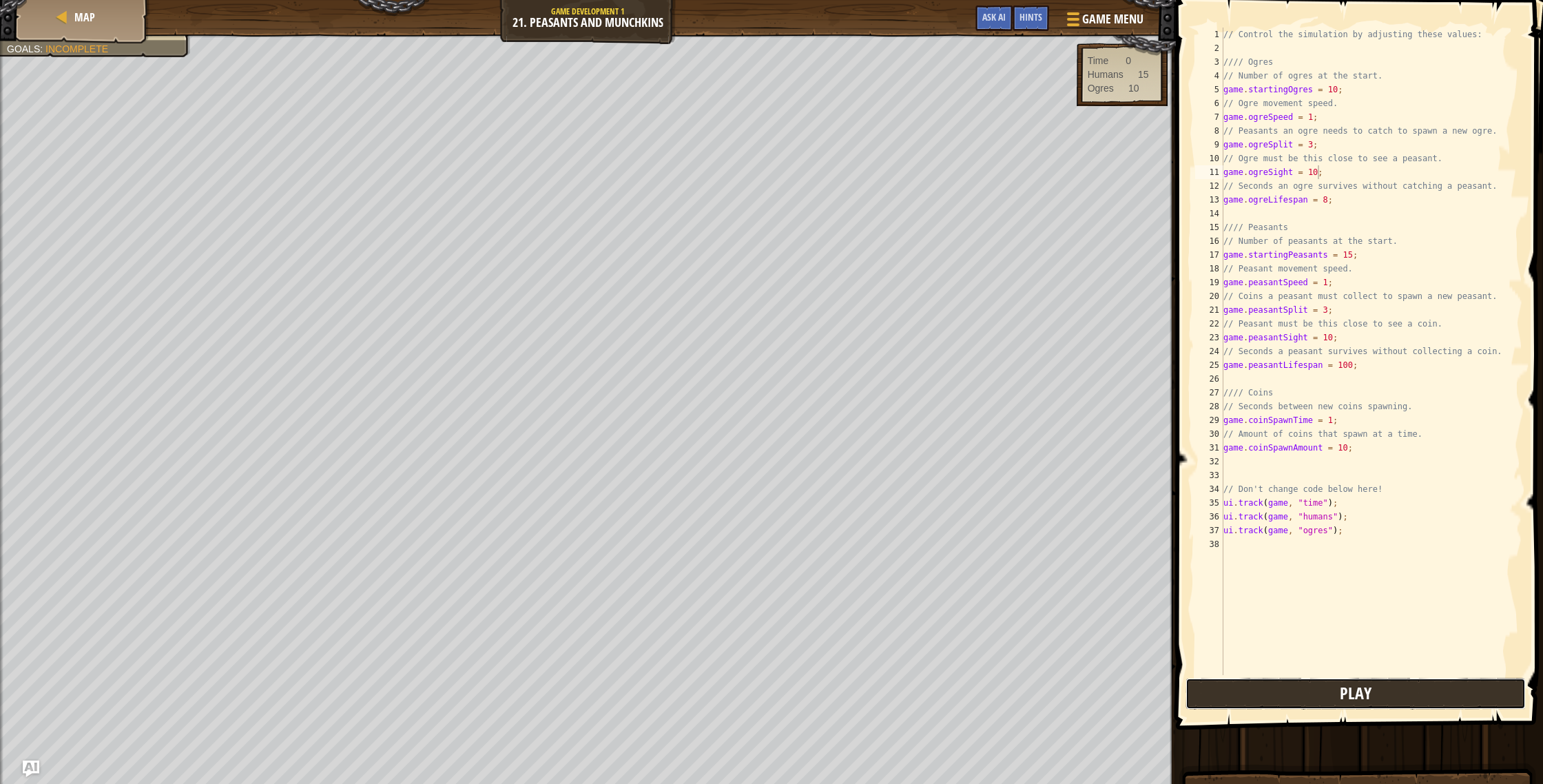
click at [1304, 684] on button "Play" at bounding box center [1355, 693] width 340 height 31
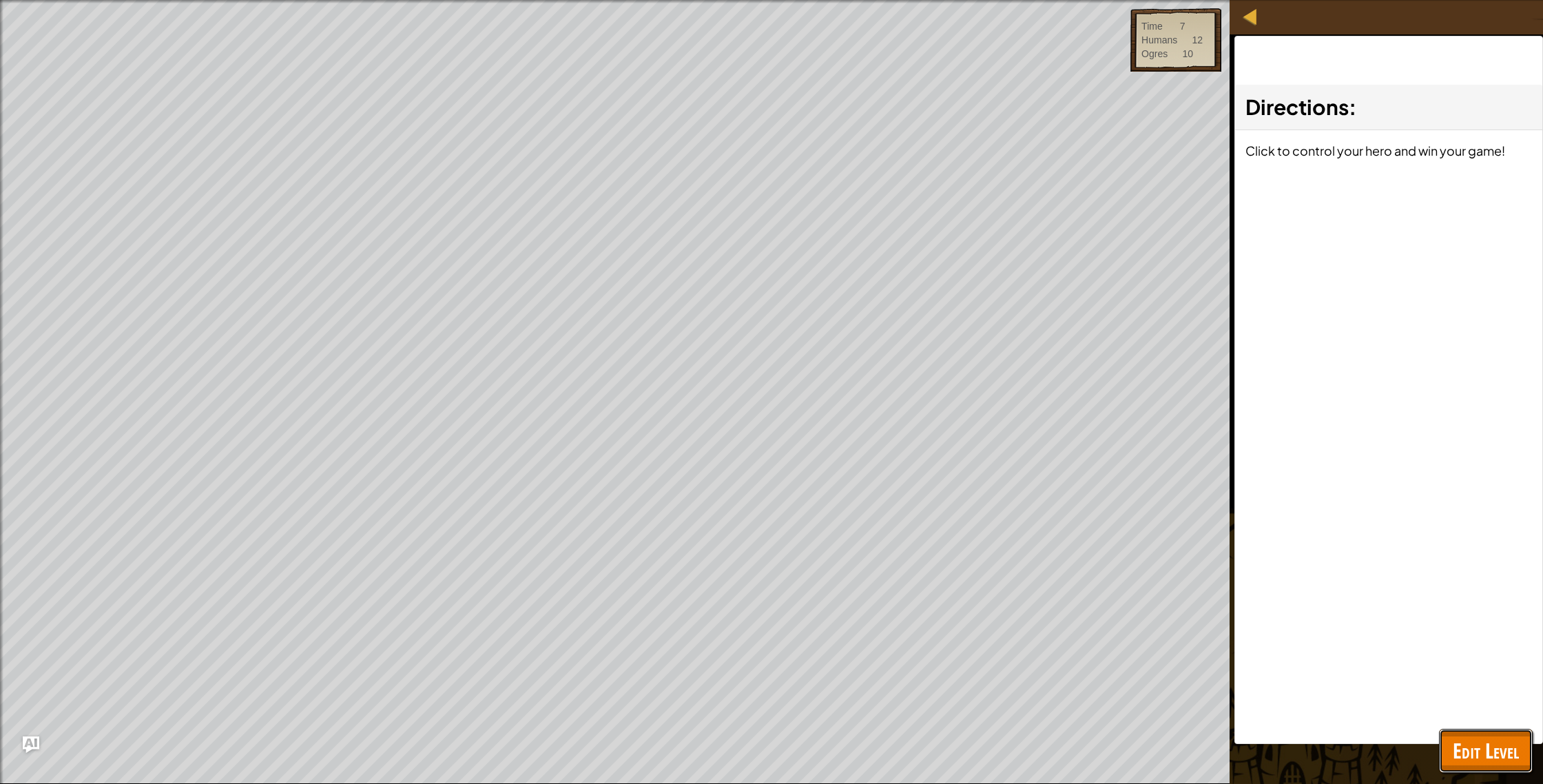
click at [1475, 731] on button "Edit Level" at bounding box center [1486, 750] width 94 height 44
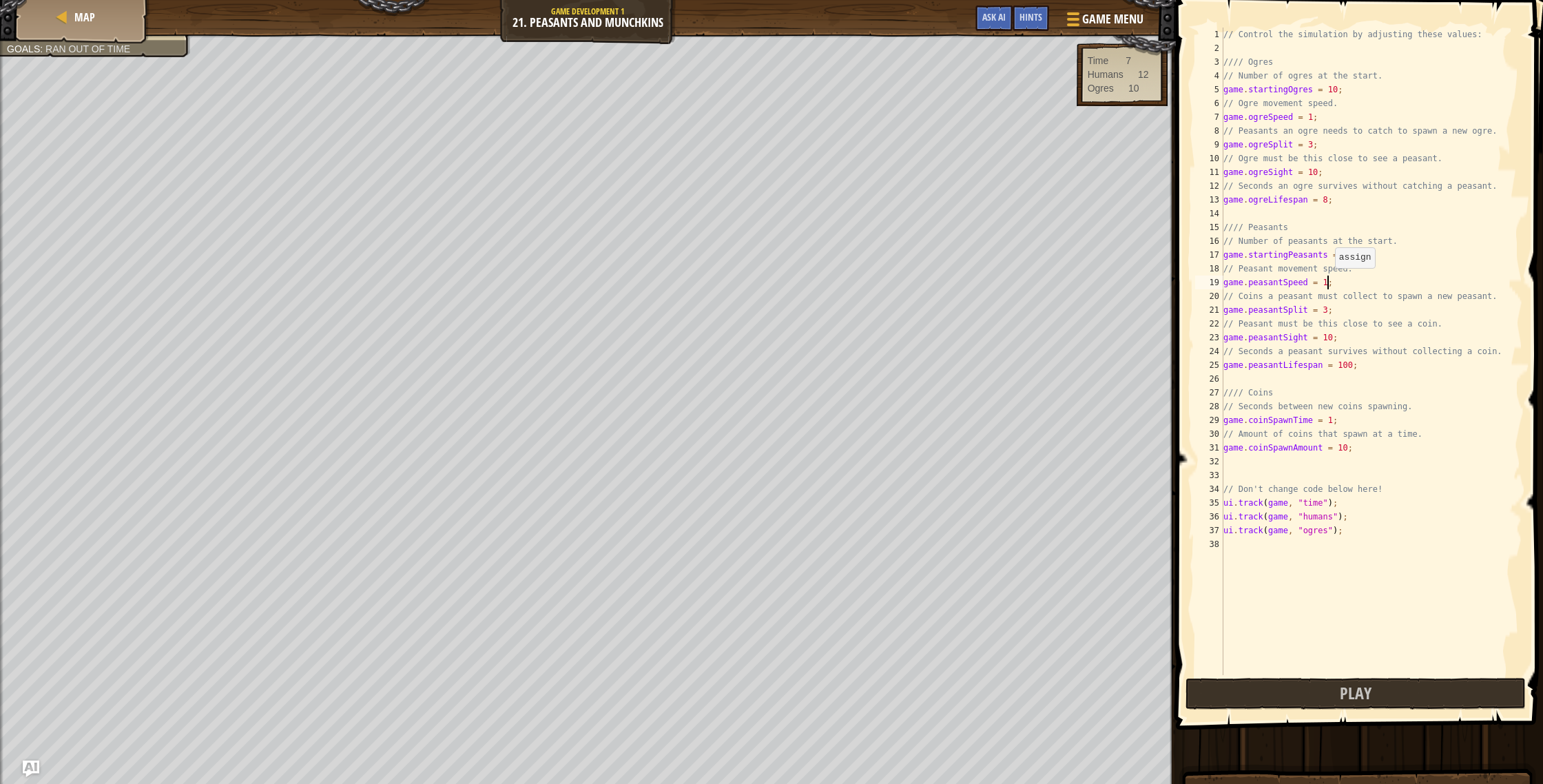
click at [1328, 282] on div "// Control the simulation by adjusting these values: //// Ogres // Number of og…" at bounding box center [1372, 365] width 302 height 675
type textarea "game.peasantSpeed = 5000;"
click at [1370, 697] on span "Play" at bounding box center [1355, 693] width 31 height 22
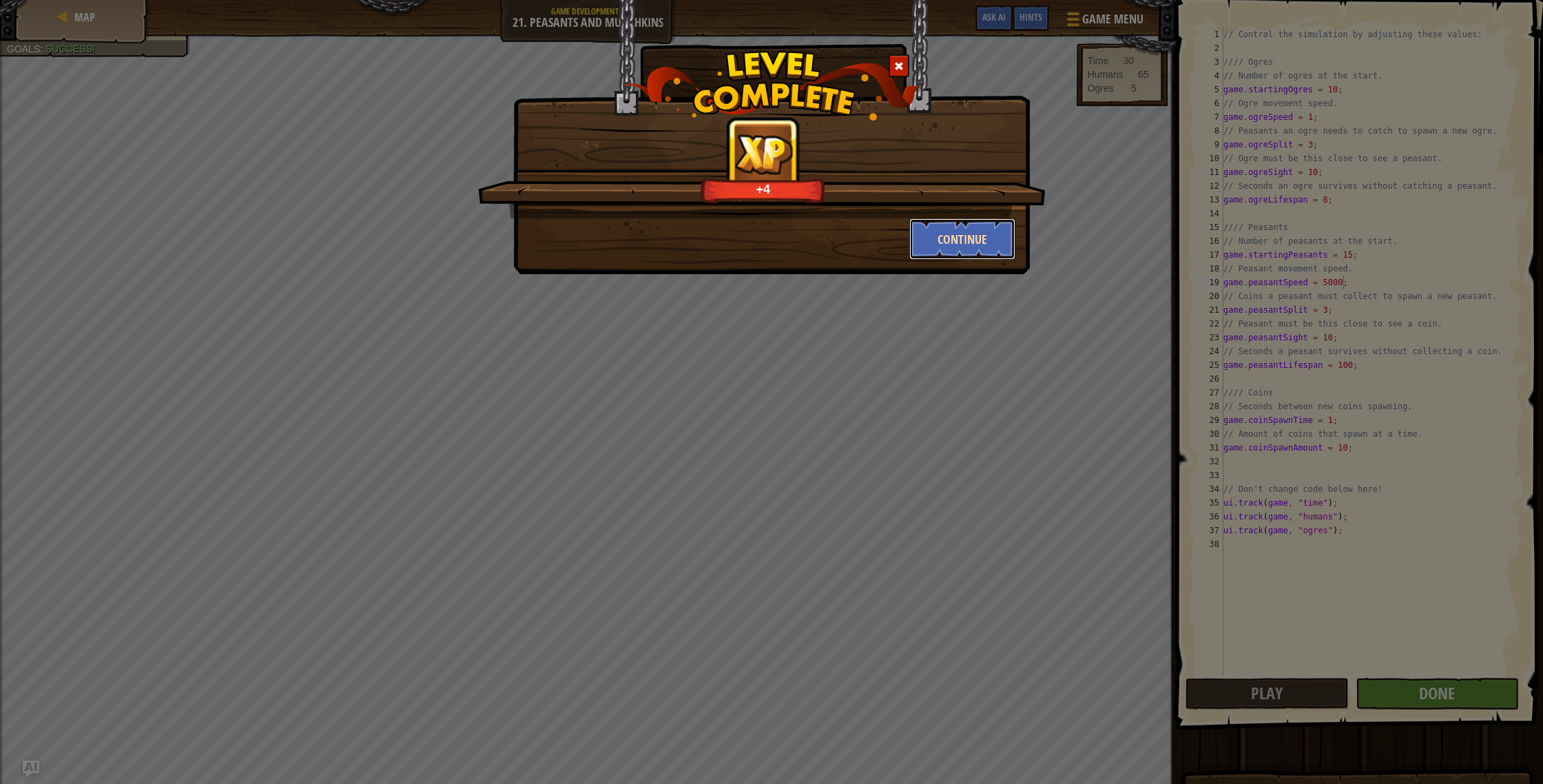
click at [982, 236] on button "Continue" at bounding box center [963, 239] width 107 height 41
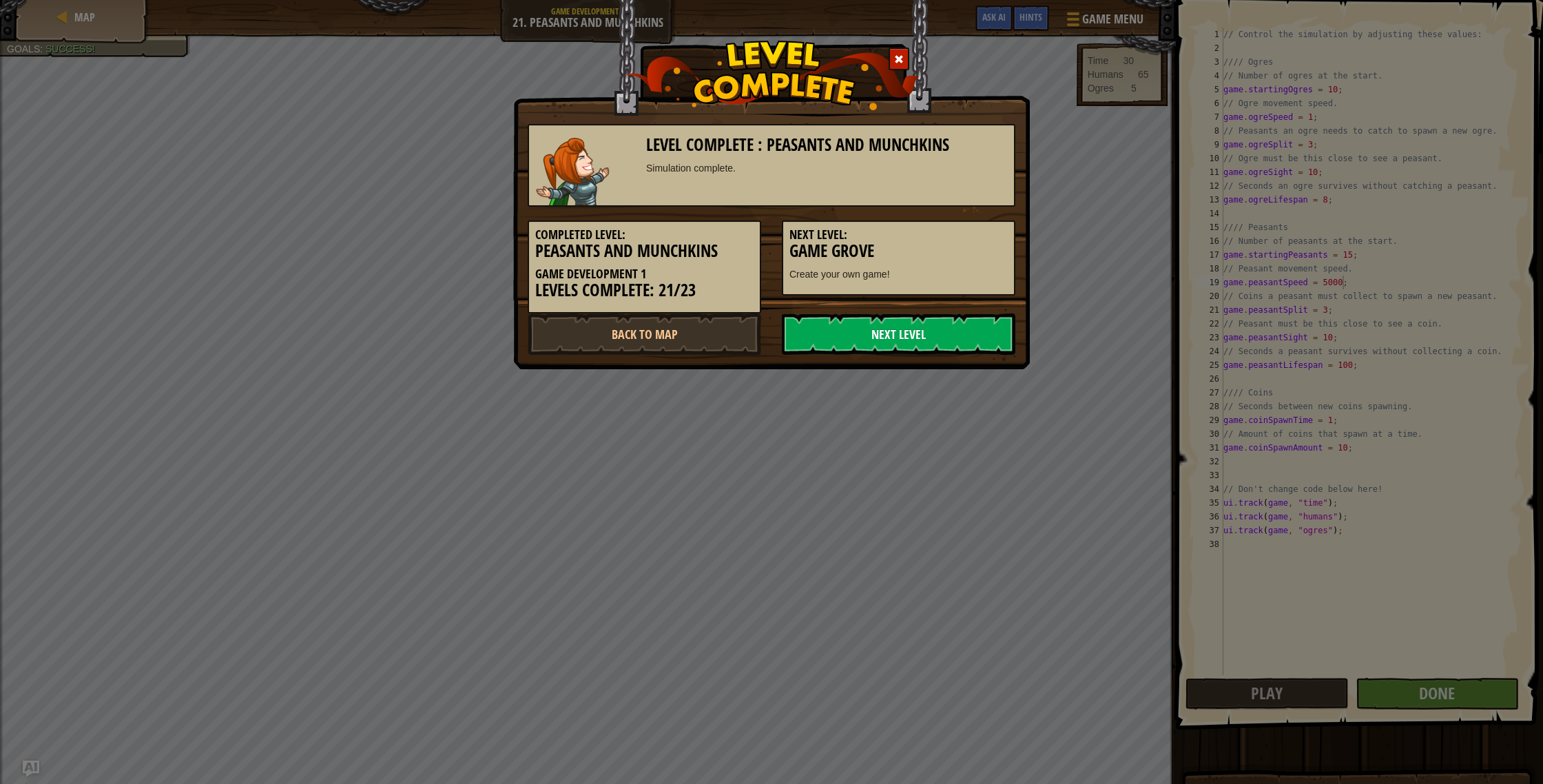
click at [944, 346] on link "Next Level" at bounding box center [899, 334] width 234 height 41
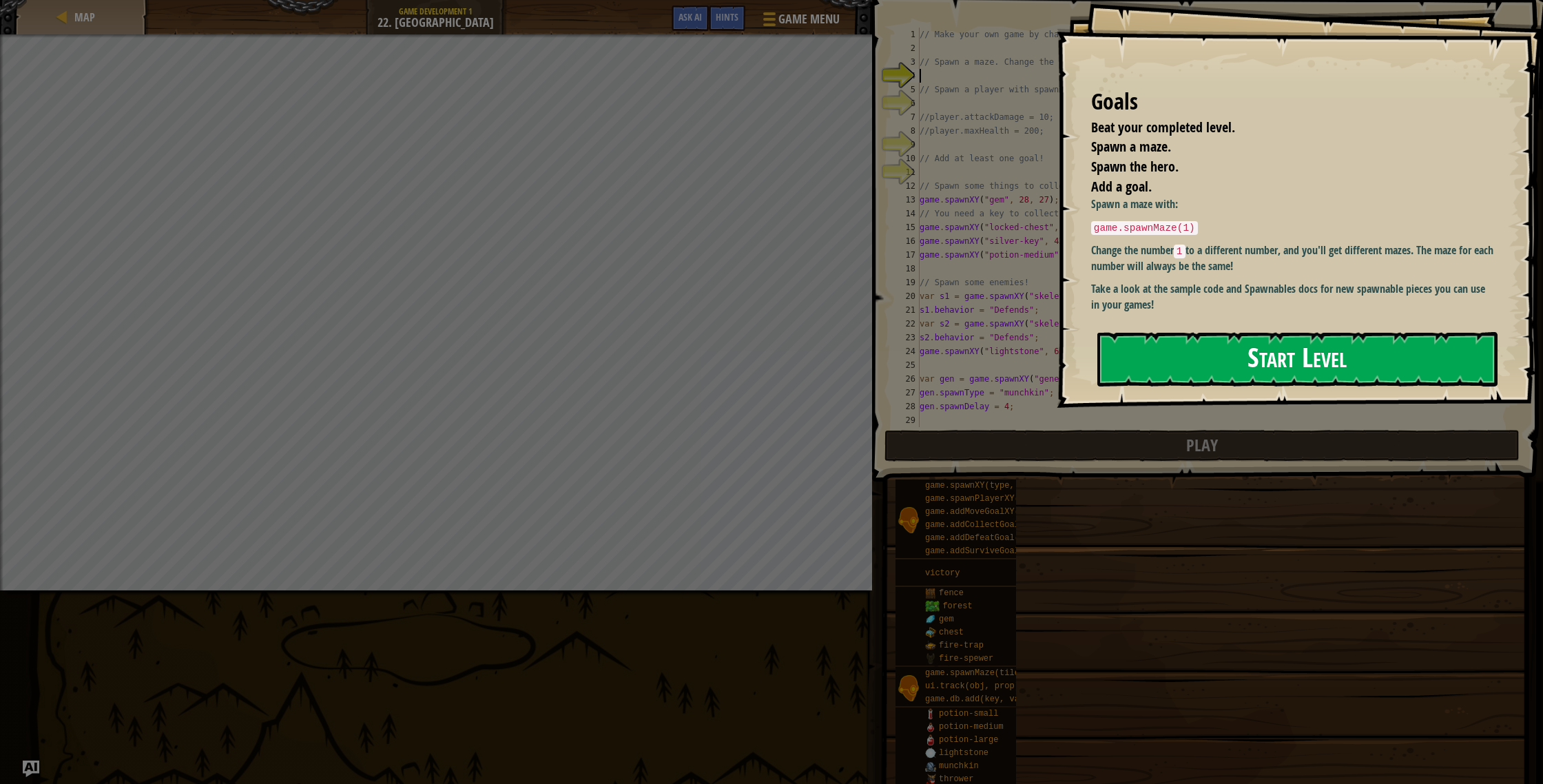
click at [1314, 351] on button "Start Level" at bounding box center [1297, 359] width 400 height 54
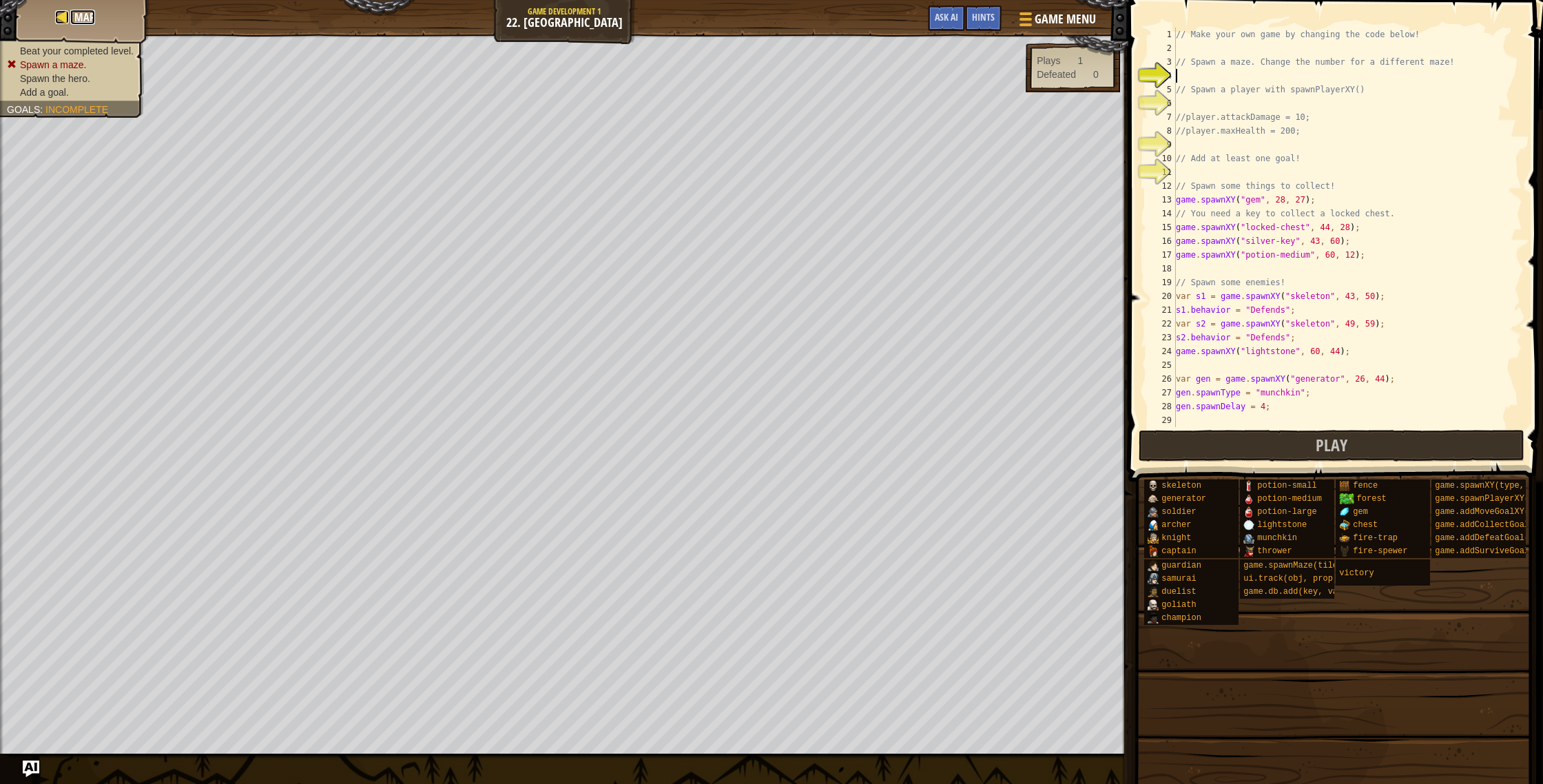
click at [79, 14] on span "Map" at bounding box center [84, 17] width 21 height 15
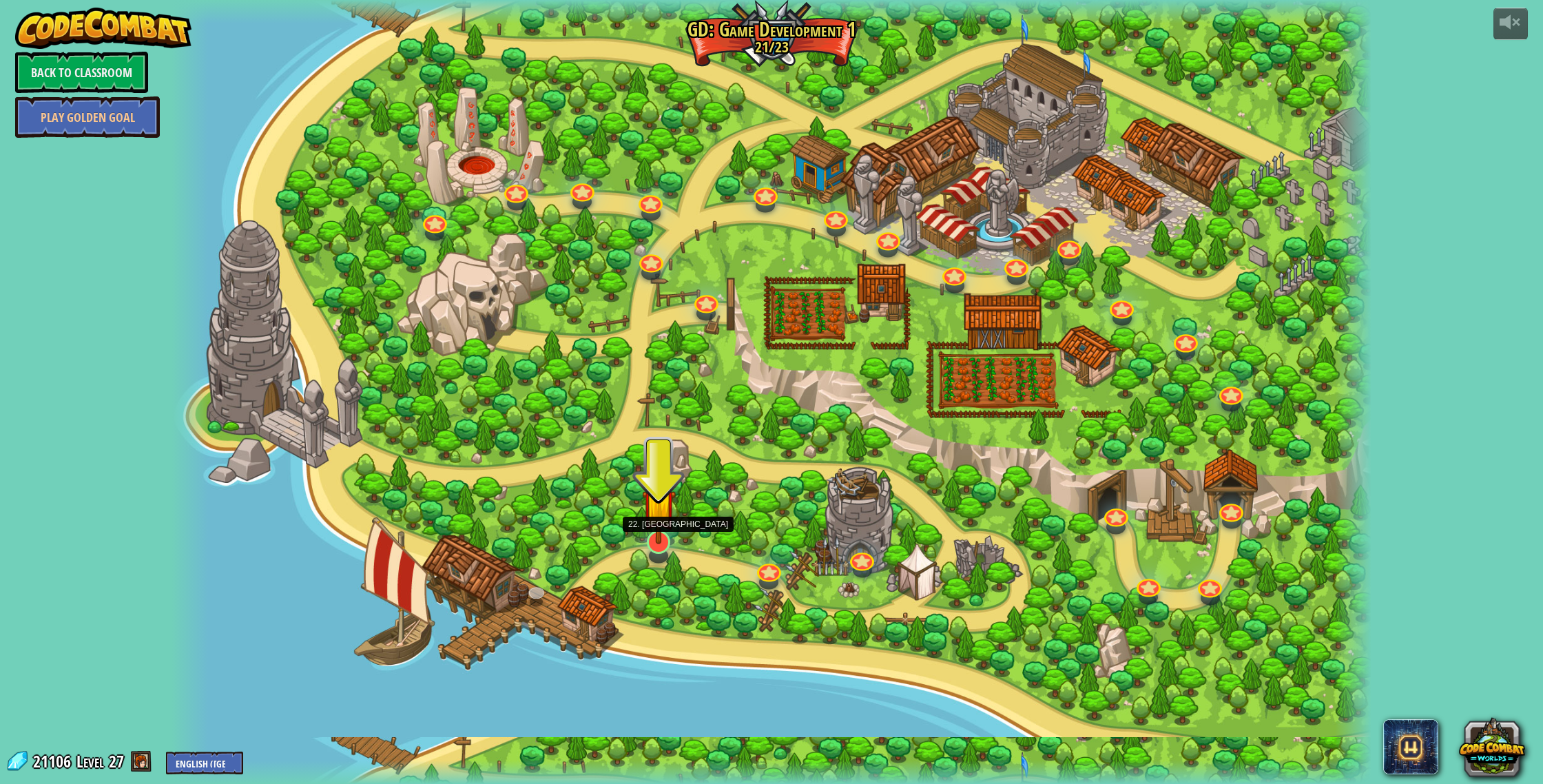
click at [649, 543] on img at bounding box center [659, 505] width 34 height 77
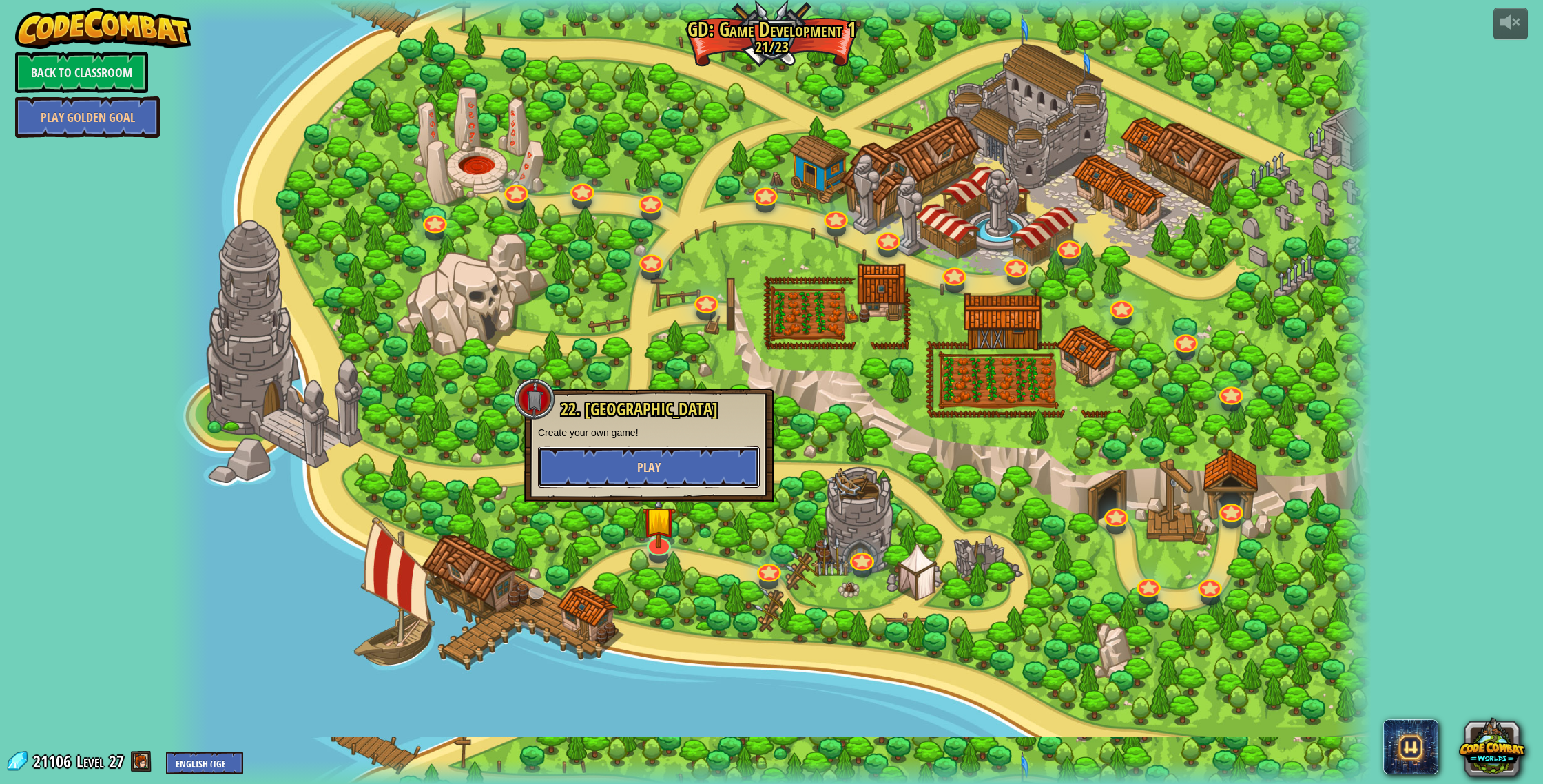
click at [680, 473] on button "Play" at bounding box center [649, 467] width 221 height 41
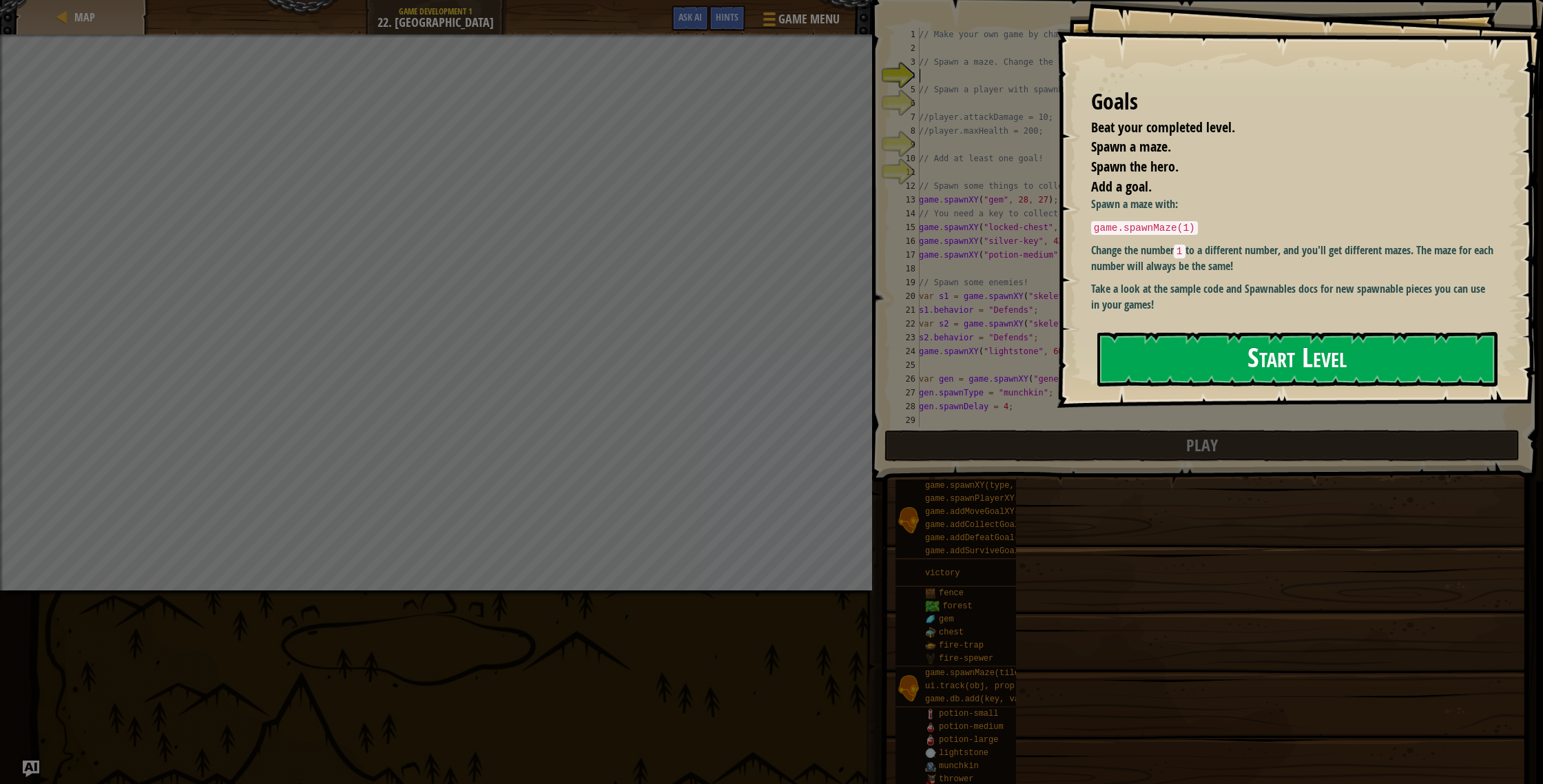
click at [1227, 382] on button "Start Level" at bounding box center [1297, 359] width 400 height 54
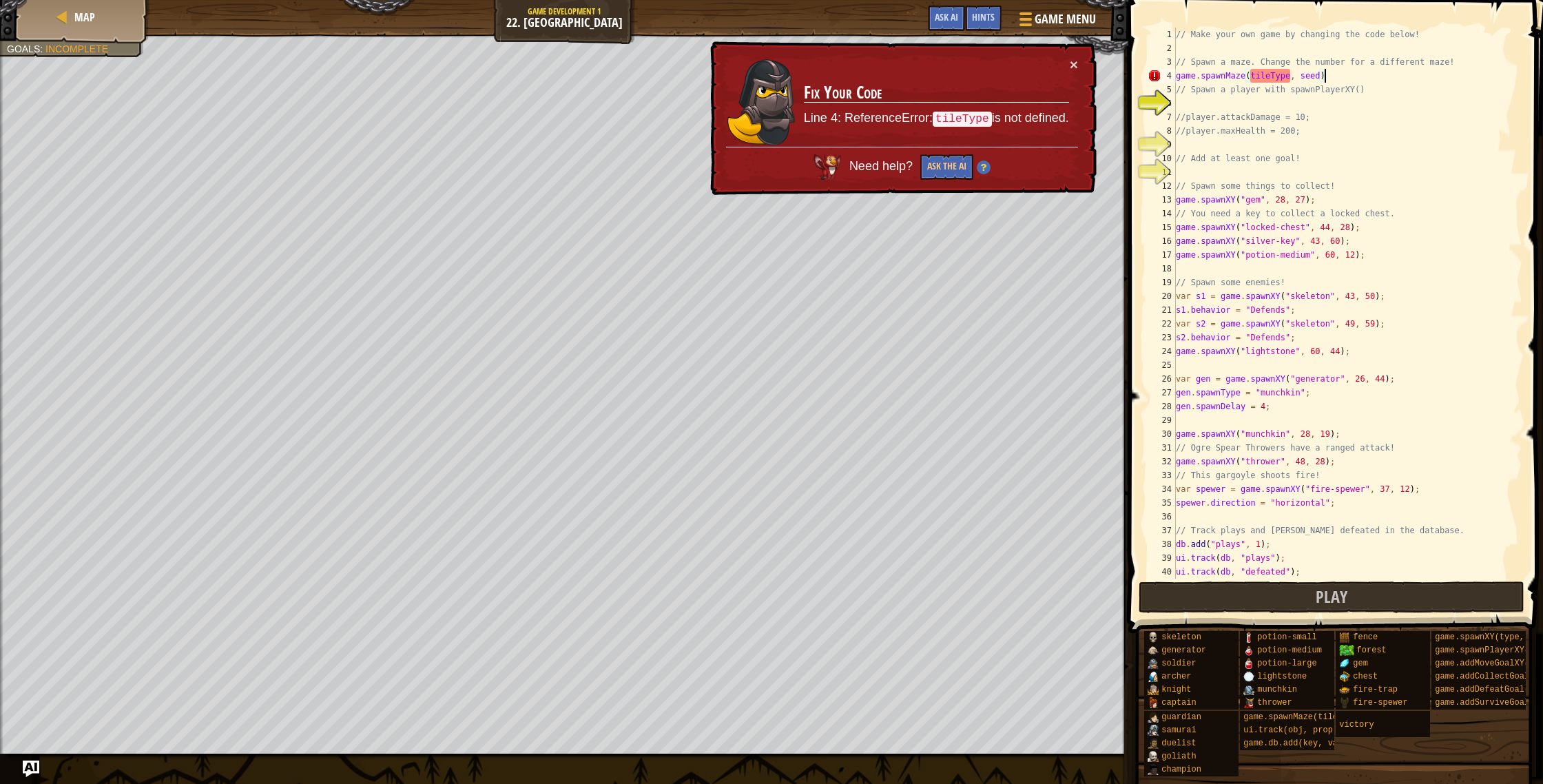
click at [1364, 77] on div "// Make your own game by changing the code below! // Spawn a maze. Change the n…" at bounding box center [1347, 317] width 349 height 579
click at [1288, 77] on div "// Make your own game by changing the code below! // Spawn a maze. Change the n…" at bounding box center [1347, 317] width 349 height 579
click at [1290, 79] on div "// Make your own game by changing the code below! // Spawn a maze. Change the n…" at bounding box center [1347, 317] width 349 height 579
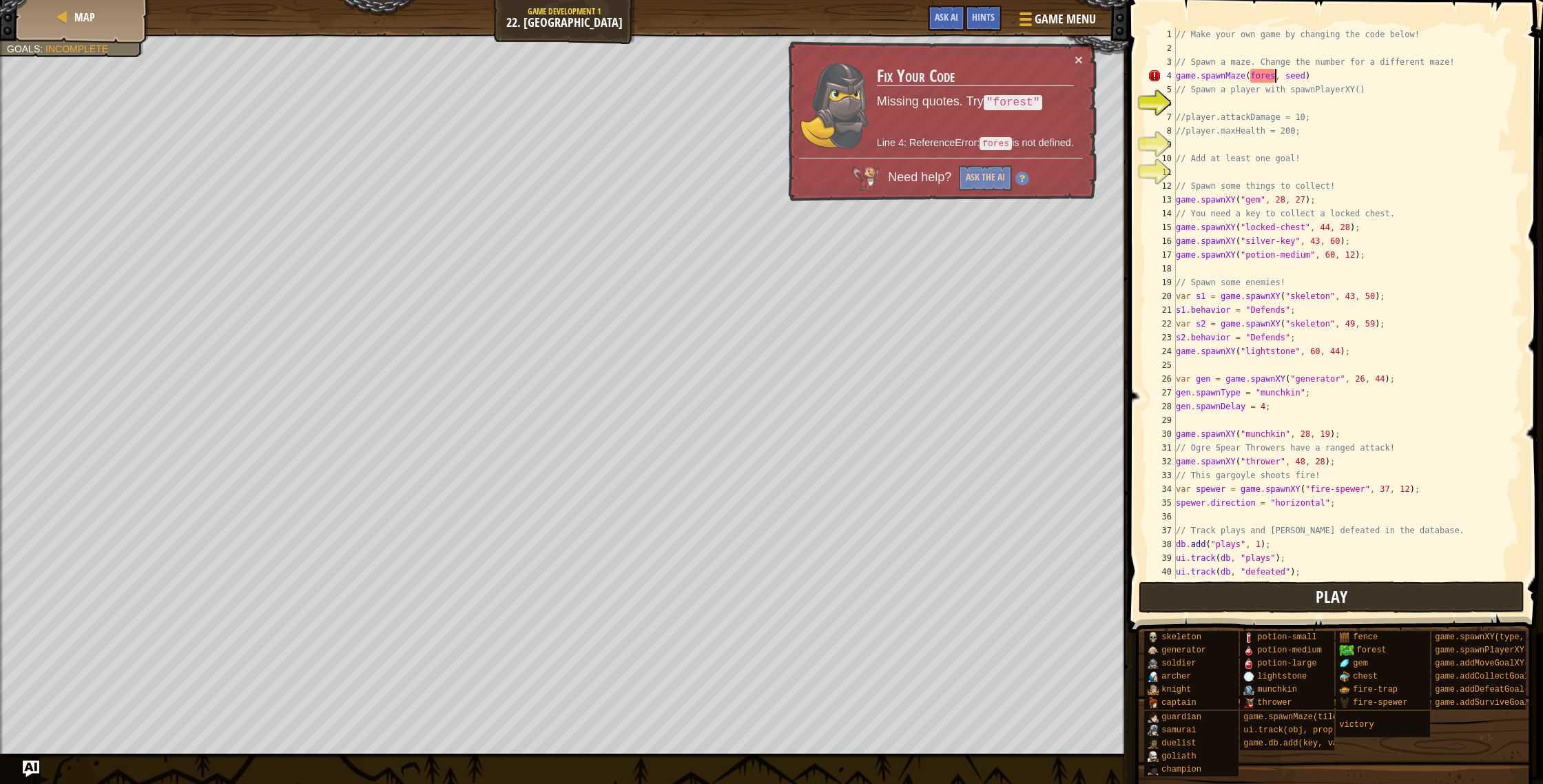
scroll to position [6, 8]
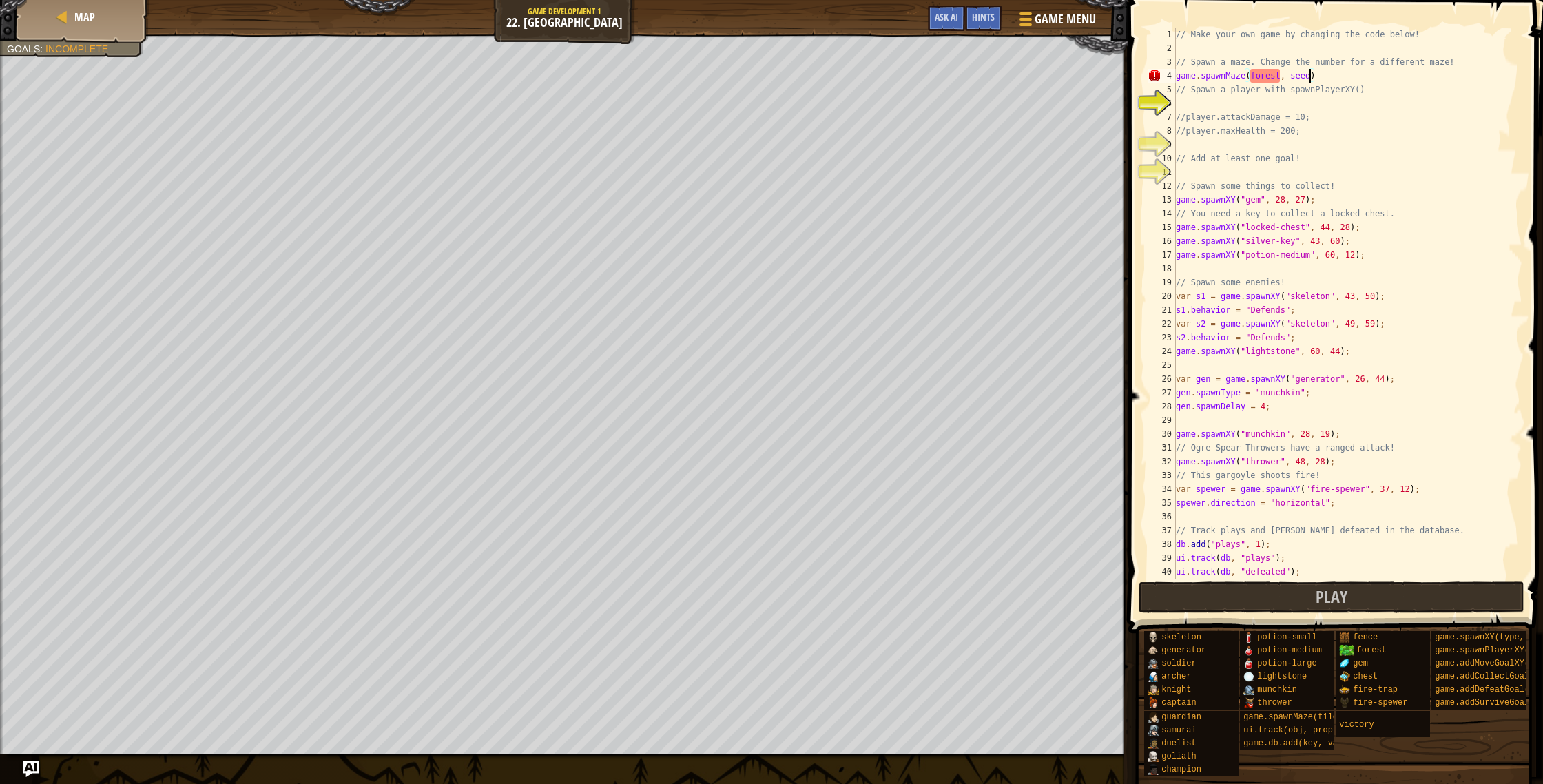
click at [1311, 74] on div "// Make your own game by changing the code below! // Spawn a maze. Change the n…" at bounding box center [1347, 317] width 349 height 579
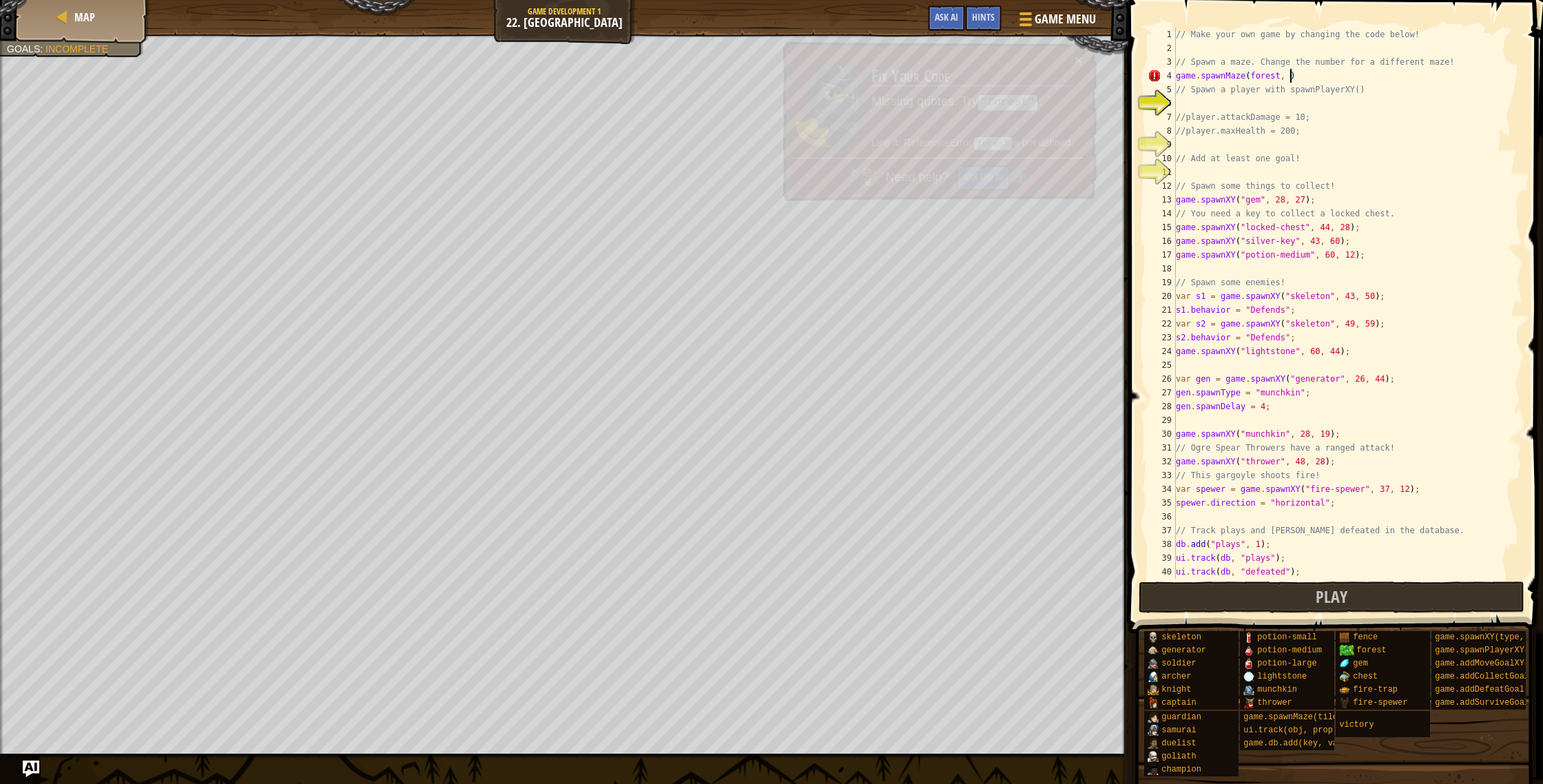
scroll to position [6, 10]
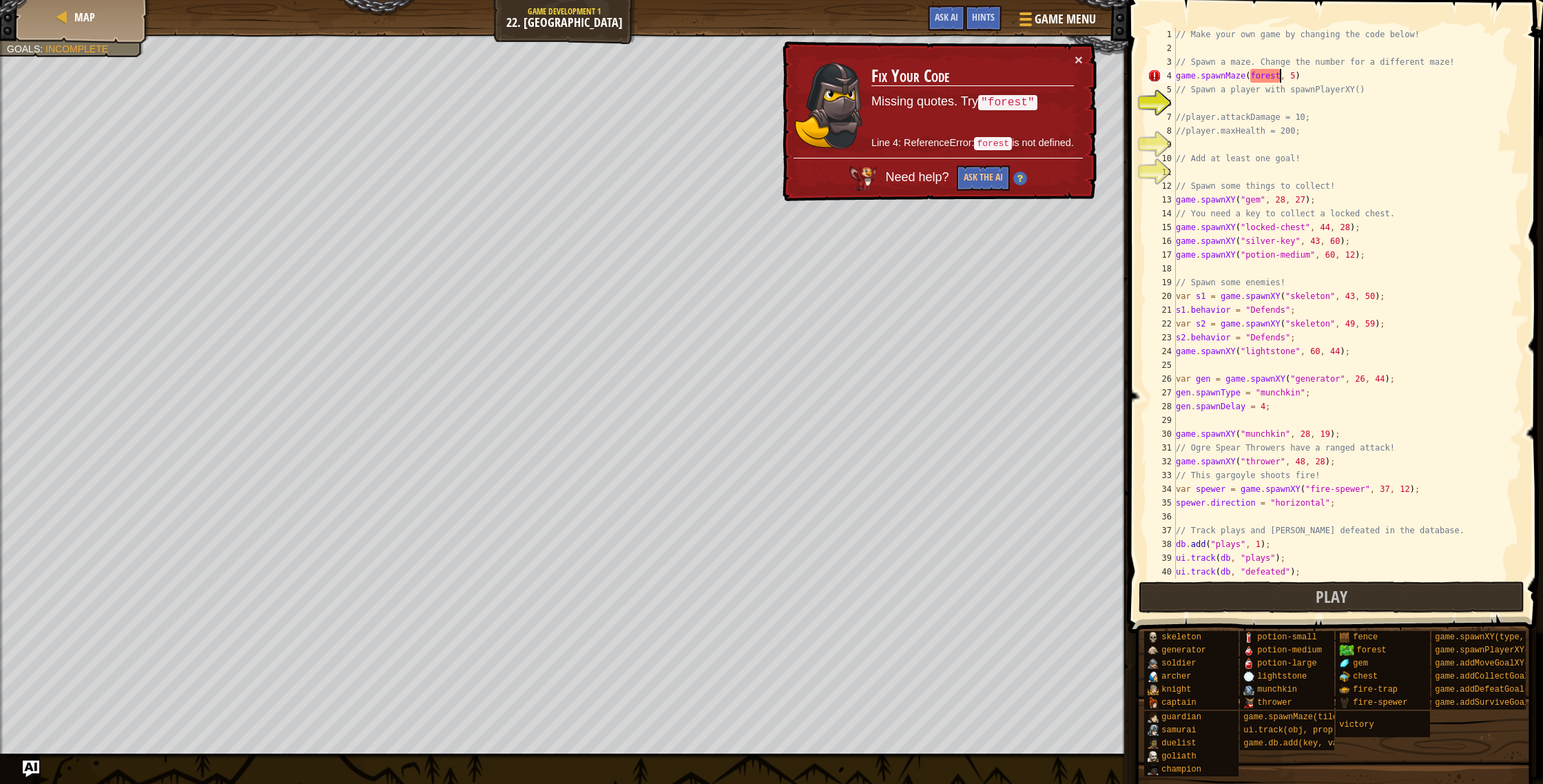
click at [1282, 74] on div "// Make your own game by changing the code below! // Spawn a maze. Change the n…" at bounding box center [1347, 317] width 349 height 579
click at [1253, 75] on div "// Make your own game by changing the code below! // Spawn a maze. Change the n…" at bounding box center [1347, 317] width 349 height 579
type textarea "game.spawnMaze("forest", 5)"
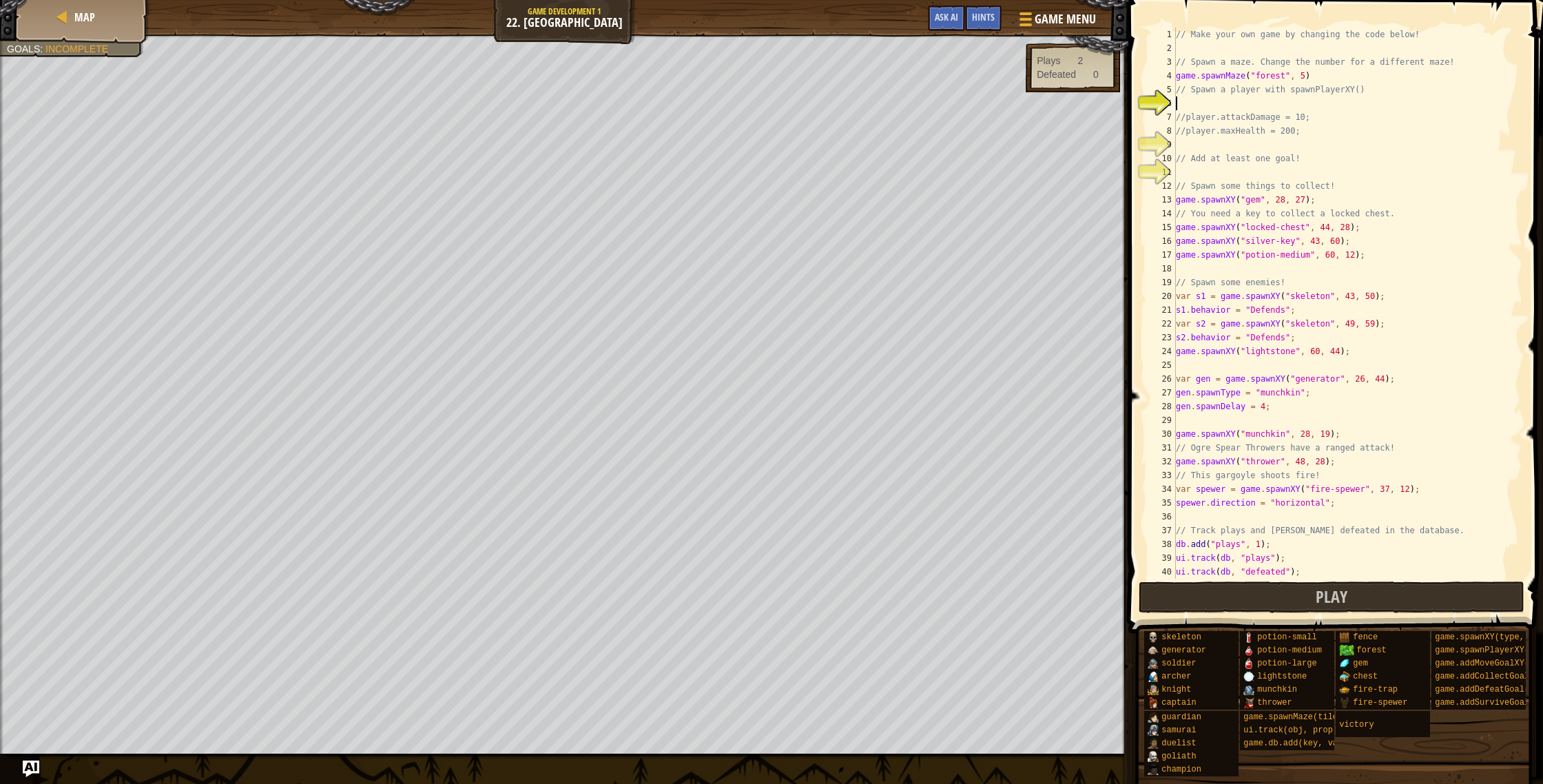
click at [1201, 105] on div "// Make your own game by changing the code below! // Spawn a maze. Change the n…" at bounding box center [1347, 317] width 349 height 579
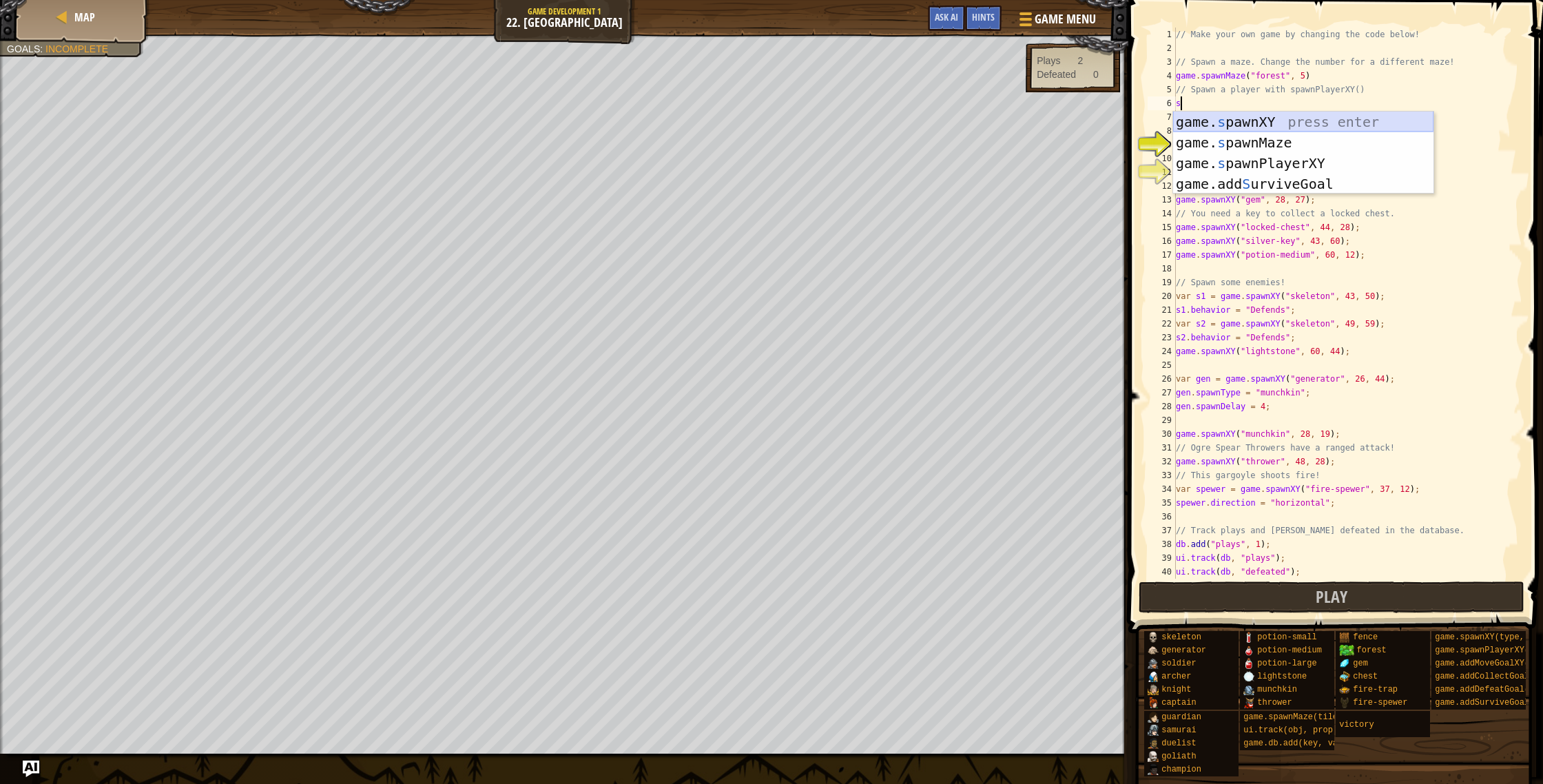
click at [1259, 122] on div "game. s pawnXY press enter game. s pawnMaze press enter game. s pawnPlayerXY pr…" at bounding box center [1304, 173] width 261 height 124
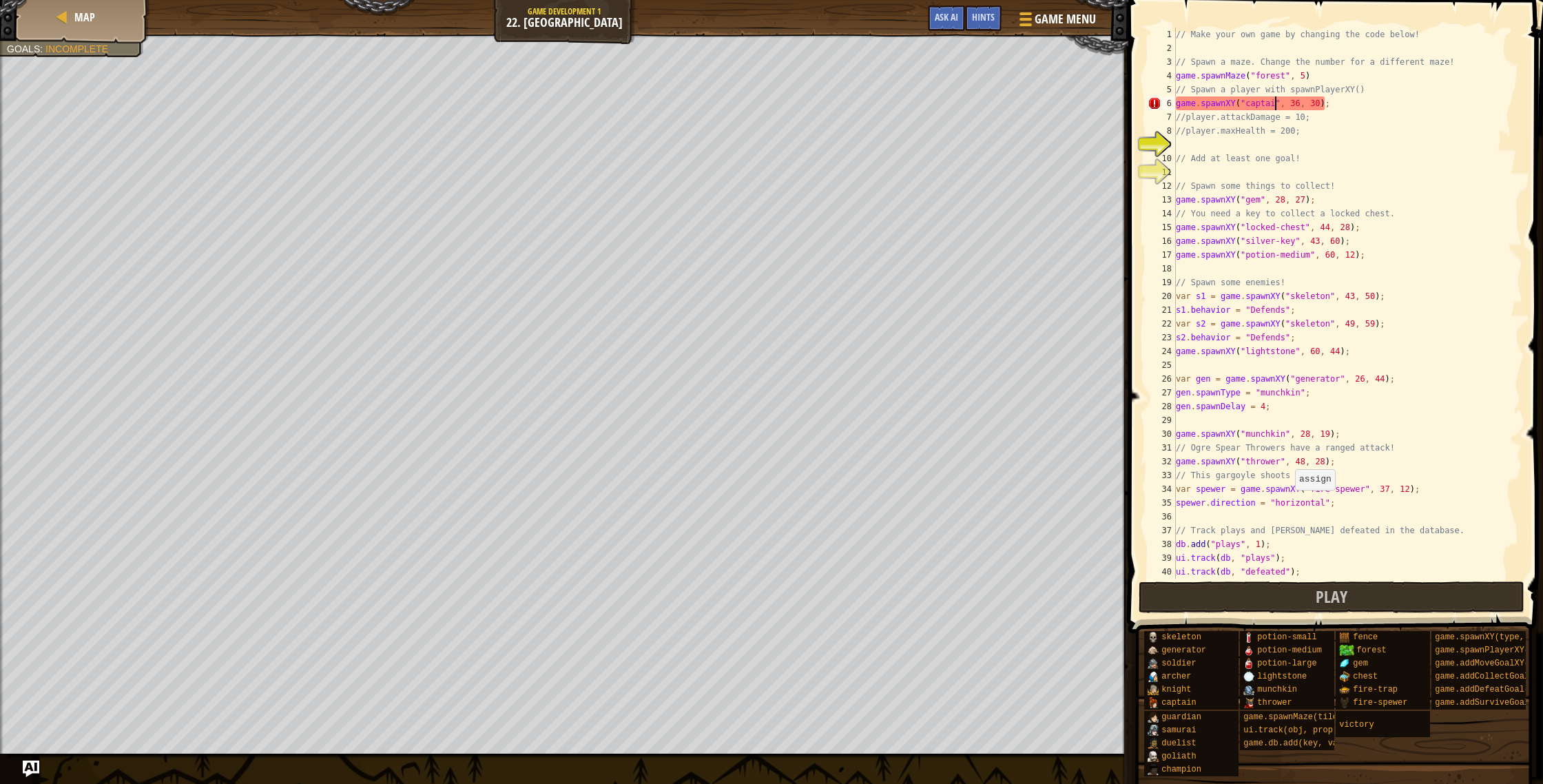
type textarea "game.spawnXY("captain", 36, 30);"
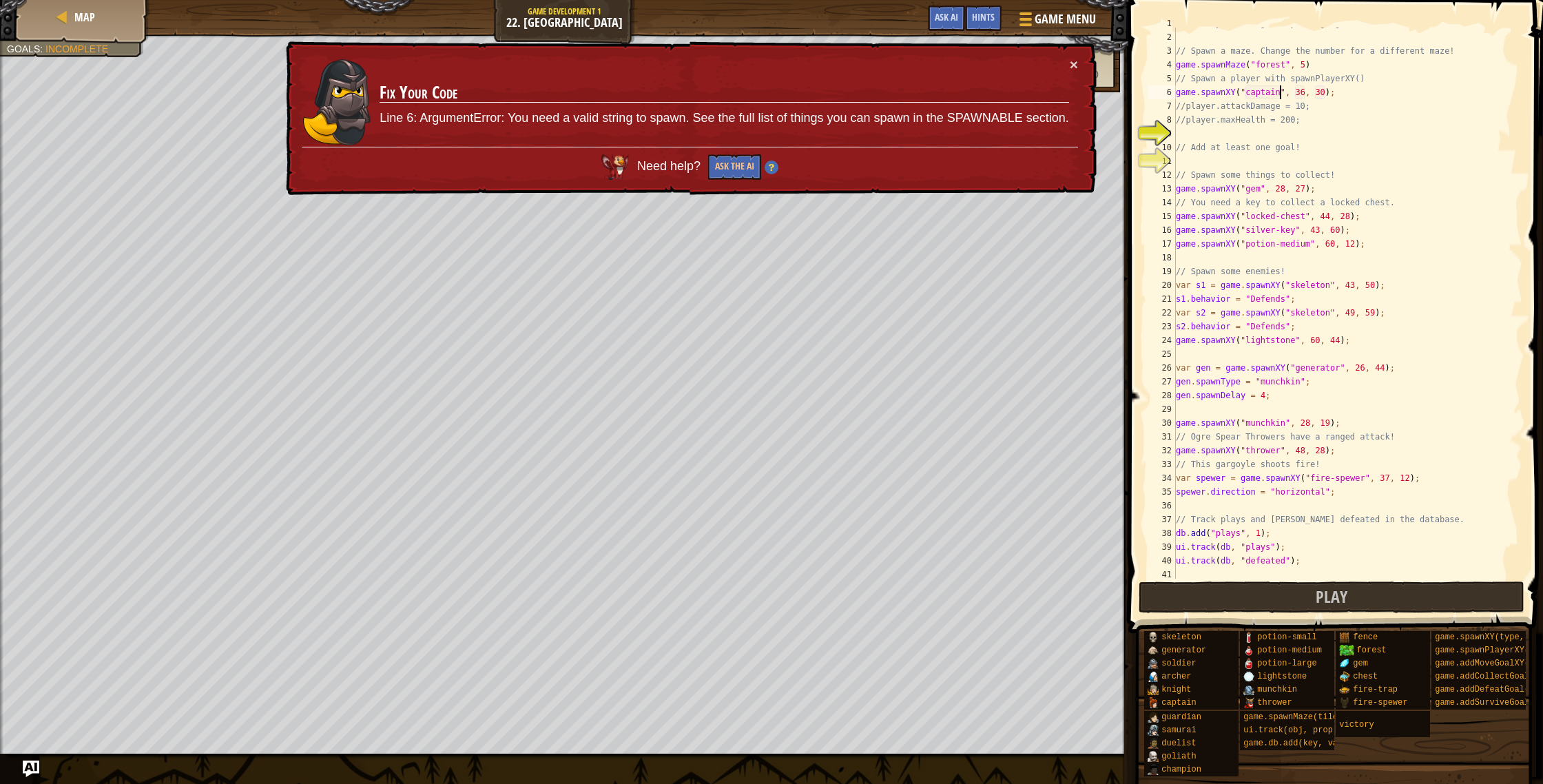
scroll to position [15, 0]
drag, startPoint x: 1225, startPoint y: 93, endPoint x: 1177, endPoint y: 89, distance: 48.2
click at [1177, 89] on div "// Spawn a maze. Change the number for a different maze! game . spawnMaze ( "fo…" at bounding box center [1347, 315] width 349 height 579
drag, startPoint x: 1336, startPoint y: 85, endPoint x: 1171, endPoint y: 86, distance: 165.0
click at [1172, 86] on div "game.spawnXY("captain", 36, 30); 2 3 4 5 6 7 8 9 10 11 12 13 14 15 16 17 18 19 …" at bounding box center [1333, 303] width 378 height 551
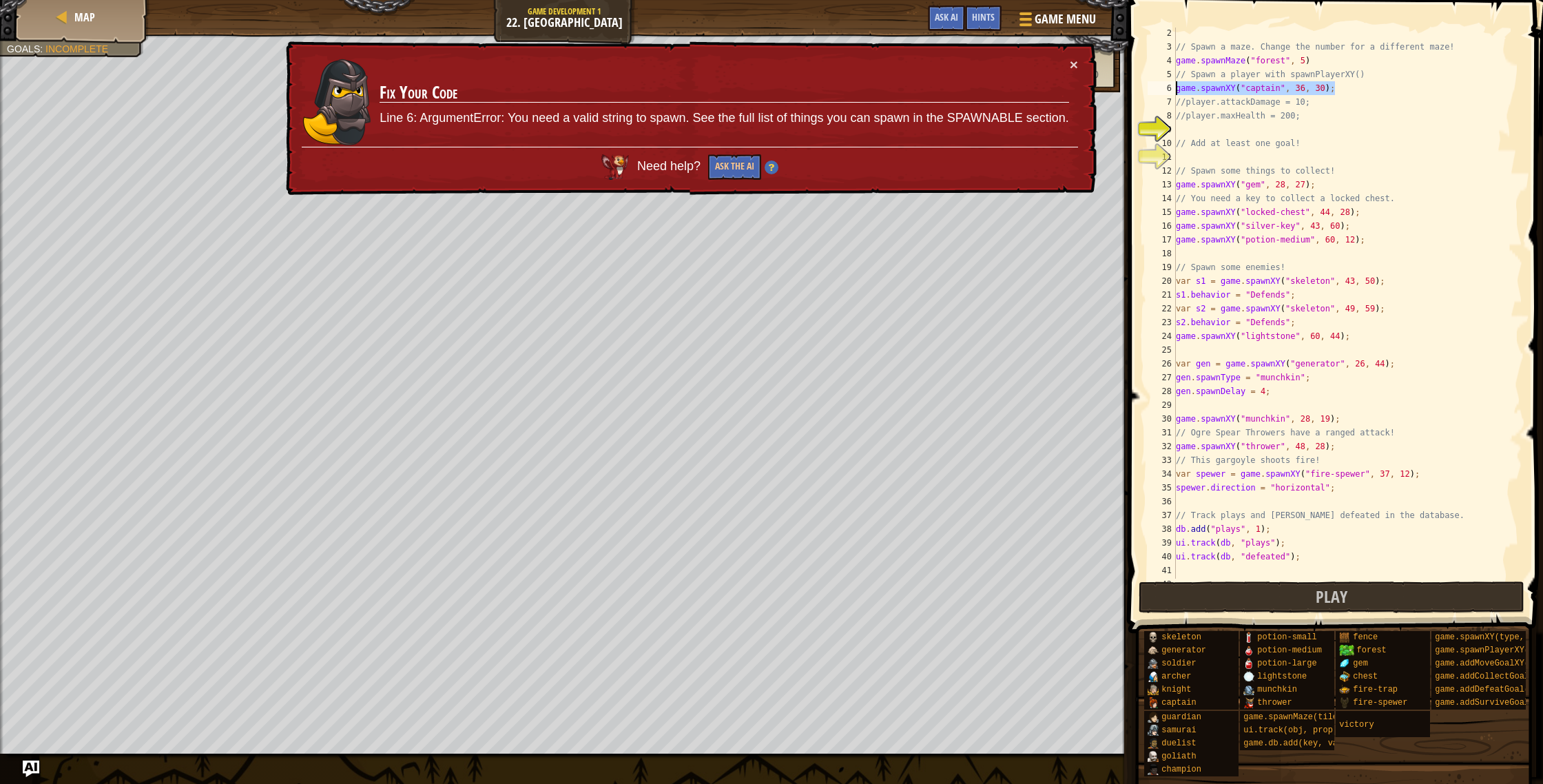
scroll to position [6, 0]
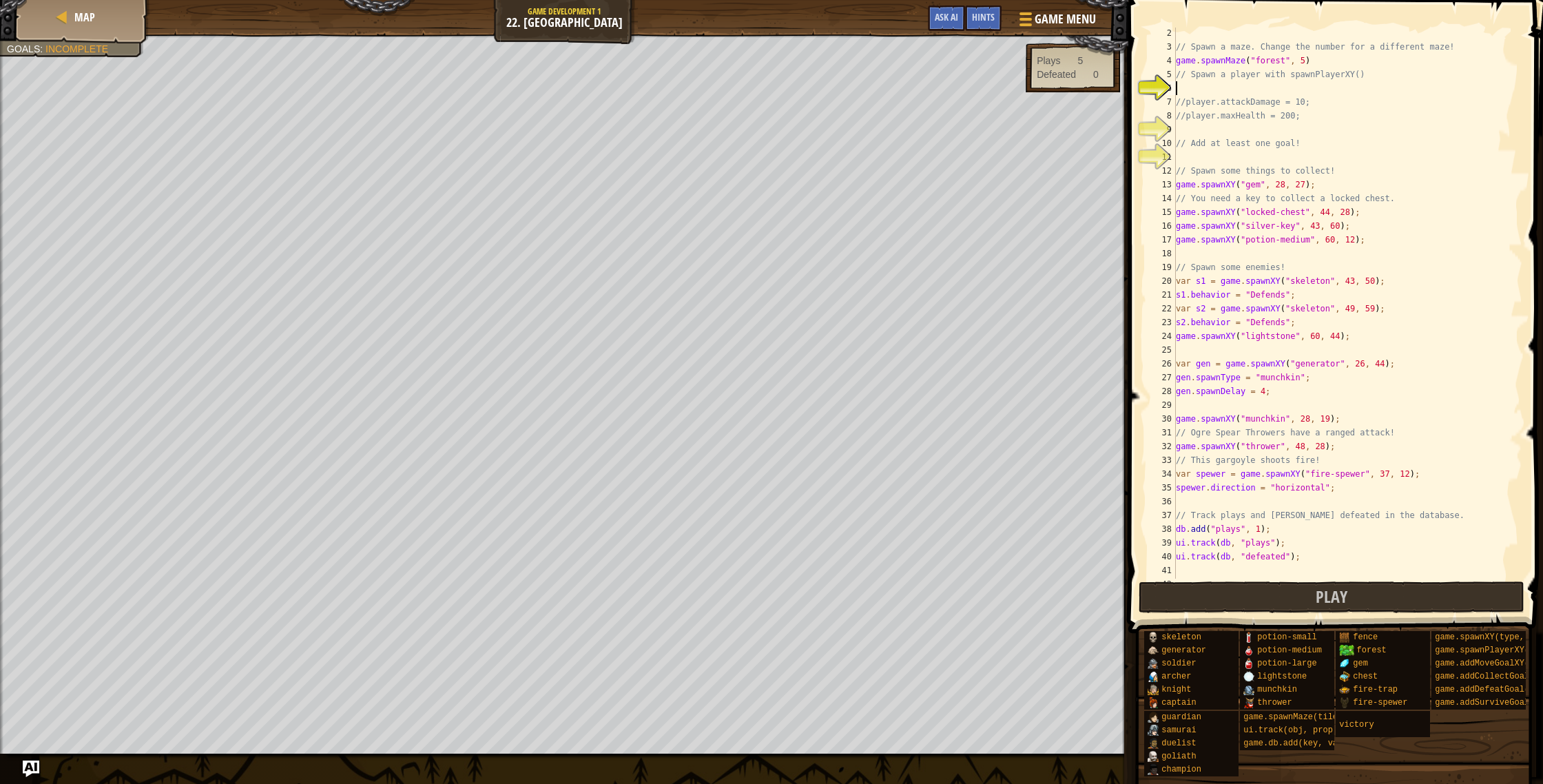
type textarea "g"
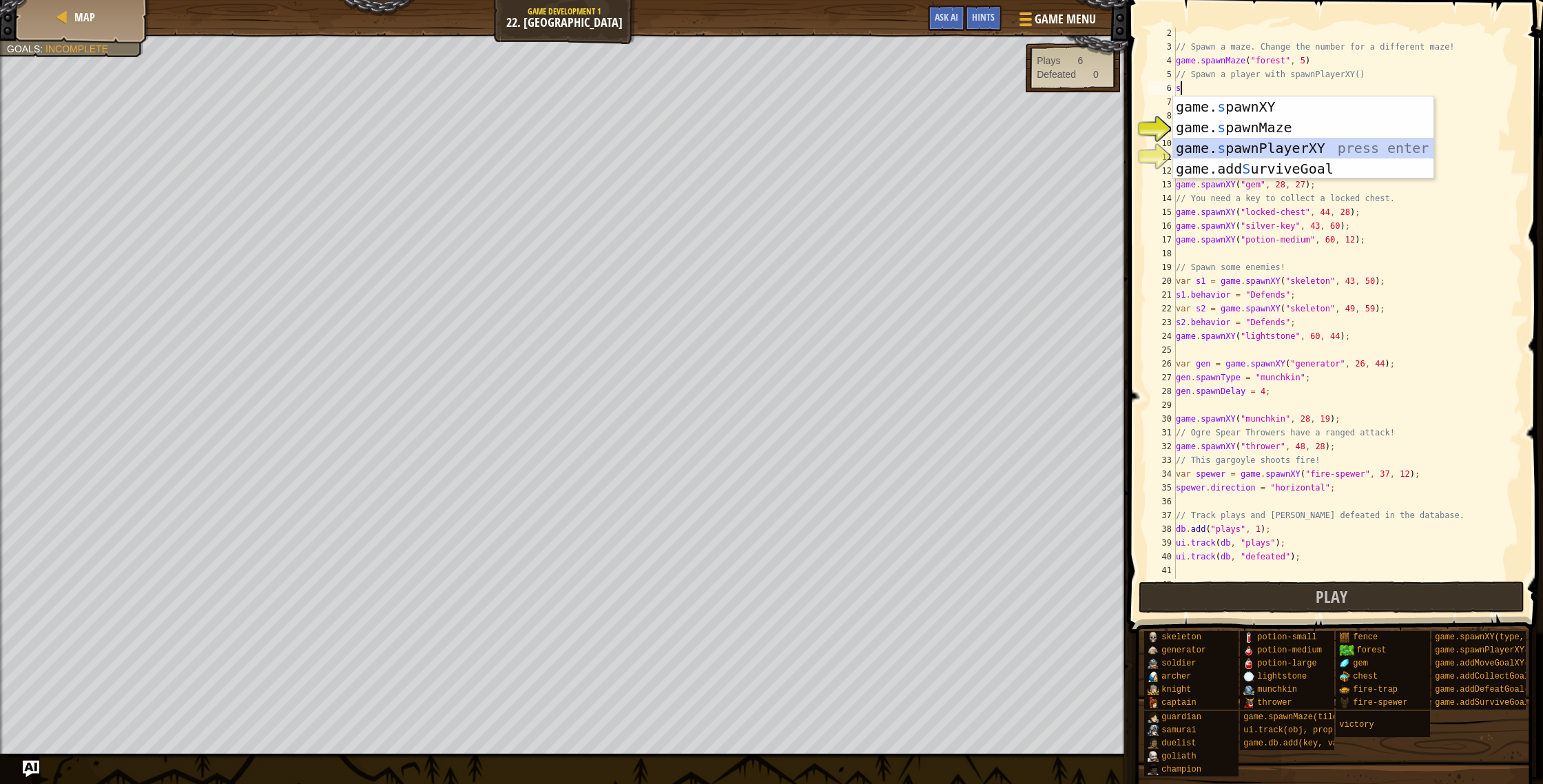
click at [1280, 152] on div "game. s pawnXY press enter game. s pawnMaze press enter game. s pawnPlayerXY pr…" at bounding box center [1304, 158] width 261 height 124
type textarea "var player = game.spawnPlayerXY("captain", 36, 30);"
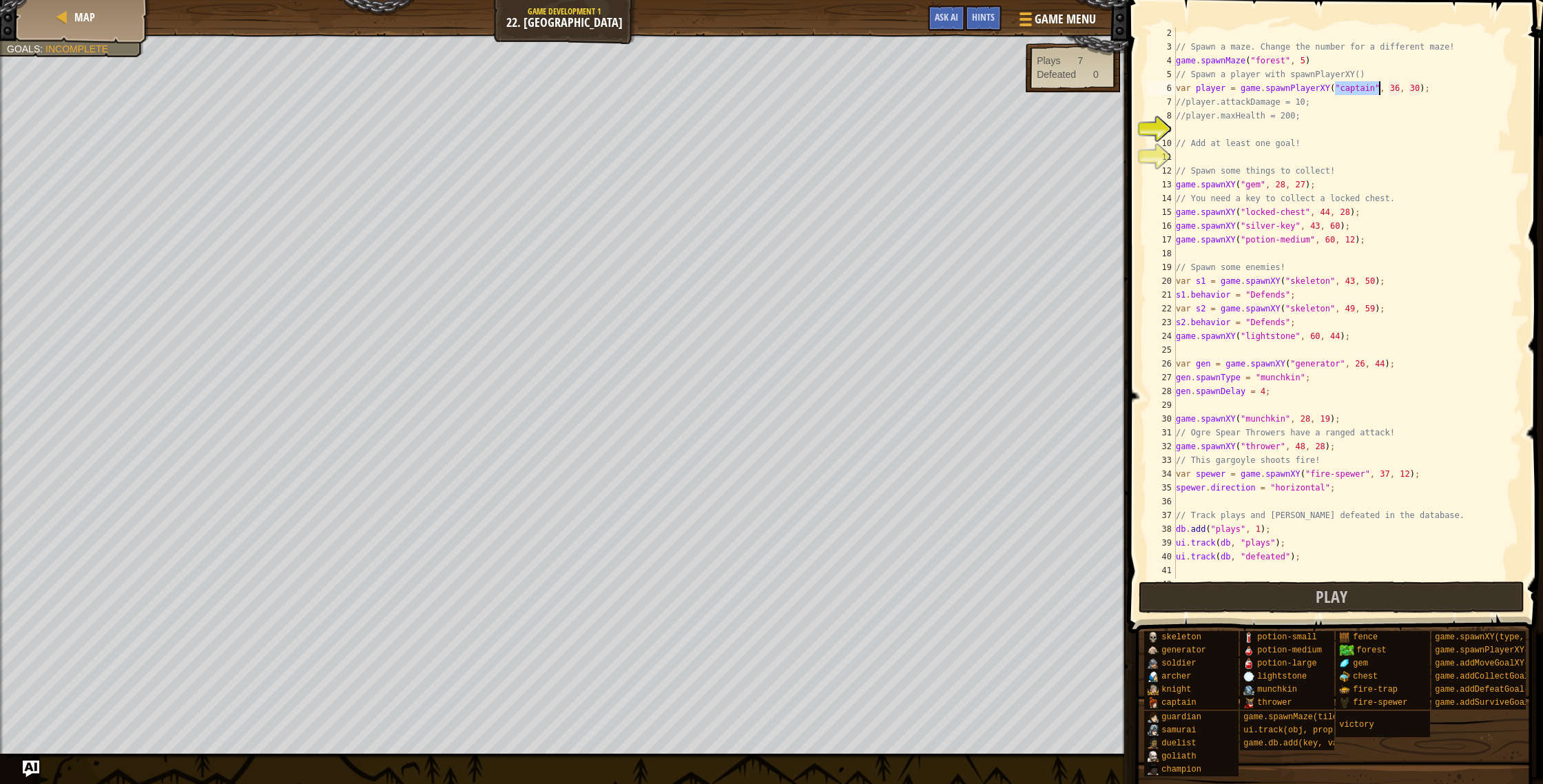
click at [1437, 92] on div "// Spawn a maze. Change the number for a different maze! game . spawnMaze ( "fo…" at bounding box center [1347, 315] width 349 height 579
click at [1231, 128] on div "// Spawn a maze. Change the number for a different maze! game . spawnMaze ( "fo…" at bounding box center [1347, 315] width 349 height 579
click at [1306, 101] on div "// Spawn a maze. Change the number for a different maze! game . spawnMaze ( "fo…" at bounding box center [1347, 315] width 349 height 579
type textarea "//player.attackDamage = 1000;"
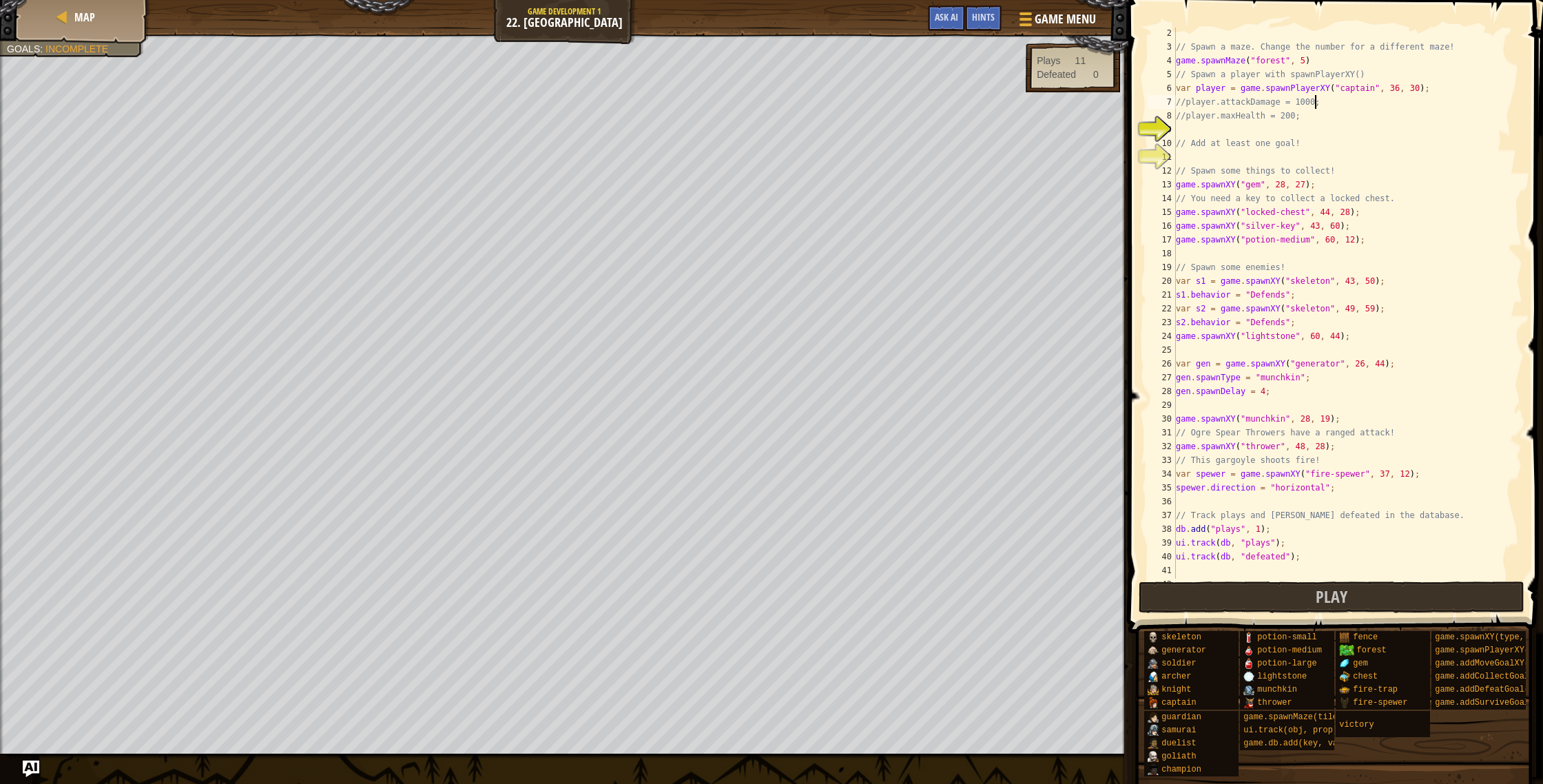
click at [1184, 129] on div "// Spawn a maze. Change the number for a different maze! game . spawnMaze ( "fo…" at bounding box center [1347, 315] width 349 height 579
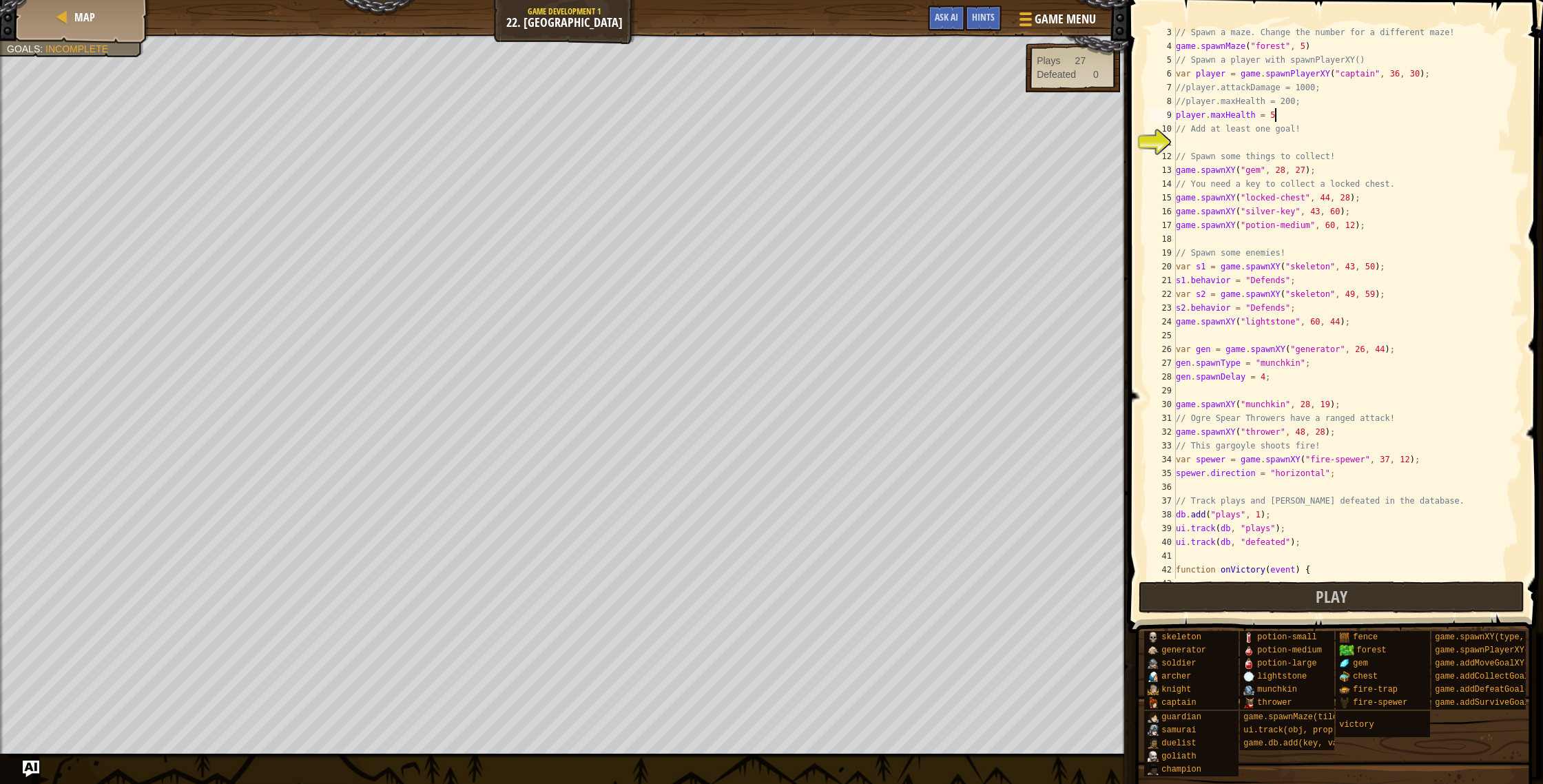
scroll to position [6, 7]
type textarea "player.maxHealth = 200"
click at [1221, 150] on div "// Spawn a maze. Change the number for a different maze! game . spawnMaze ( "fo…" at bounding box center [1347, 304] width 349 height 579
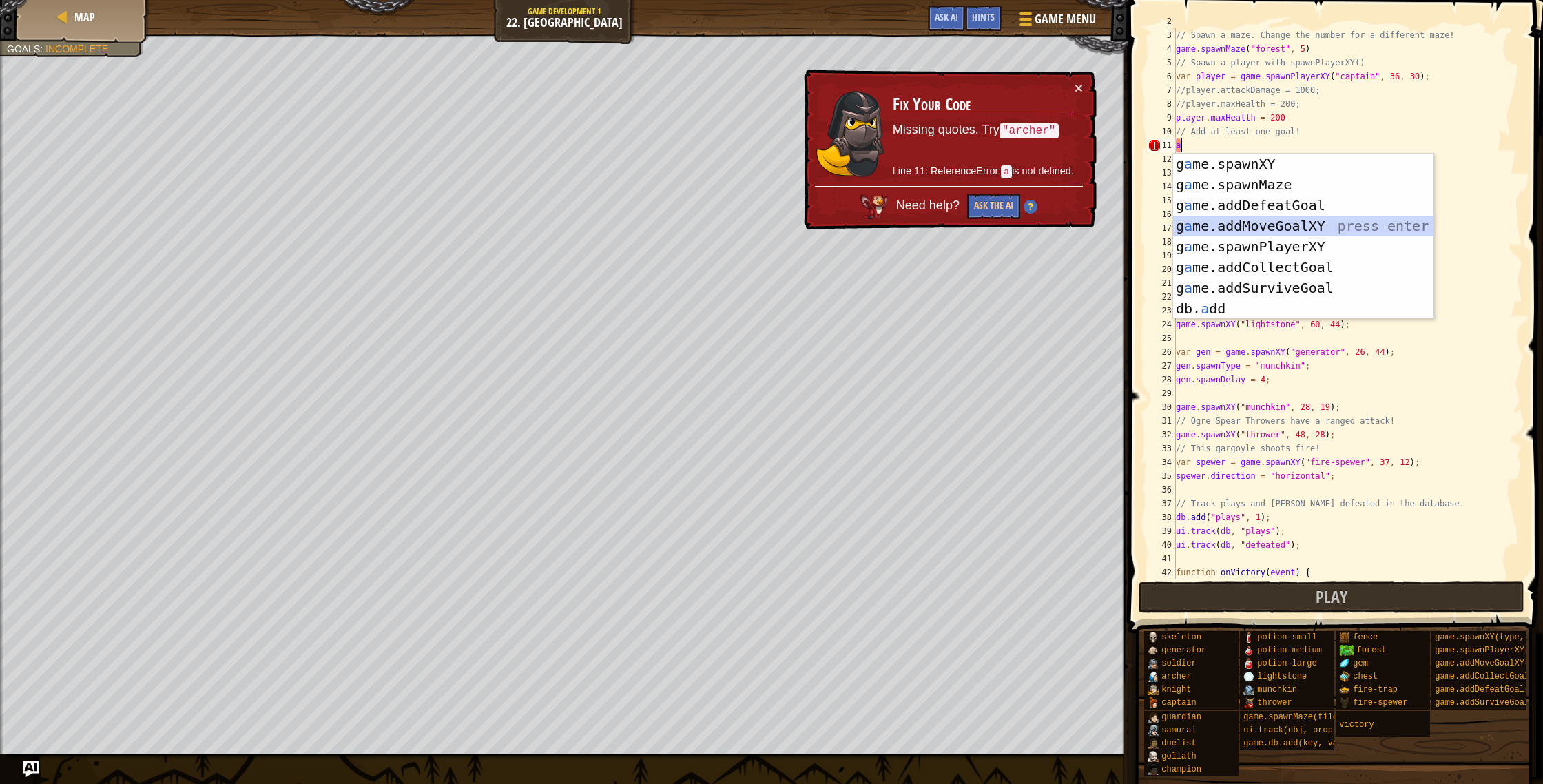
click at [1268, 220] on div "g a me.spawnXY press enter g a me.spawnMaze press enter g a me.addDefeatGoal pr…" at bounding box center [1304, 256] width 261 height 206
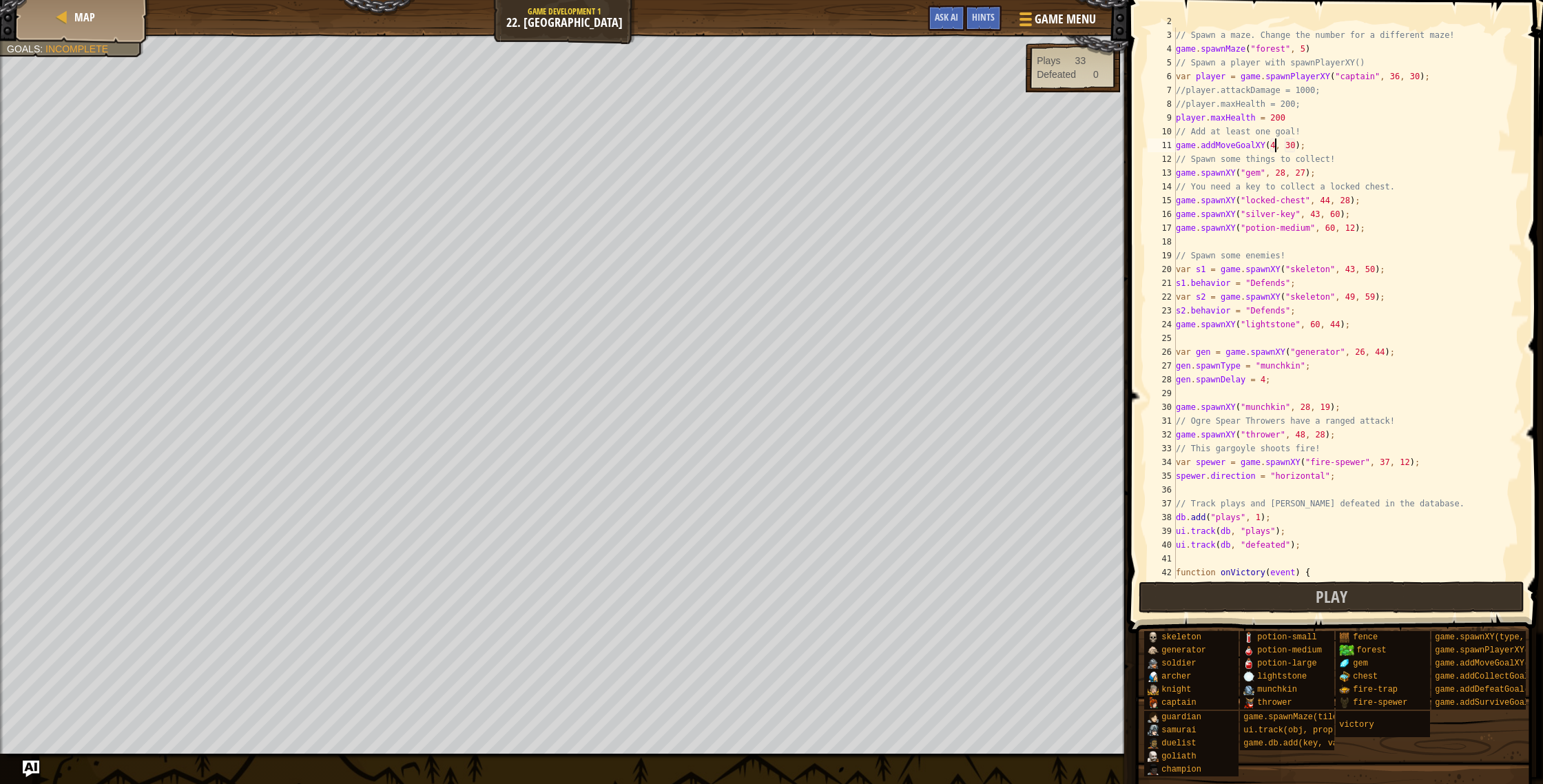
scroll to position [6, 8]
click at [1301, 146] on div "// Spawn a maze. Change the number for a different maze! game . spawnMaze ( "fo…" at bounding box center [1347, 304] width 349 height 579
type textarea "game.addMoveGoalXY(43, 60);"
click at [1361, 595] on button "Play" at bounding box center [1331, 596] width 387 height 31
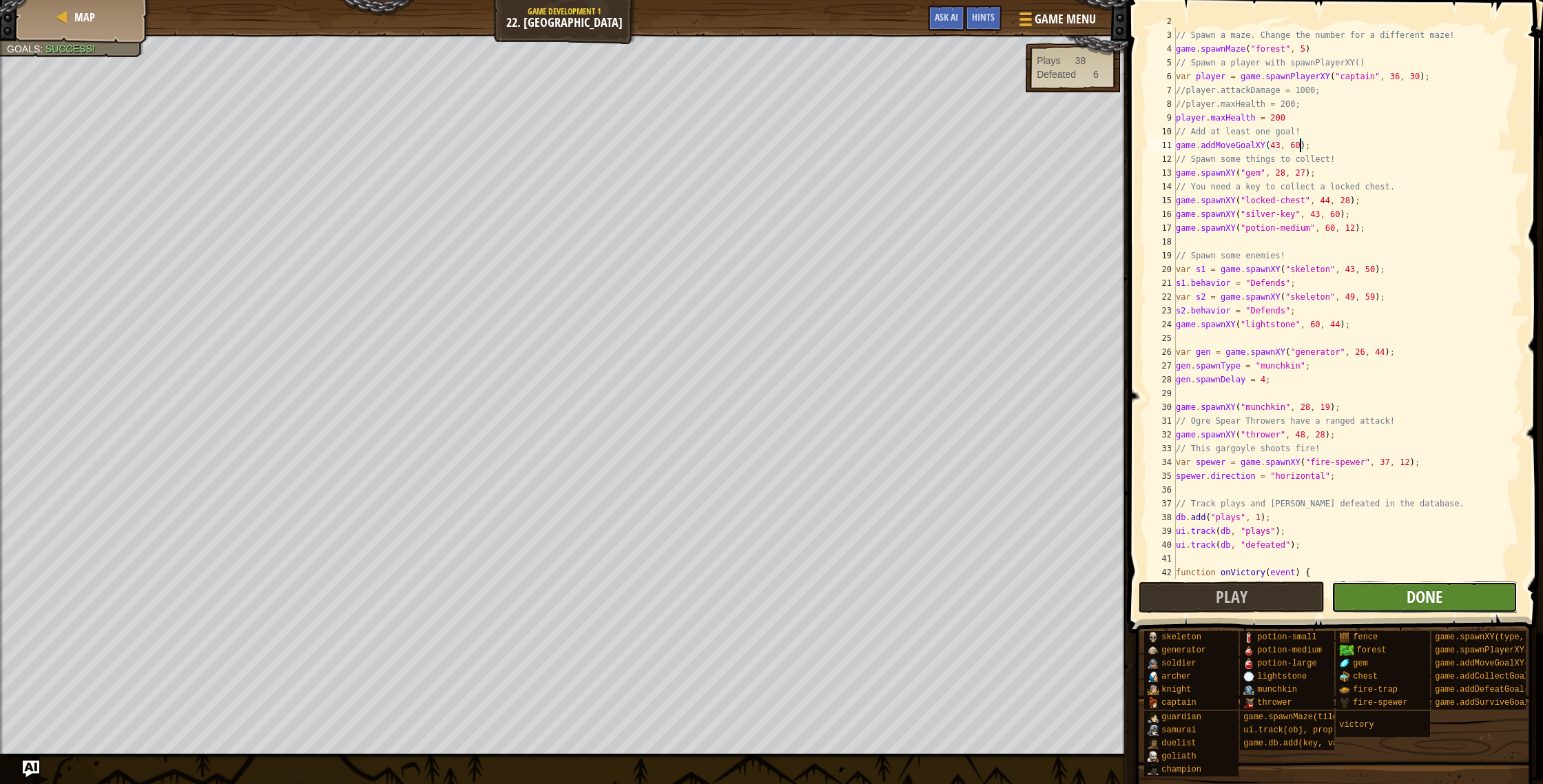
click at [1413, 593] on span "Done" at bounding box center [1424, 596] width 36 height 22
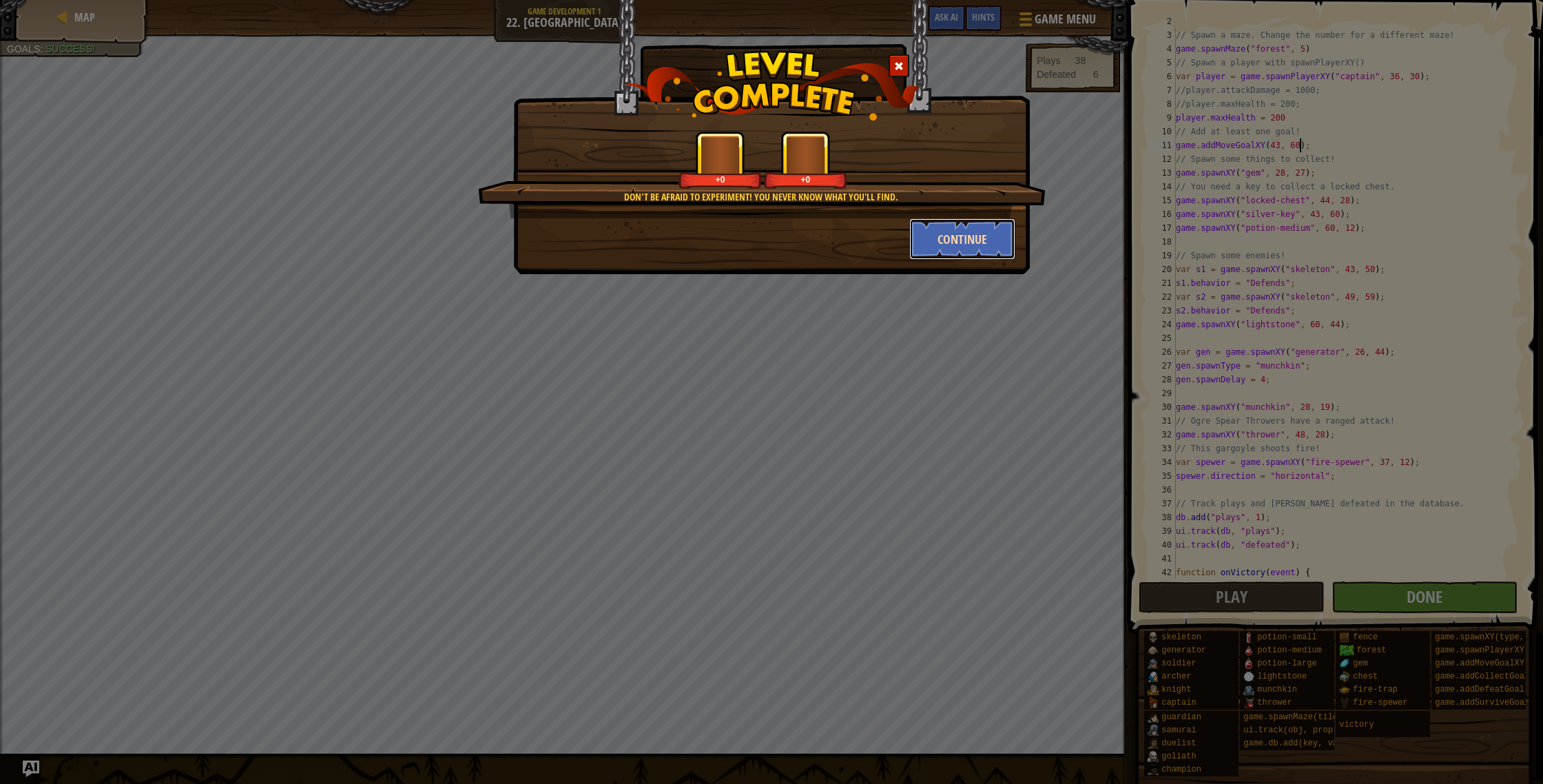
click at [968, 232] on button "Continue" at bounding box center [963, 239] width 107 height 41
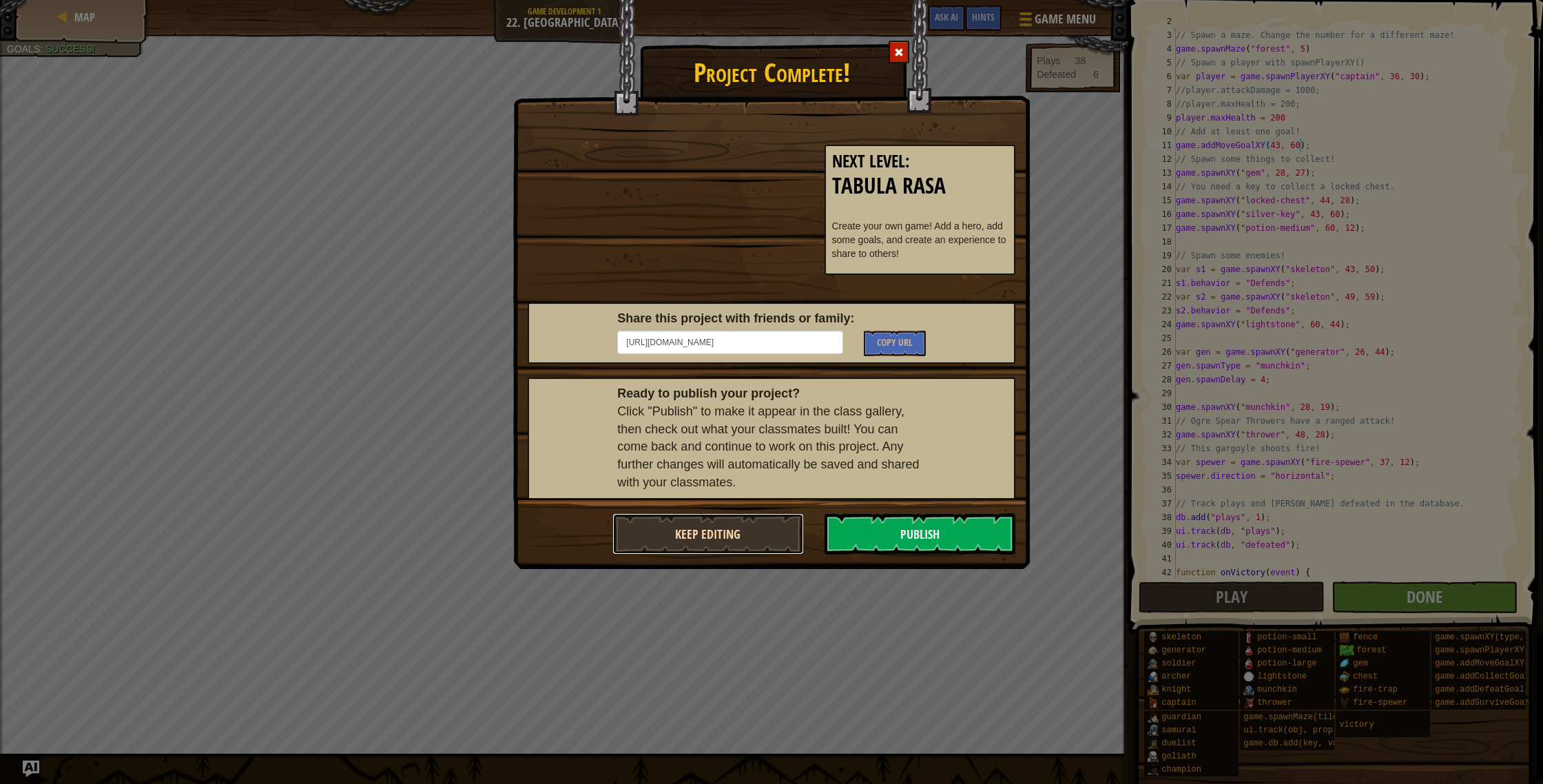
click at [719, 539] on button "Keep Editing" at bounding box center [708, 534] width 191 height 41
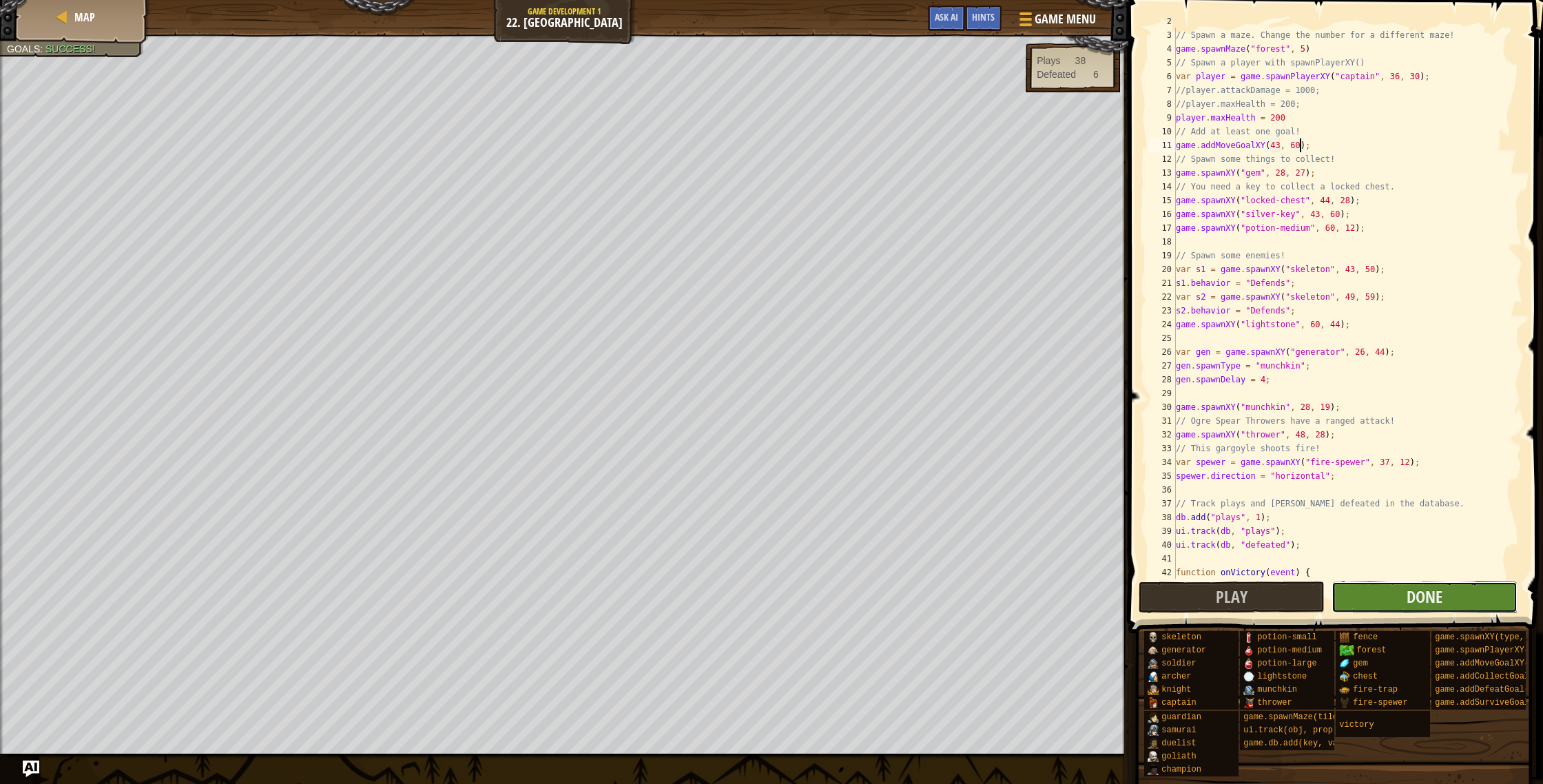
click at [1397, 595] on button "Done" at bounding box center [1424, 596] width 186 height 31
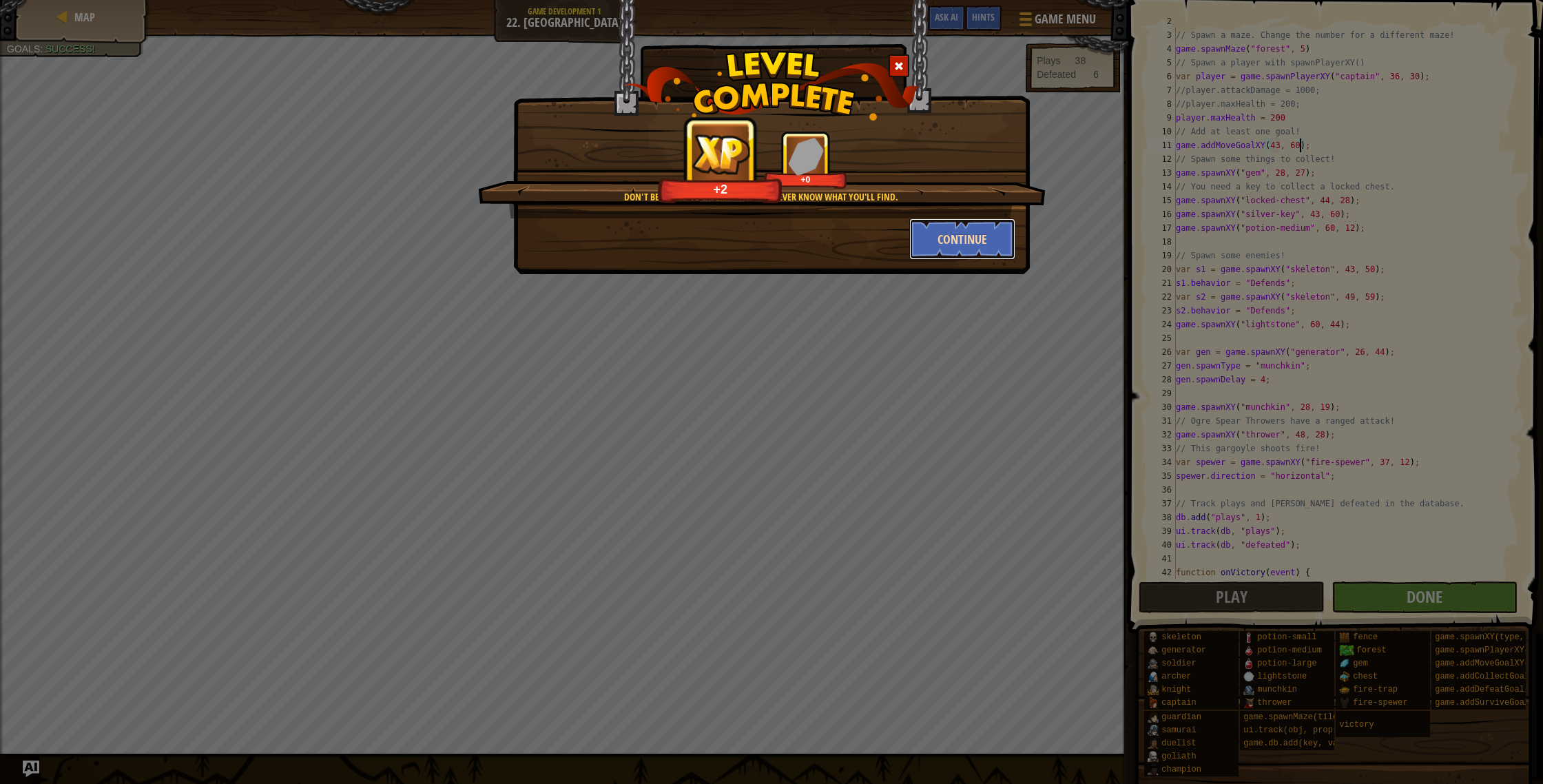
click at [942, 251] on button "Continue" at bounding box center [963, 239] width 107 height 41
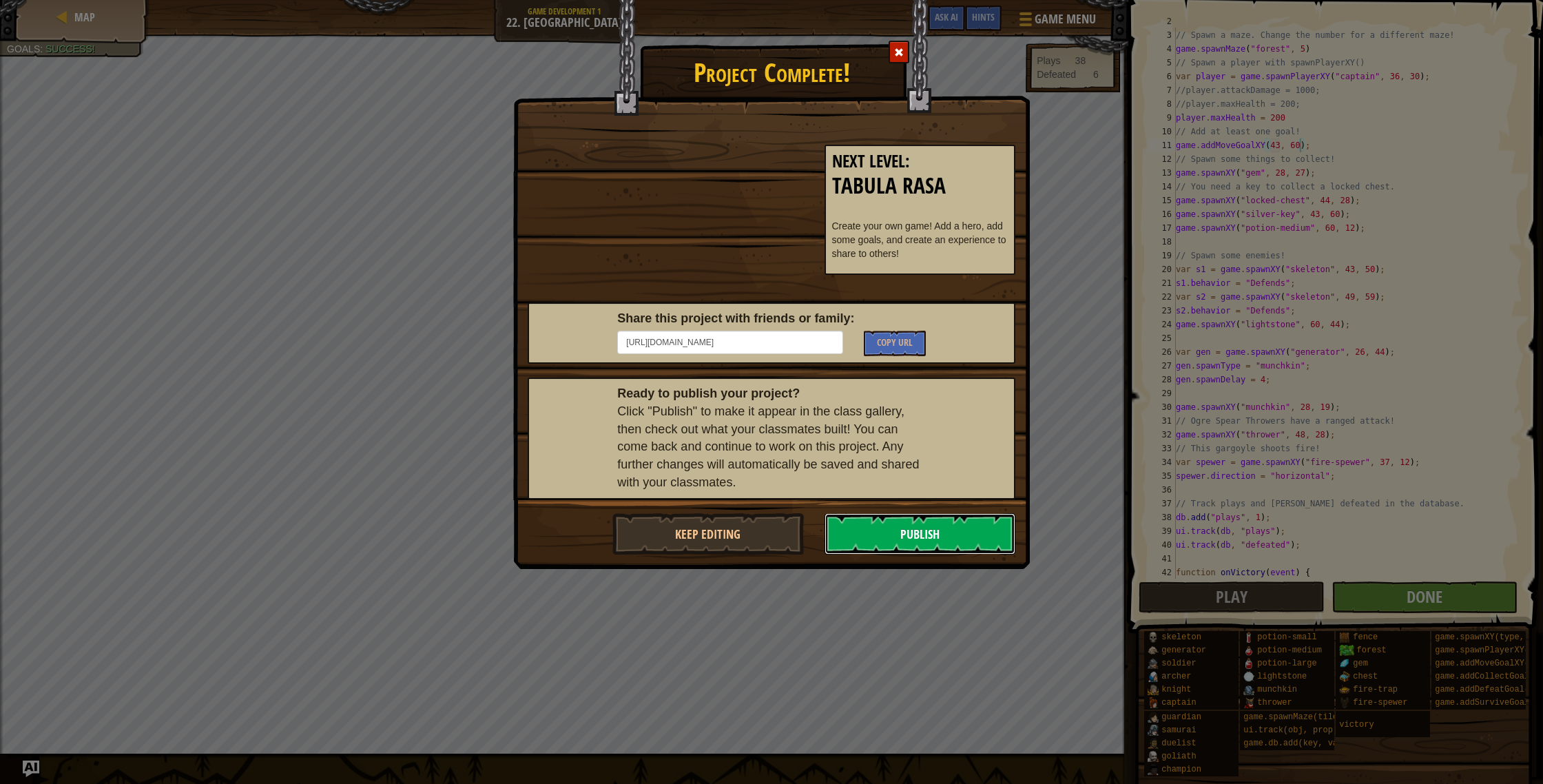
click at [939, 532] on button "Publish" at bounding box center [920, 534] width 191 height 41
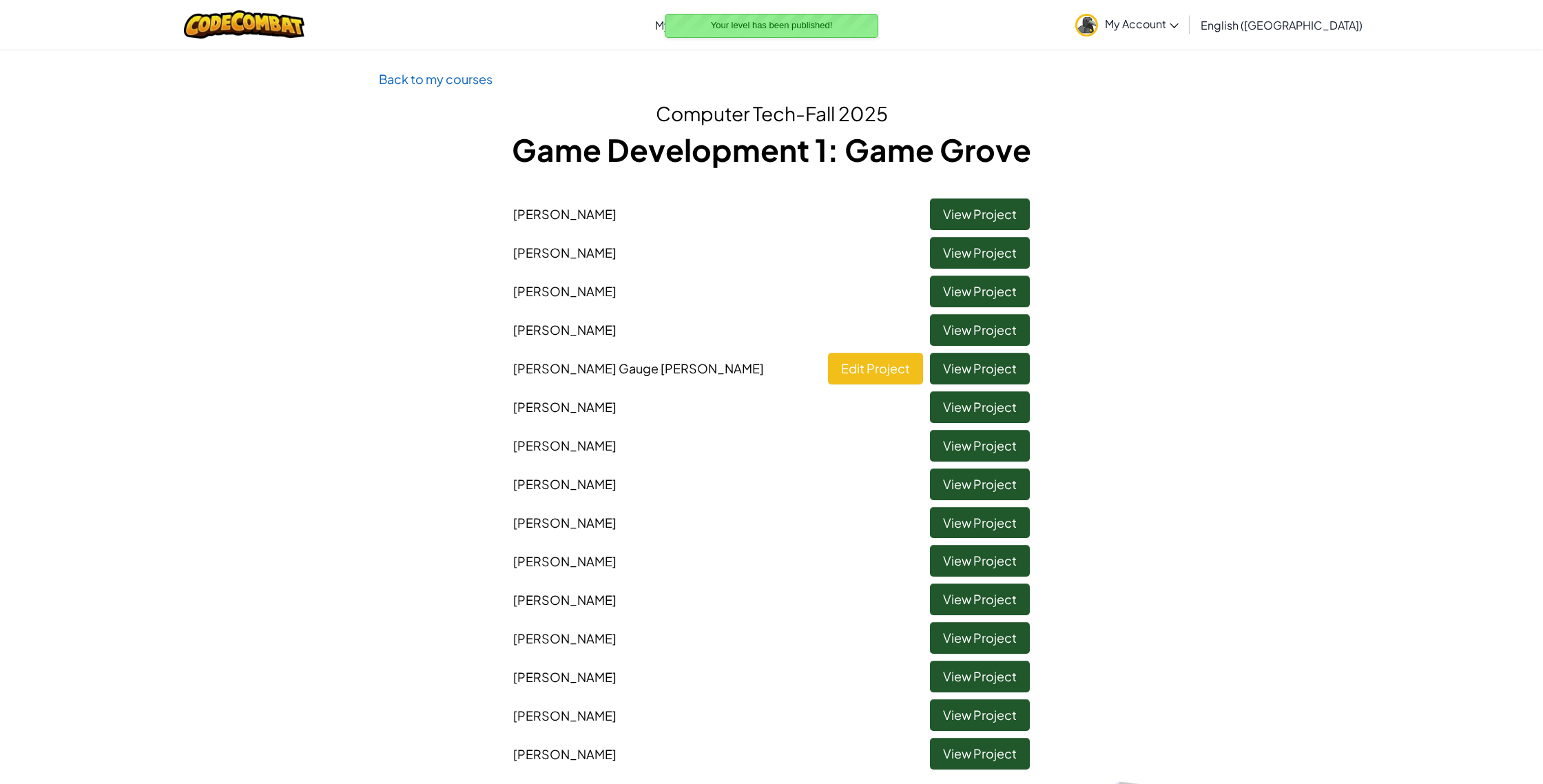
click at [467, 90] on div "Back to my courses Computer Tech-Fall 2025 Game Development 1: Game Grove [PERS…" at bounding box center [772, 422] width 806 height 707
click at [468, 92] on div "Back to my courses Computer Tech-Fall 2025 Game Development 1: Game Grove [PERS…" at bounding box center [772, 422] width 806 height 707
click at [470, 73] on link "Back to my courses" at bounding box center [435, 79] width 113 height 16
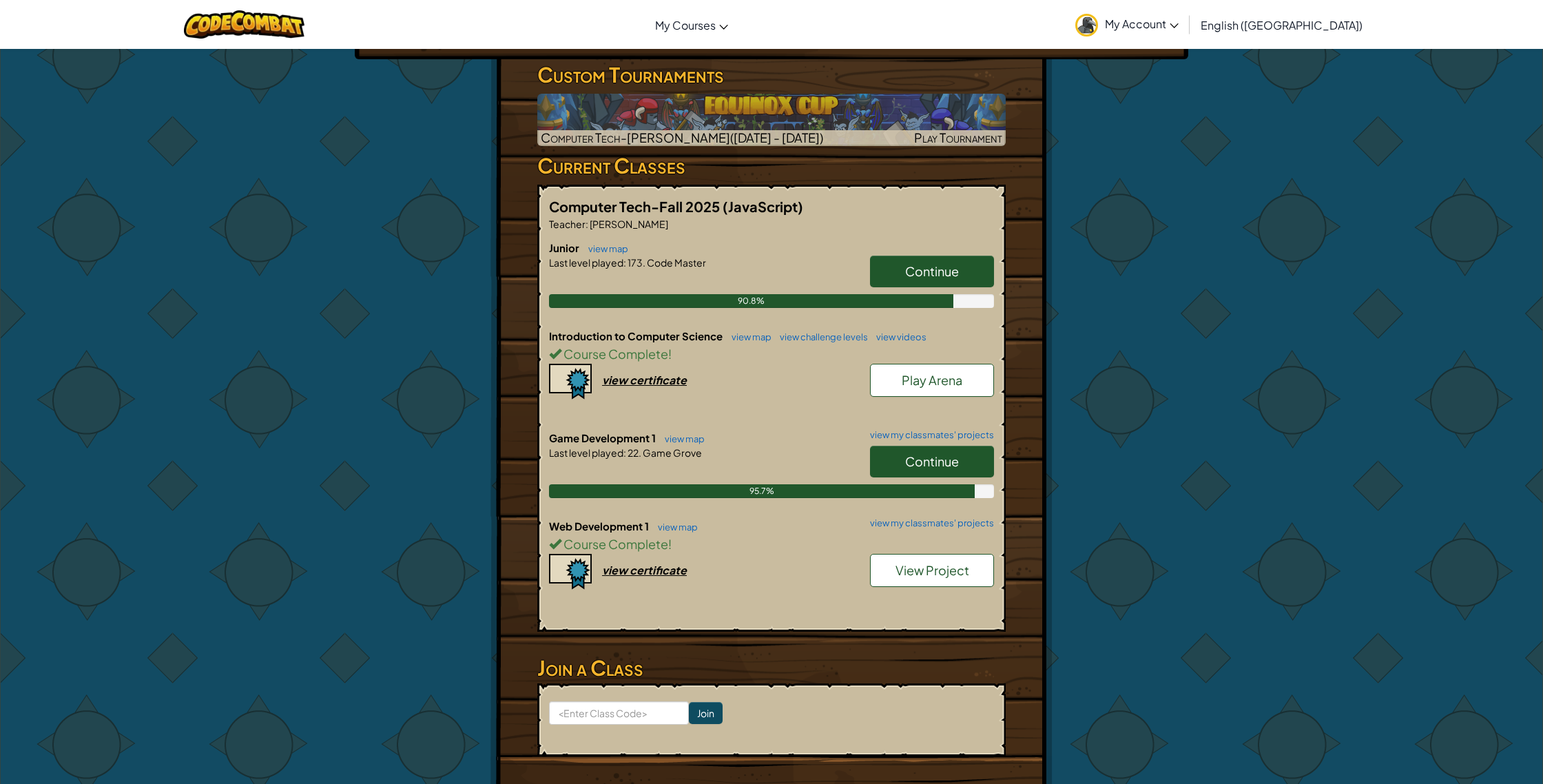
scroll to position [288, 0]
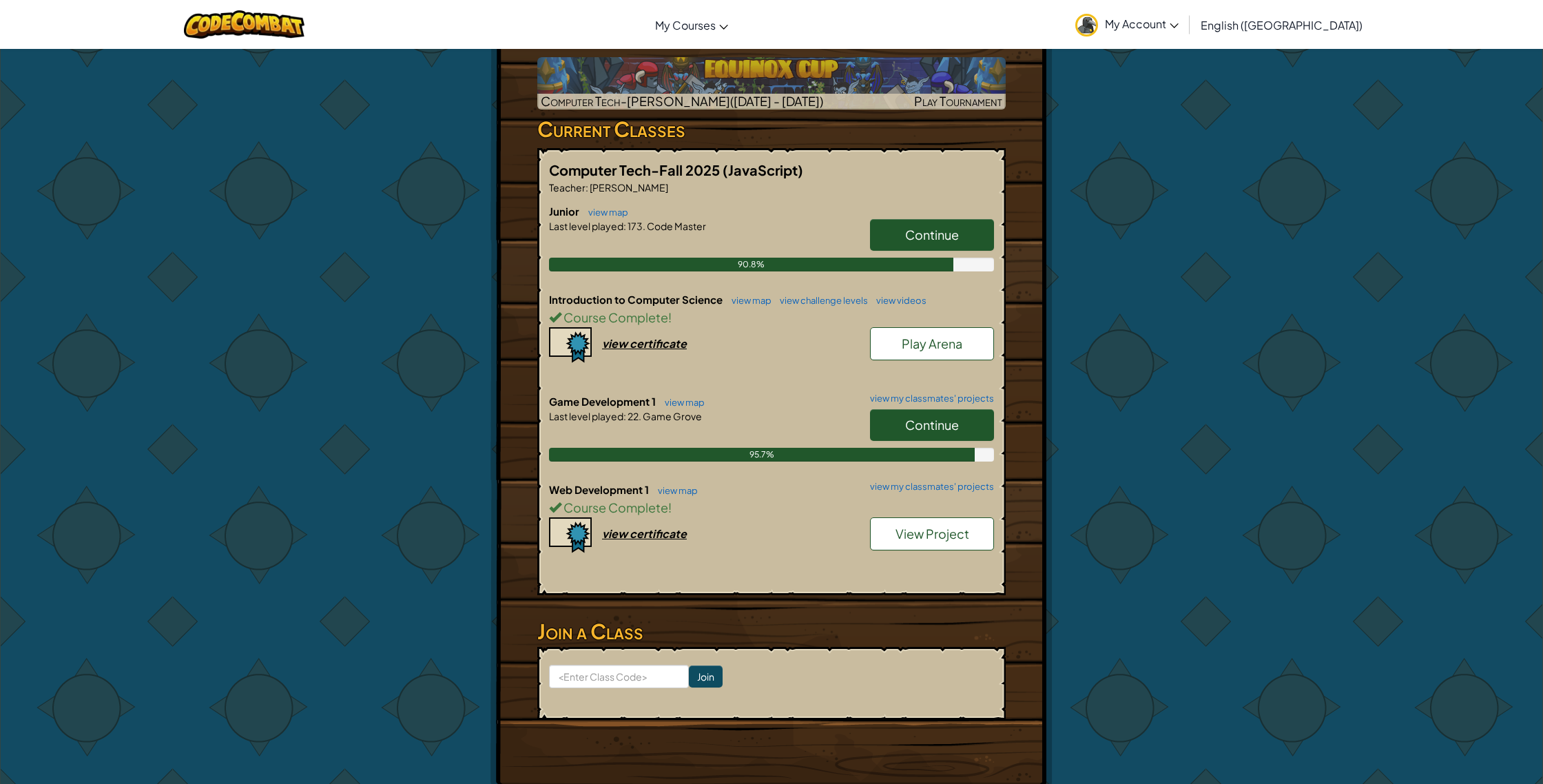
click at [967, 409] on link "Continue" at bounding box center [931, 424] width 124 height 31
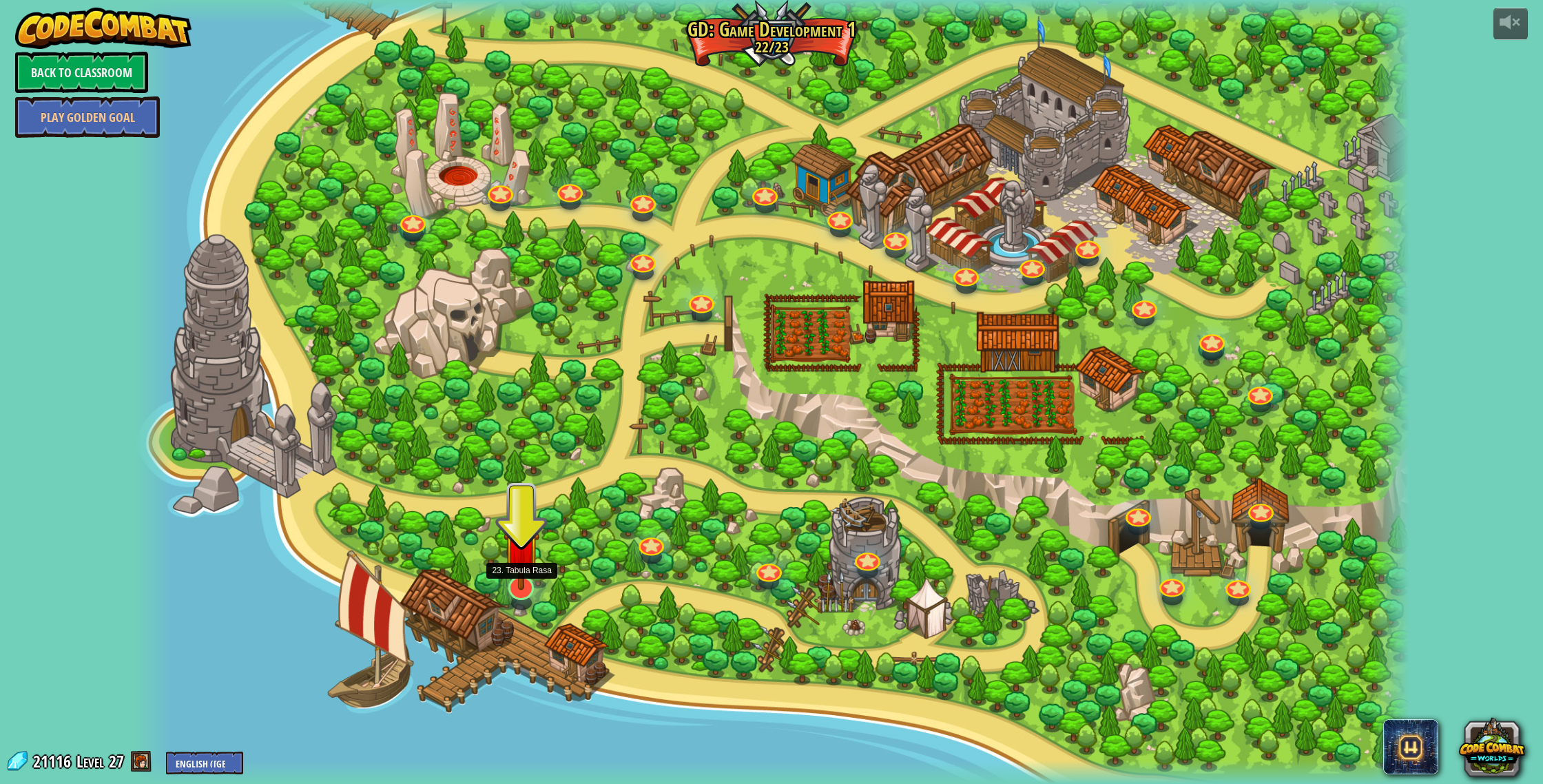
click at [521, 590] on div at bounding box center [521, 588] width 26 height 24
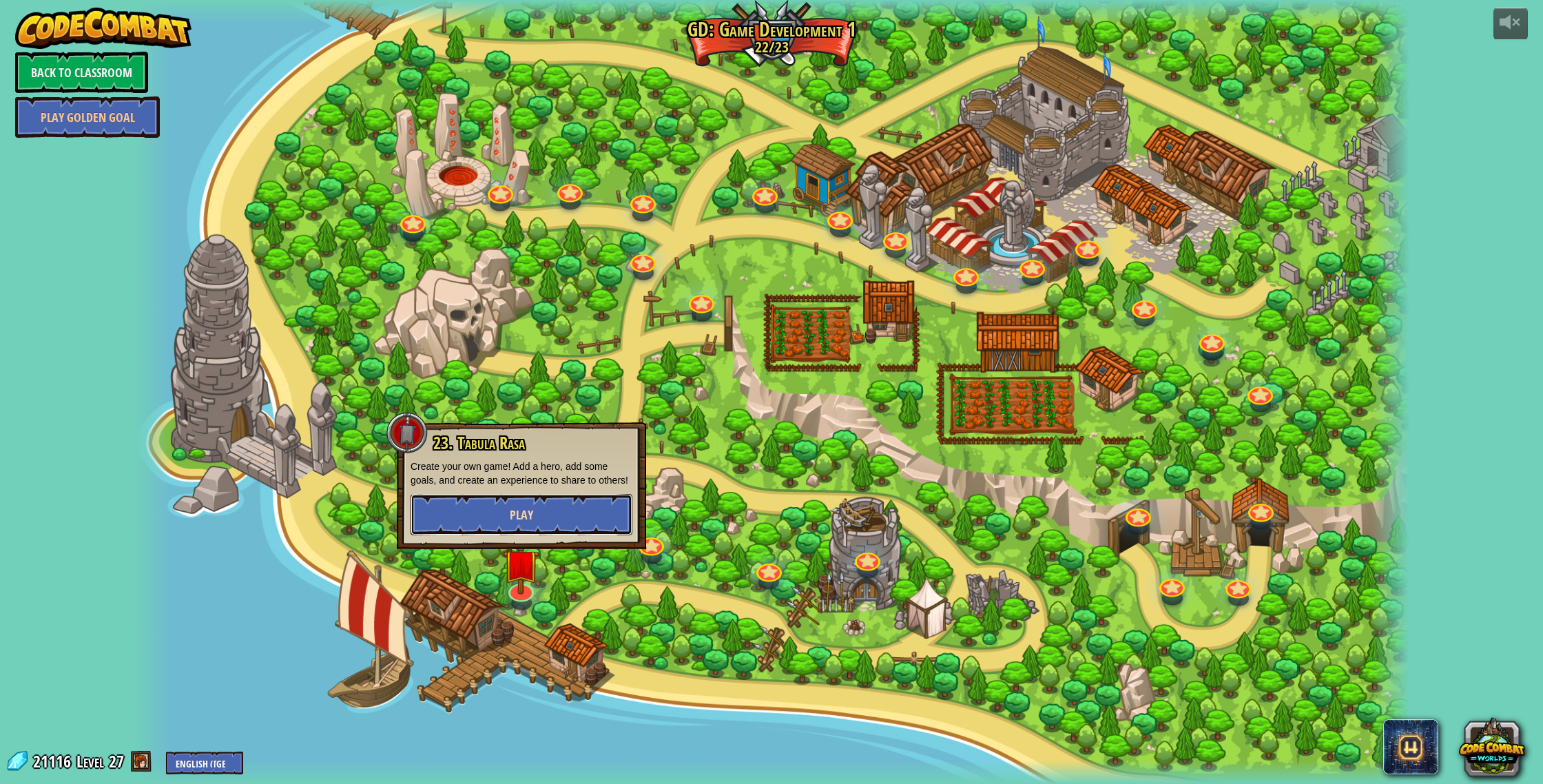
click at [559, 507] on button "Play" at bounding box center [521, 514] width 221 height 41
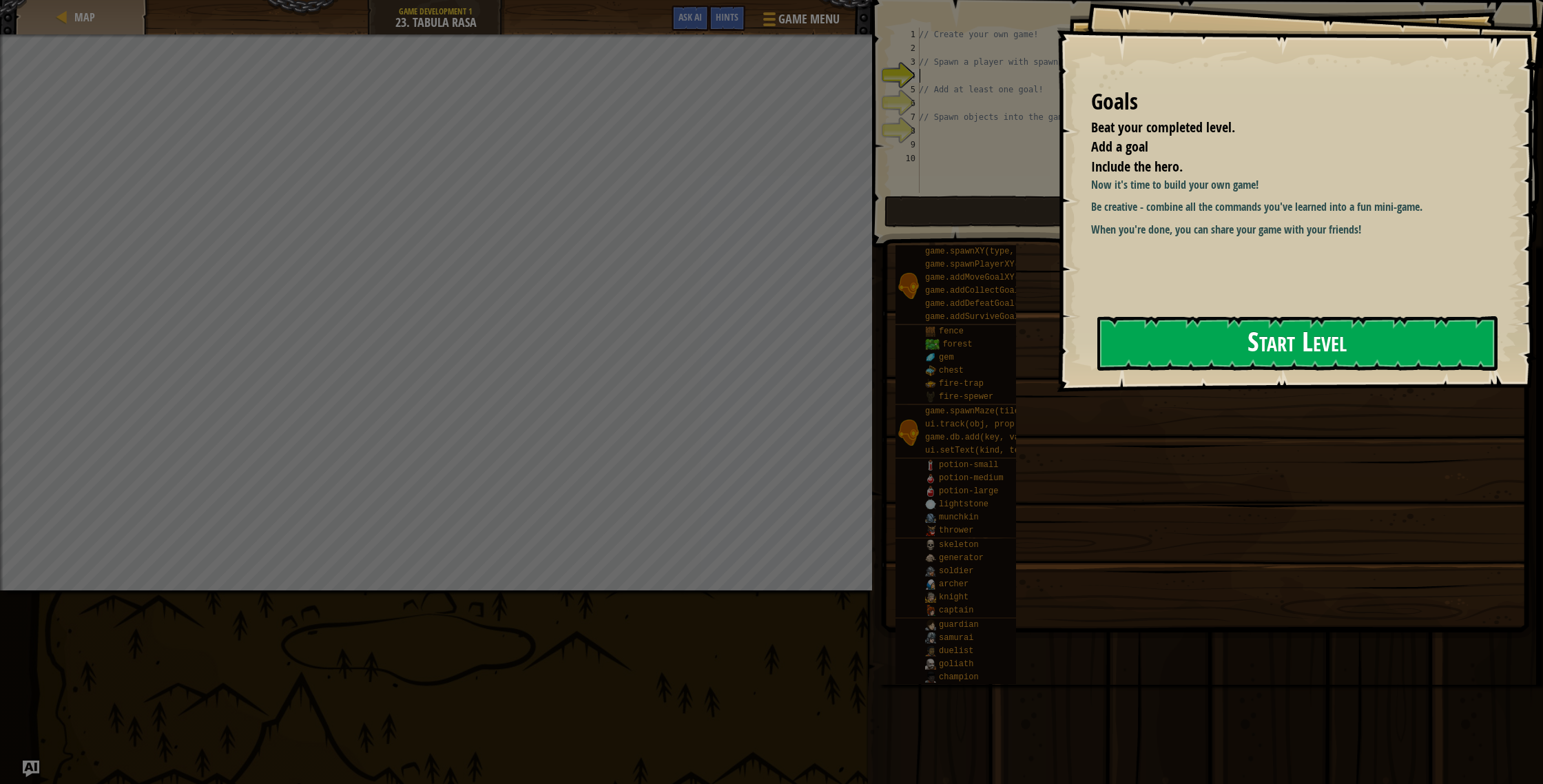
click at [1370, 355] on button "Start Level" at bounding box center [1297, 343] width 400 height 54
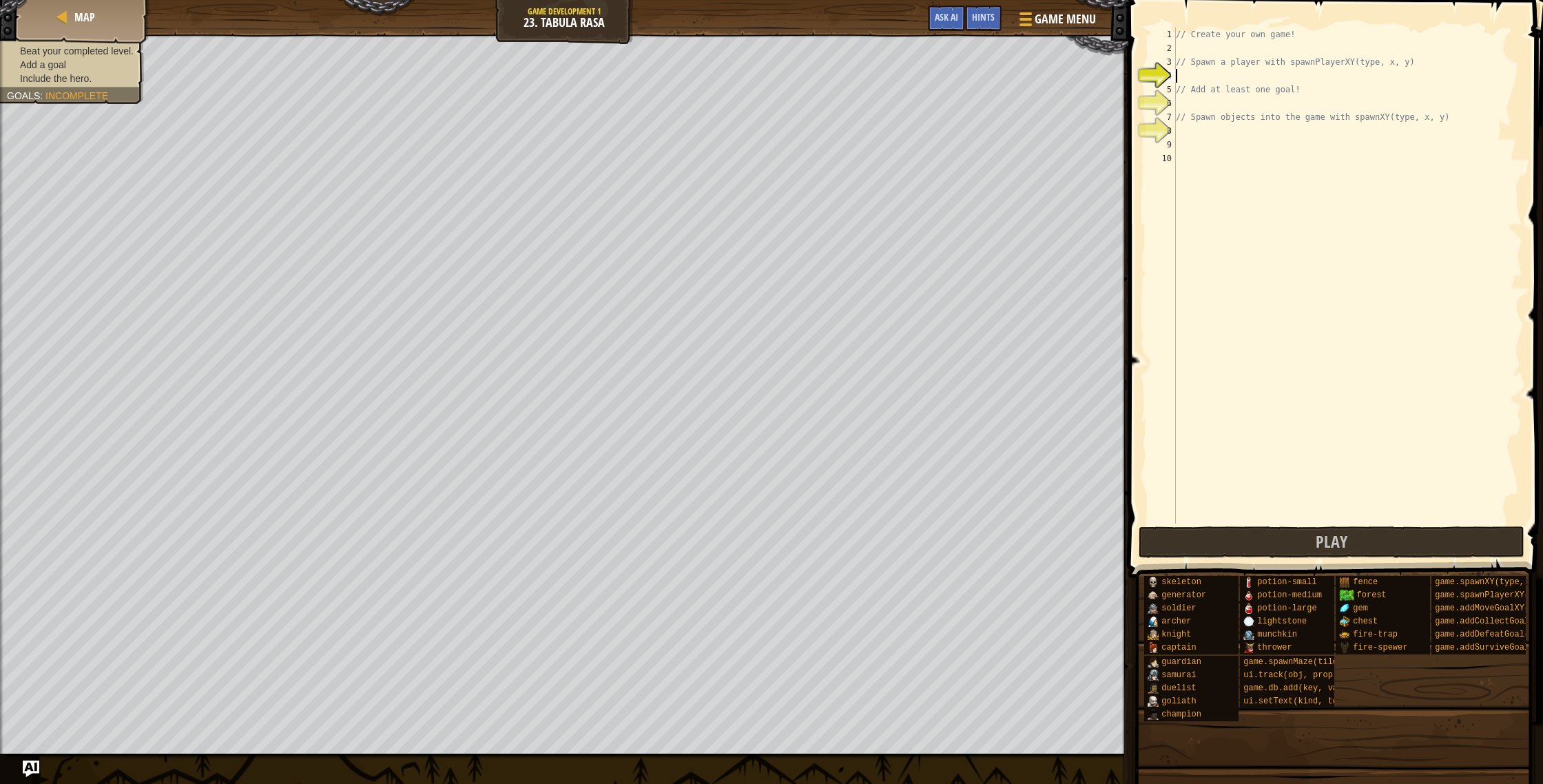
scroll to position [6, 0]
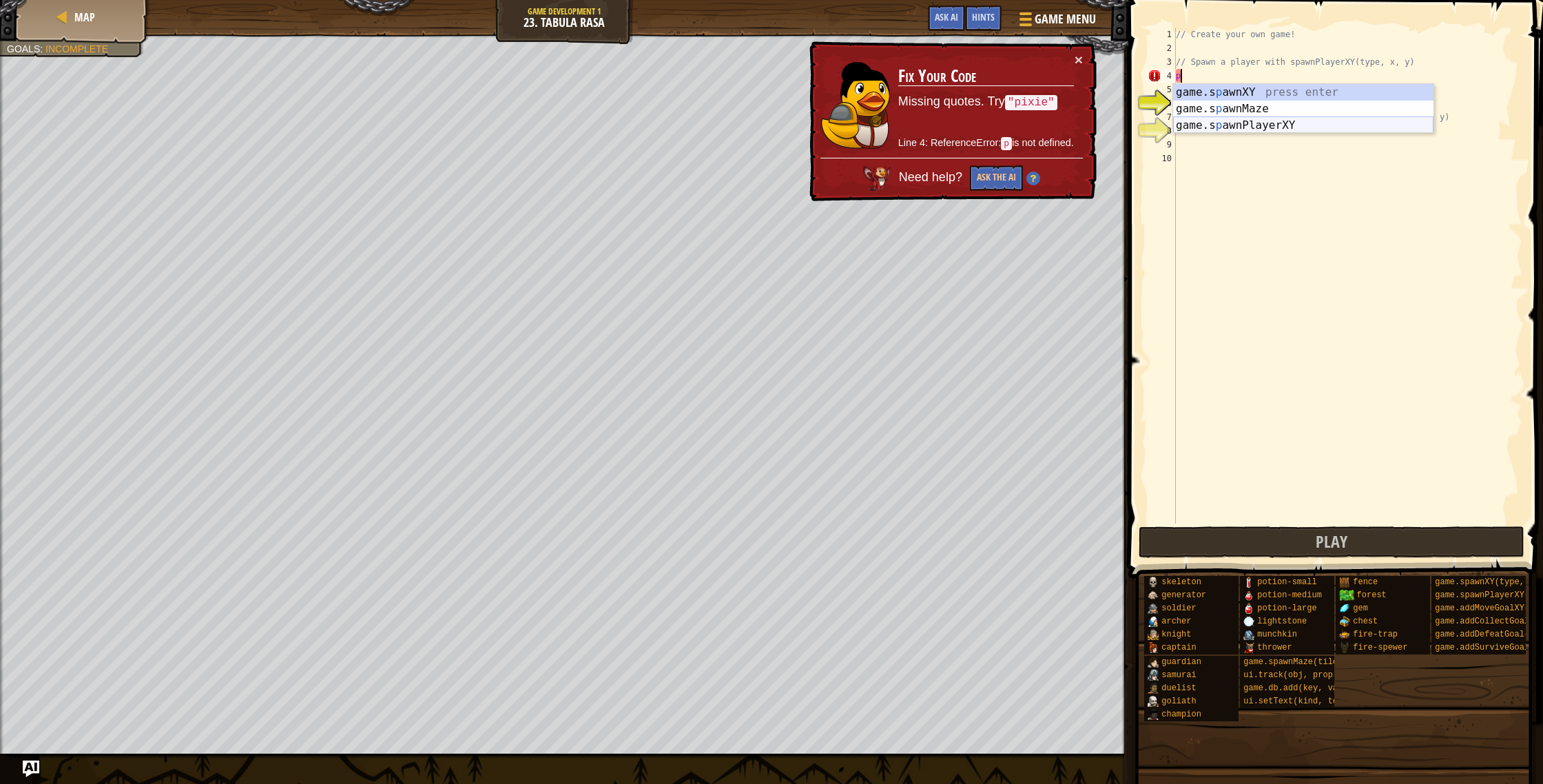
click at [1243, 120] on div "game.s p awnXY press enter game.s p awnMaze press enter game.s p awnPlayerXY pr…" at bounding box center [1304, 125] width 261 height 83
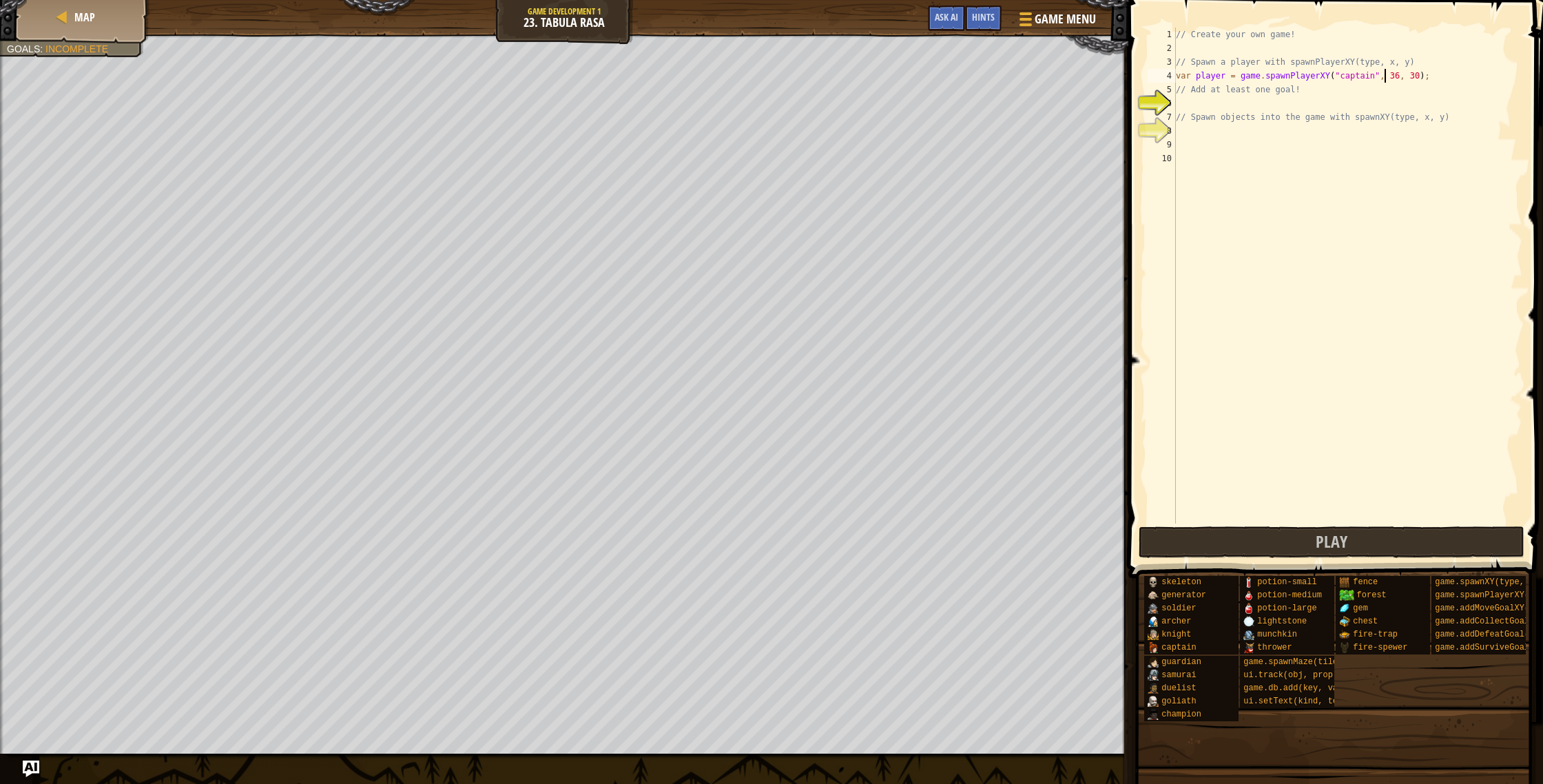
click at [1383, 78] on div "// Create your own game! // Spawn a player with spawnPlayerXY(type, x, y) var p…" at bounding box center [1347, 289] width 349 height 523
click at [1392, 77] on div "// Create your own game! // Spawn a player with spawnPlayerXY(type, x, y) var p…" at bounding box center [1347, 289] width 349 height 523
click at [1286, 110] on div "// Create your own game! // Spawn a player with spawnPlayerXY(type, x, y) var p…" at bounding box center [1347, 289] width 349 height 523
type textarea "// Spawn objects into the game with spawnXY(type, x, y)"
click at [1269, 101] on div "// Create your own game! // Spawn a player with spawnPlayerXY(type, x, y) var p…" at bounding box center [1347, 289] width 349 height 523
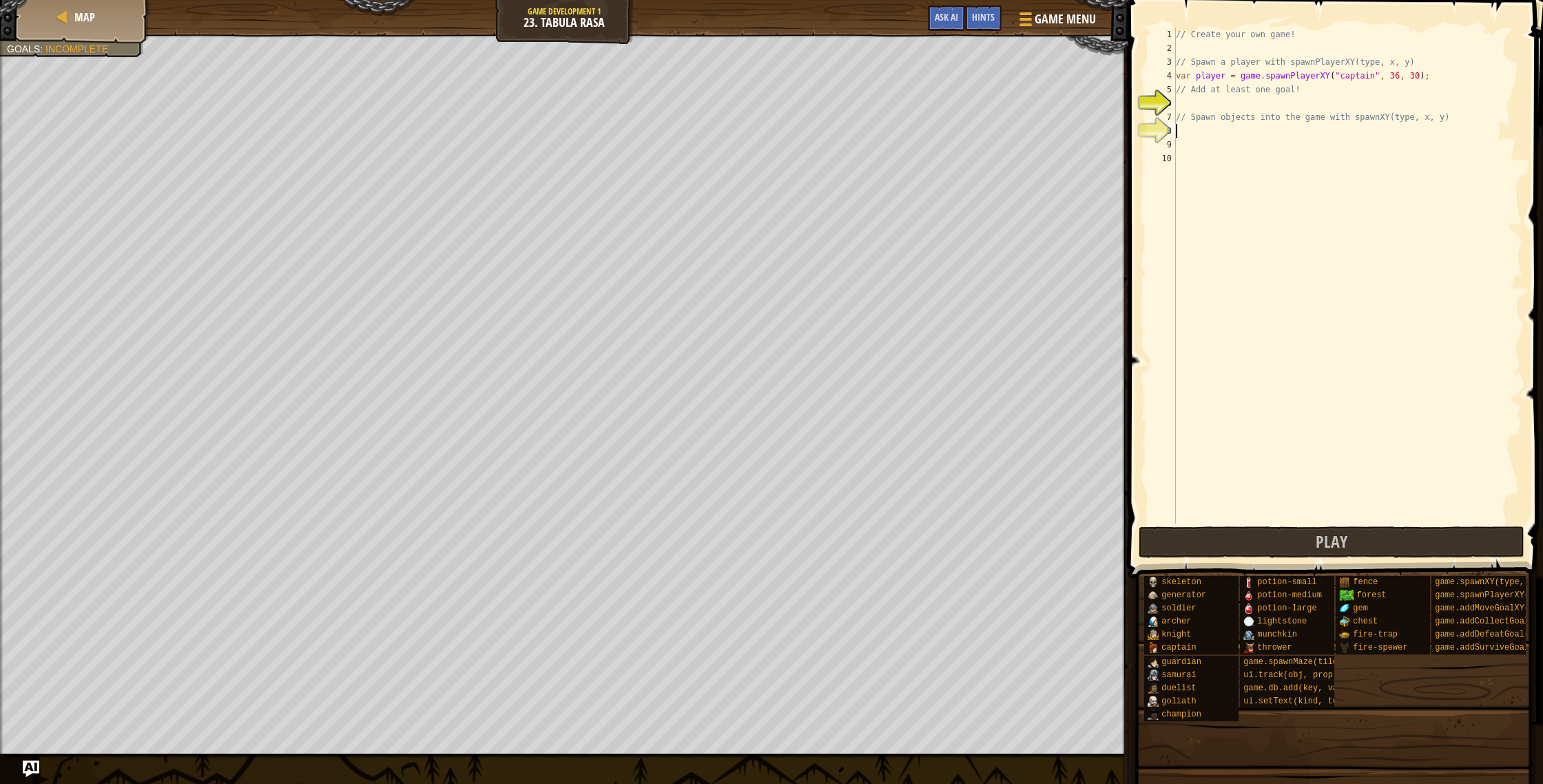
click at [1235, 138] on div "// Create your own game! // Spawn a player with spawnPlayerXY(type, x, y) var p…" at bounding box center [1347, 289] width 349 height 523
type textarea "x"
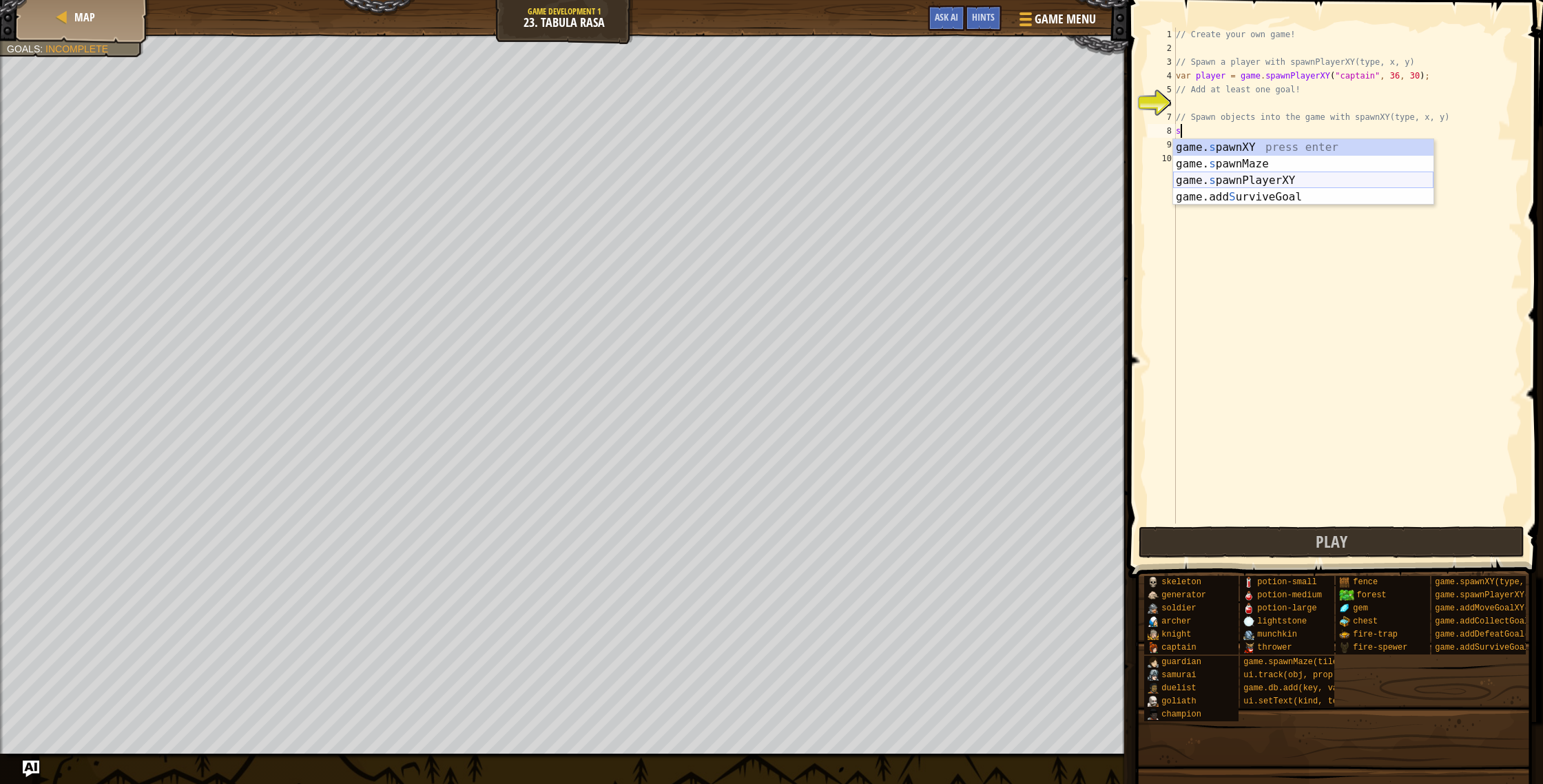
click at [1267, 171] on div "game. s pawnXY press enter game. s pawnMaze press enter game. s pawnPlayerXY pr…" at bounding box center [1304, 188] width 261 height 99
type textarea "var player = game.spawnPlayerXY("captain", 36, 30);"
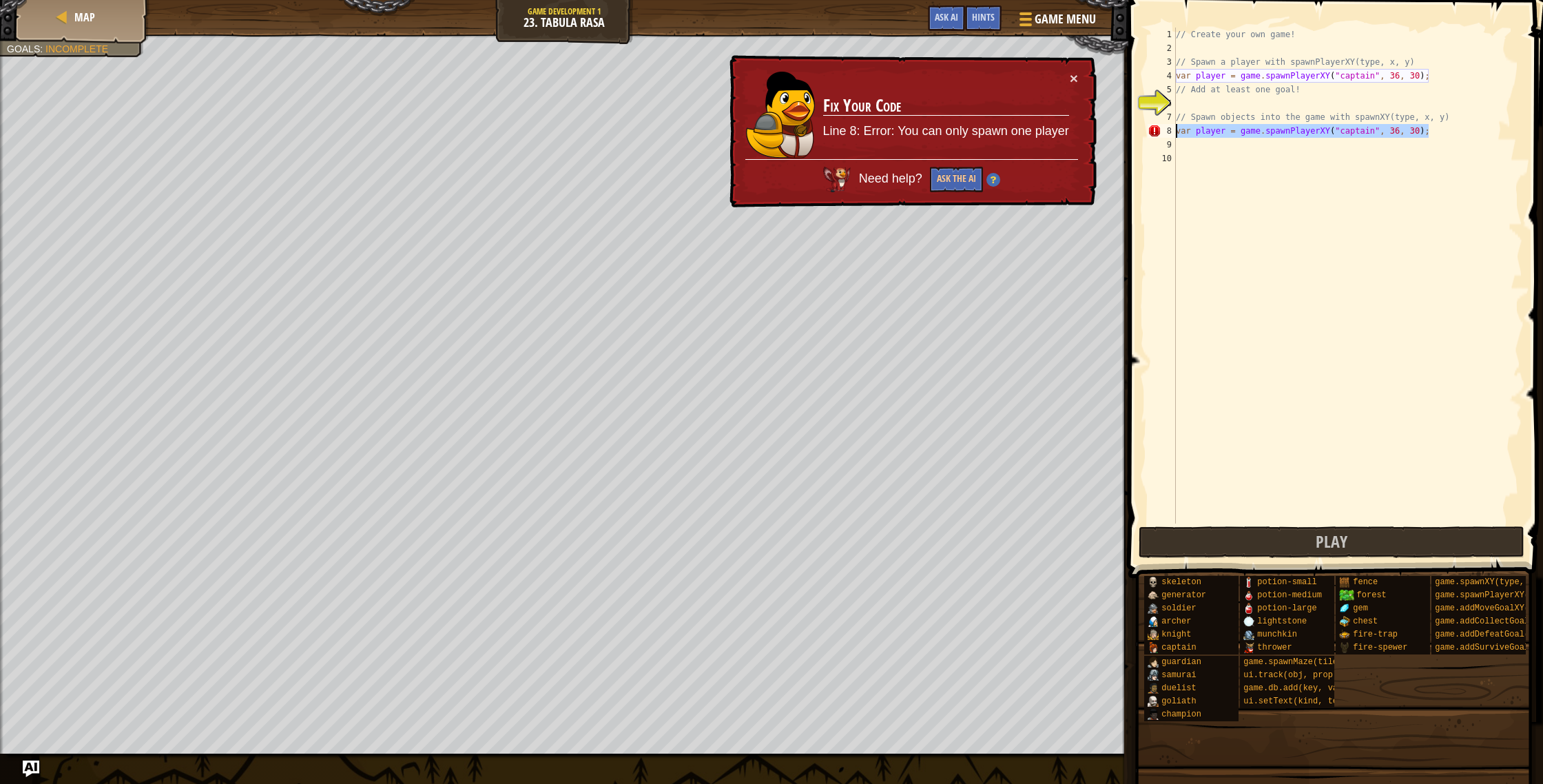
drag, startPoint x: 1440, startPoint y: 131, endPoint x: 1063, endPoint y: 128, distance: 377.0
click at [1063, 128] on div "Map Game Development 1 23. Tabula Rasa Game Menu Done Hints Ask AI 1 הההההההההה…" at bounding box center [772, 392] width 1543 height 784
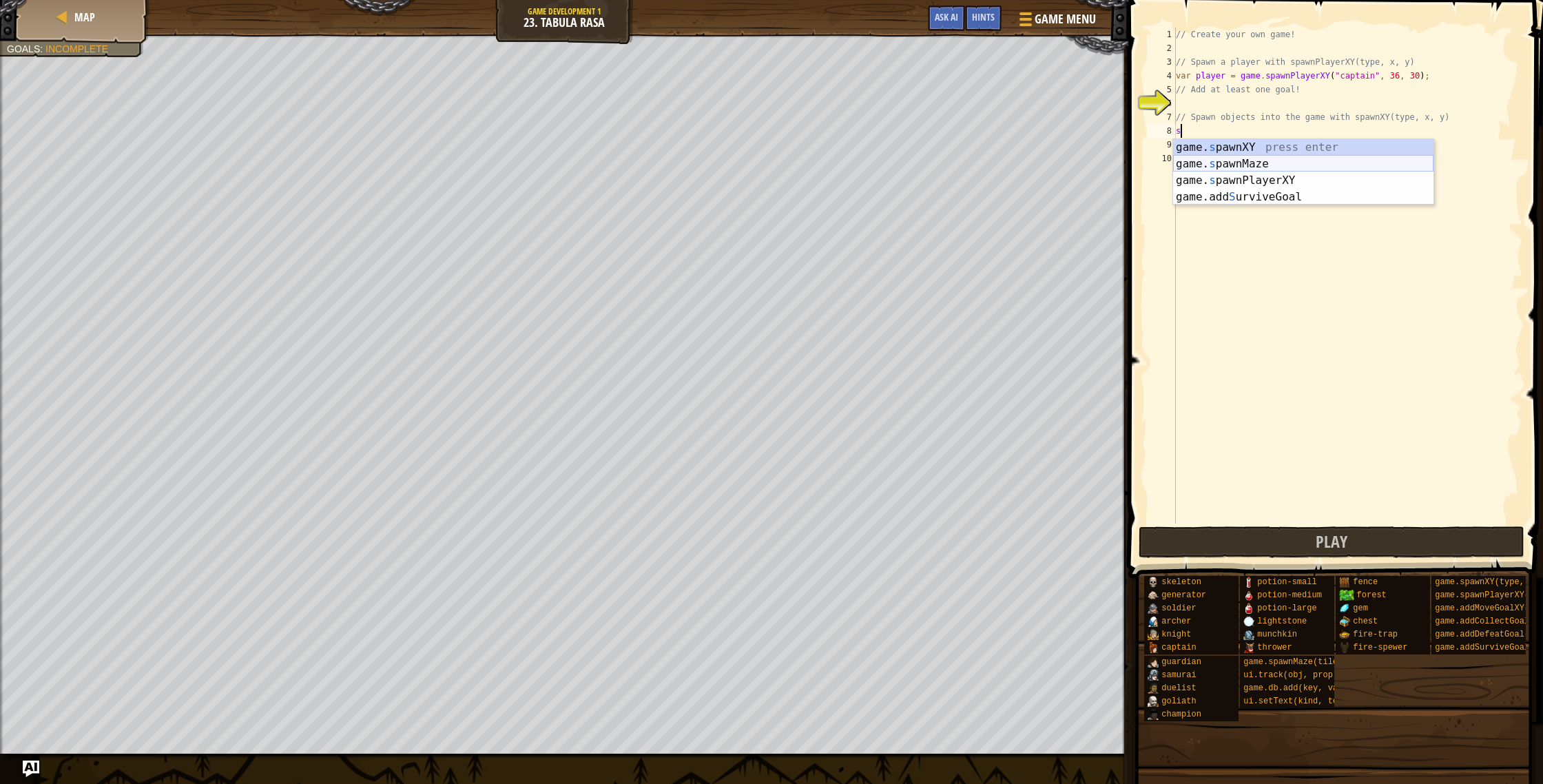
click at [1265, 161] on div "game. s pawnXY press enter game. s pawnMaze press enter game. s pawnPlayerXY pr…" at bounding box center [1304, 188] width 261 height 99
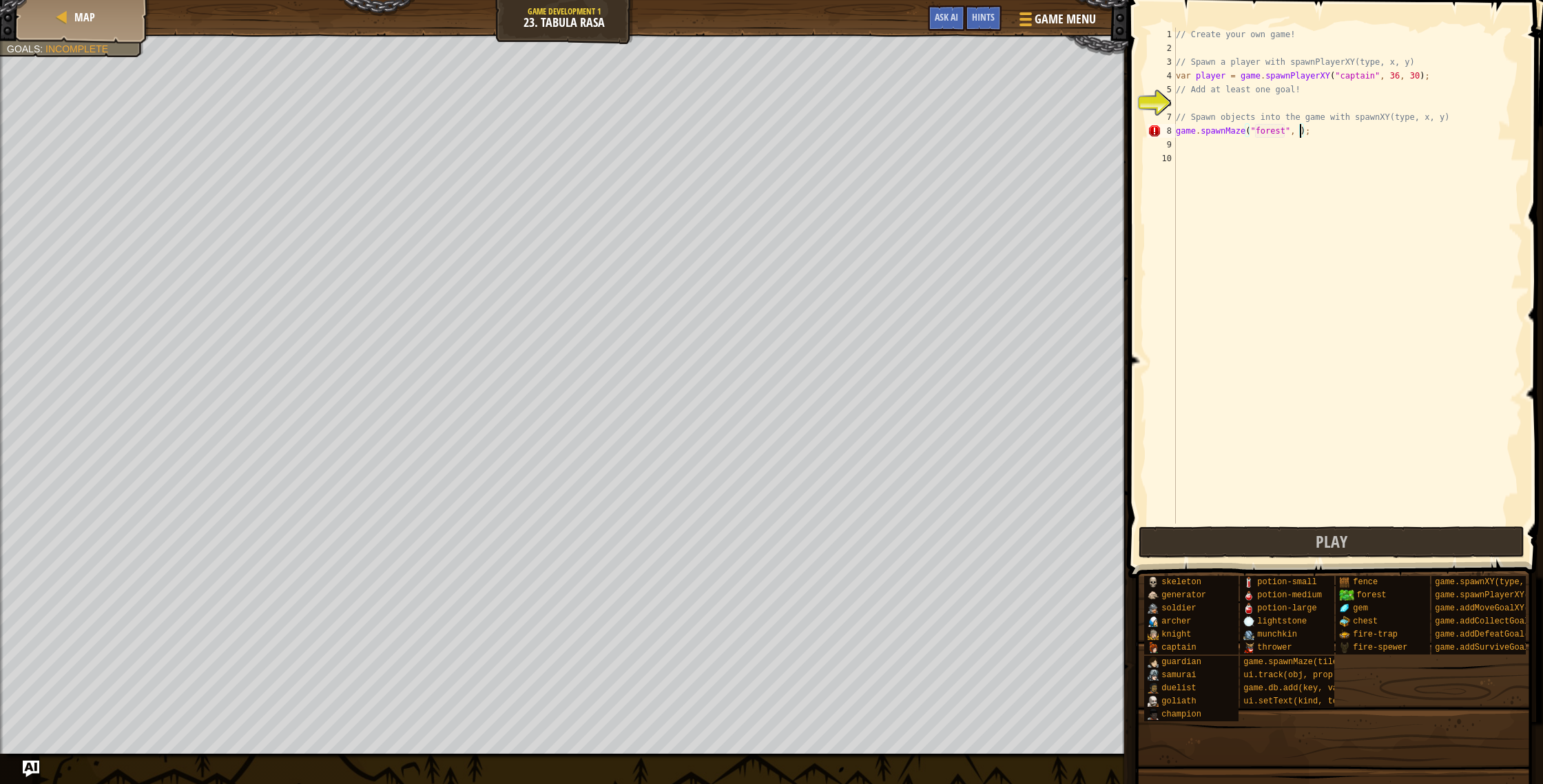
scroll to position [6, 11]
type textarea "game.spawnMaze("forest", 5);"
click at [1181, 149] on div "// Create your own game! // Spawn a player with spawnPlayerXY(type, x, y) var p…" at bounding box center [1347, 289] width 349 height 523
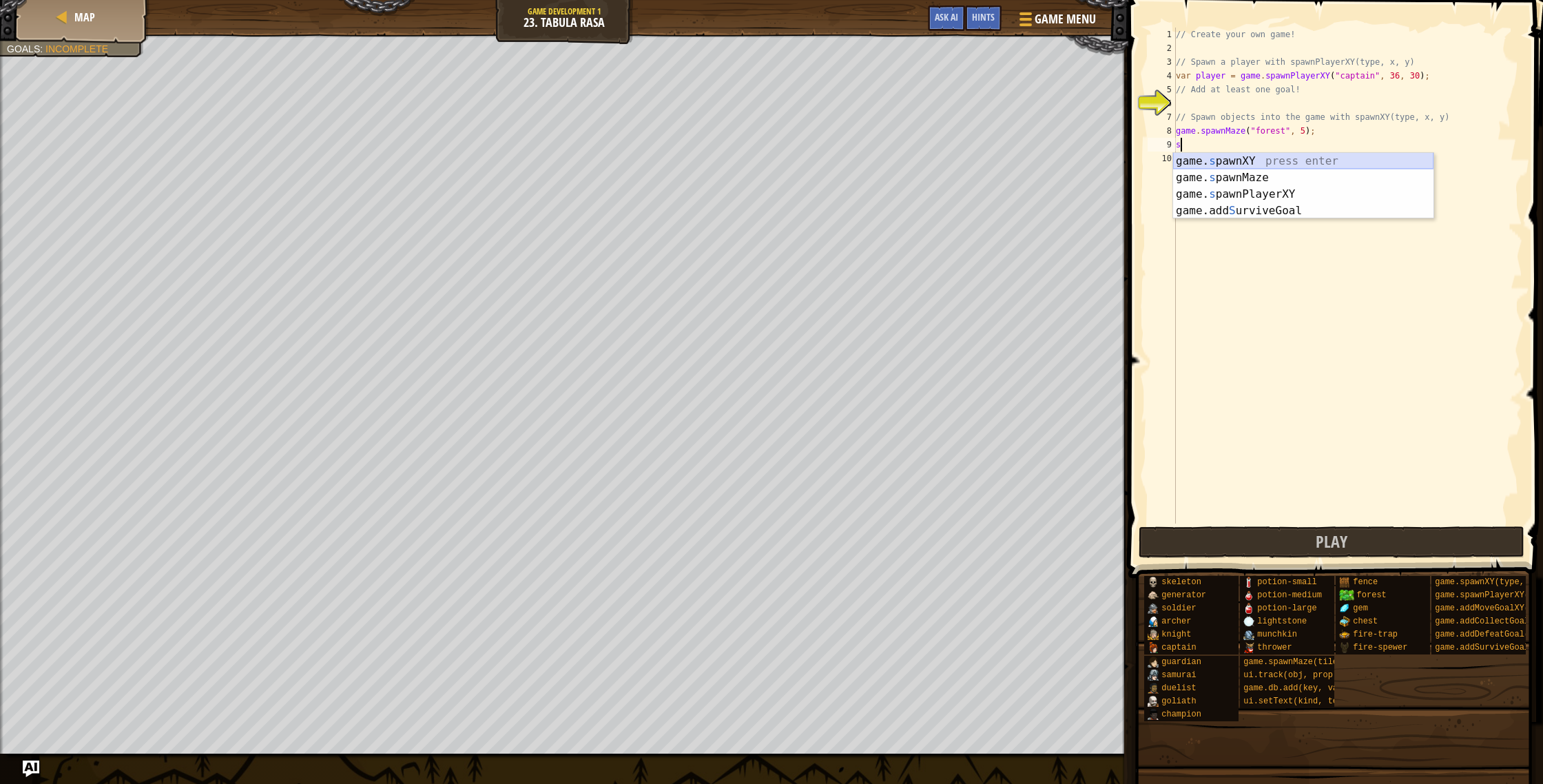
click at [1276, 155] on div "game. s pawnXY press enter game. s pawnMaze press enter game. s pawnPlayerXY pr…" at bounding box center [1304, 202] width 261 height 99
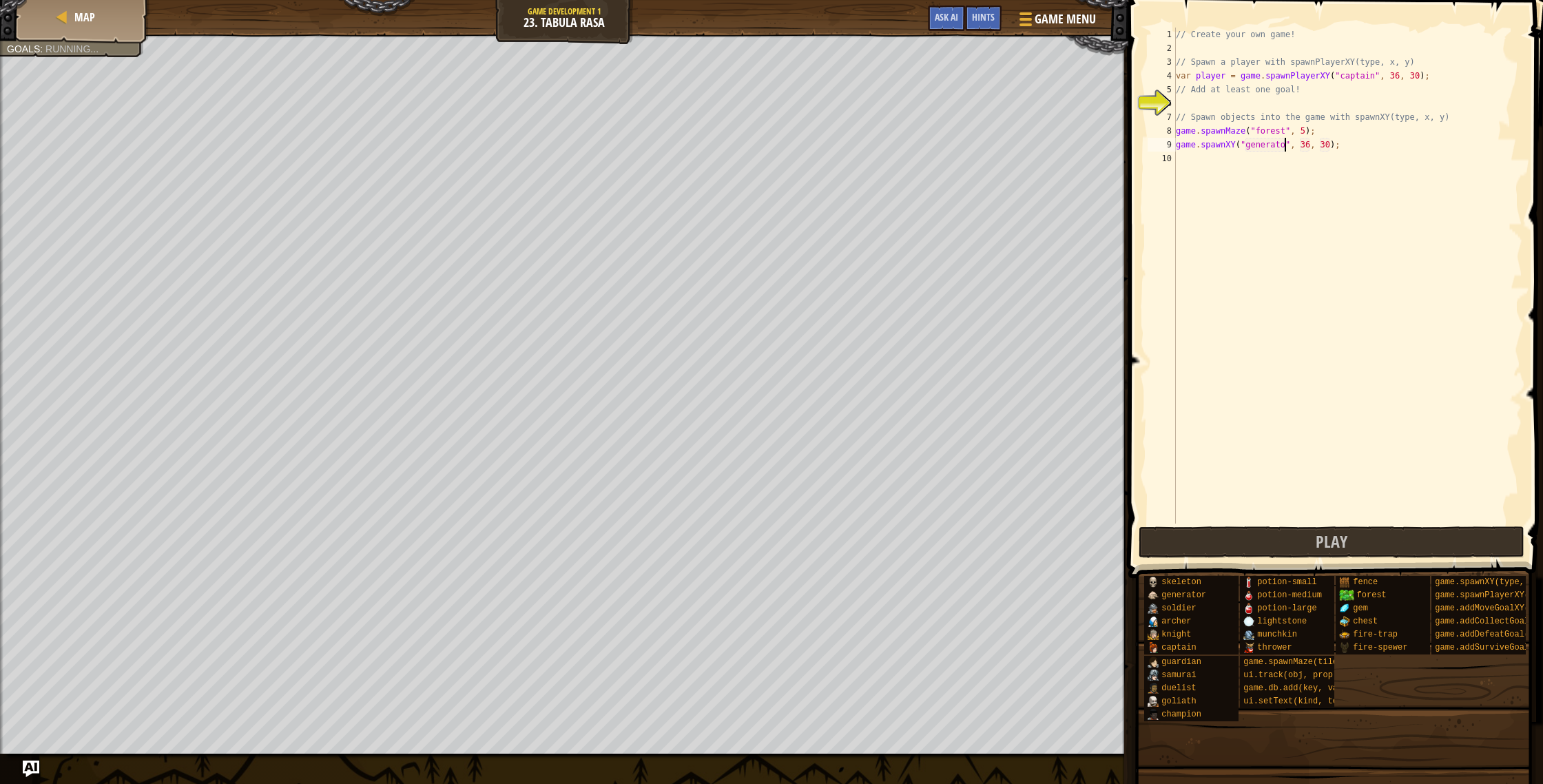
scroll to position [6, 9]
click at [1314, 146] on div "// Create your own game! // Spawn a player with spawnPlayerXY(type, x, y) var p…" at bounding box center [1347, 289] width 349 height 523
click at [1334, 147] on div "// Create your own game! // Spawn a player with spawnPlayerXY(type, x, y) var p…" at bounding box center [1347, 289] width 349 height 523
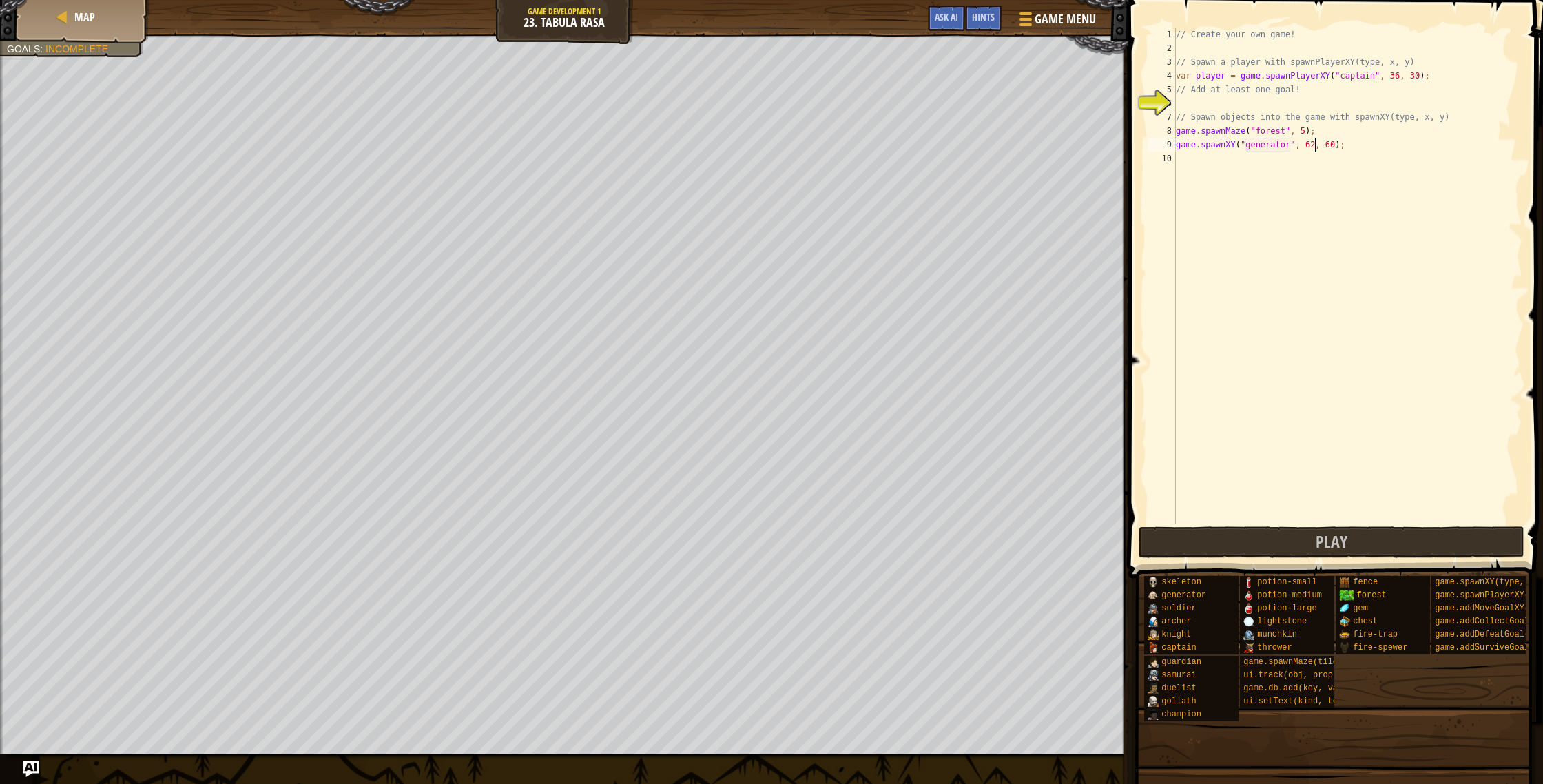
click at [1314, 146] on div "// Create your own game! // Spawn a player with spawnPlayerXY(type, x, y) var p…" at bounding box center [1347, 289] width 349 height 523
type textarea "game.spawnXY("generator", 56, 60);"
click at [1239, 169] on div "// Create your own game! // Spawn a player with spawnPlayerXY(type, x, y) var p…" at bounding box center [1347, 289] width 349 height 523
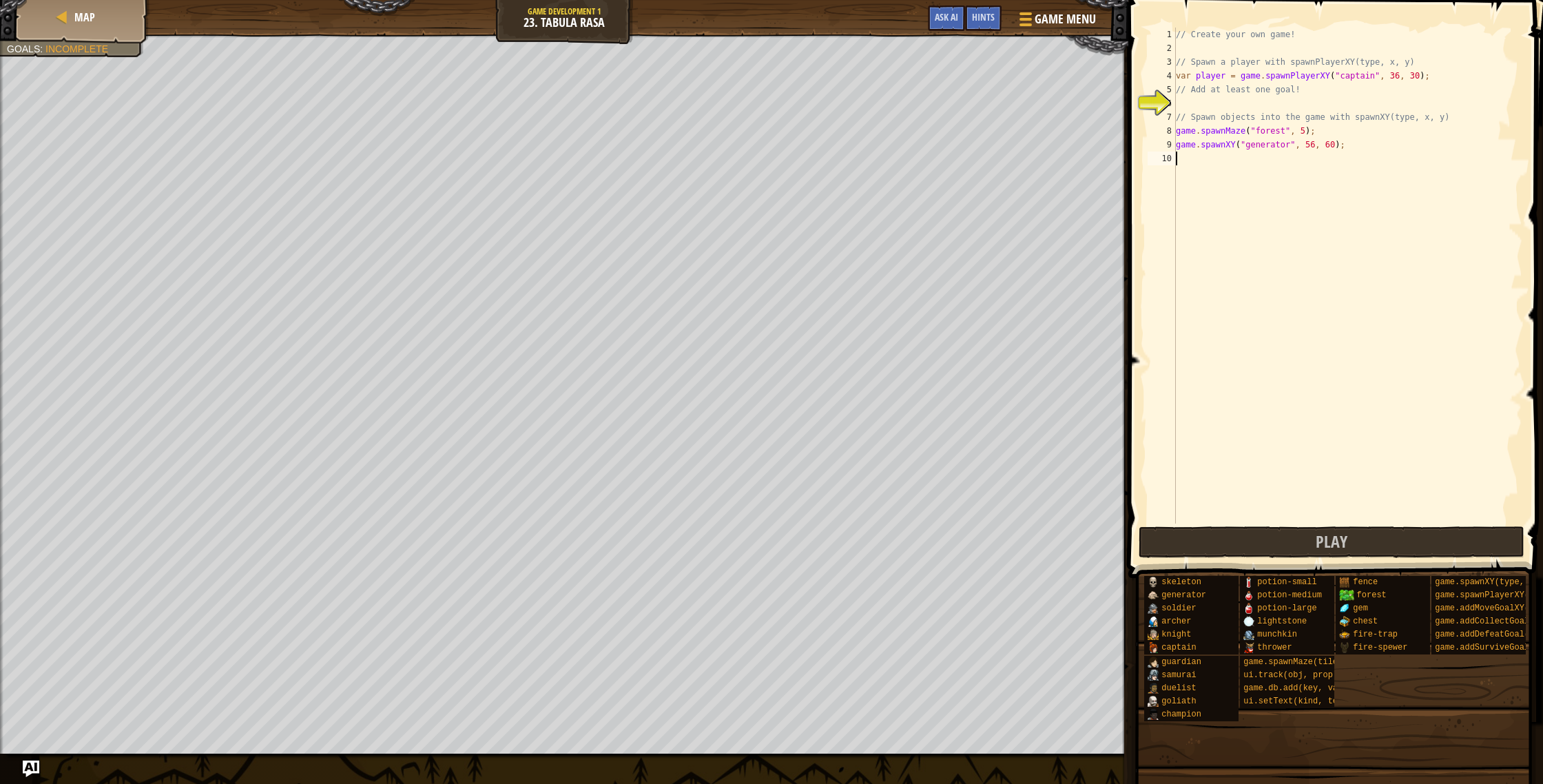
click at [1189, 103] on div "// Create your own game! // Spawn a player with spawnPlayerXY(type, x, y) var p…" at bounding box center [1347, 289] width 349 height 523
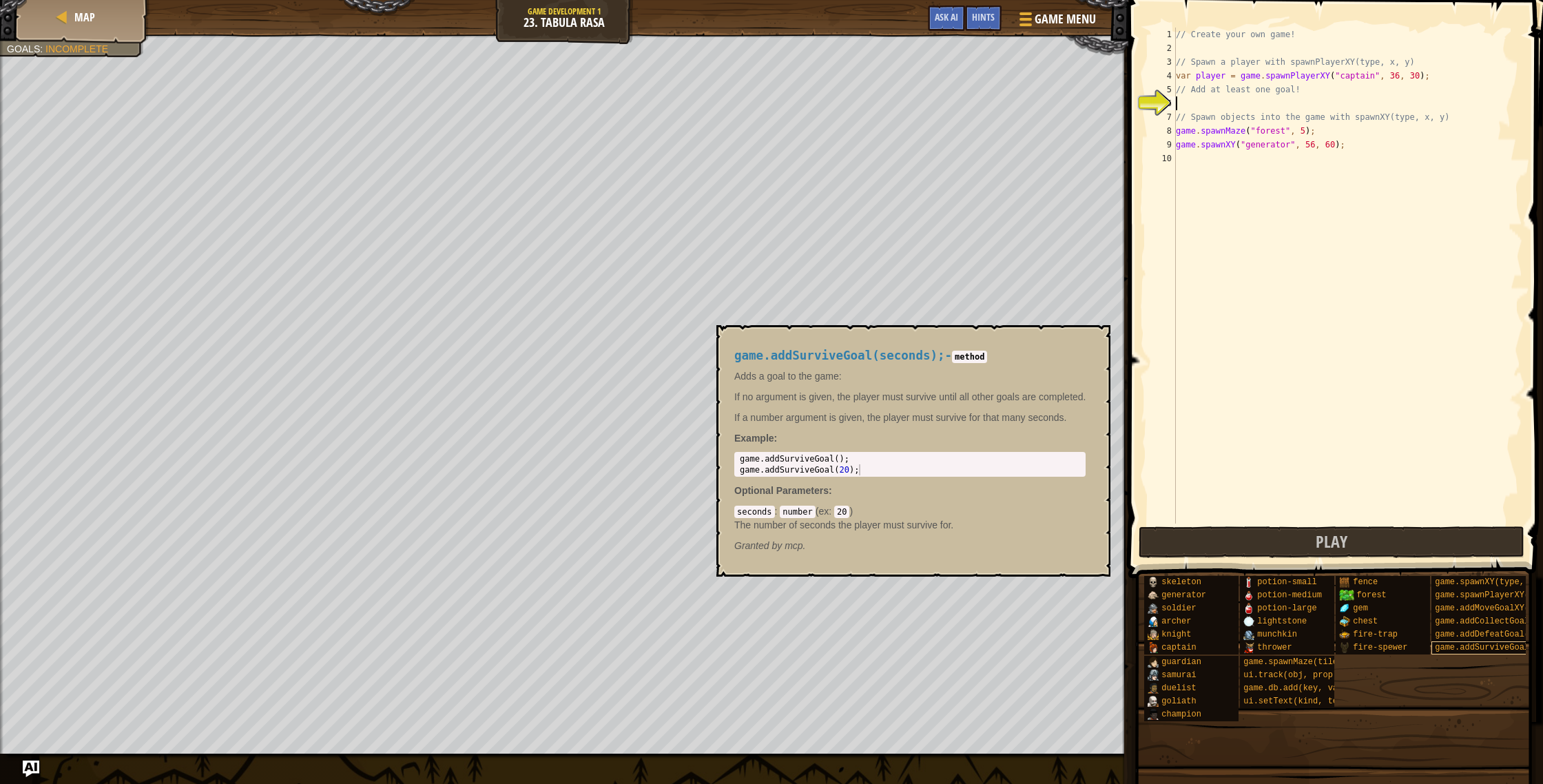
type textarea "a"
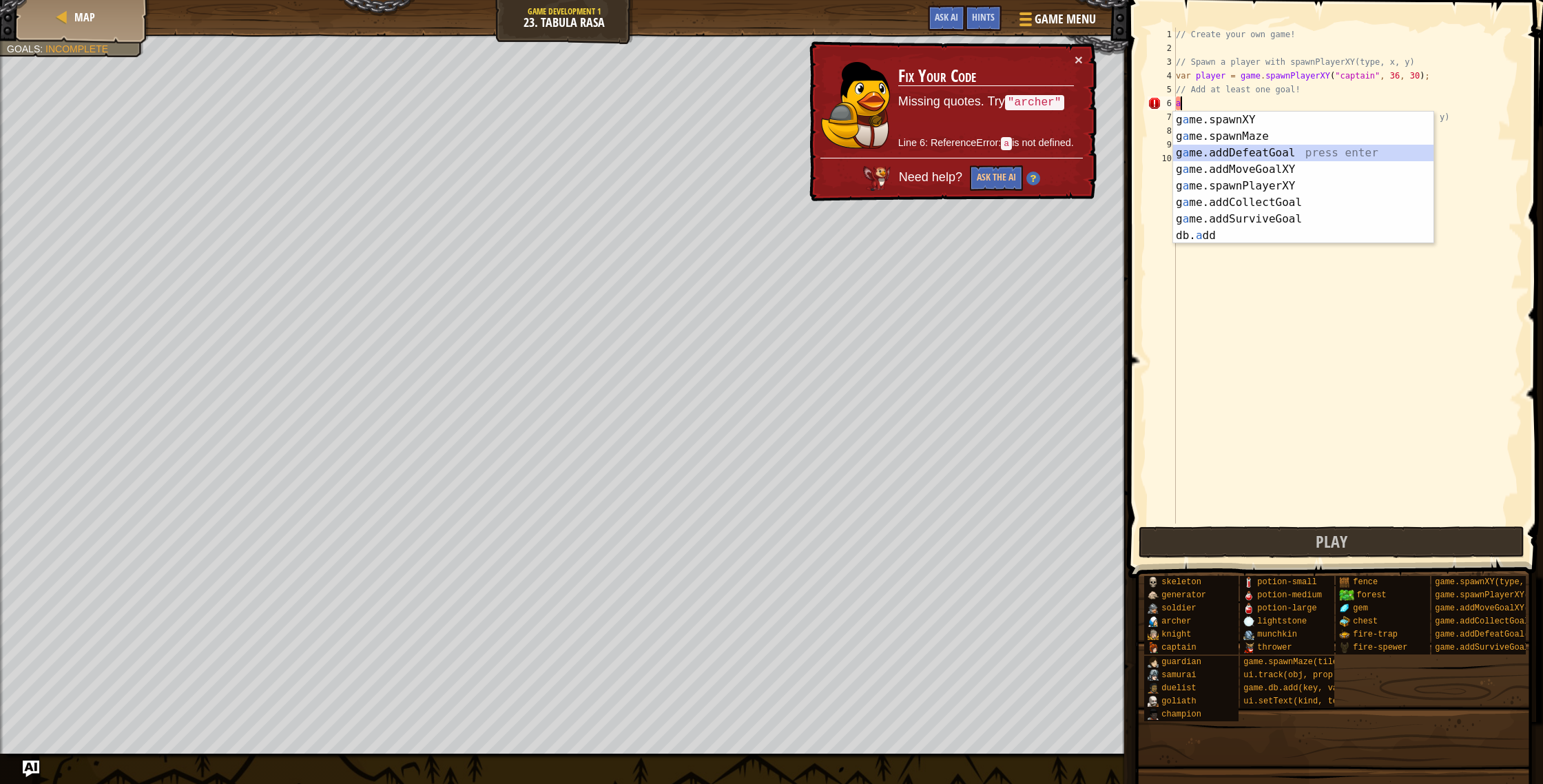
click at [1319, 152] on div "g a me.spawnXY press enter g a me.spawnMaze press enter g a me.addDefeatGoal pr…" at bounding box center [1304, 194] width 261 height 165
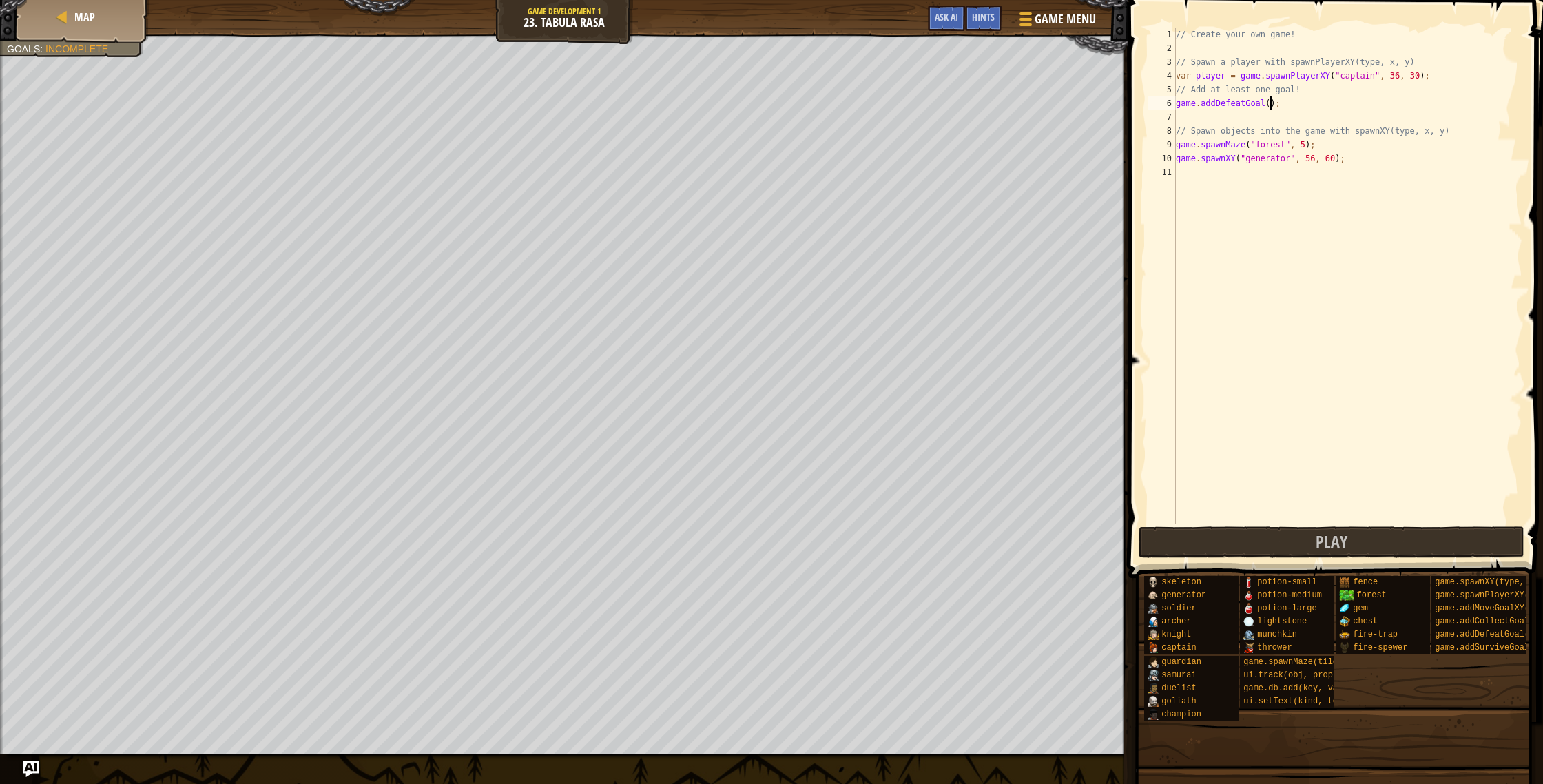
click at [1271, 104] on div "// Create your own game! // Spawn a player with spawnPlayerXY(type, x, y) var p…" at bounding box center [1347, 289] width 349 height 523
type textarea "game.addDefeatGoal(20);"
click at [1223, 176] on div "// Create your own game! // Spawn a player with spawnPlayerXY(type, x, y) var p…" at bounding box center [1347, 289] width 349 height 523
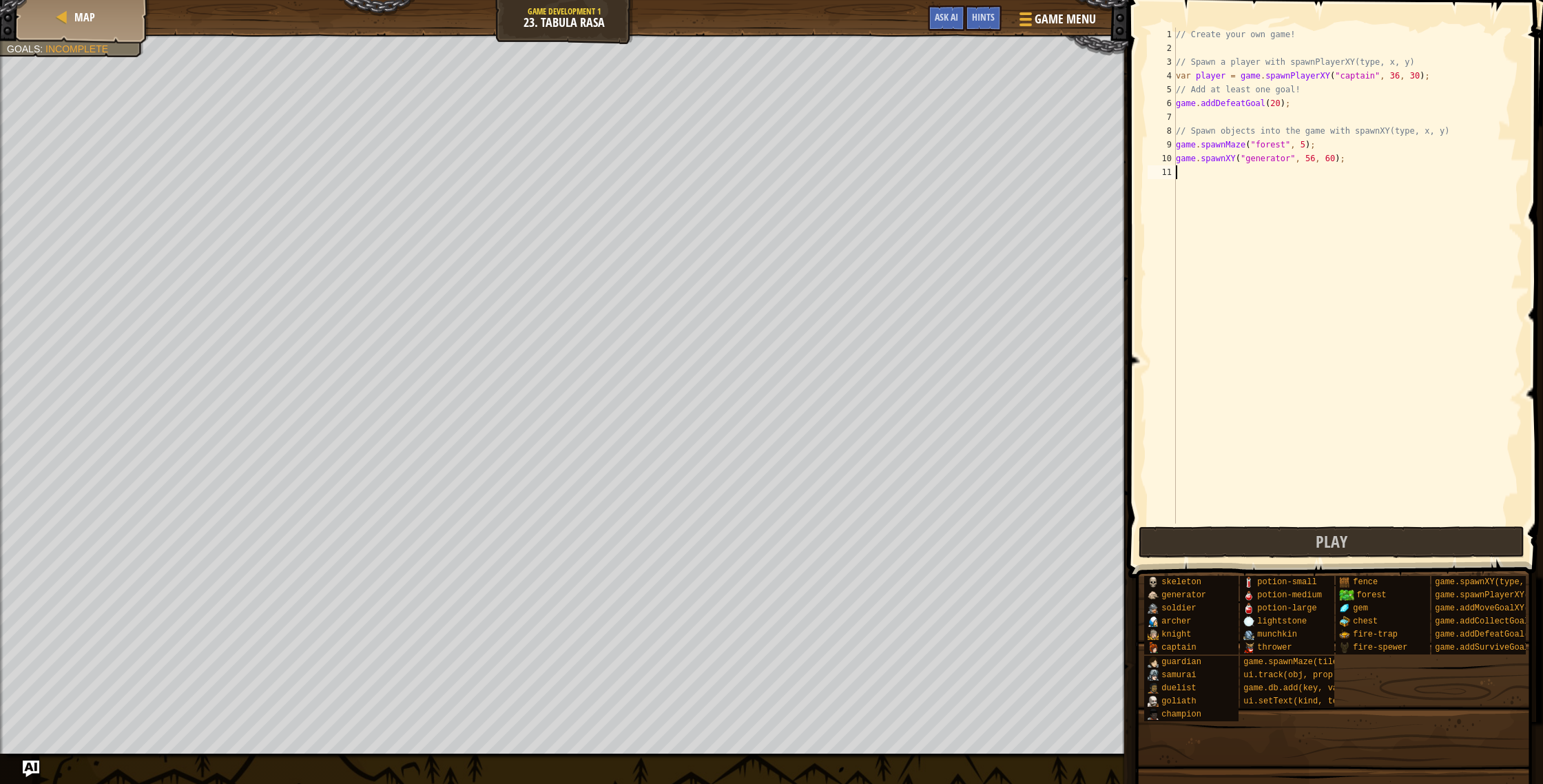
type textarea "s"
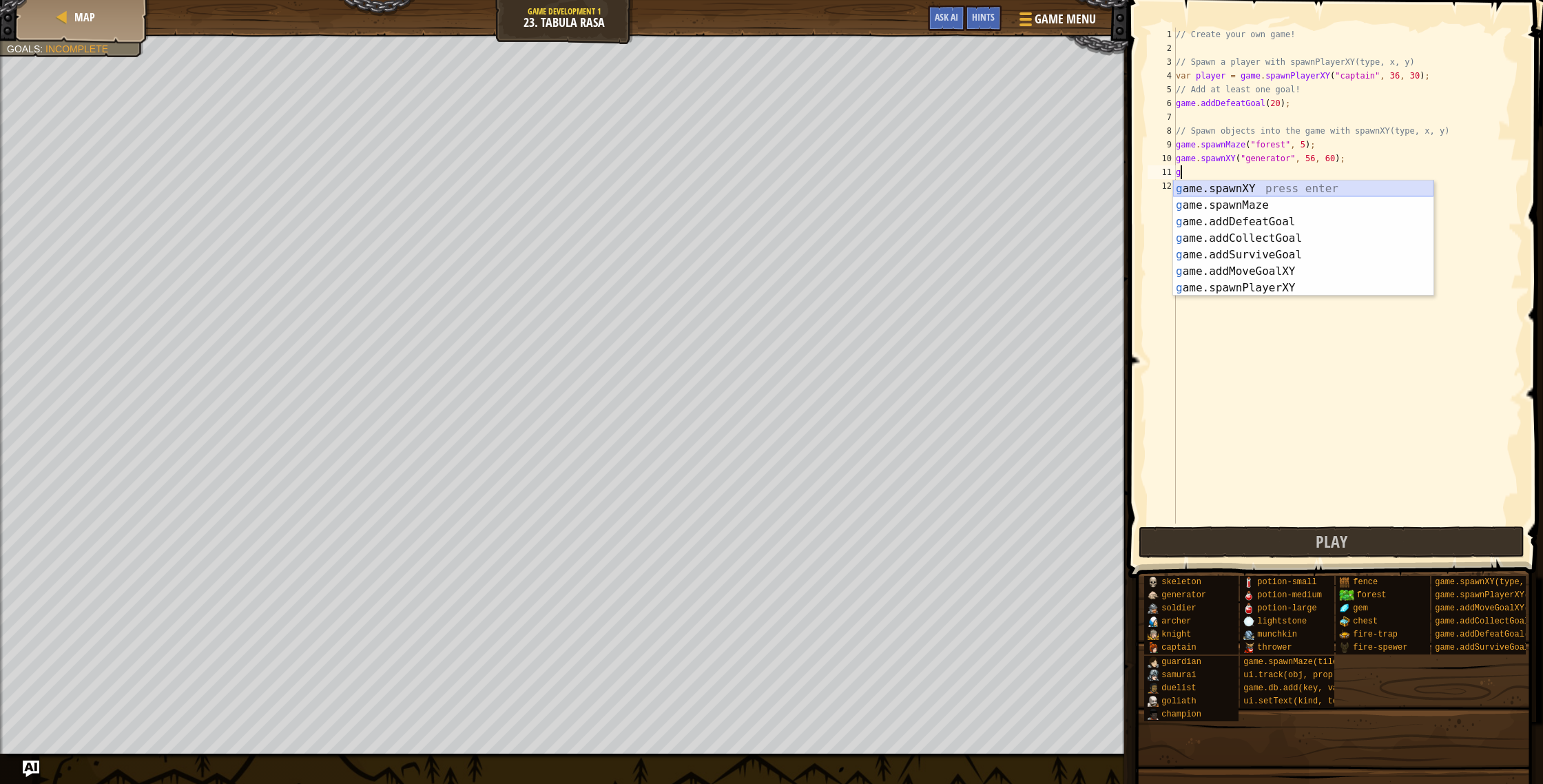
click at [1248, 194] on div "g ame.spawnXY press enter g ame.spawnMaze press enter g ame.addDefeatGoal press…" at bounding box center [1304, 254] width 261 height 149
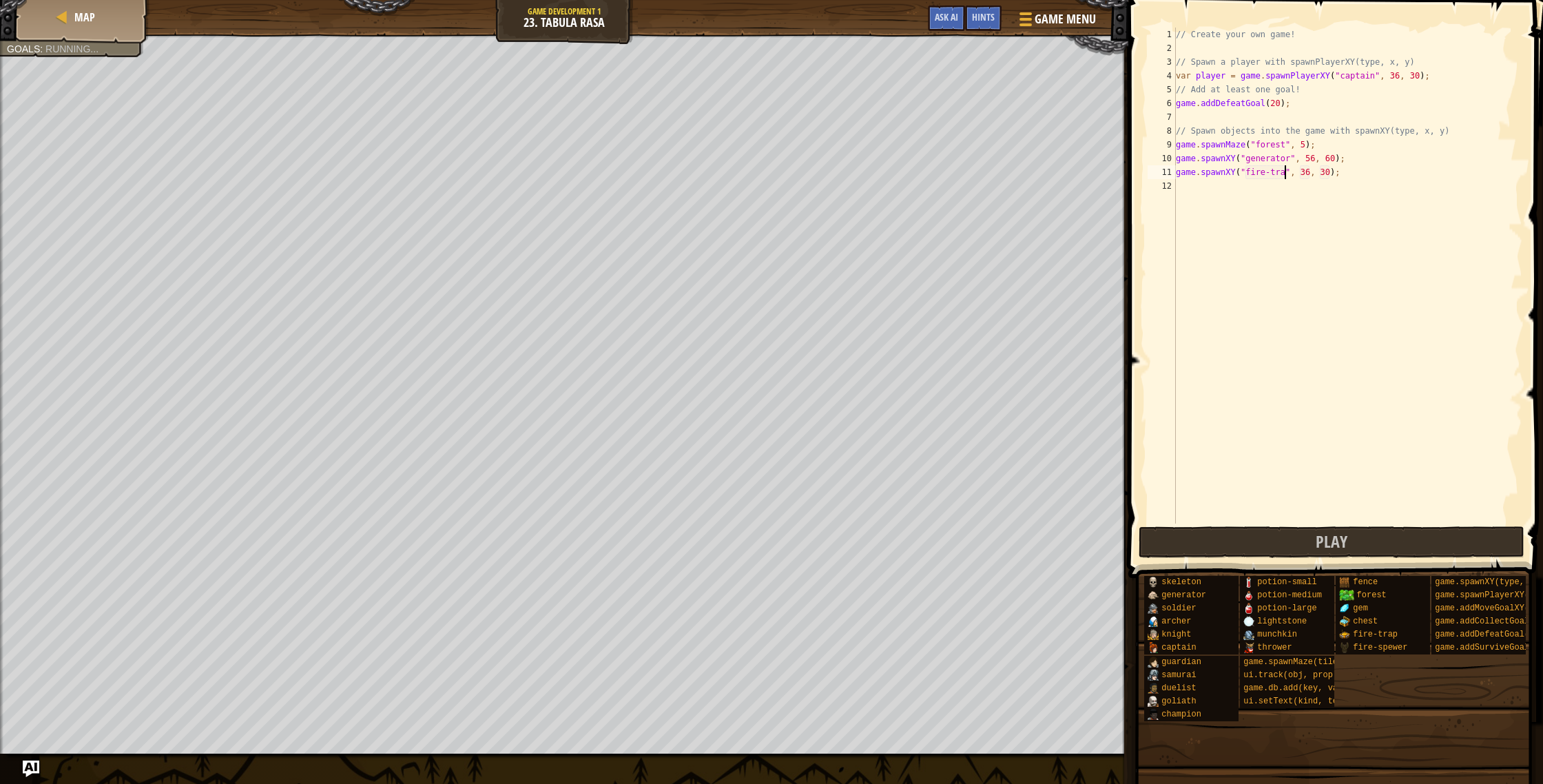
scroll to position [6, 9]
click at [1314, 179] on div "// Create your own game! // Spawn a player with spawnPlayerXY(type, x, y) var p…" at bounding box center [1347, 289] width 349 height 523
type textarea "game.spawnXY("fire-trap", 60, 30);"
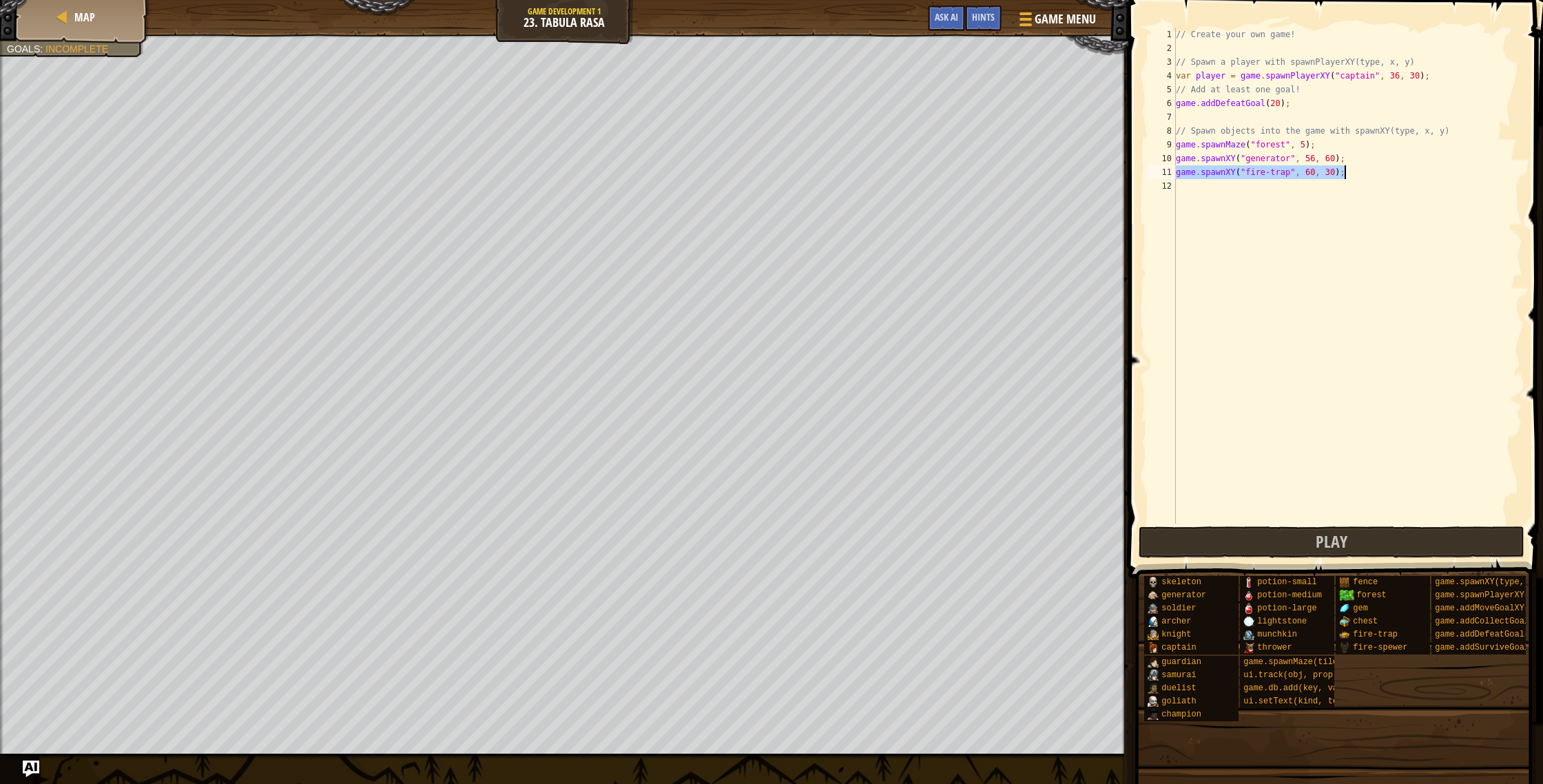
drag, startPoint x: 1177, startPoint y: 173, endPoint x: 1408, endPoint y: 176, distance: 231.0
click at [1408, 176] on div "// Create your own game! // Spawn a player with spawnPlayerXY(type, x, y) var p…" at bounding box center [1347, 289] width 349 height 523
click at [1207, 191] on div "// Create your own game! // Spawn a player with spawnPlayerXY(type, x, y) var p…" at bounding box center [1347, 289] width 349 height 523
type textarea "game.spawnXY("fire-trap", 60, 30);"
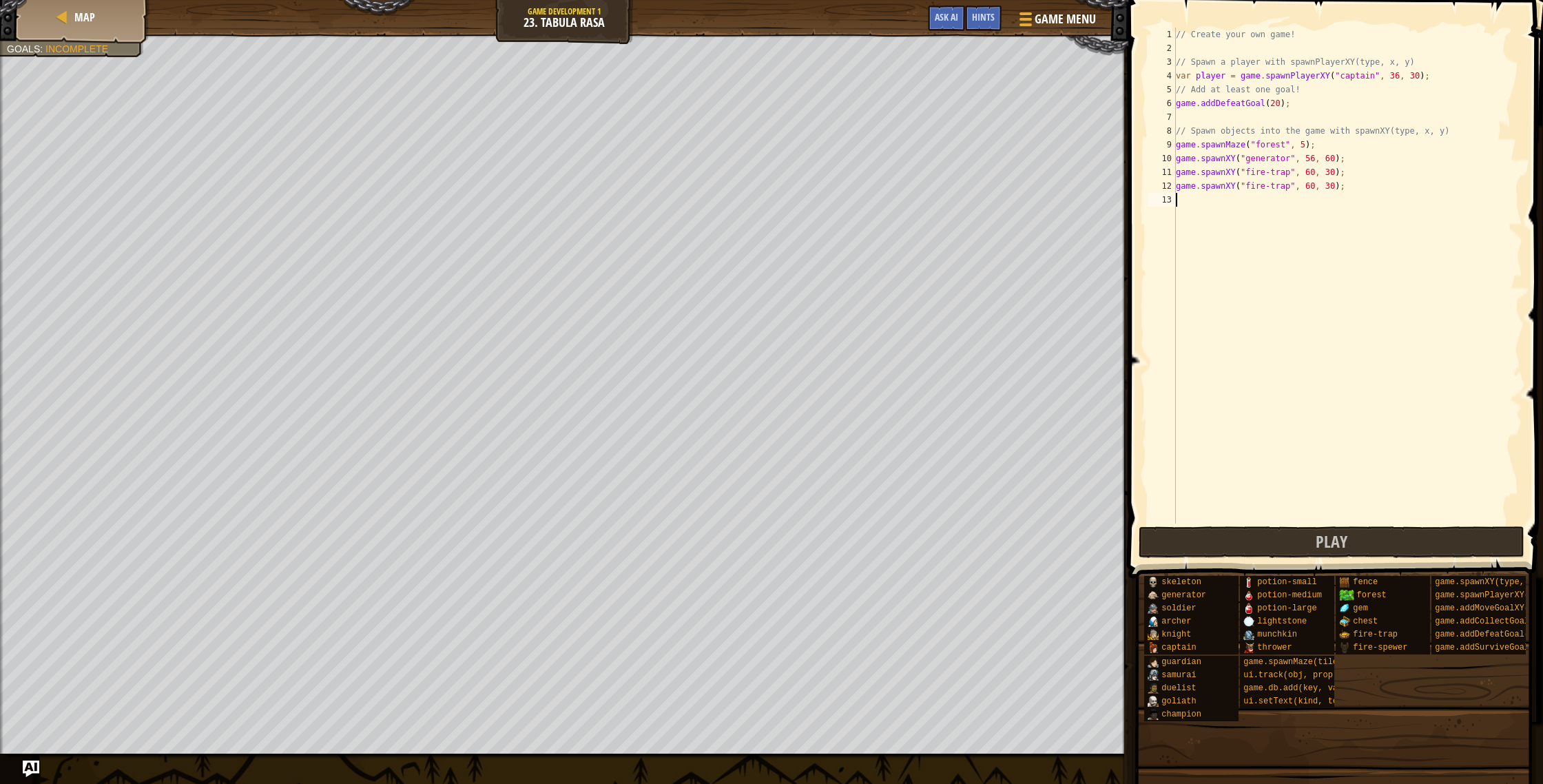
click at [1196, 206] on div "// Create your own game! // Spawn a player with spawnPlayerXY(type, x, y) var p…" at bounding box center [1347, 289] width 349 height 523
click at [1313, 199] on div "// Create your own game! // Spawn a player with spawnPlayerXY(type, x, y) var p…" at bounding box center [1347, 289] width 349 height 523
click at [1332, 200] on div "// Create your own game! // Spawn a player with spawnPlayerXY(type, x, y) var p…" at bounding box center [1347, 289] width 349 height 523
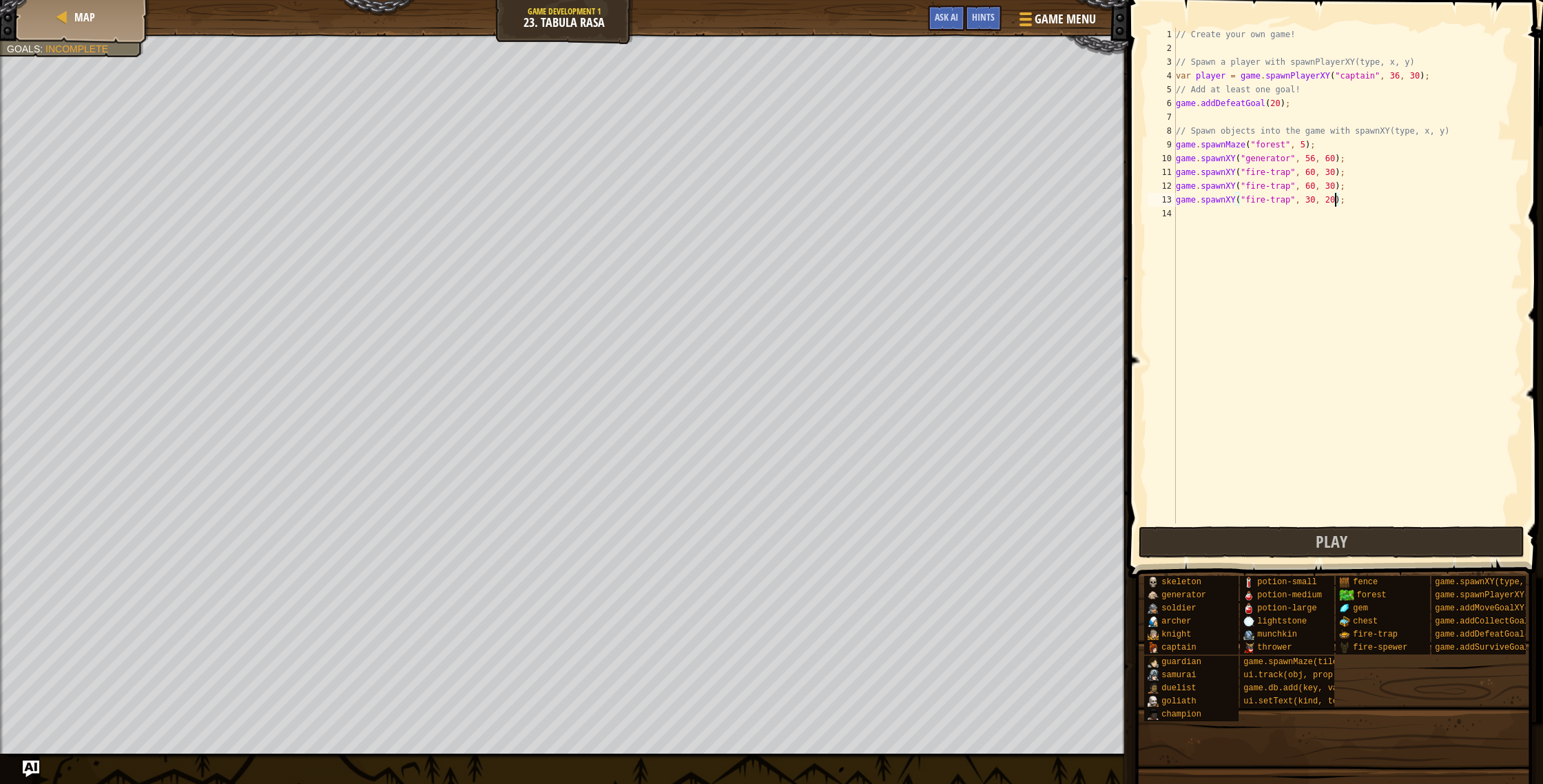
click at [1314, 197] on div "// Create your own game! // Spawn a player with spawnPlayerXY(type, x, y) var p…" at bounding box center [1347, 289] width 349 height 523
click at [1314, 187] on div "// Create your own game! // Spawn a player with spawnPlayerXY(type, x, y) var p…" at bounding box center [1347, 289] width 349 height 523
click at [1335, 186] on div "// Create your own game! // Spawn a player with spawnPlayerXY(type, x, y) var p…" at bounding box center [1347, 289] width 349 height 523
type textarea "game.spawnXY("fire-trap", 29, 36);"
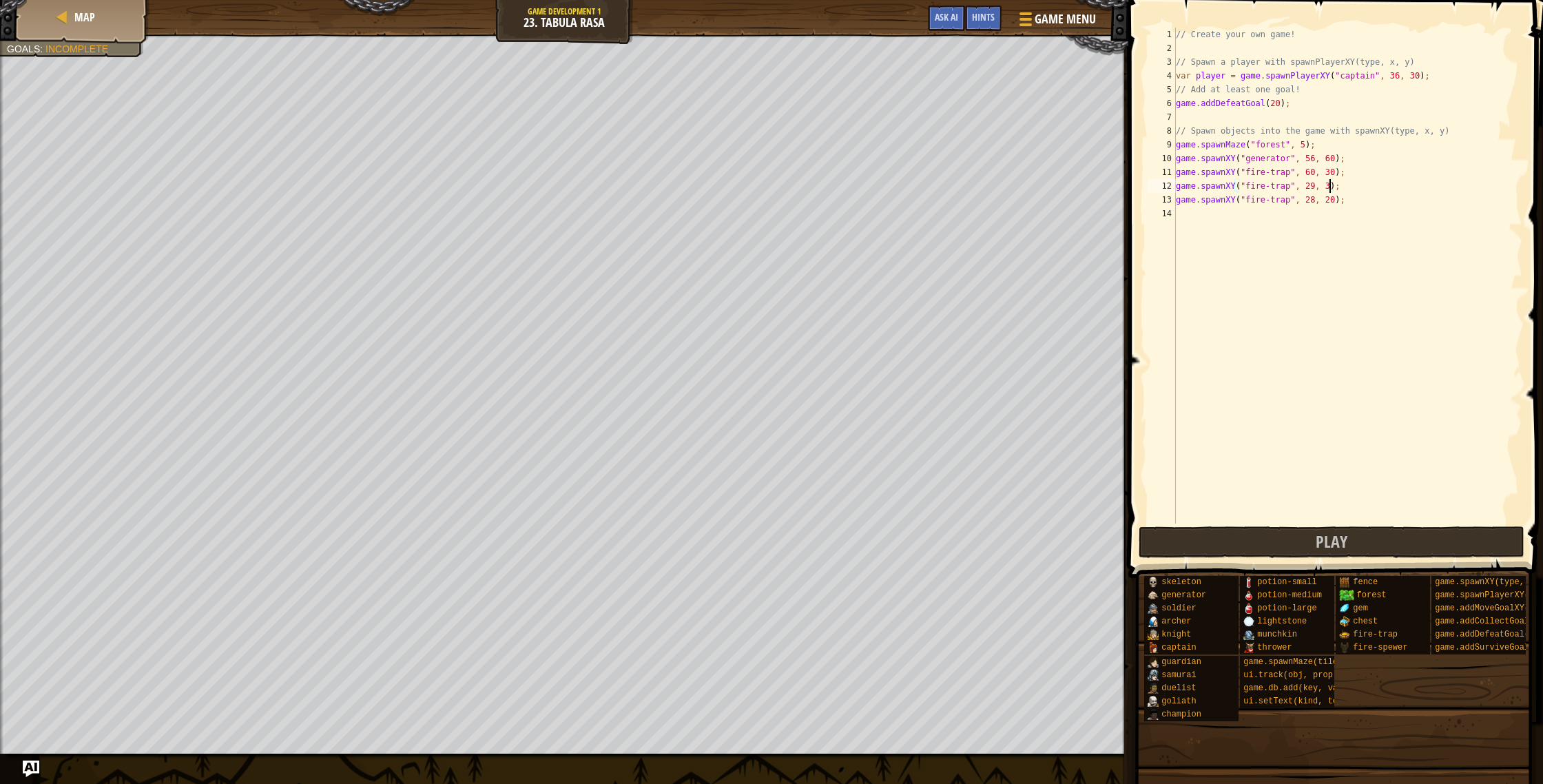
scroll to position [6, 13]
click at [1229, 230] on div "// Create your own game! // Spawn a player with spawnPlayerXY(type, x, y) var p…" at bounding box center [1347, 289] width 349 height 523
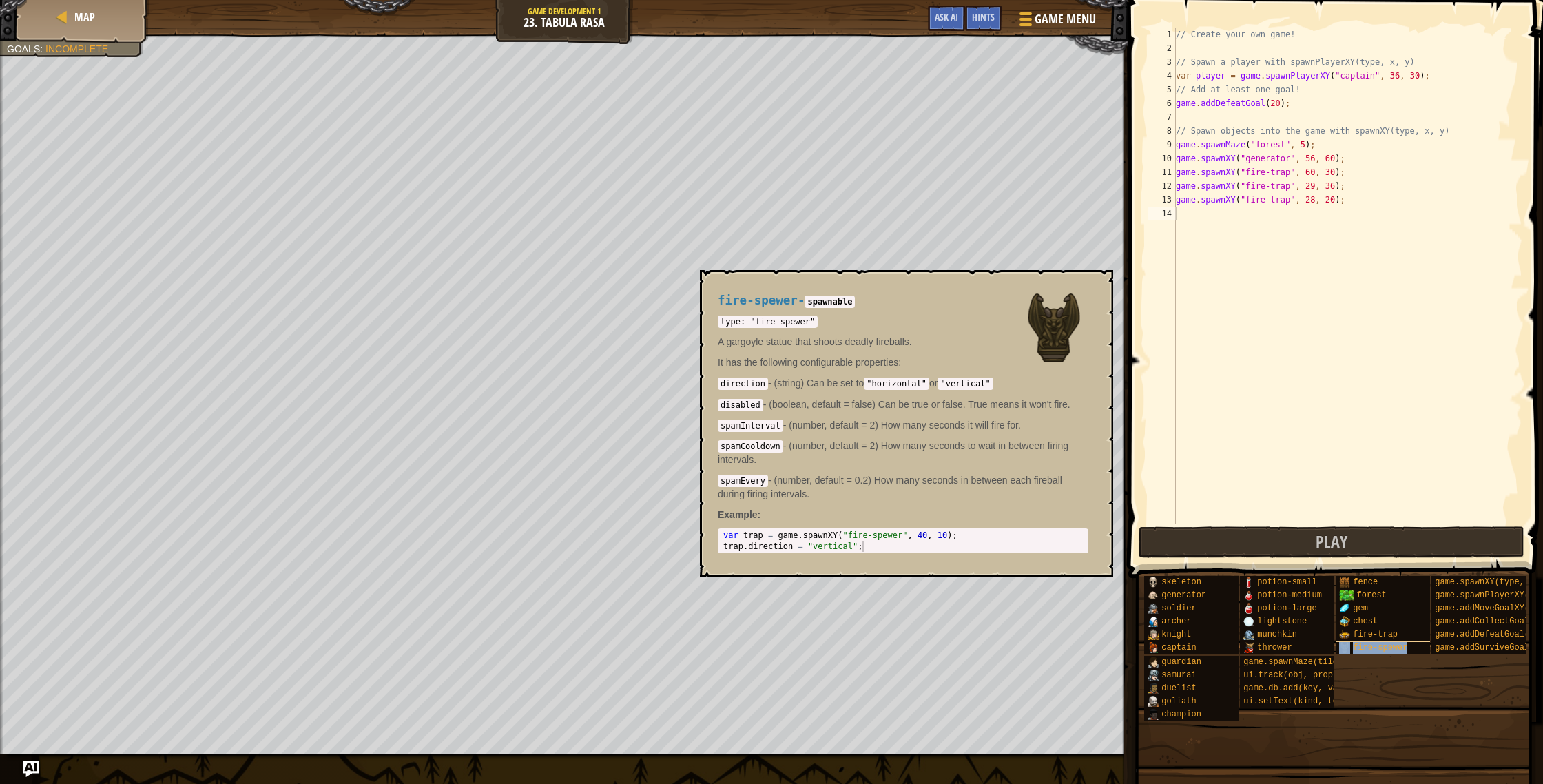
type textarea "fire-spewer"
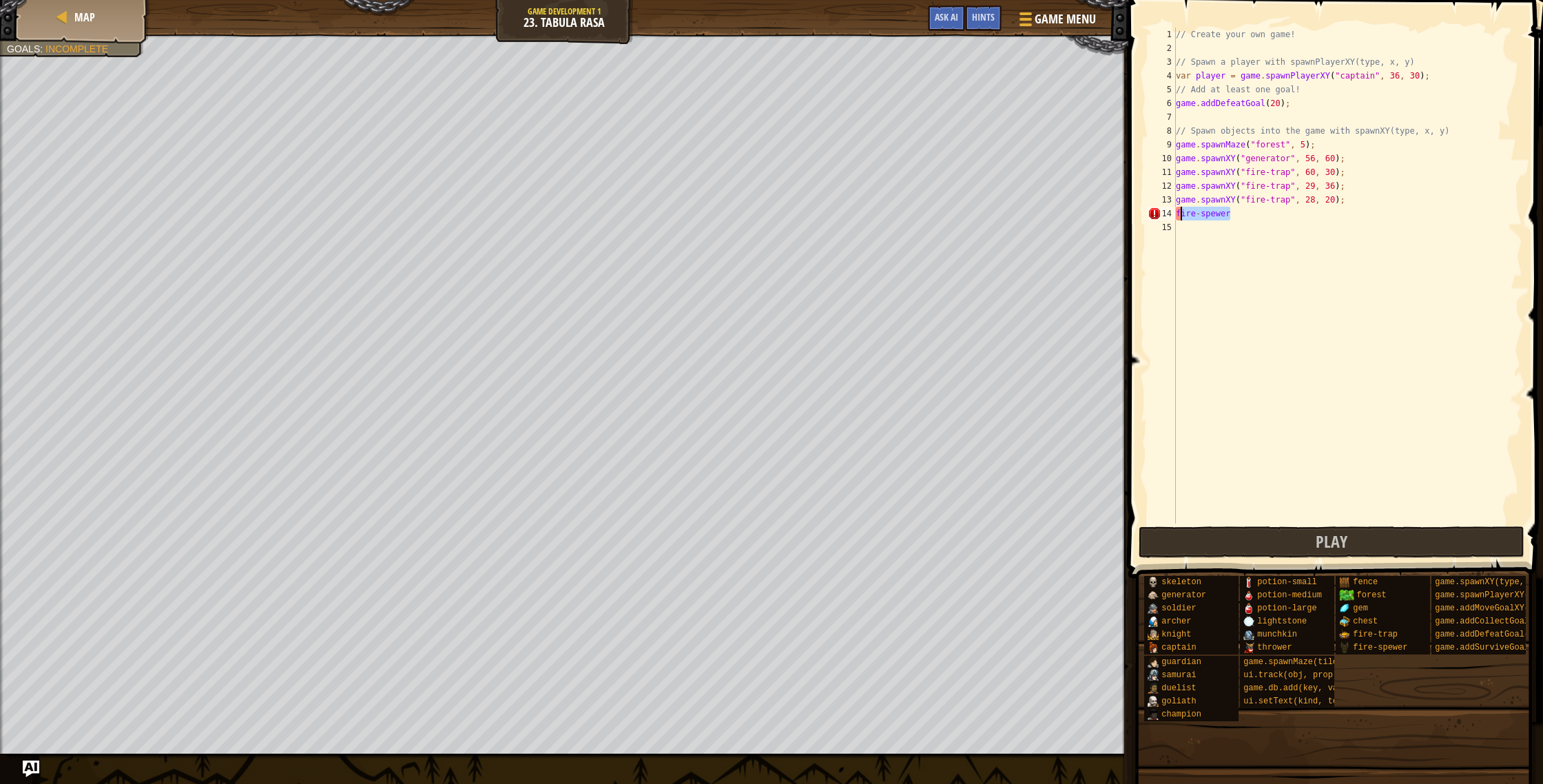
drag, startPoint x: 1237, startPoint y: 213, endPoint x: 1176, endPoint y: 210, distance: 61.1
click at [1175, 210] on div "fire-spewer 1 2 3 4 5 6 7 8 9 10 11 12 13 14 15 // Create your own game! // Spa…" at bounding box center [1333, 275] width 378 height 496
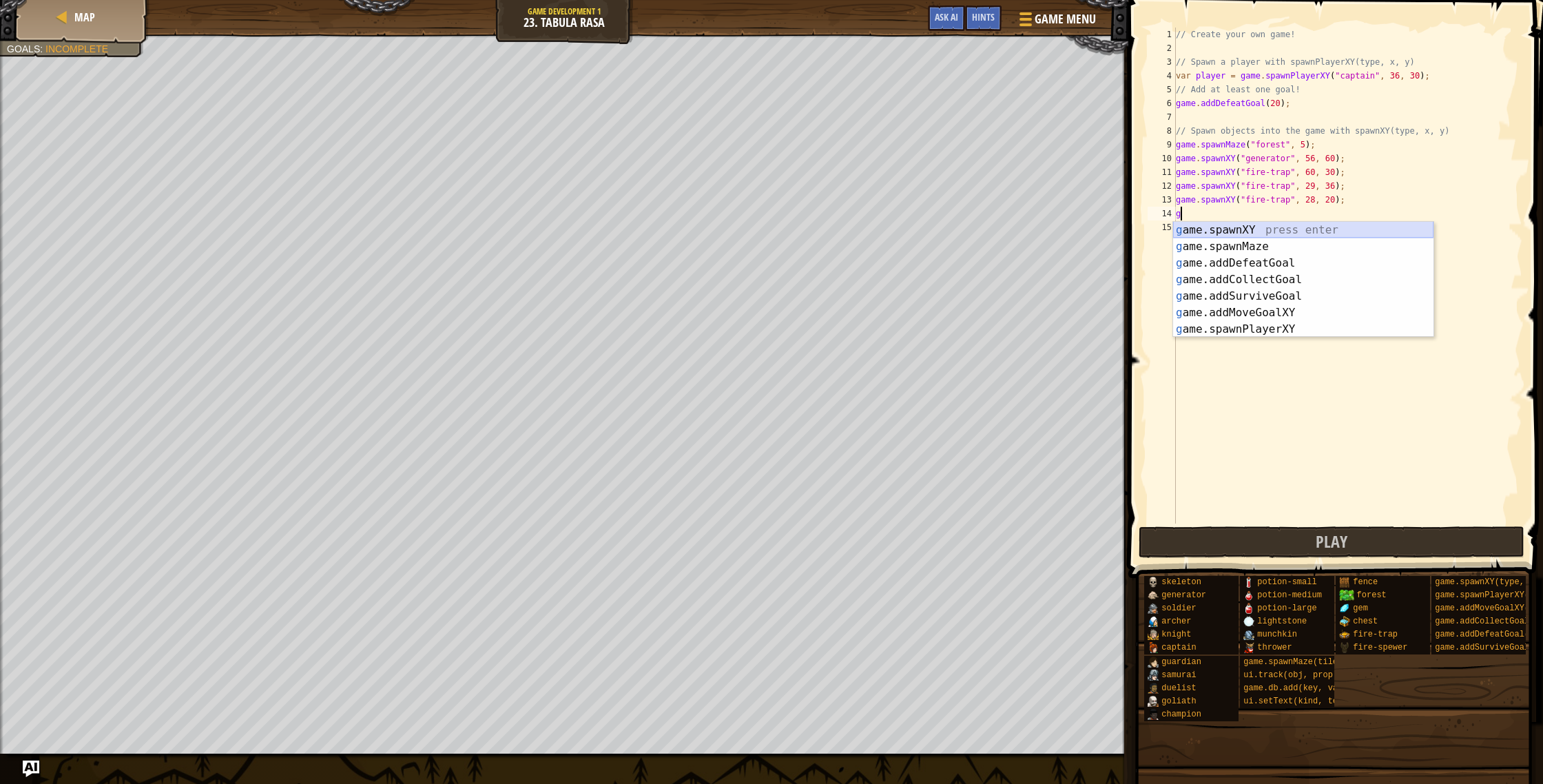
click at [1255, 230] on div "g ame.spawnXY press enter g ame.spawnMaze press enter g ame.addDefeatGoal press…" at bounding box center [1304, 296] width 261 height 149
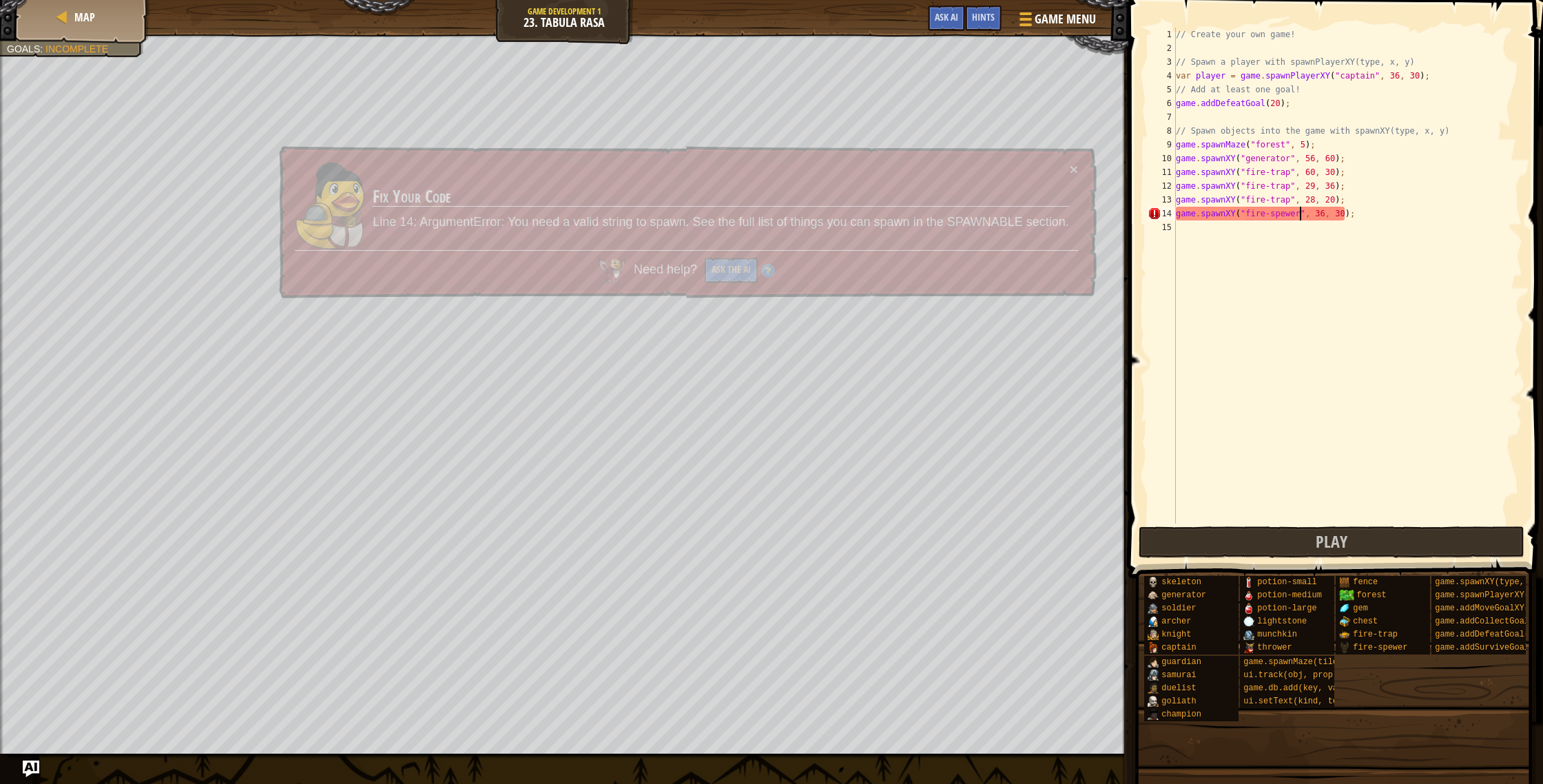
scroll to position [6, 10]
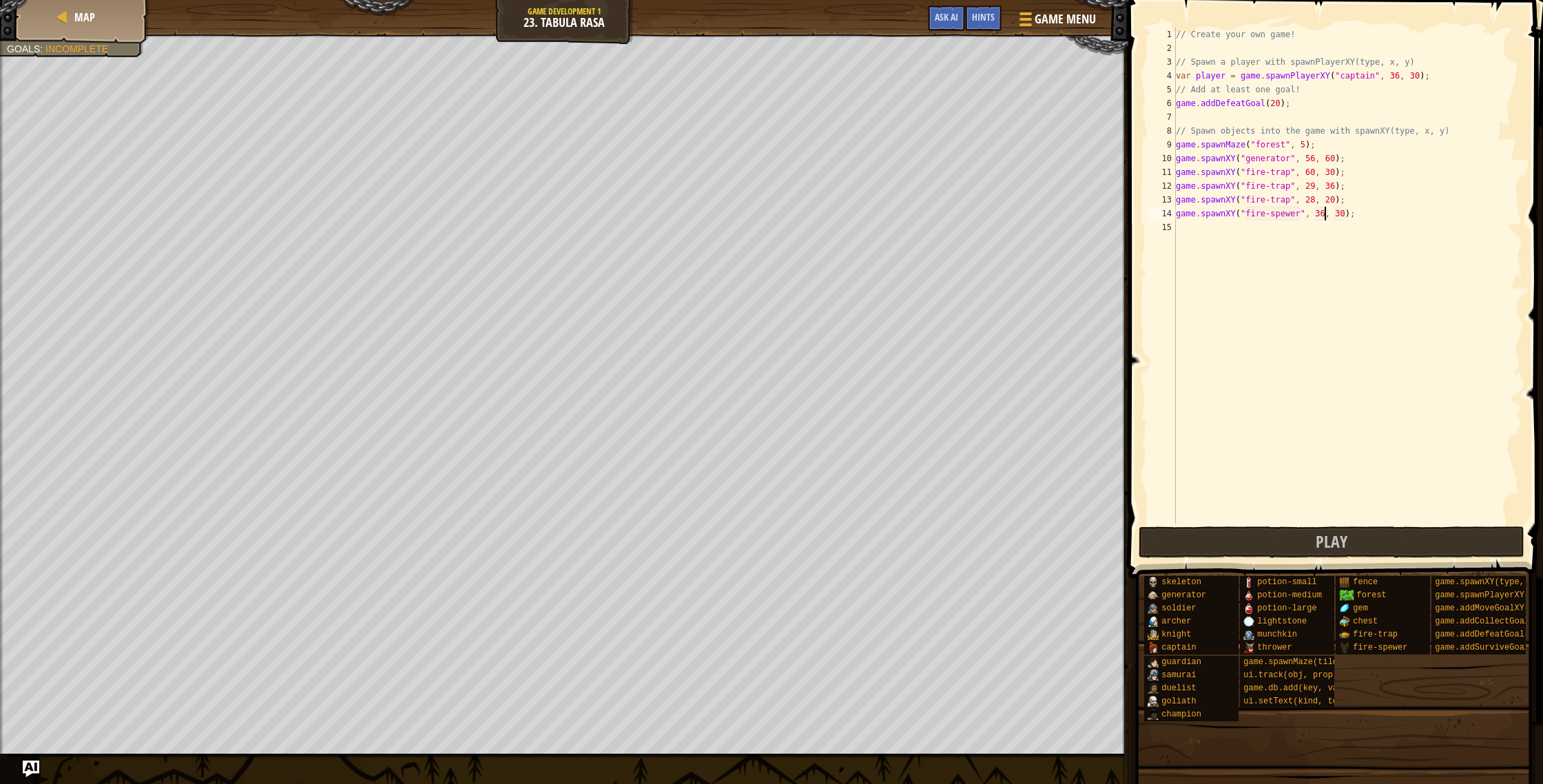
click at [1322, 212] on div "// Create your own game! // Spawn a player with spawnPlayerXY(type, x, y) var p…" at bounding box center [1347, 289] width 349 height 523
click at [1344, 214] on div "// Create your own game! // Spawn a player with spawnPlayerXY(type, x, y) var p…" at bounding box center [1347, 289] width 349 height 523
type textarea "game.spawnXY("fire-spewer", 38, 44);"
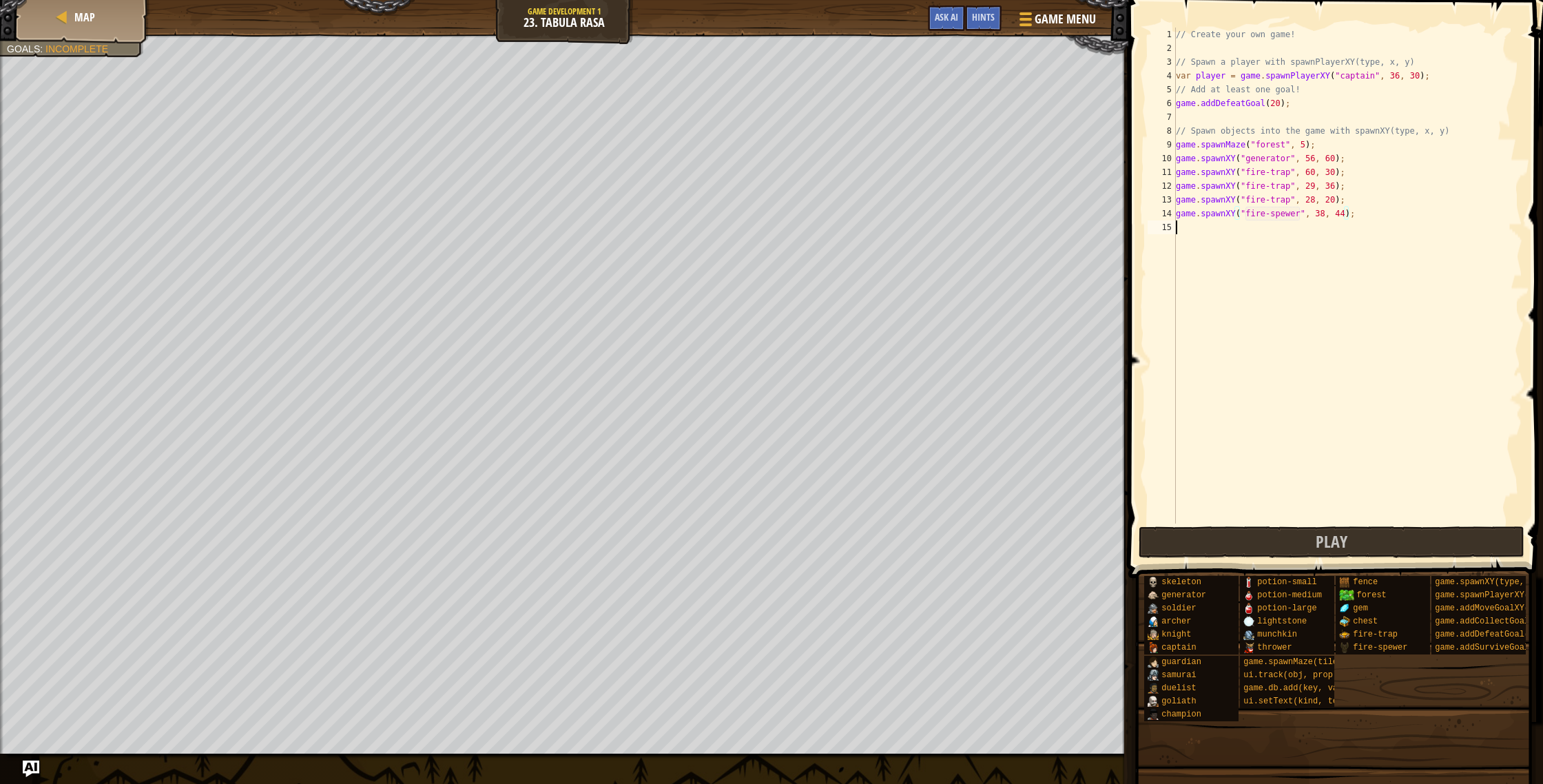
click at [1238, 229] on div "// Create your own game! // Spawn a player with spawnPlayerXY(type, x, y) var p…" at bounding box center [1347, 289] width 349 height 523
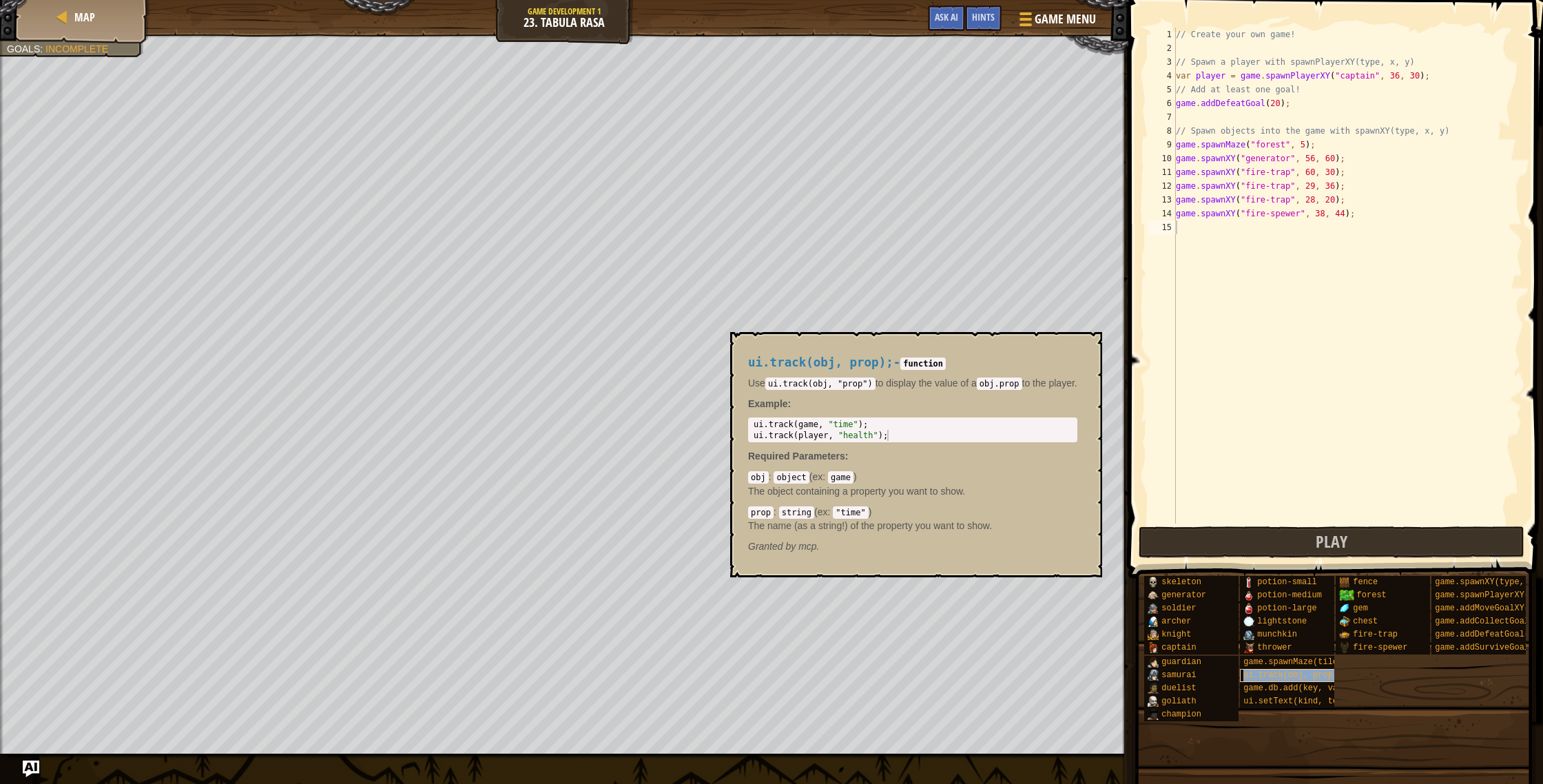
drag, startPoint x: 1303, startPoint y: 678, endPoint x: 1300, endPoint y: 669, distance: 9.5
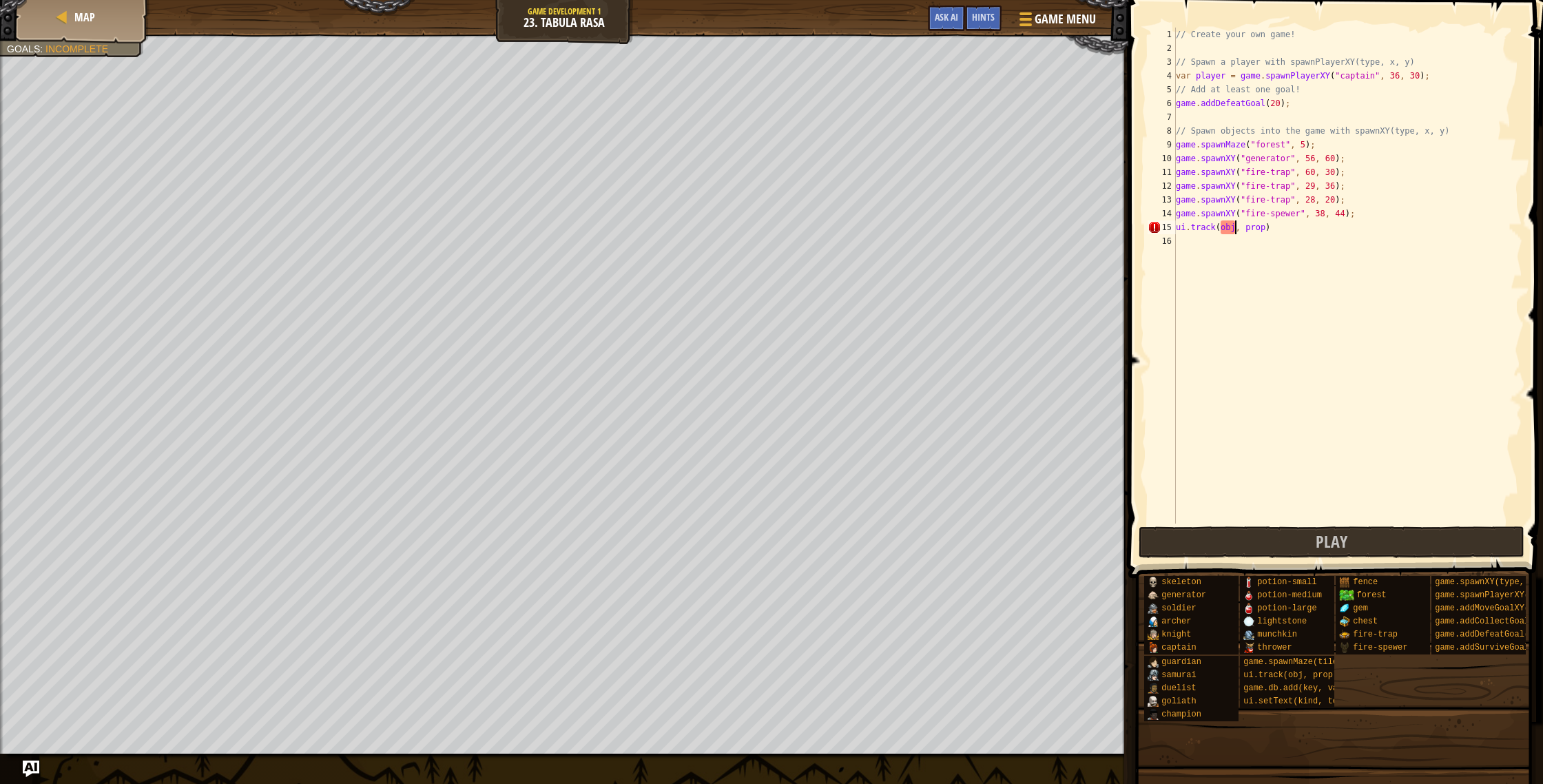
click at [1236, 226] on div "// Create your own game! // Spawn a player with spawnPlayerXY(type, x, y) var p…" at bounding box center [1347, 289] width 349 height 523
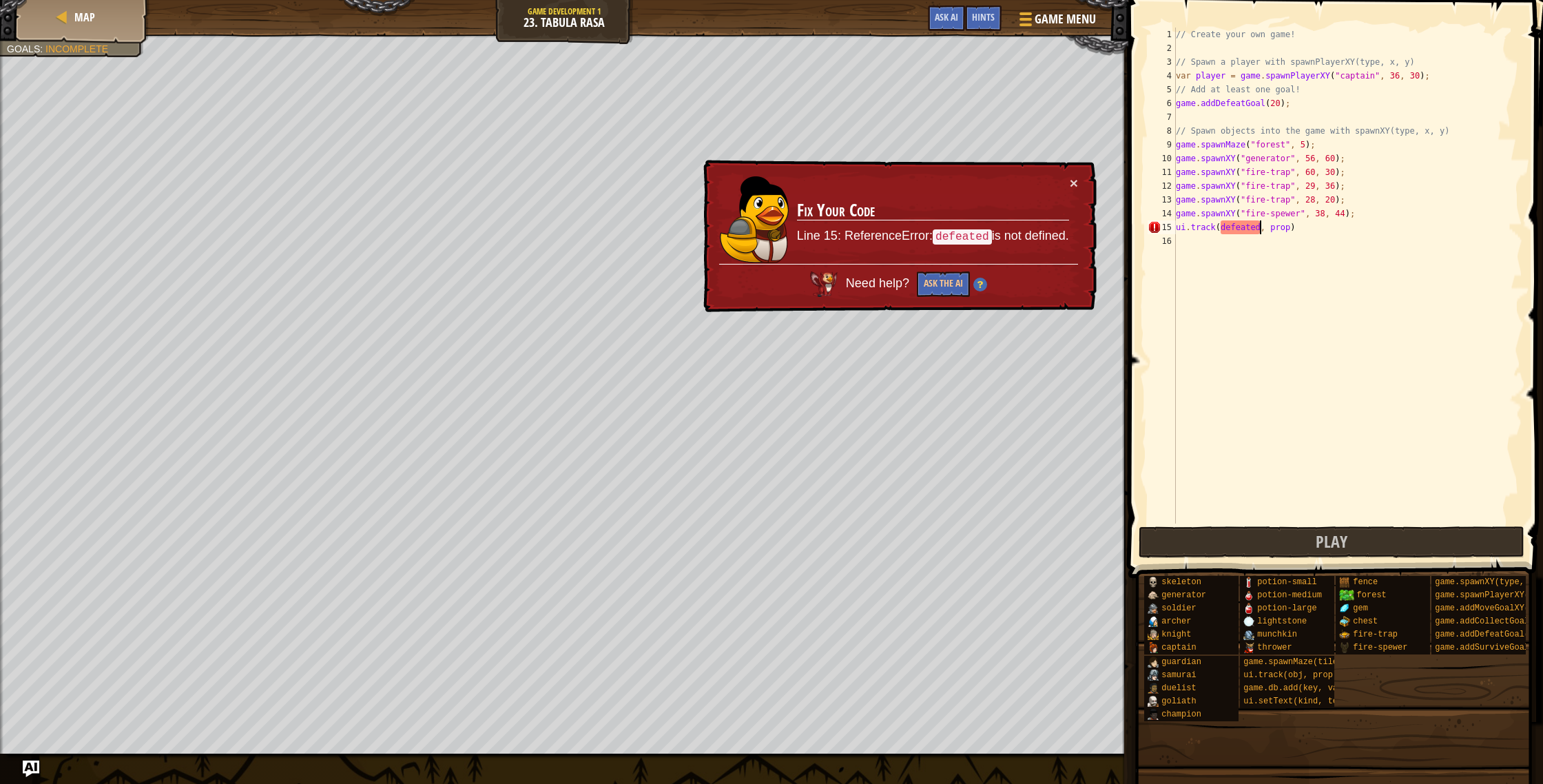
scroll to position [6, 7]
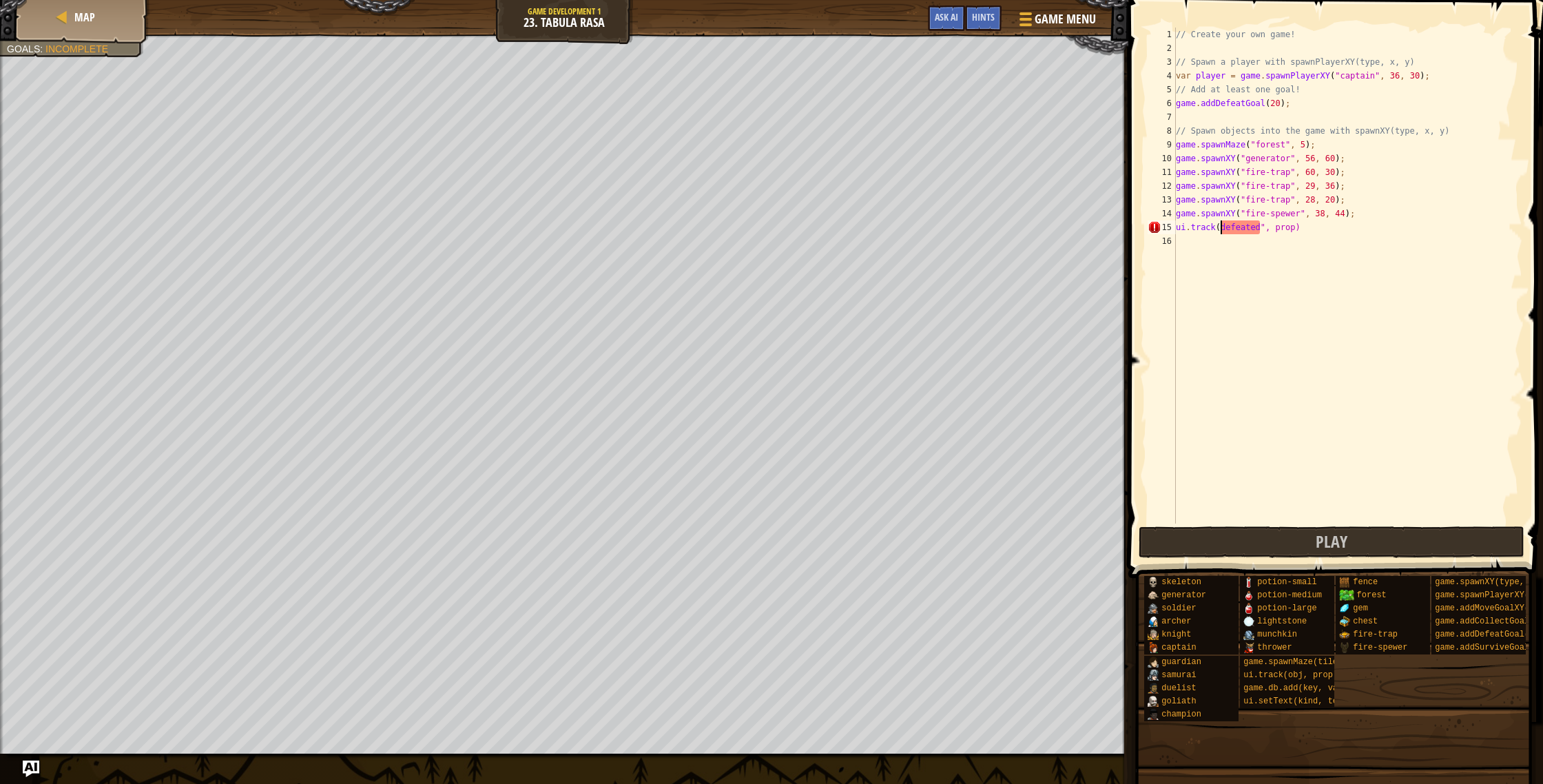
click at [1221, 226] on div "// Create your own game! // Spawn a player with spawnPlayerXY(type, x, y) var p…" at bounding box center [1347, 289] width 349 height 523
click at [1299, 228] on div "// Create your own game! // Spawn a player with spawnPlayerXY(type, x, y) var p…" at bounding box center [1347, 289] width 349 height 523
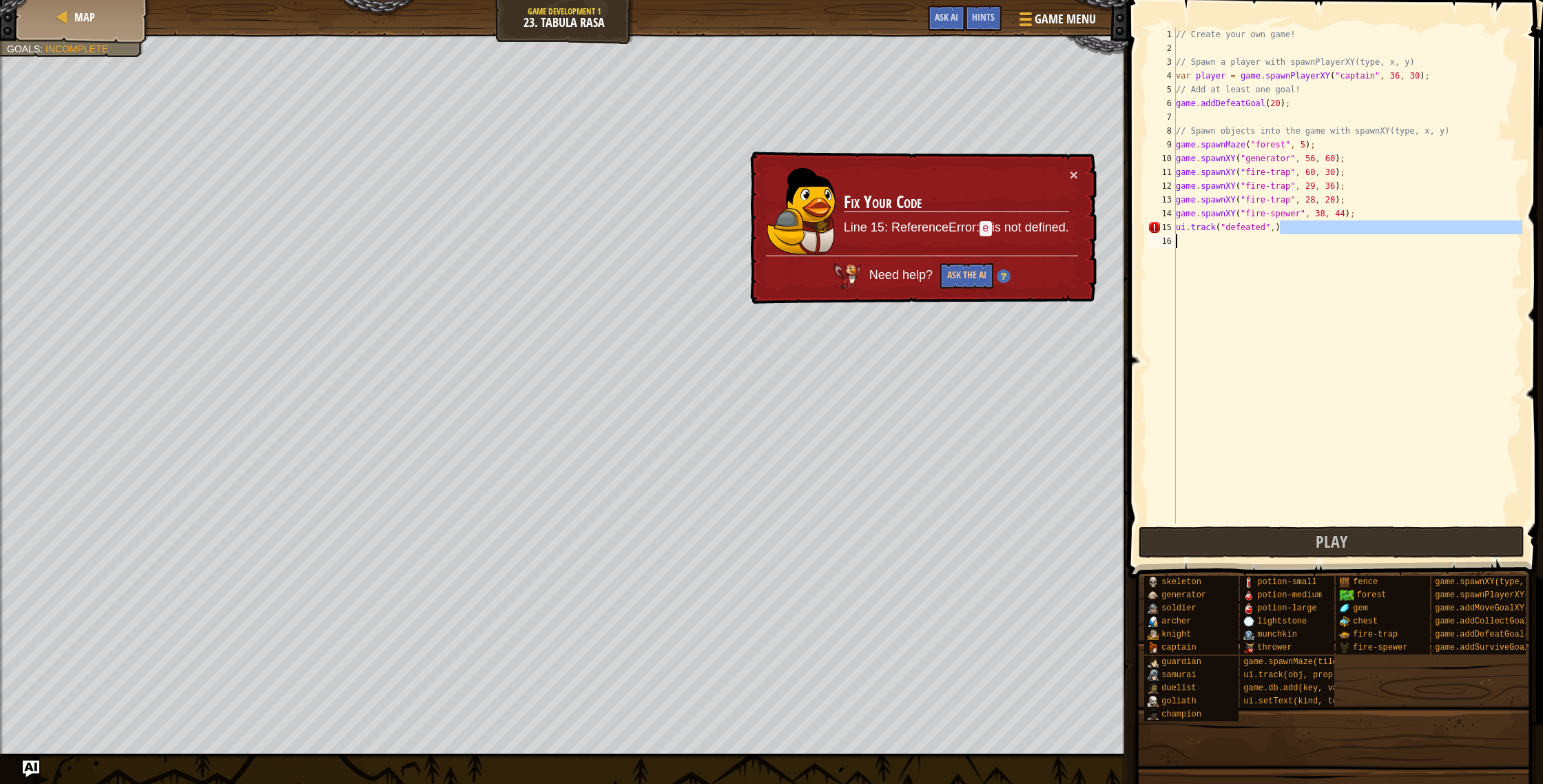
drag, startPoint x: 1266, startPoint y: 228, endPoint x: 1294, endPoint y: 342, distance: 117.4
click at [1289, 263] on div "// Create your own game! // Spawn a player with spawnPlayerXY(type, x, y) var p…" at bounding box center [1347, 289] width 349 height 523
click at [1268, 225] on div "// Create your own game! // Spawn a player with spawnPlayerXY(type, x, y) var p…" at bounding box center [1347, 289] width 349 height 523
click at [1270, 228] on div "// Create your own game! // Spawn a player with spawnPlayerXY(type, x, y) var p…" at bounding box center [1347, 289] width 349 height 523
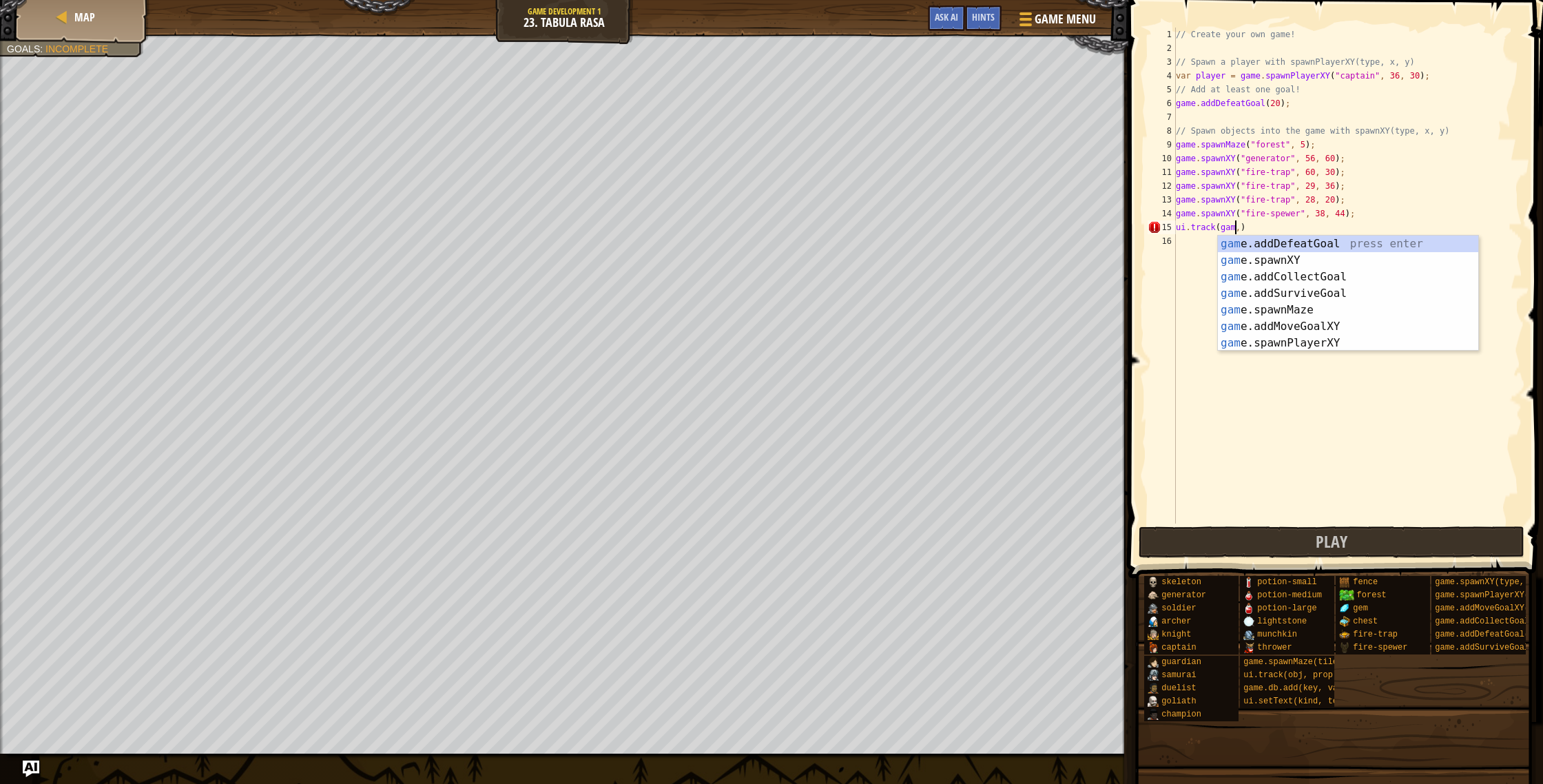
scroll to position [6, 4]
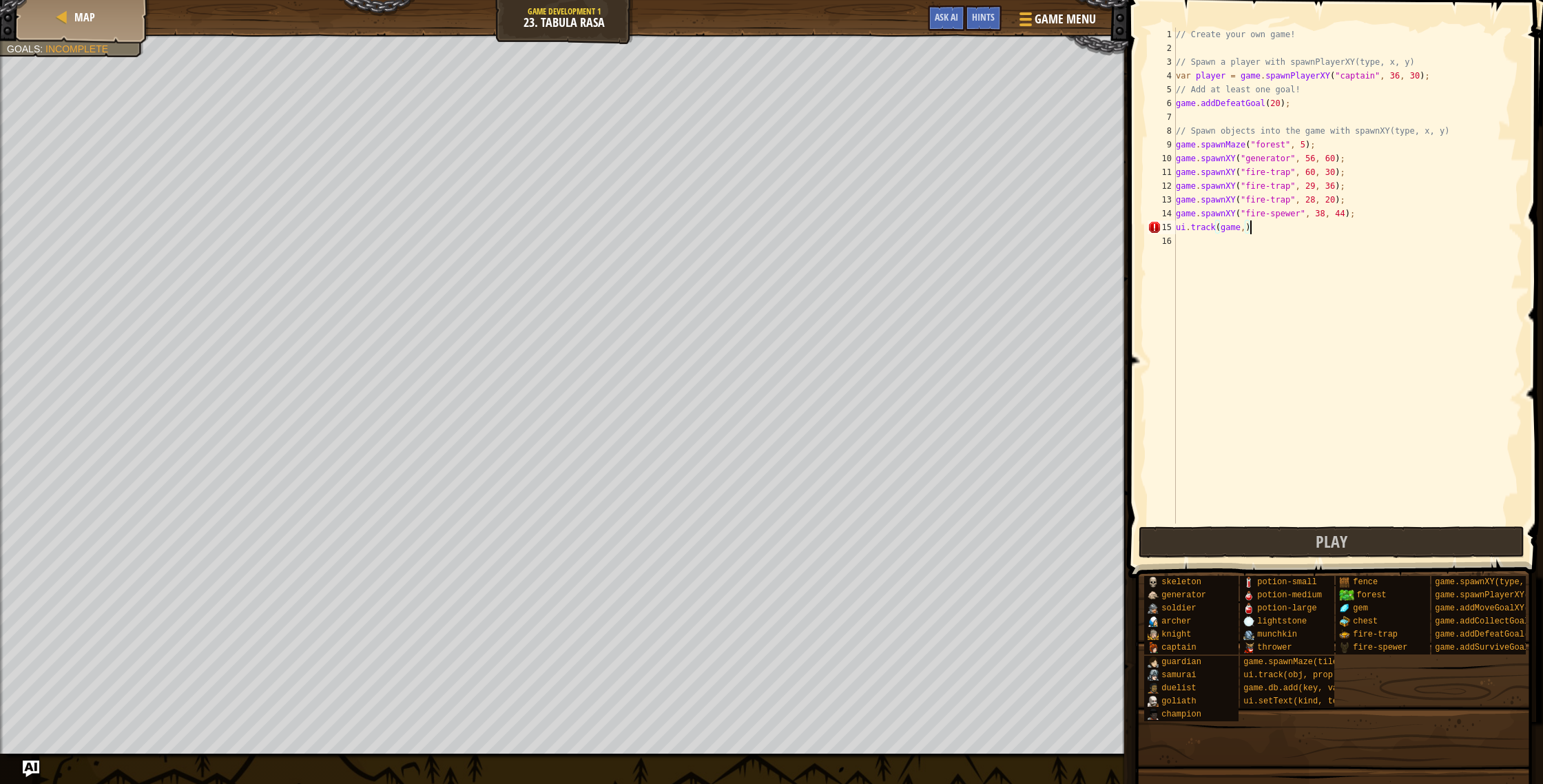
click at [1261, 226] on div "// Create your own game! // Spawn a player with spawnPlayerXY(type, x, y) var p…" at bounding box center [1347, 289] width 349 height 523
click at [1247, 229] on div "// Create your own game! // Spawn a player with spawnPlayerXY(type, x, y) var p…" at bounding box center [1347, 289] width 349 height 523
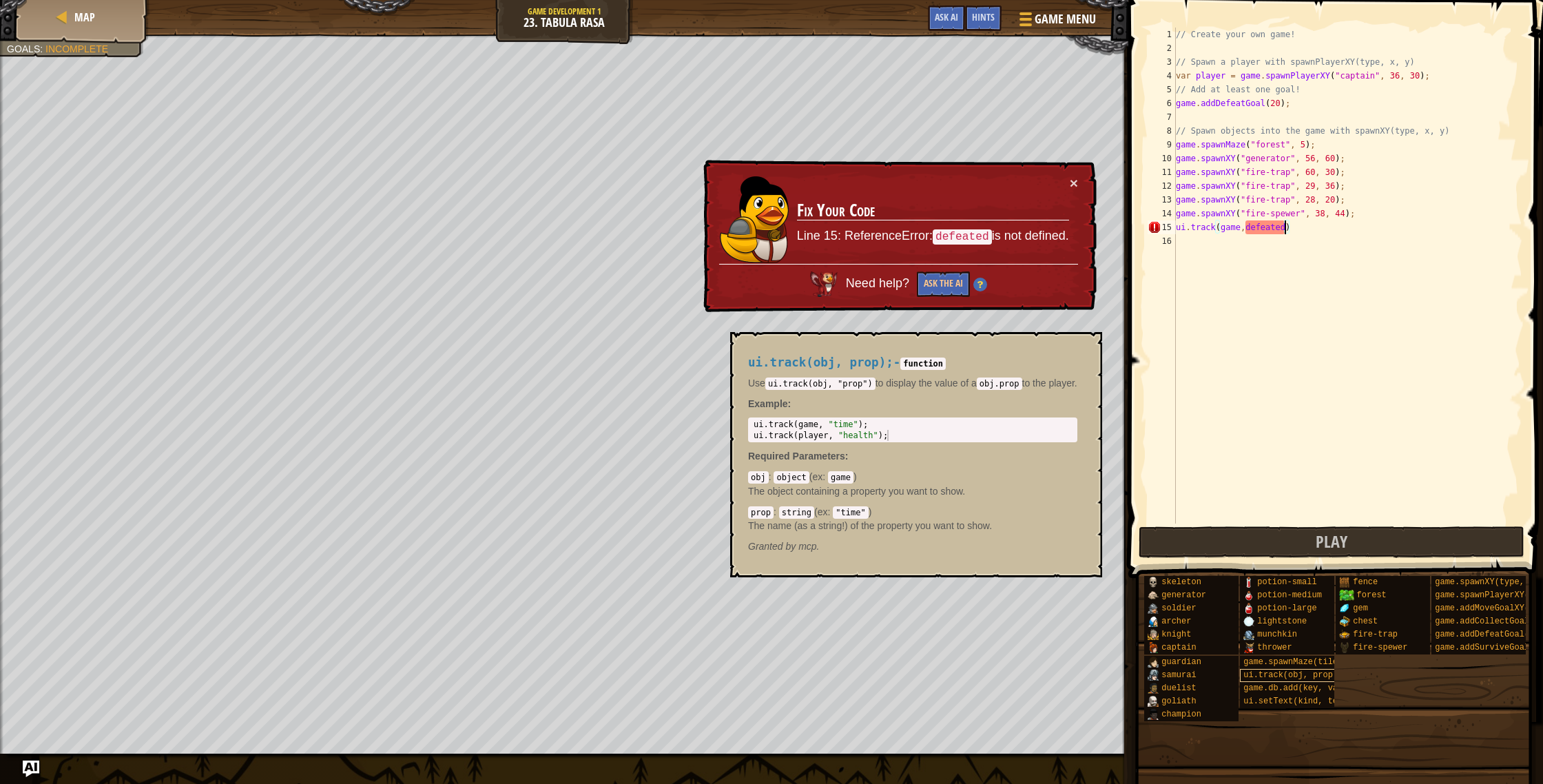
scroll to position [6, 9]
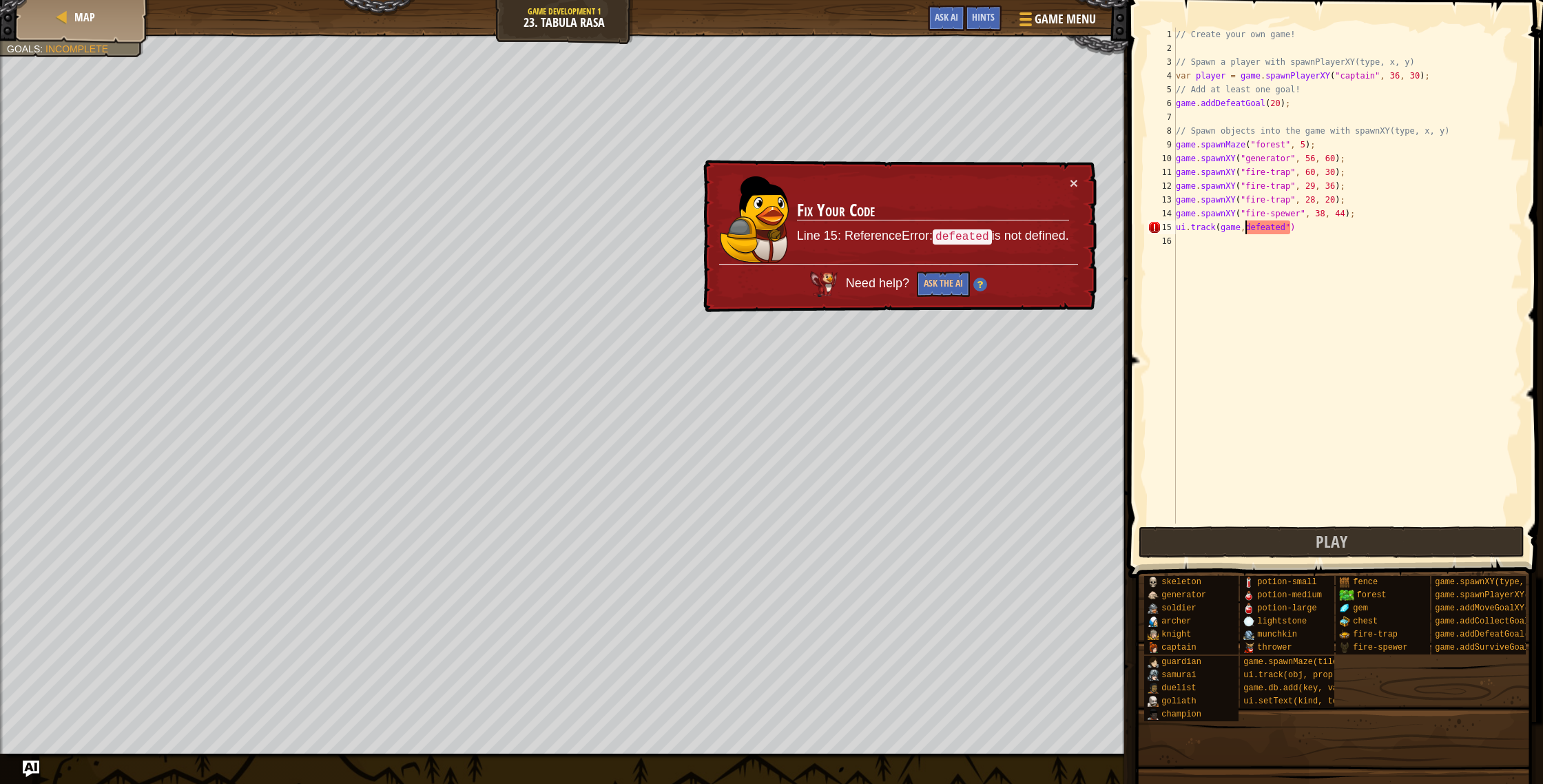
click at [1247, 226] on div "// Create your own game! // Spawn a player with spawnPlayerXY(type, x, y) var p…" at bounding box center [1347, 289] width 349 height 523
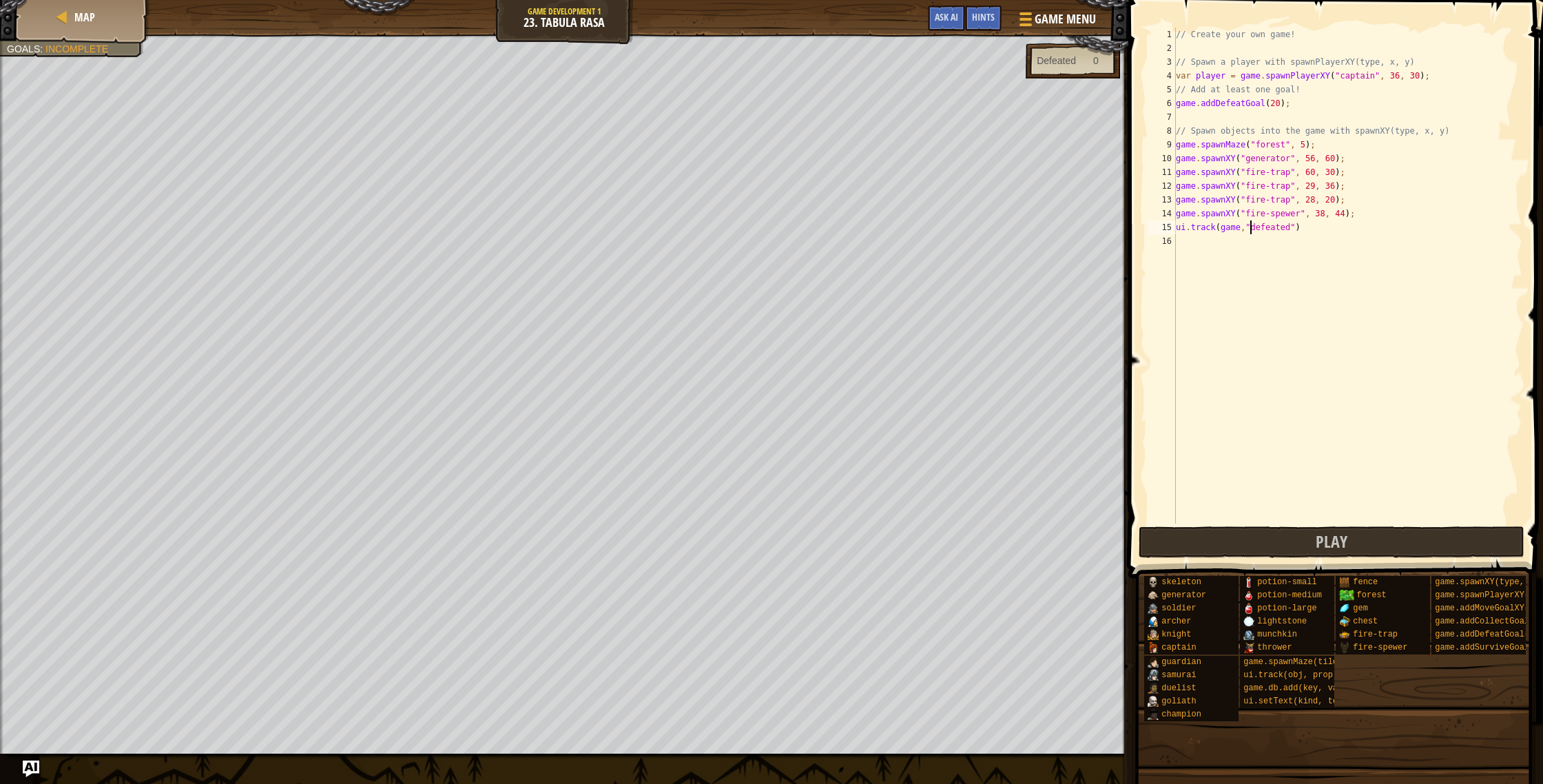
click at [1281, 100] on div "// Create your own game! // Spawn a player with spawnPlayerXY(type, x, y) var p…" at bounding box center [1347, 289] width 349 height 523
click at [1352, 163] on div "// Create your own game! // Spawn a player with spawnPlayerXY(type, x, y) var p…" at bounding box center [1347, 289] width 349 height 523
type textarea "game.spawnXY("generator", 56, 60);"
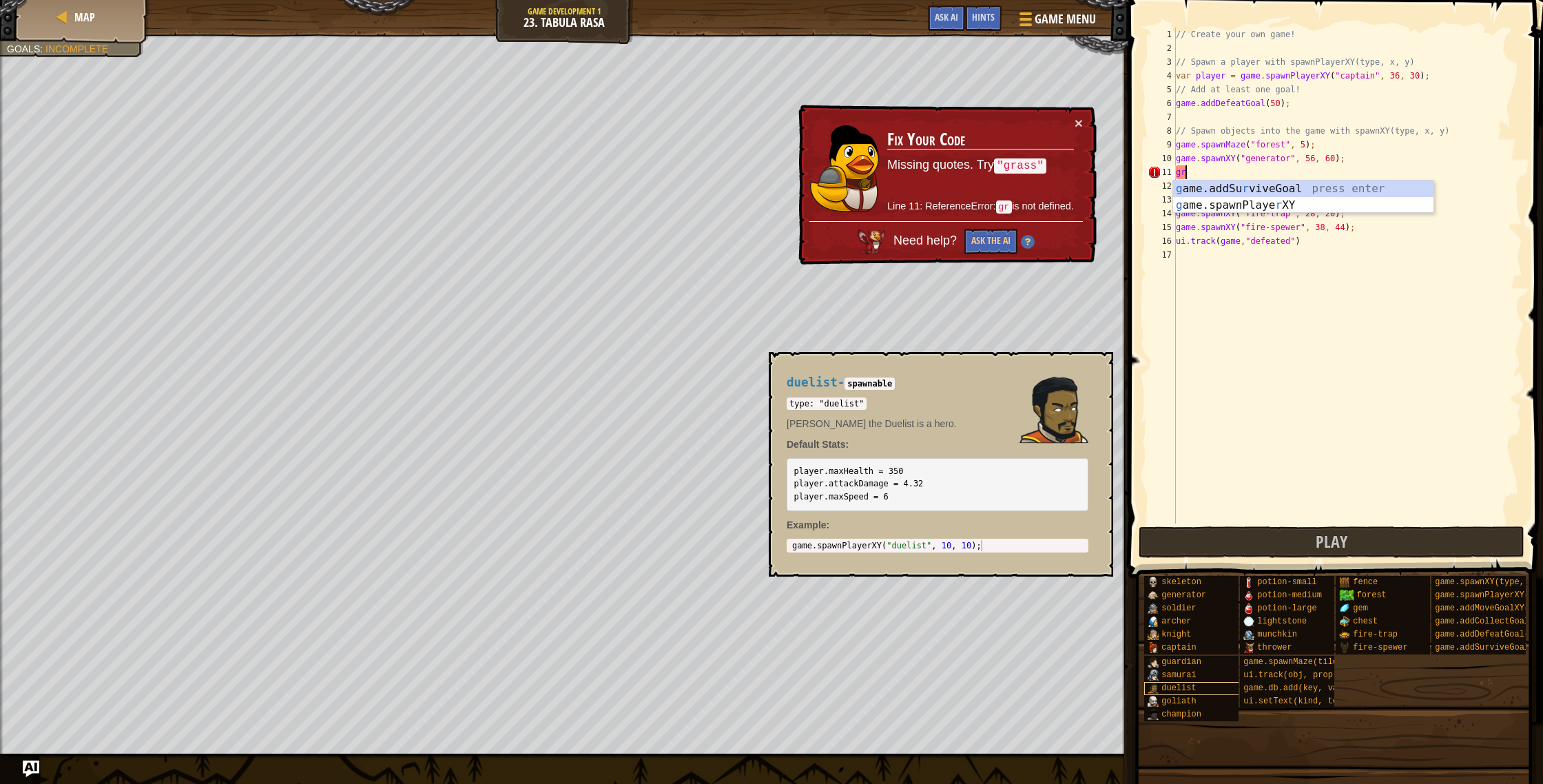
type textarea "g"
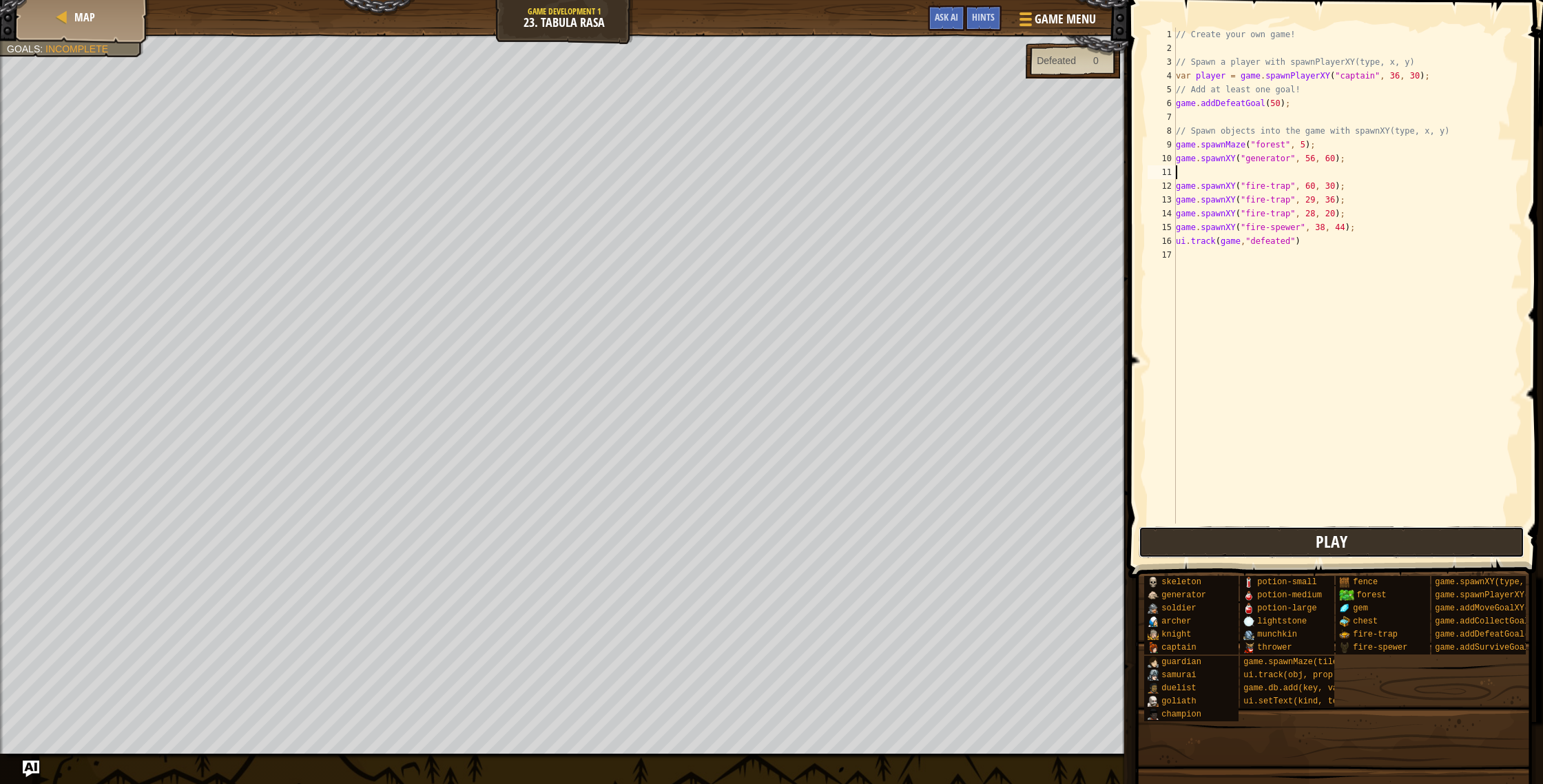
click at [1255, 526] on button "Play" at bounding box center [1331, 541] width 387 height 31
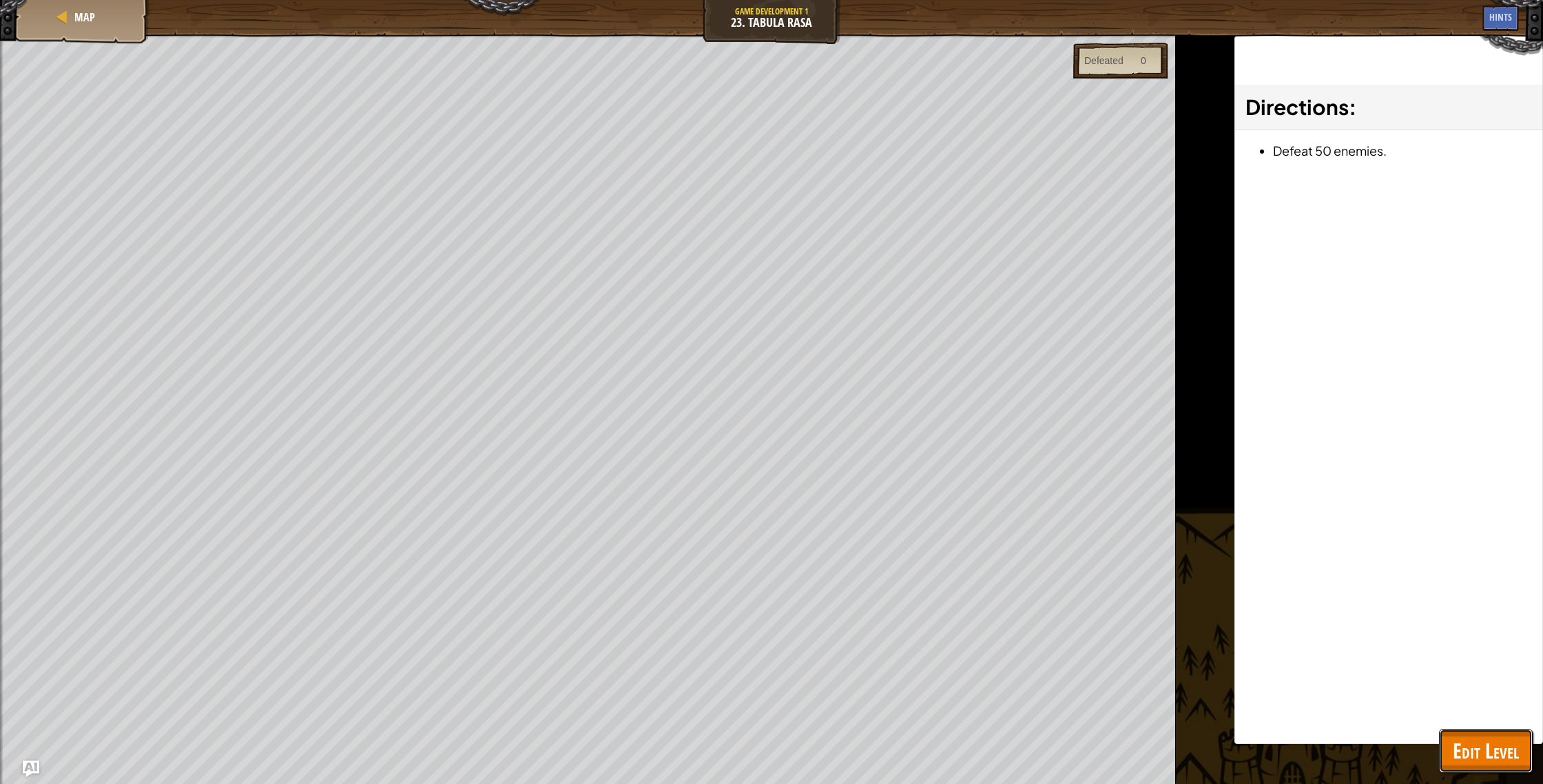
click at [1490, 732] on button "Edit Level" at bounding box center [1486, 750] width 94 height 44
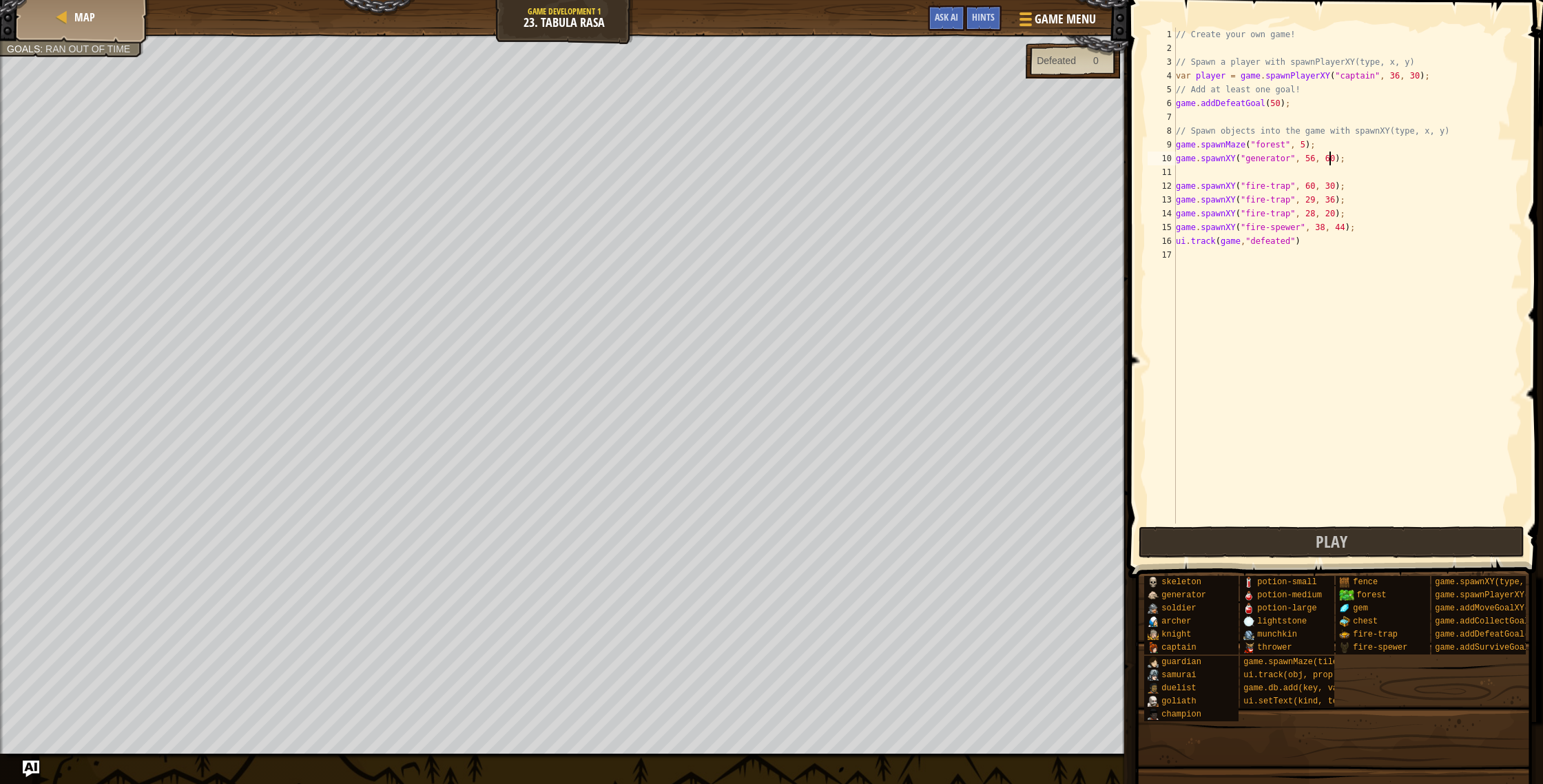
click at [1331, 156] on div "// Create your own game! // Spawn a player with spawnPlayerXY(type, x, y) var p…" at bounding box center [1347, 289] width 349 height 523
click at [1314, 158] on div "// Create your own game! // Spawn a player with spawnPlayerXY(type, x, y) var p…" at bounding box center [1347, 289] width 349 height 523
type textarea "game.spawnXY("generator", 13, 60);"
click at [1300, 542] on button "Play" at bounding box center [1331, 541] width 387 height 31
